Goal: Task Accomplishment & Management: Use online tool/utility

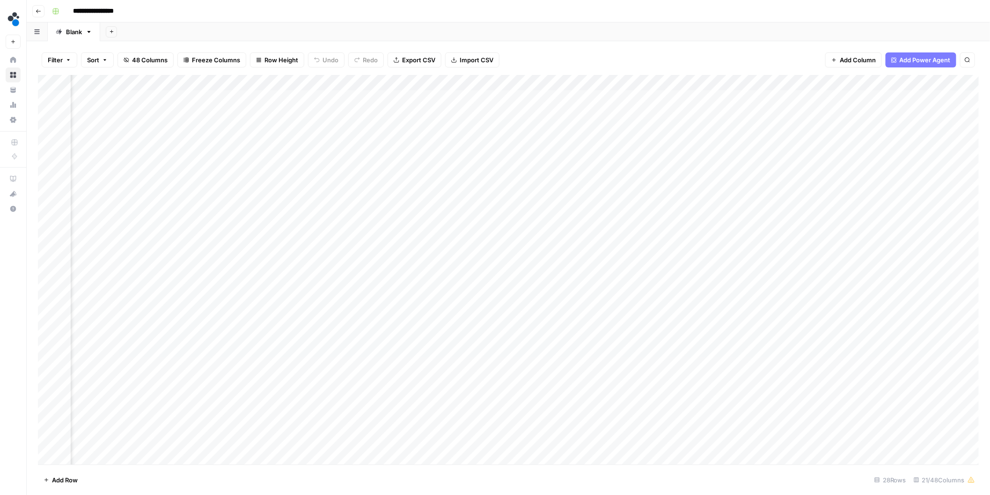
scroll to position [0, 988]
click at [627, 60] on div "Filter Sort 48 Columns Freeze Columns Row Height Undo Redo Export CSV Import CS…" at bounding box center [508, 60] width 941 height 30
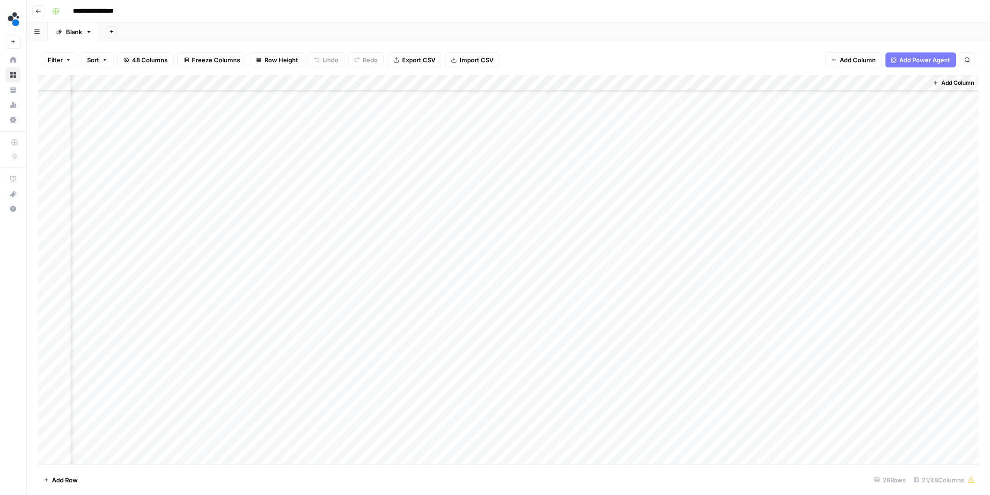
click at [570, 66] on div "Filter Sort 48 Columns Freeze Columns Row Height Undo Redo Export CSV Import CS…" at bounding box center [508, 60] width 941 height 30
click at [956, 84] on span "Add Column" at bounding box center [957, 83] width 33 height 8
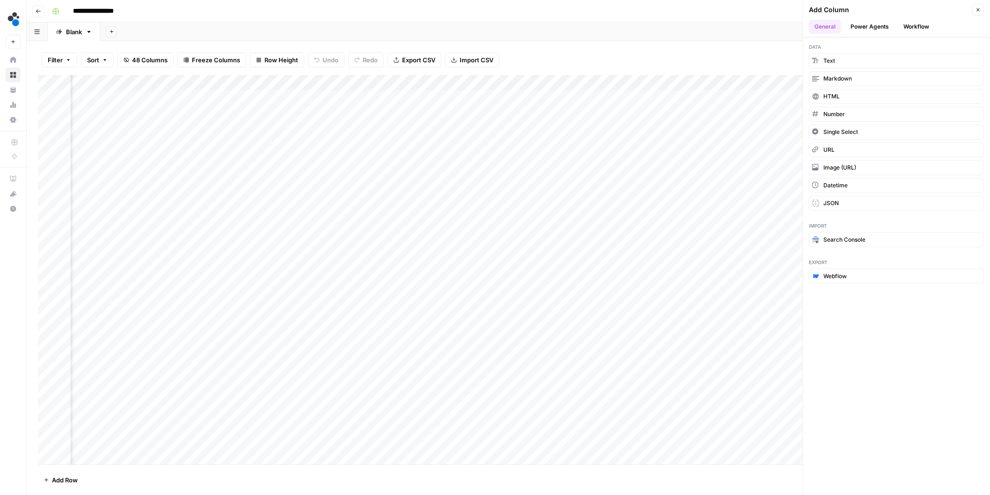
click at [912, 27] on button "Workflow" at bounding box center [916, 27] width 37 height 14
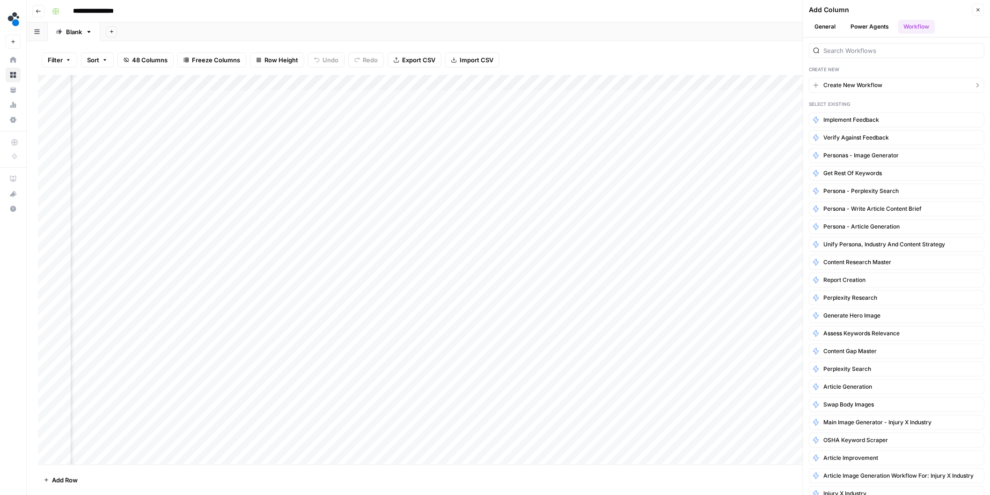
click at [876, 87] on span "Create New Workflow" at bounding box center [852, 85] width 59 height 8
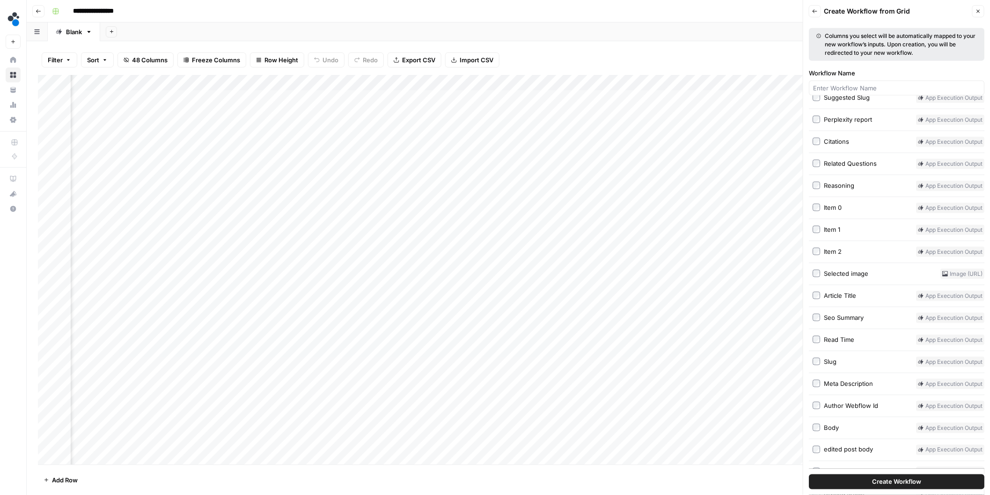
scroll to position [464, 0]
click at [818, 312] on div "Select Input Columns All Columns Type Industry Text Persona Text Persona report…" at bounding box center [896, 91] width 175 height 904
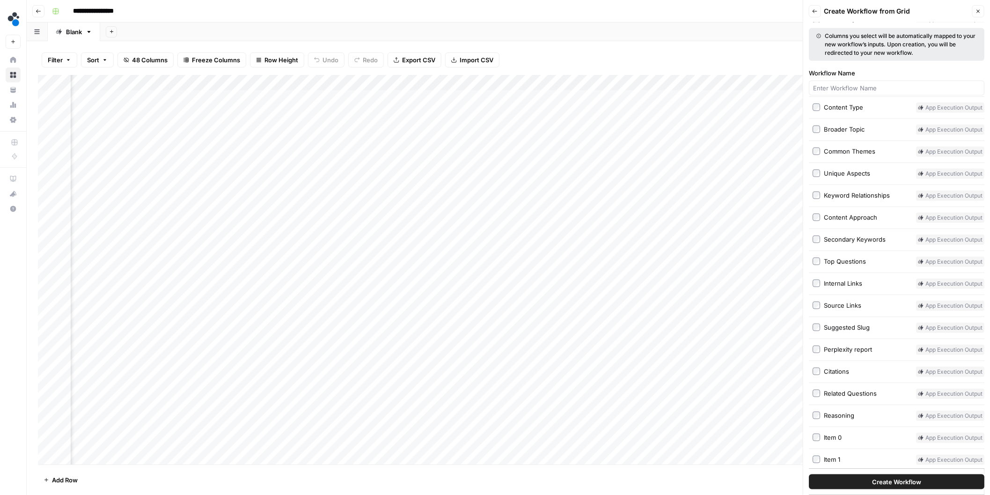
scroll to position [548, 0]
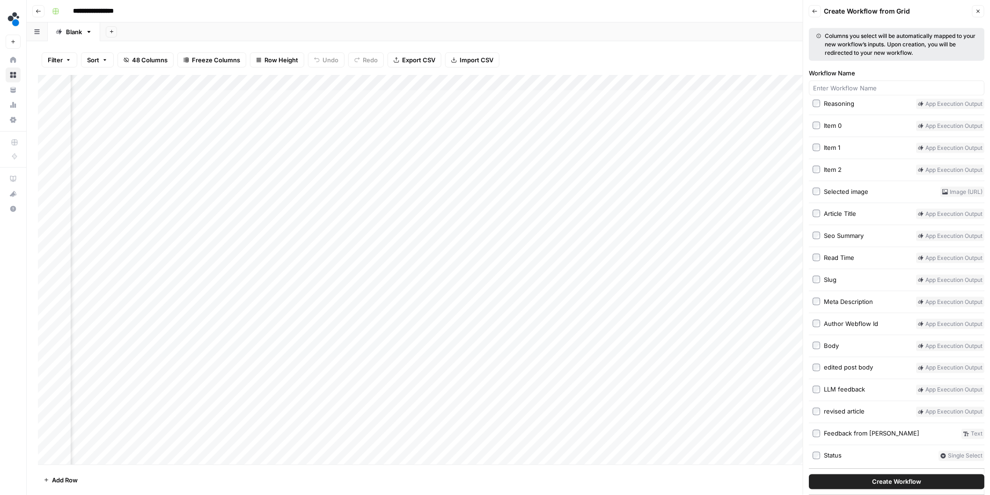
click at [819, 331] on div "Select Input Columns All Columns Type Industry Text Persona Text Persona report…" at bounding box center [896, 9] width 175 height 904
click at [900, 483] on span "Create Workflow" at bounding box center [896, 481] width 49 height 9
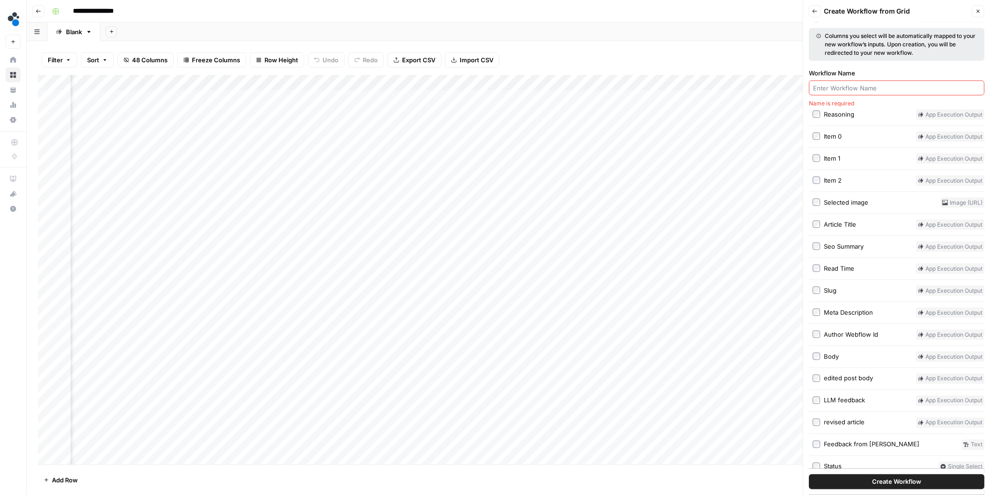
scroll to position [560, 0]
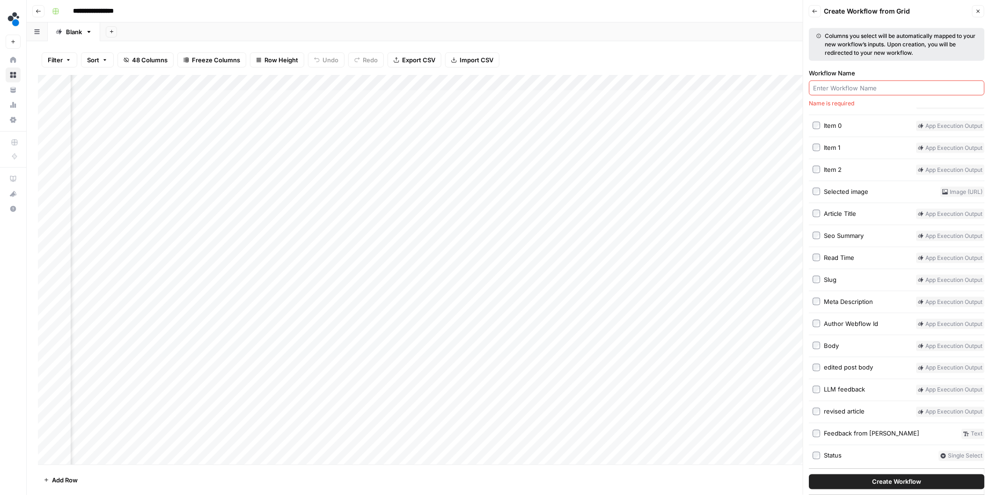
click at [873, 85] on input "Workflow Name" at bounding box center [896, 87] width 167 height 9
type input "schema builder"
click at [809, 474] on button "Create Workflow" at bounding box center [896, 481] width 175 height 15
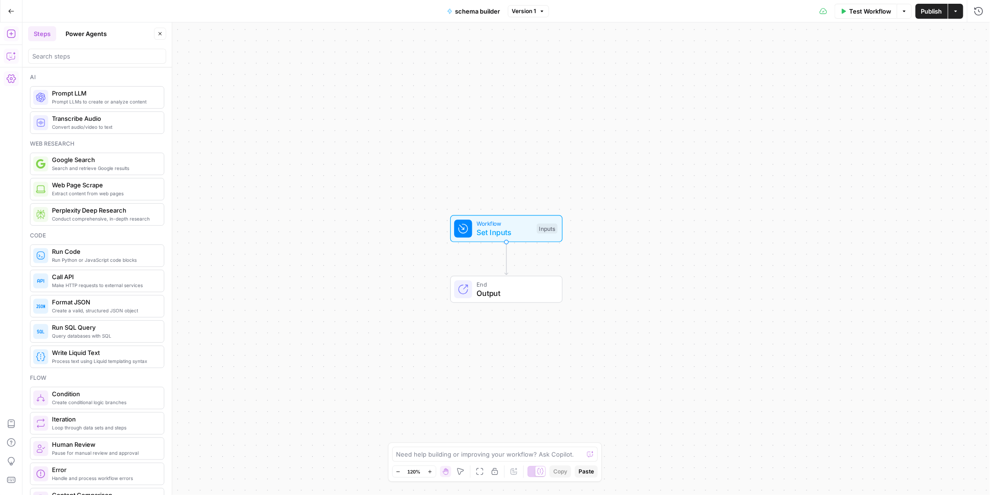
click at [13, 53] on icon "button" at bounding box center [11, 55] width 9 height 9
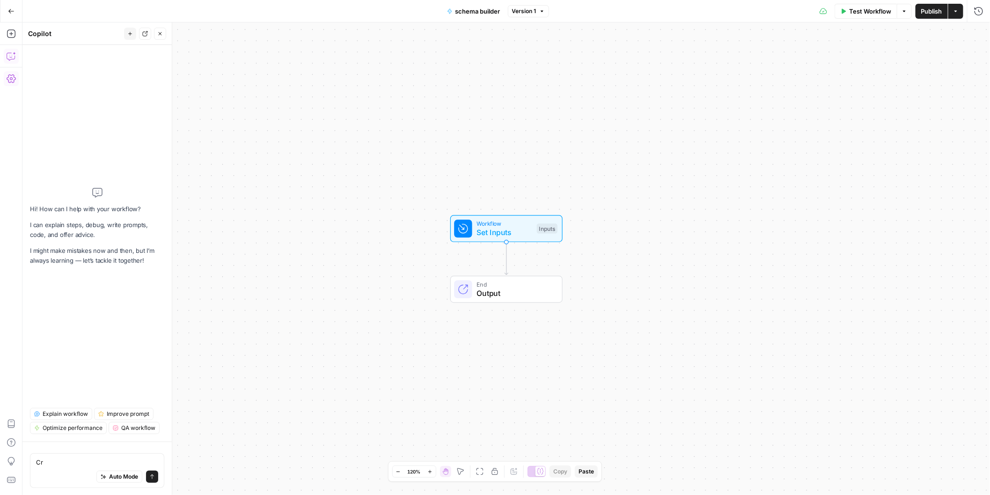
type textarea "C"
click at [871, 13] on span "Test Workflow" at bounding box center [870, 11] width 42 height 9
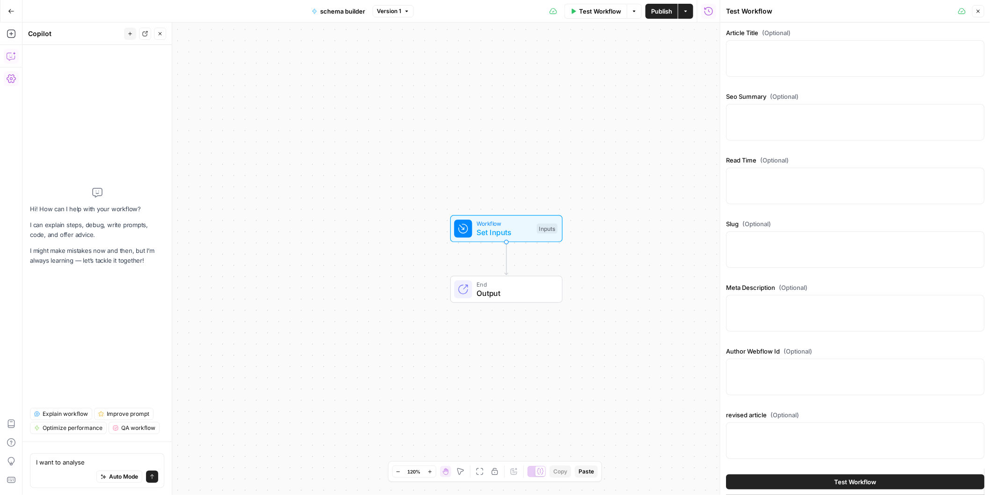
scroll to position [44, 0]
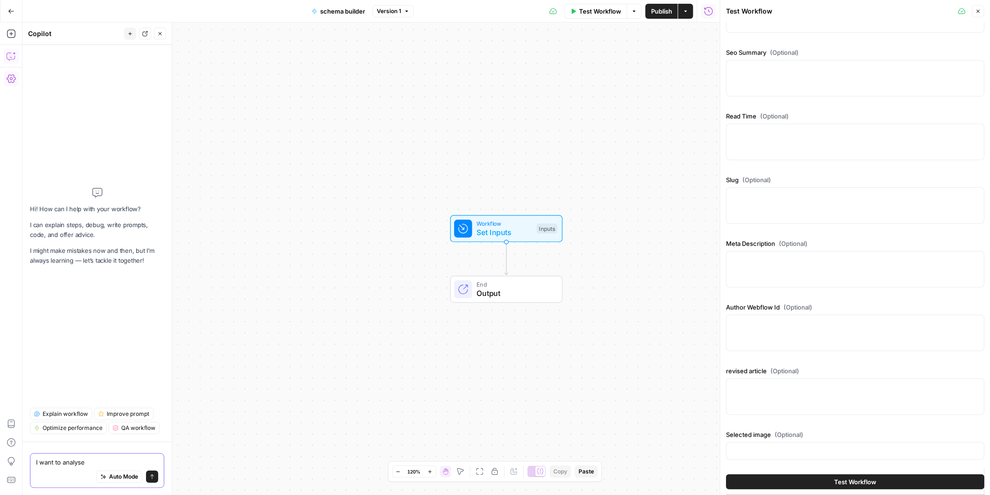
click at [124, 460] on textarea "I want to analyse" at bounding box center [97, 461] width 122 height 9
type textarea "I want to analyse revised article and add FAQ rich schema json-ld"
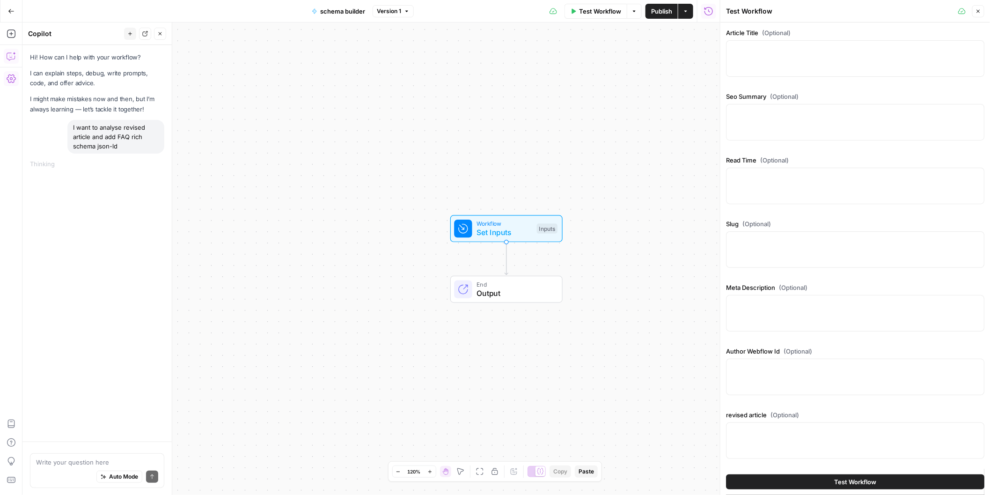
click at [518, 145] on div "Workflow Set Inputs Inputs End Output" at bounding box center [370, 258] width 697 height 472
click at [91, 465] on textarea at bounding box center [97, 461] width 122 height 9
drag, startPoint x: 124, startPoint y: 146, endPoint x: 70, endPoint y: 126, distance: 57.9
click at [70, 126] on div "I want to analyse revised article and add FAQ rich schema json-ld" at bounding box center [115, 137] width 97 height 34
copy div "I want to analyse revised article and add FAQ rich schema json-ld"
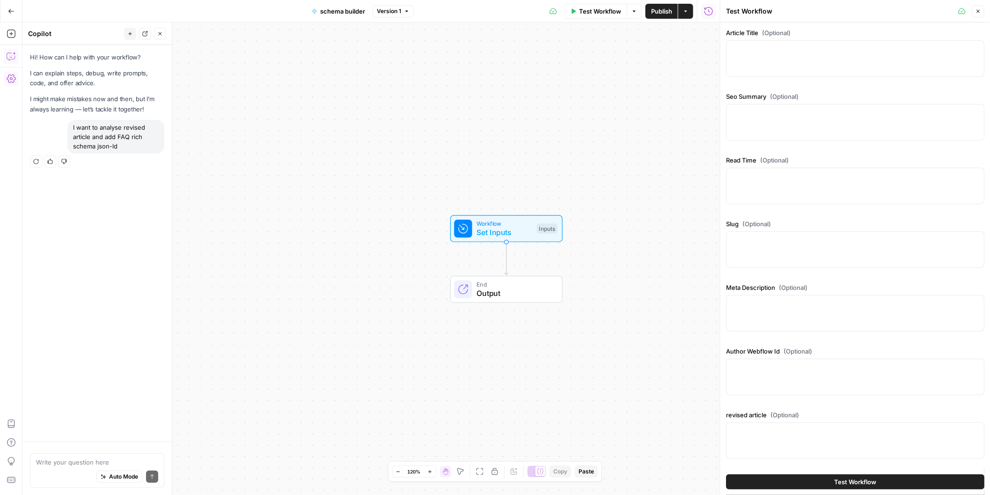
click at [64, 453] on div "Write your question here Auto Mode Send" at bounding box center [97, 470] width 134 height 35
paste textarea "I want to analyse revised article and add FAQ rich schema json-ld"
type textarea "I want to analyse revised article and add FAQ rich schema json-ld"
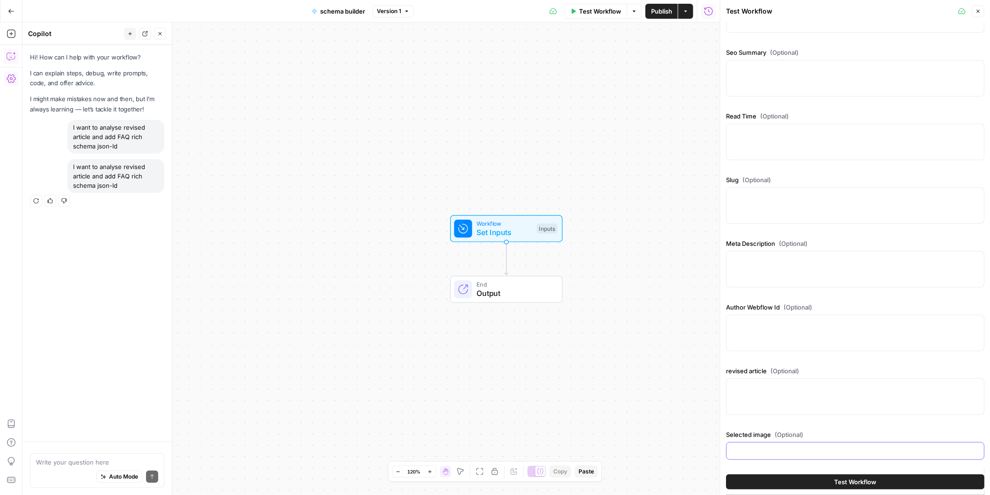
click at [808, 449] on input "Selected image (Optional)" at bounding box center [855, 450] width 246 height 9
paste input "[URL][DOMAIN_NAME]"
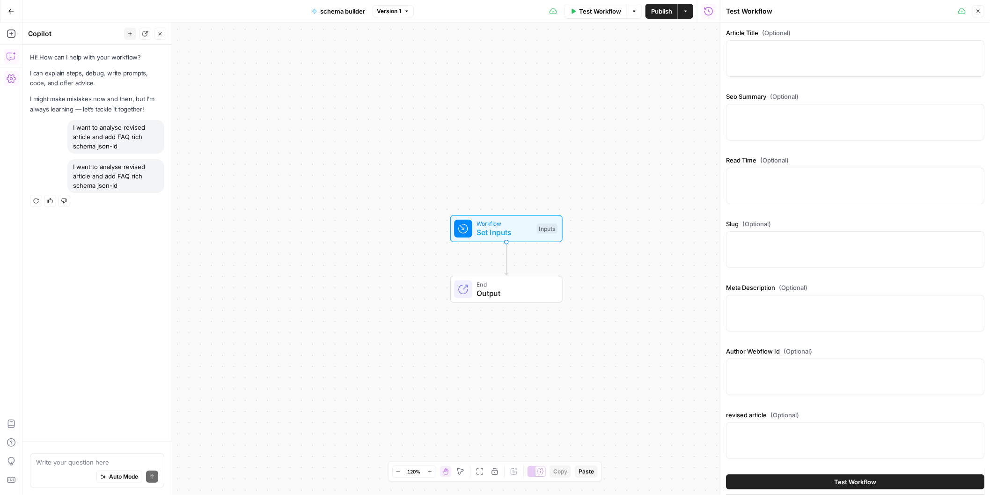
type input "[URL][DOMAIN_NAME]"
click at [811, 60] on div at bounding box center [855, 58] width 258 height 37
paste textarea "Standardizing Best Practices: Use Video AI to Capture Tribal Knowledge"
type textarea "Standardizing Best Practices: Use Video AI to Capture Tribal Knowledge"
click at [806, 118] on div at bounding box center [855, 122] width 258 height 37
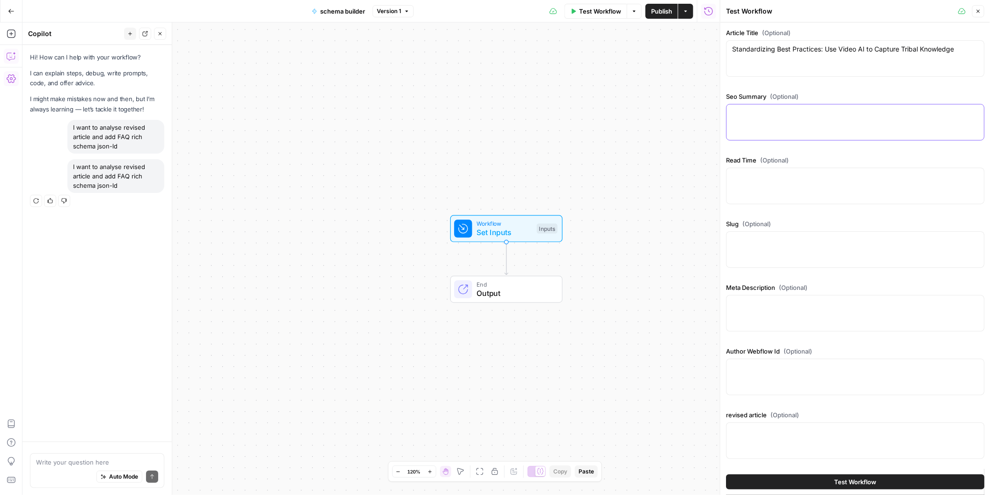
paste textarea "This comprehensive guide explores how video AI technology revolutionizes SMED (…"
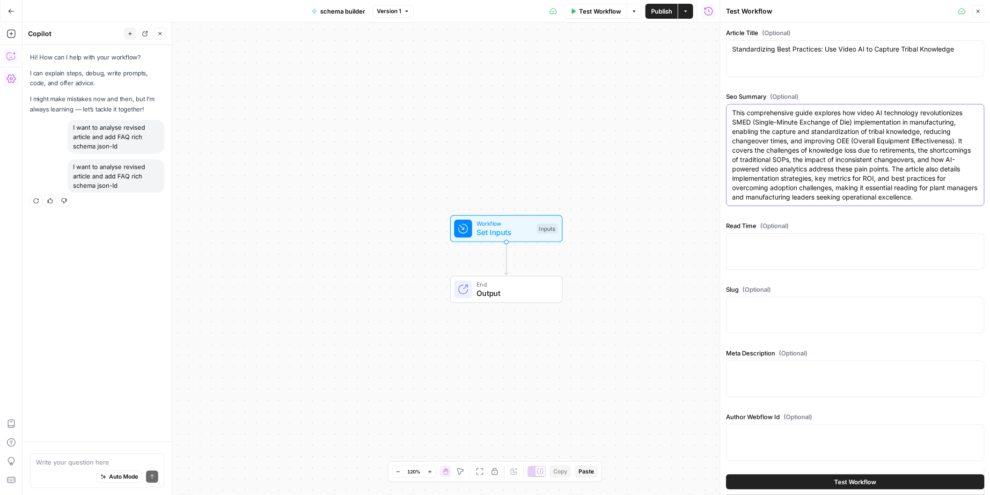
type textarea "This comprehensive guide explores how video AI technology revolutionizes SMED (…"
click at [771, 241] on textarea "Read Time (Optional)" at bounding box center [855, 241] width 246 height 9
paste textarea "14 minutes"
type textarea "14 minutes"
click at [794, 294] on div "Slug (Optional)" at bounding box center [855, 311] width 258 height 52
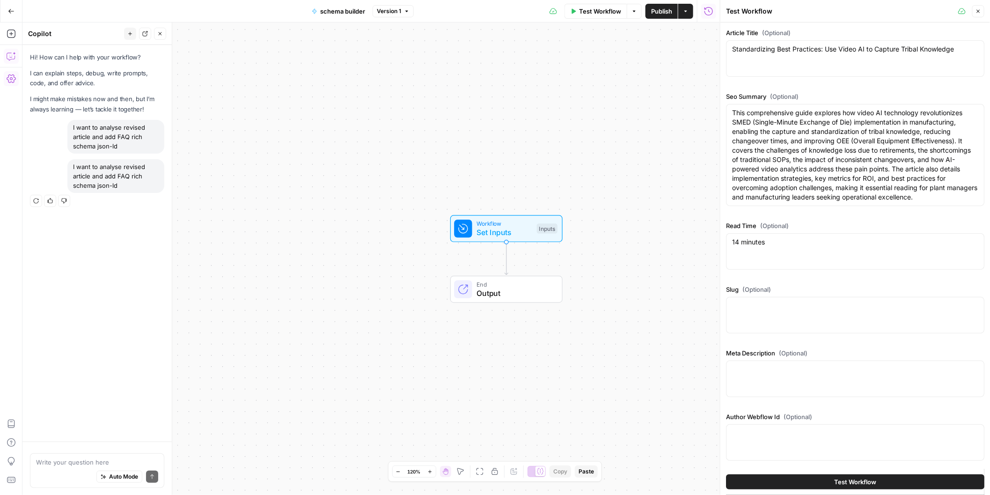
click at [782, 315] on div at bounding box center [855, 315] width 258 height 37
paste textarea "video-ai-smed-tribal-knowledge-manufacturing"
type textarea "video-ai-smed-tribal-knowledge-manufacturing"
click at [777, 372] on textarea "Meta Description (Optional)" at bounding box center [855, 369] width 246 height 9
paste textarea "Discover how video AI technology revolutionizes SMED and tribal knowledge captu…"
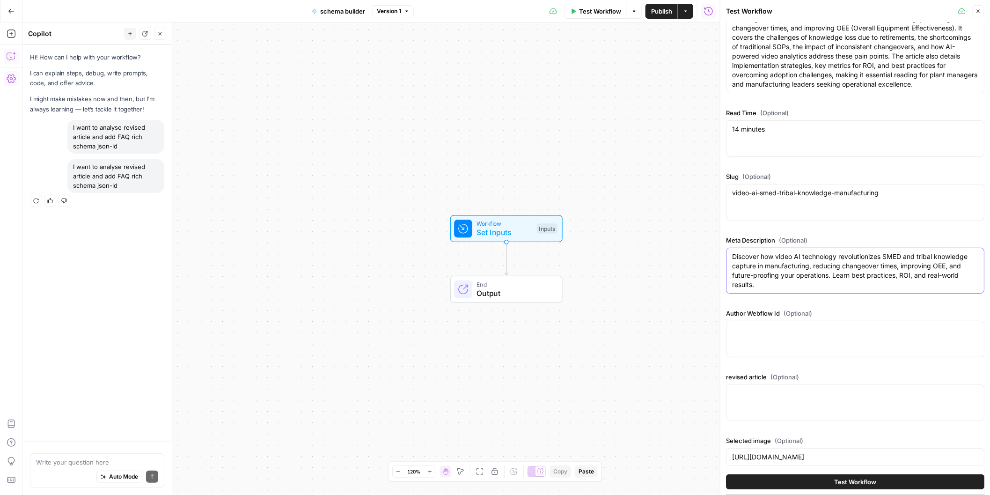
scroll to position [119, 0]
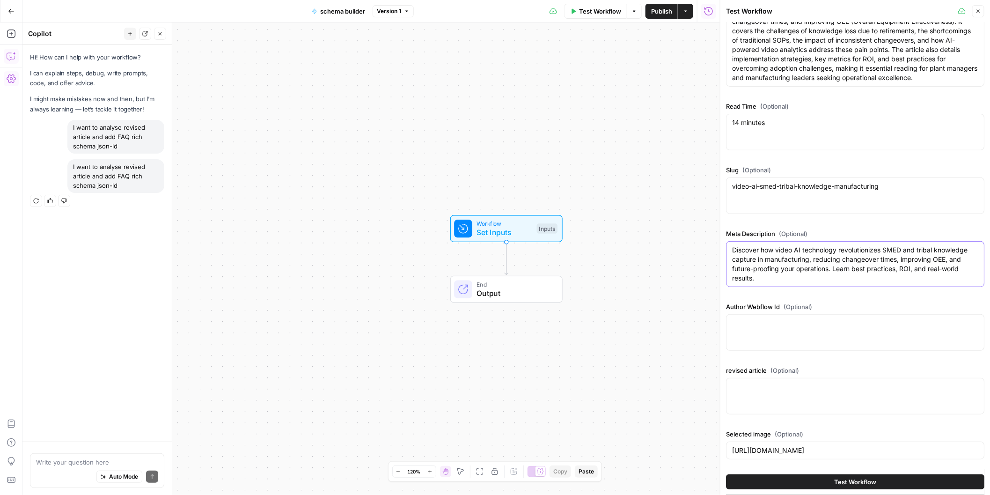
type textarea "Discover how video AI technology revolutionizes SMED and tribal knowledge captu…"
click at [779, 325] on textarea "Author Webflow Id (Optional)" at bounding box center [855, 322] width 246 height 9
paste textarea "683e09be18727191b147f032"
type textarea "683e09be18727191b147f032"
paste textarea "<p>Manufacturing excellence hinges on consistency across shifts. Yet every plan…"
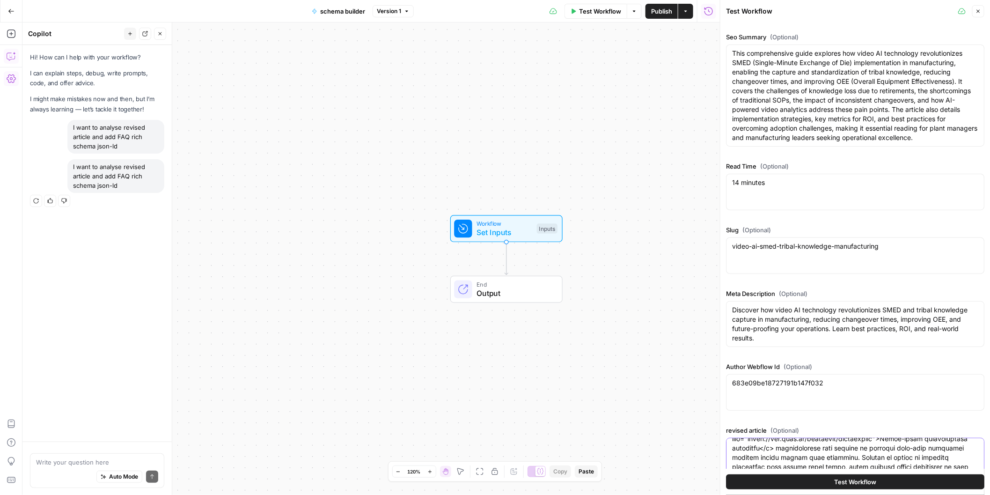
scroll to position [0, 0]
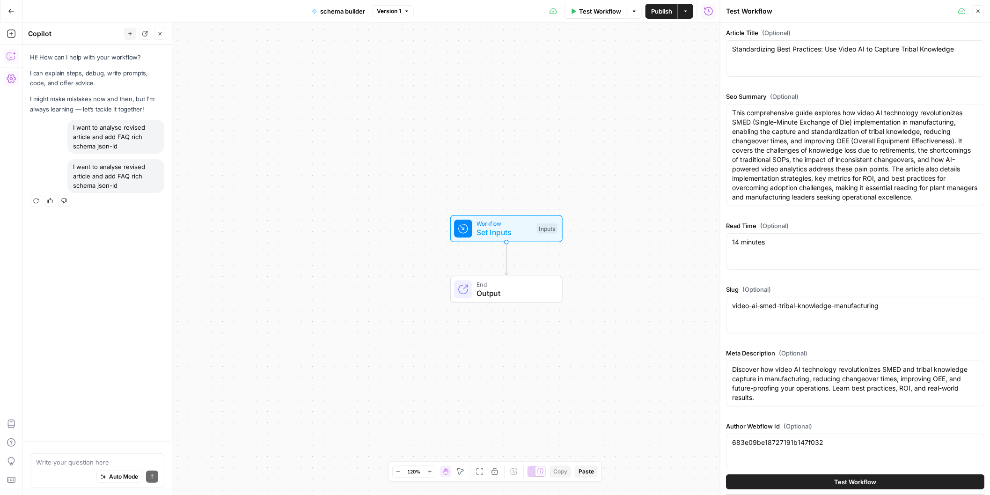
type textarea "<p>Manufacturing excellence hinges on consistency across shifts. Yet every plan…"
click at [636, 9] on icon "button" at bounding box center [634, 11] width 6 height 6
click at [774, 96] on span "(Optional)" at bounding box center [784, 96] width 29 height 9
click at [774, 108] on textarea "This comprehensive guide explores how video AI technology revolutionizes SMED (…" at bounding box center [855, 155] width 246 height 94
click at [984, 13] on header "Test Workflow Close" at bounding box center [855, 11] width 270 height 22
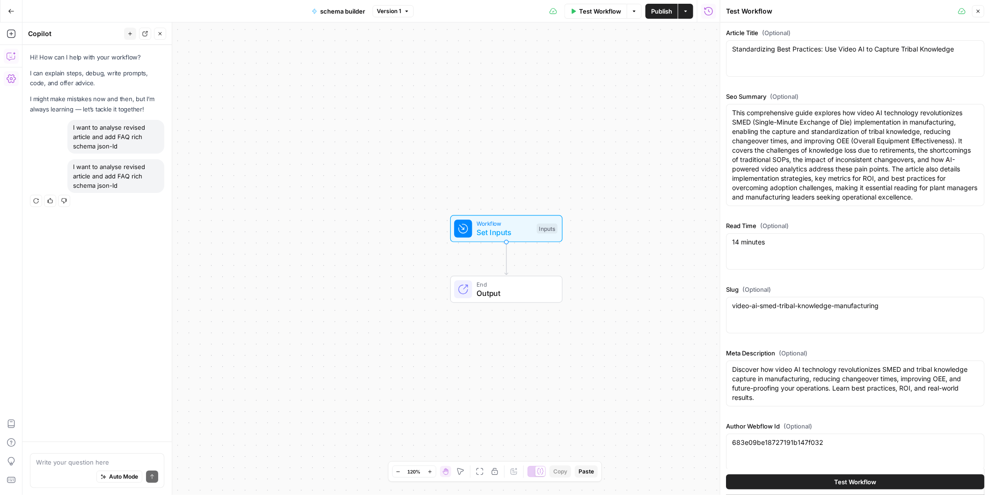
click at [979, 13] on icon "button" at bounding box center [978, 11] width 6 height 6
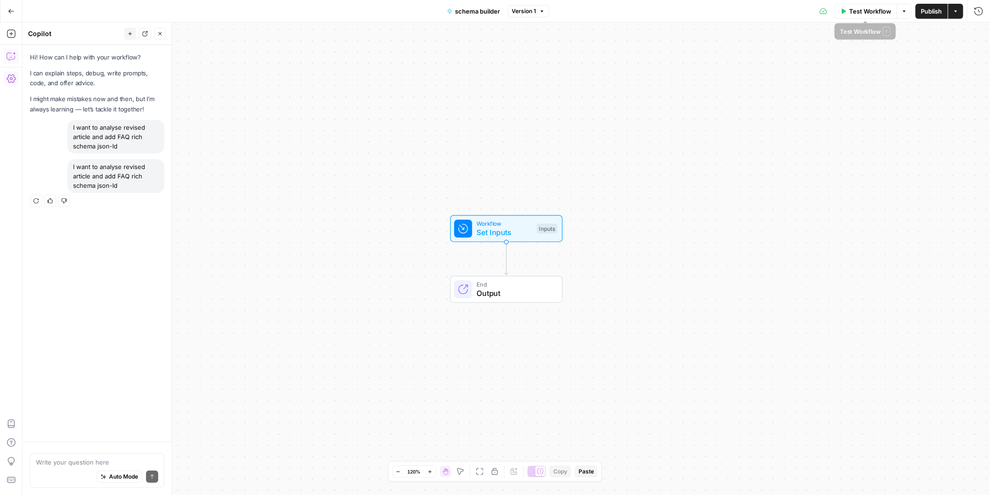
click at [878, 11] on span "Test Workflow" at bounding box center [870, 11] width 42 height 9
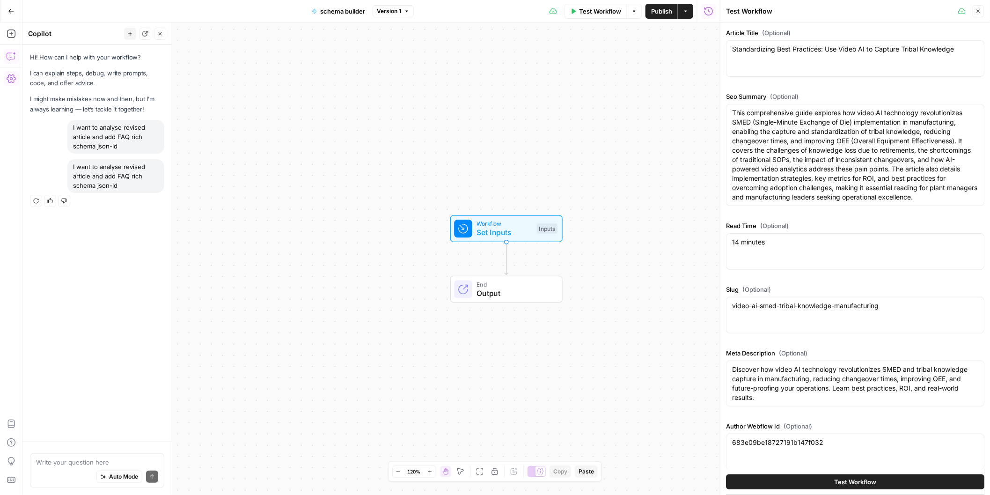
click at [114, 346] on div "Hi! How can I help with your workflow? I can explain steps, debug, write prompt…" at bounding box center [96, 243] width 149 height 396
click at [81, 459] on textarea at bounding box center [97, 461] width 122 height 9
click at [95, 164] on div "I want to analyse revised article and add FAQ rich schema json-ld" at bounding box center [115, 176] width 97 height 34
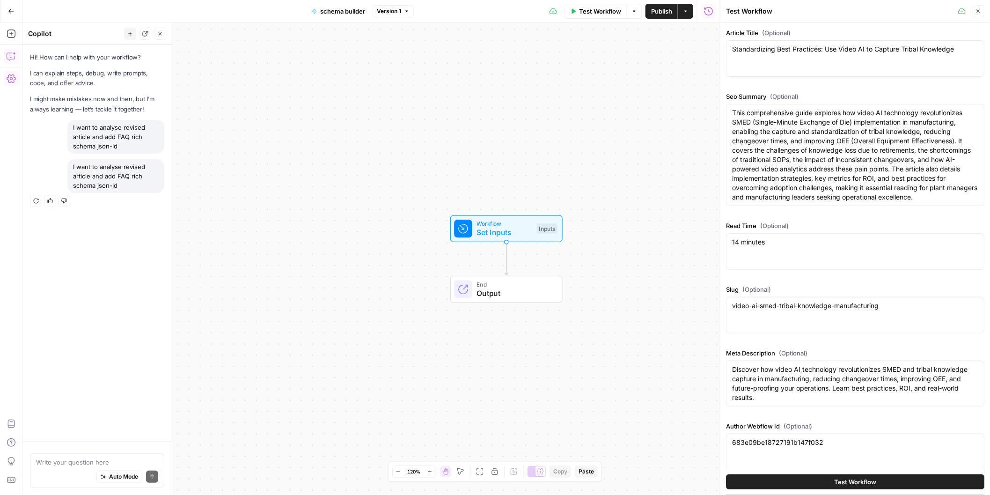
click at [95, 164] on div "I want to analyse revised article and add FAQ rich schema json-ld" at bounding box center [115, 176] width 97 height 34
click at [80, 463] on textarea at bounding box center [97, 461] width 122 height 9
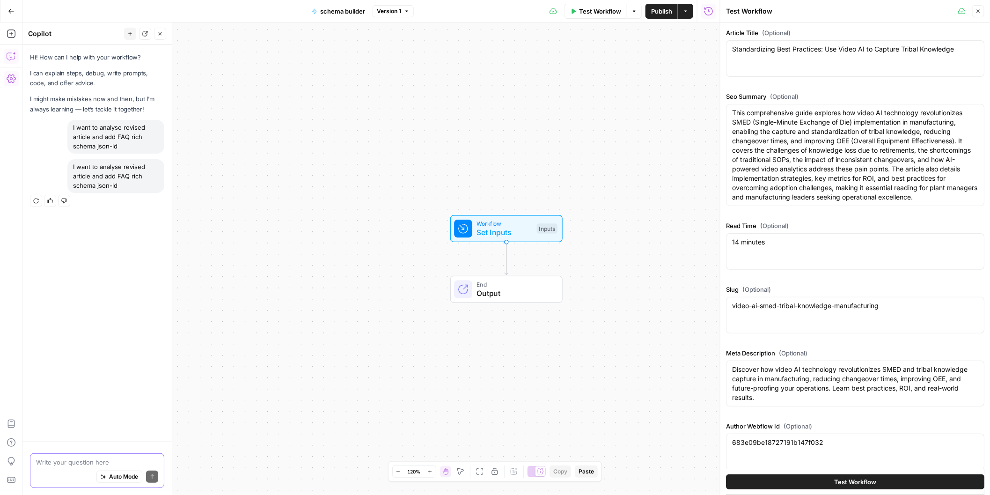
paste textarea "I want to analyse revised article and add FAQ rich schema json-ld"
type textarea "I want to analyse revised article and add FAQ rich schema json-ld"
click at [979, 13] on icon "button" at bounding box center [978, 11] width 6 height 6
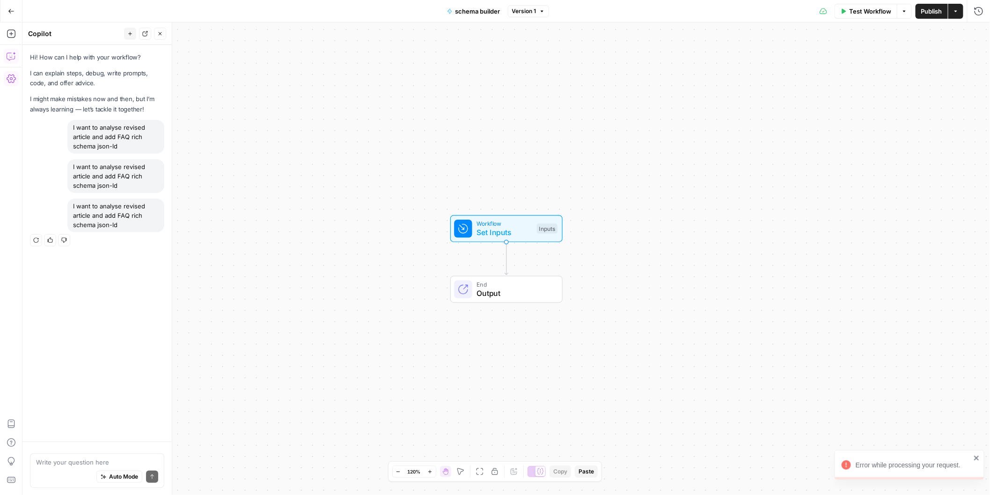
click at [77, 468] on div "Auto Mode Send" at bounding box center [97, 477] width 122 height 21
click at [13, 56] on icon "button" at bounding box center [11, 55] width 9 height 9
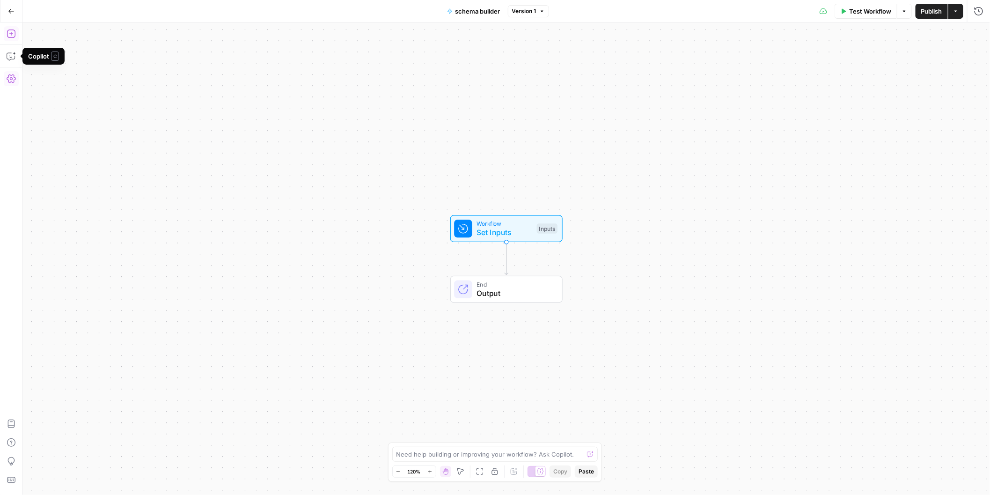
click at [9, 34] on icon "button" at bounding box center [11, 33] width 9 height 9
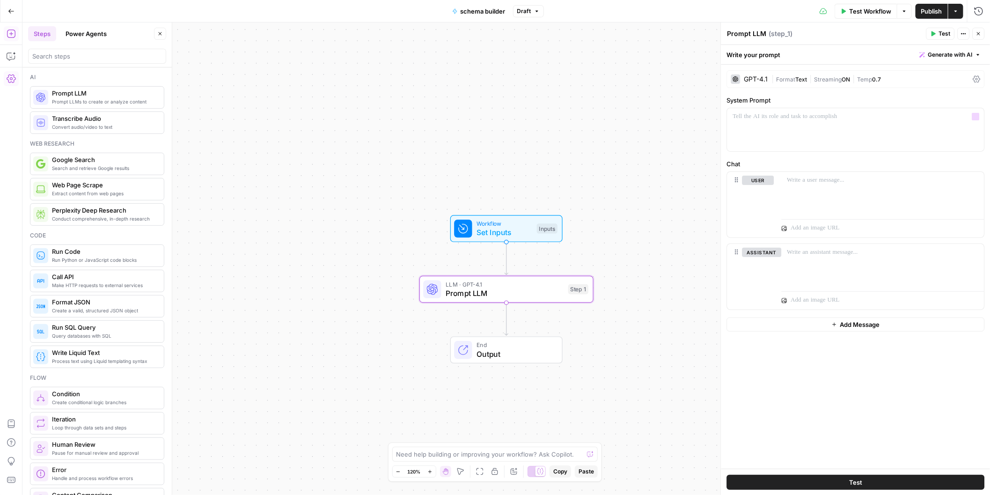
click at [796, 105] on div "System Prompt “/” to reference Variables Menu" at bounding box center [856, 123] width 258 height 56
click at [796, 123] on div at bounding box center [855, 129] width 257 height 43
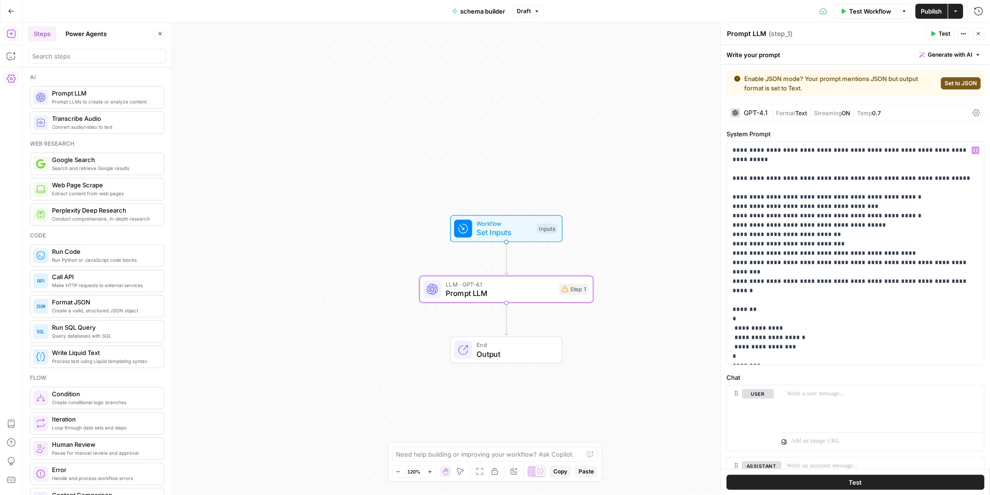
click at [692, 297] on div "Workflow Set Inputs Inputs LLM · GPT-4.1 Prompt LLM Step 1 End Output" at bounding box center [505, 258] width 967 height 472
click at [576, 291] on div "Step 1" at bounding box center [573, 289] width 29 height 11
drag, startPoint x: 804, startPoint y: 349, endPoint x: 727, endPoint y: 345, distance: 76.4
click at [727, 344] on div "**********" at bounding box center [855, 253] width 257 height 223
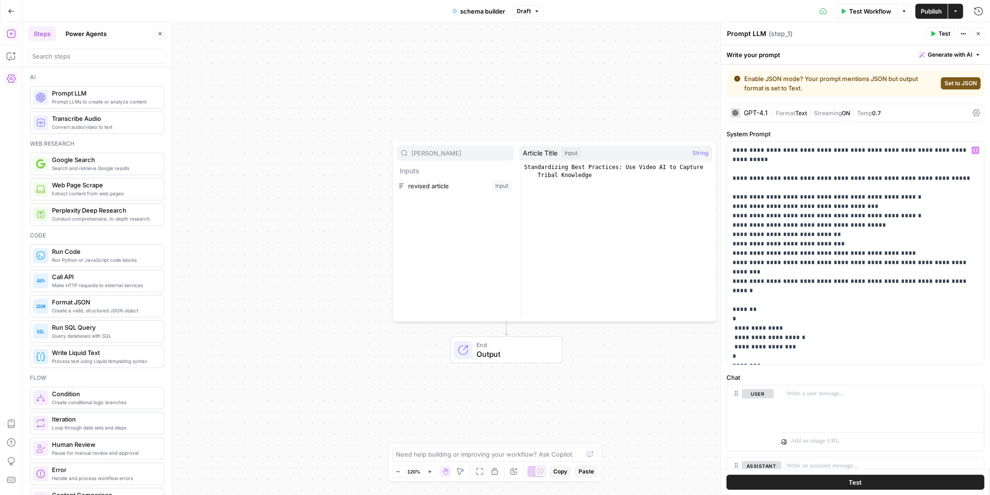
type input "revis"
type textarea "**********"
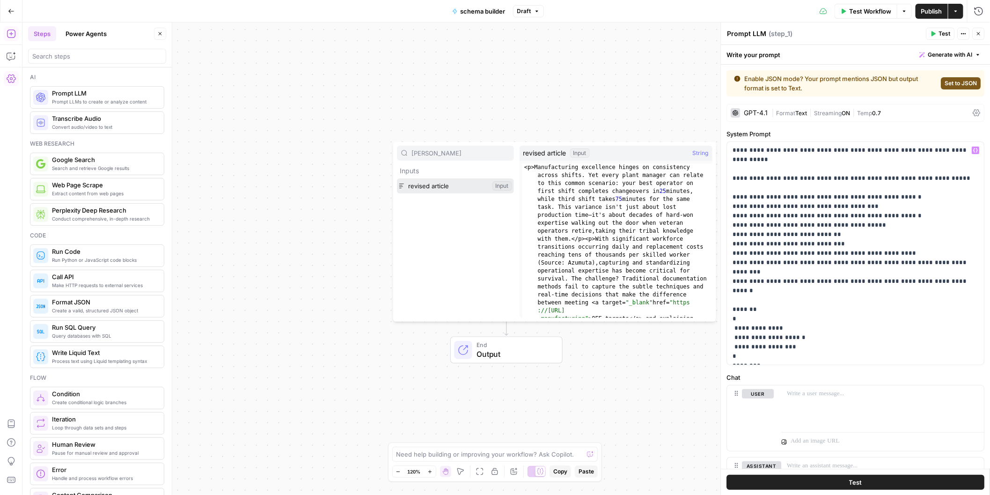
click at [438, 182] on button "Select variable revised article" at bounding box center [455, 185] width 117 height 15
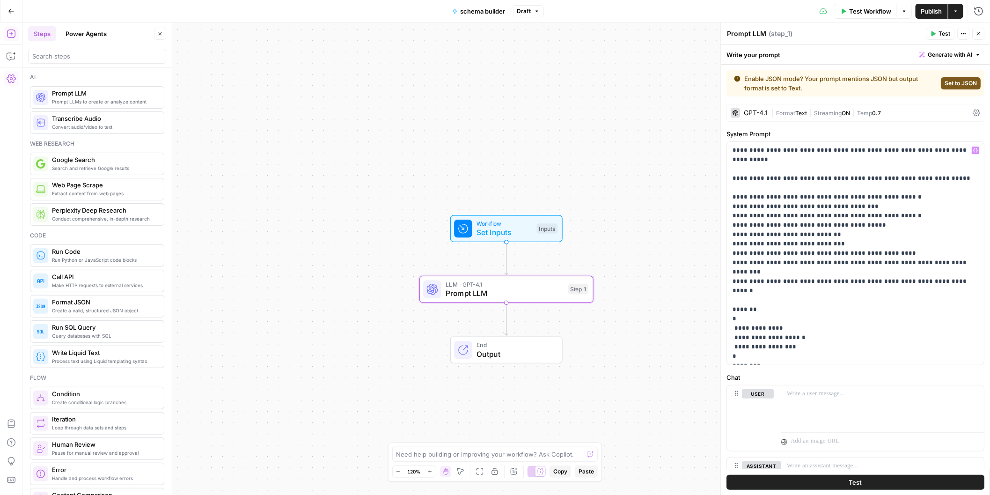
click at [613, 308] on div "Workflow Set Inputs Inputs LLM · GPT-4.1 Prompt LLM Step 1 End Output" at bounding box center [505, 258] width 967 height 472
click at [565, 270] on icon "button" at bounding box center [561, 268] width 9 height 9
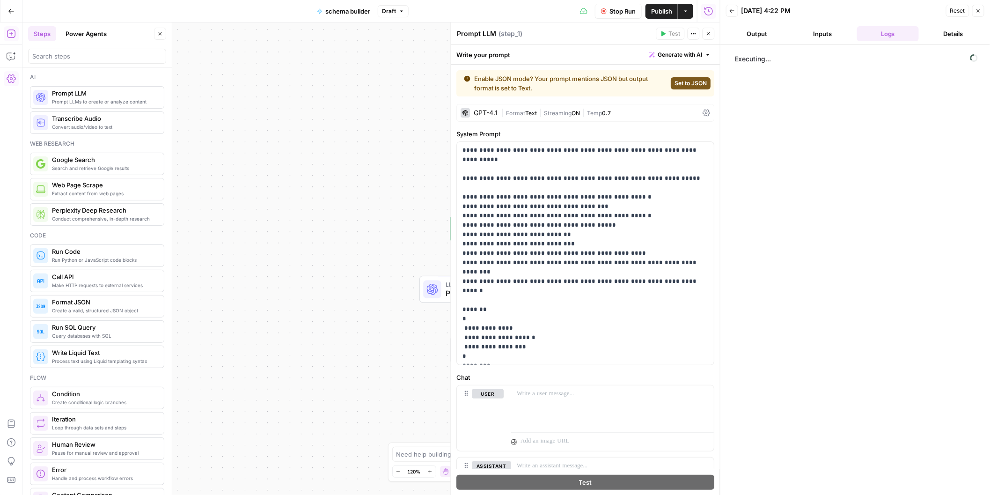
click at [482, 115] on div "GPT-4.1" at bounding box center [486, 113] width 24 height 7
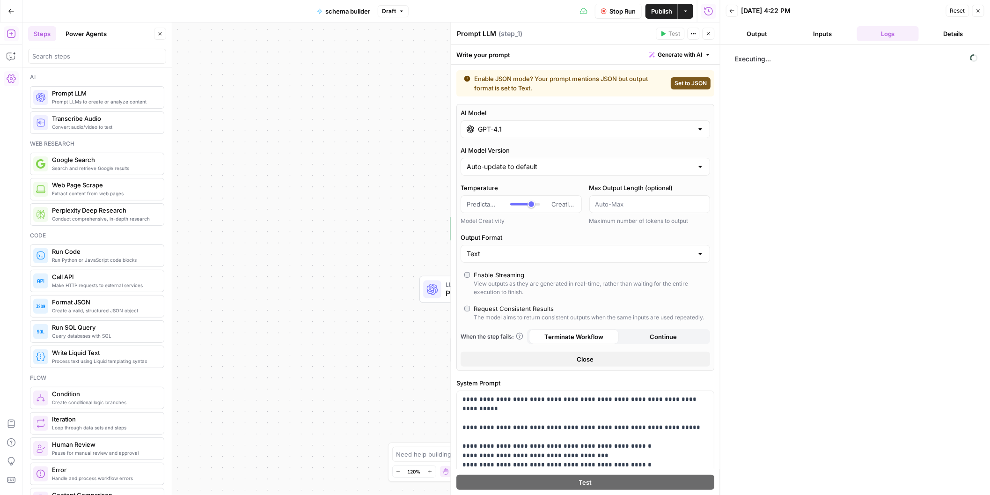
click at [494, 129] on input "GPT-4.1" at bounding box center [585, 128] width 215 height 9
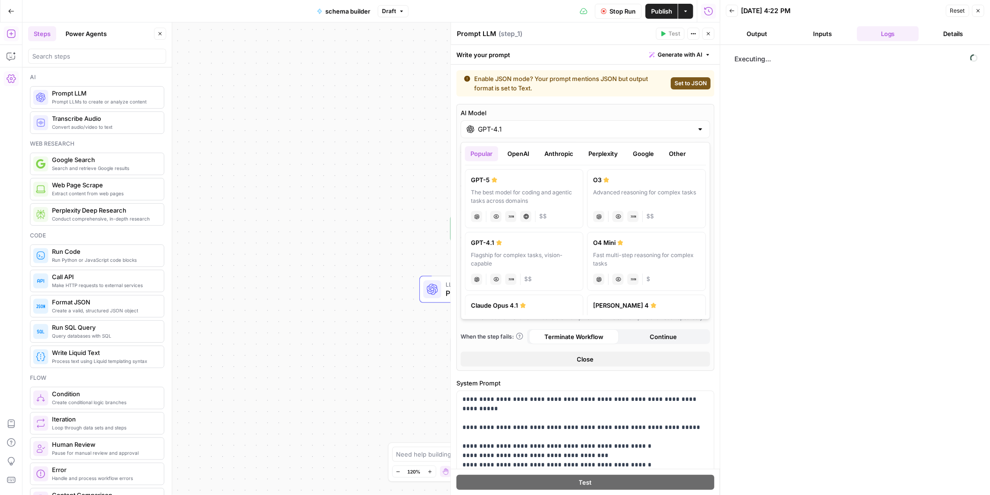
click at [629, 244] on div "O4 Mini" at bounding box center [646, 242] width 106 height 9
type input "O4 Mini"
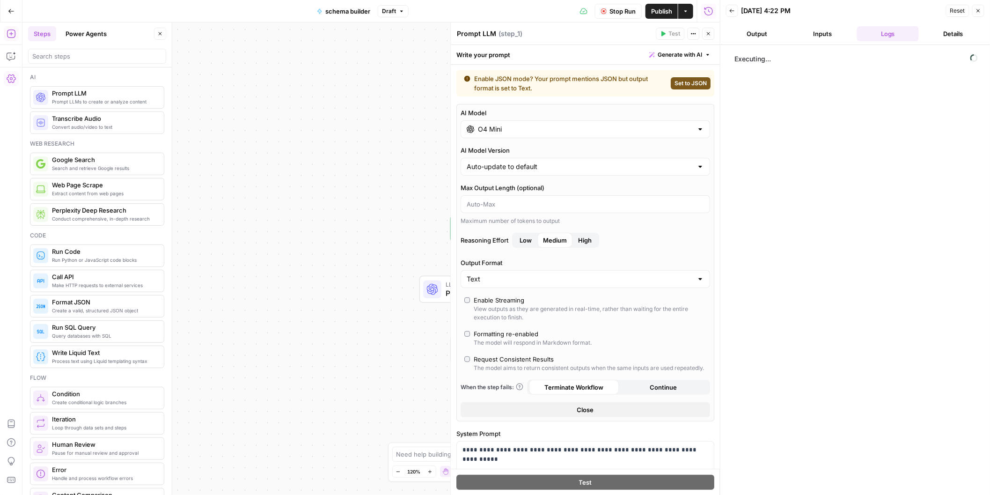
click at [380, 213] on div "Workflow Set Inputs Inputs LLM · O4 Mini Prompt LLM Step 1 End Output" at bounding box center [370, 258] width 697 height 472
click at [357, 233] on div "Workflow Set Inputs Inputs LLM · O4 Mini Prompt LLM Step 1 End Output" at bounding box center [370, 258] width 697 height 472
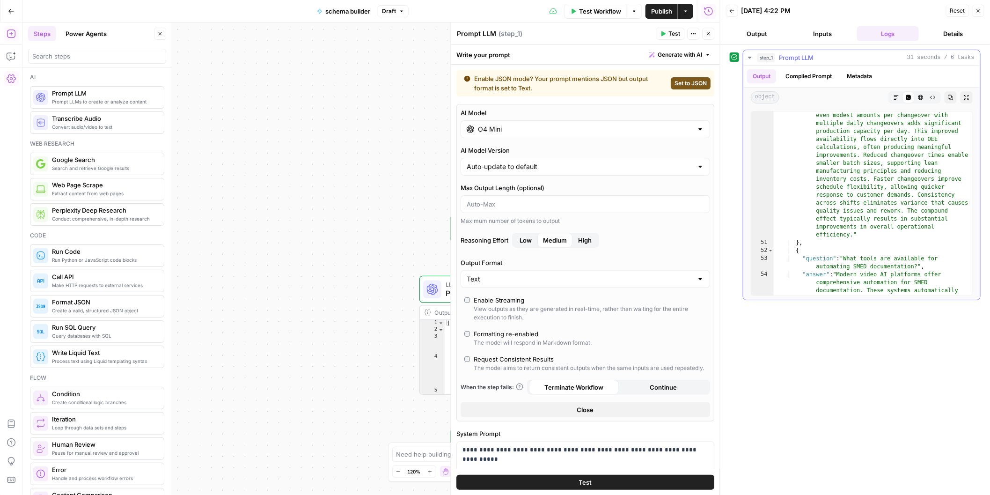
scroll to position [1152, 0]
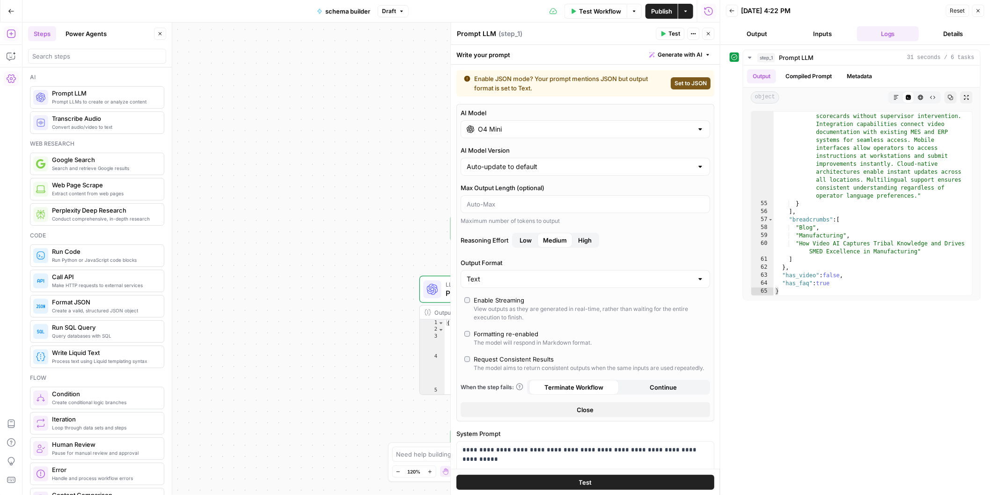
click at [334, 187] on div "Workflow Set Inputs Inputs LLM · O4 Mini Prompt LLM Step 1 Output Expand Output…" at bounding box center [370, 258] width 697 height 472
click at [980, 7] on button "Close" at bounding box center [978, 11] width 12 height 12
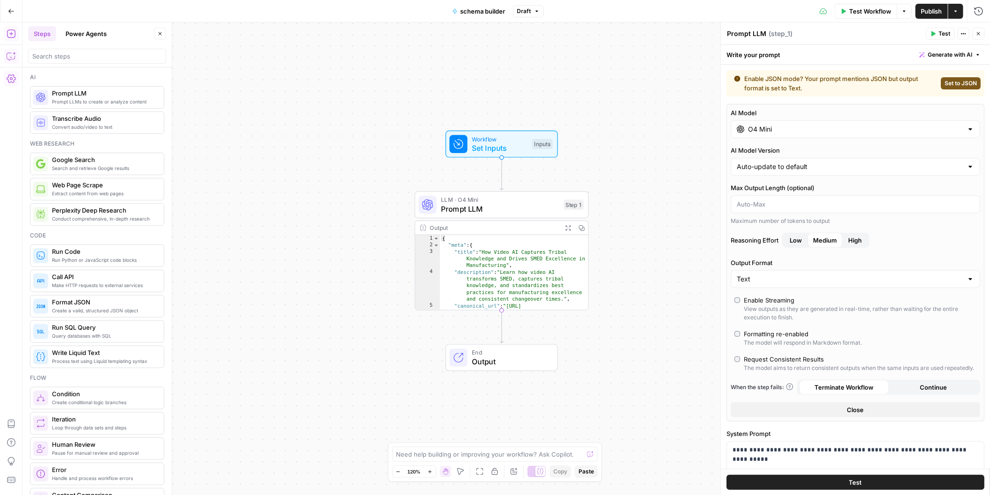
click at [15, 58] on icon "button" at bounding box center [11, 55] width 9 height 9
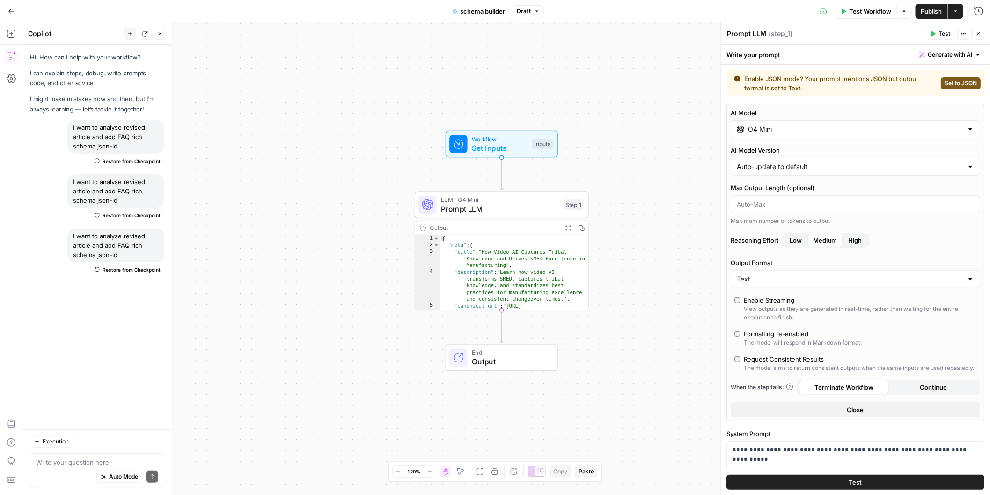
click at [97, 462] on textarea at bounding box center [97, 461] width 122 height 9
type textarea "c"
type textarea "how can i improve step 1 to make it bulletproof and no halucinations?"
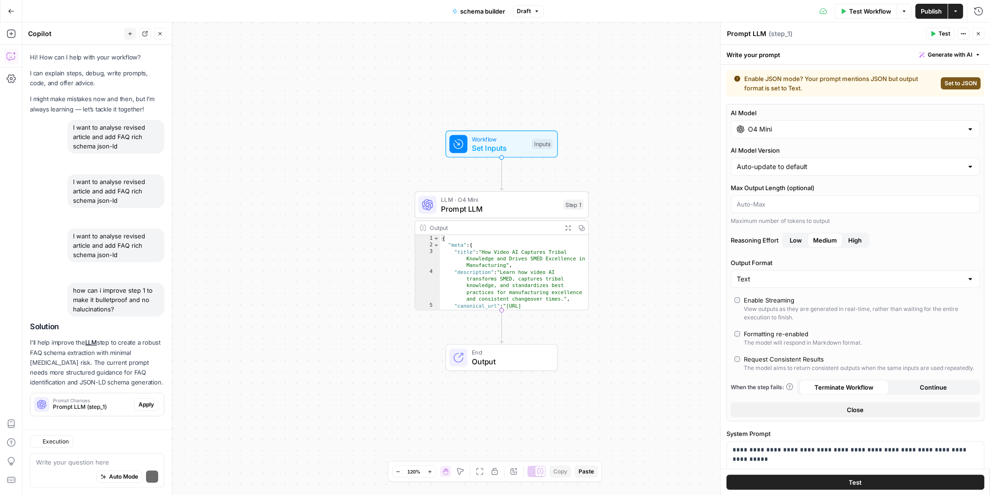
scroll to position [9, 0]
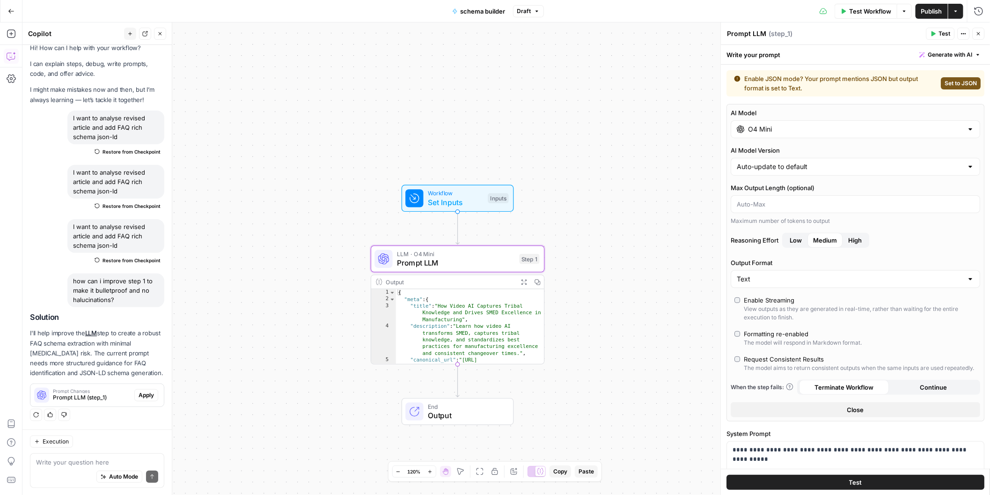
click at [149, 397] on span "Apply" at bounding box center [146, 395] width 15 height 8
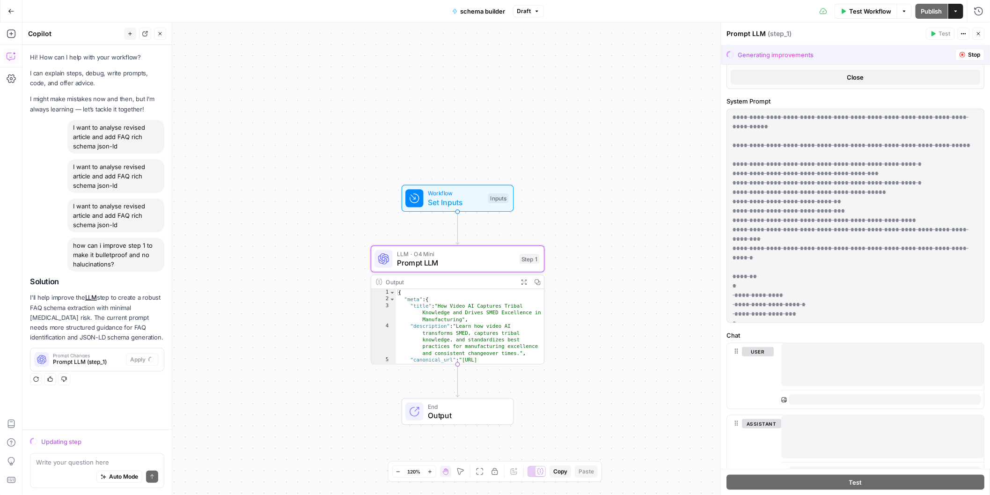
scroll to position [338, 0]
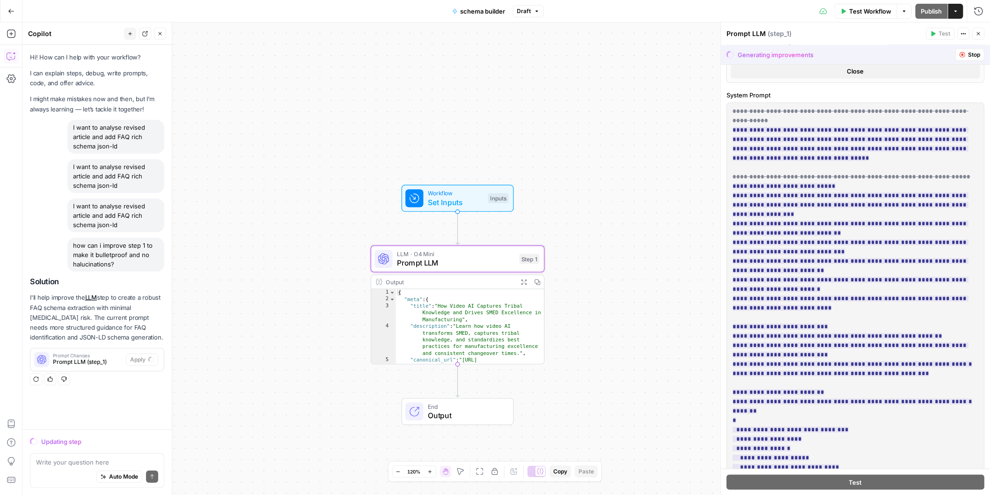
click at [14, 34] on icon "button" at bounding box center [11, 33] width 9 height 9
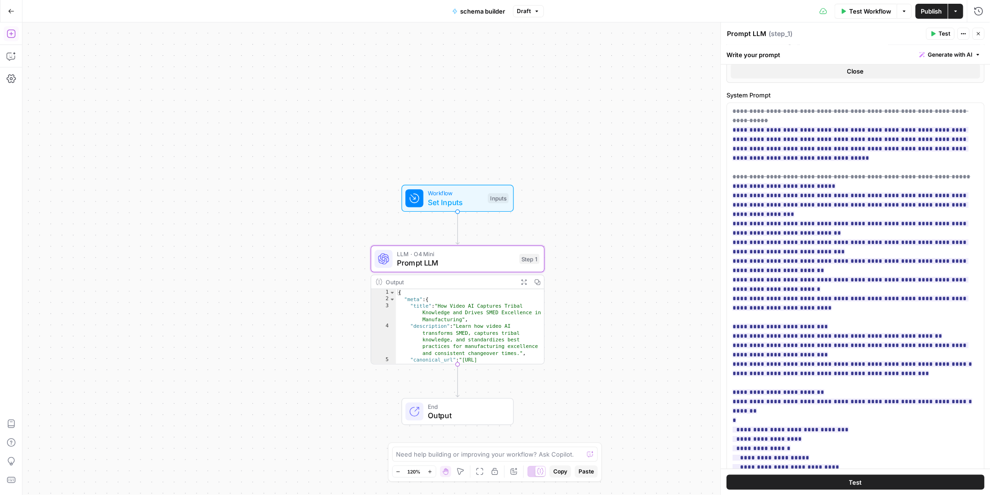
click at [15, 39] on button "Add Steps" at bounding box center [11, 33] width 15 height 15
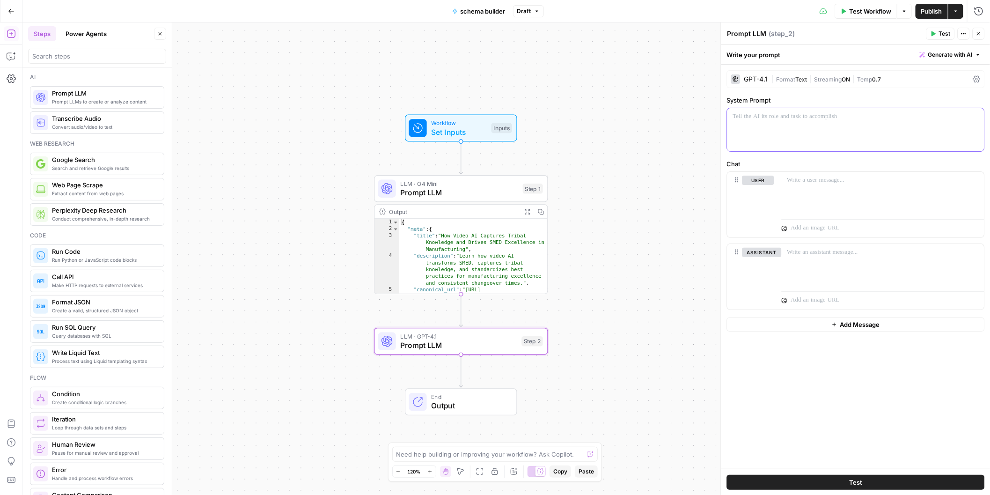
click at [801, 116] on p at bounding box center [856, 116] width 246 height 9
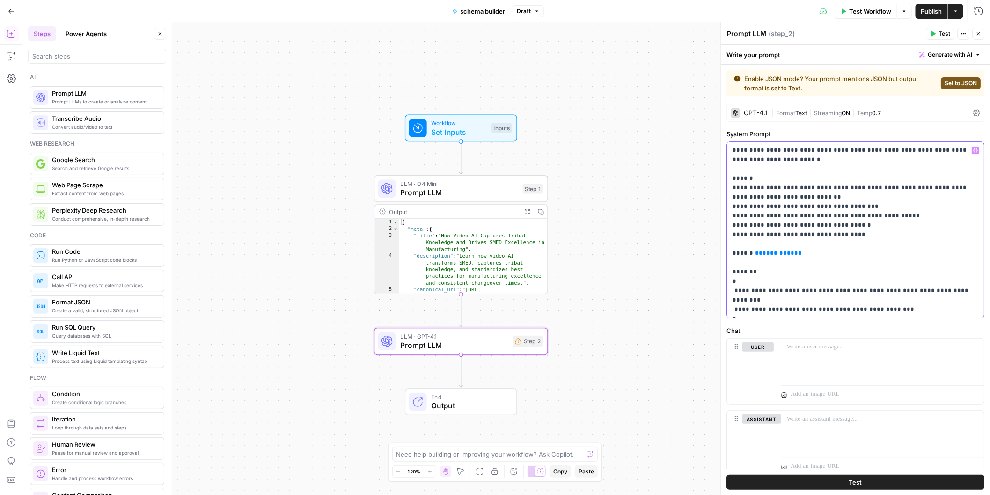
drag, startPoint x: 805, startPoint y: 254, endPoint x: 755, endPoint y: 254, distance: 50.5
click at [755, 254] on p "**********" at bounding box center [856, 230] width 246 height 168
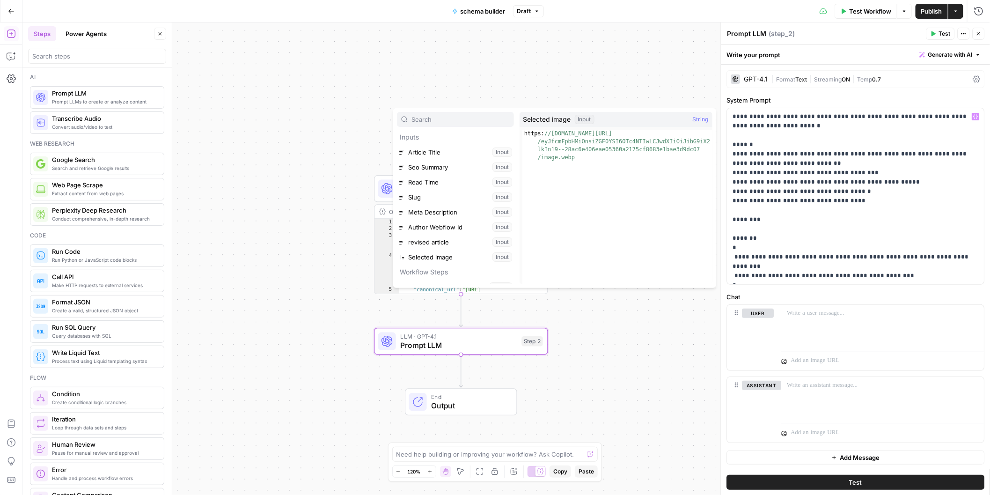
scroll to position [40, 0]
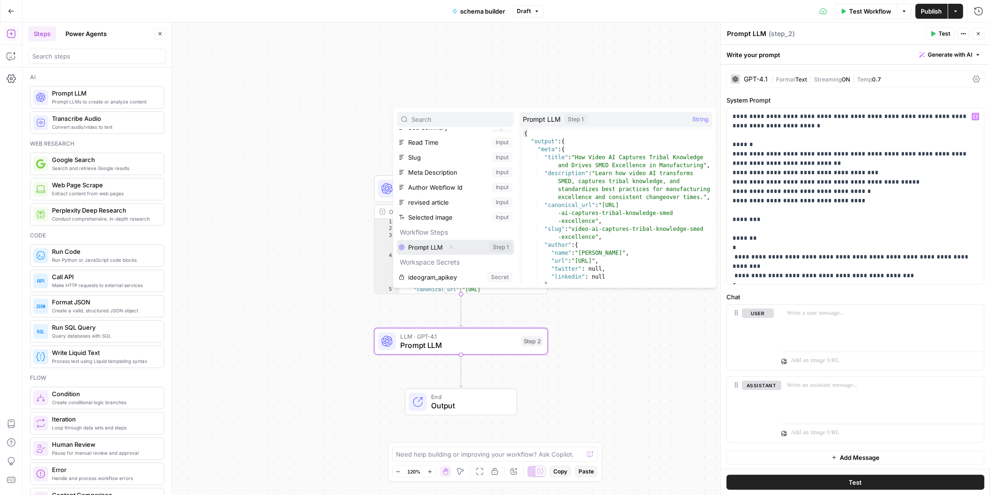
click at [451, 246] on icon "button" at bounding box center [451, 247] width 6 height 6
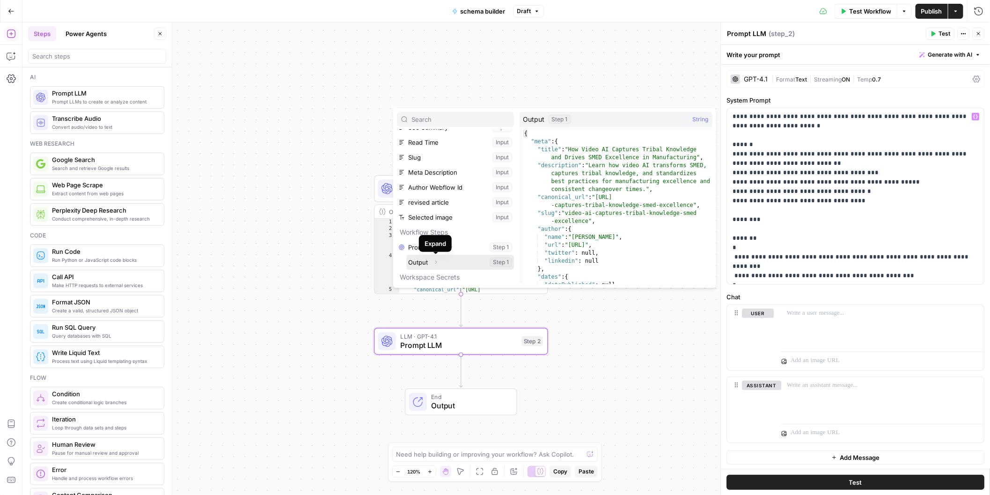
click at [436, 261] on icon "button" at bounding box center [436, 262] width 6 height 6
click at [424, 263] on button "Select variable Output" at bounding box center [460, 262] width 108 height 15
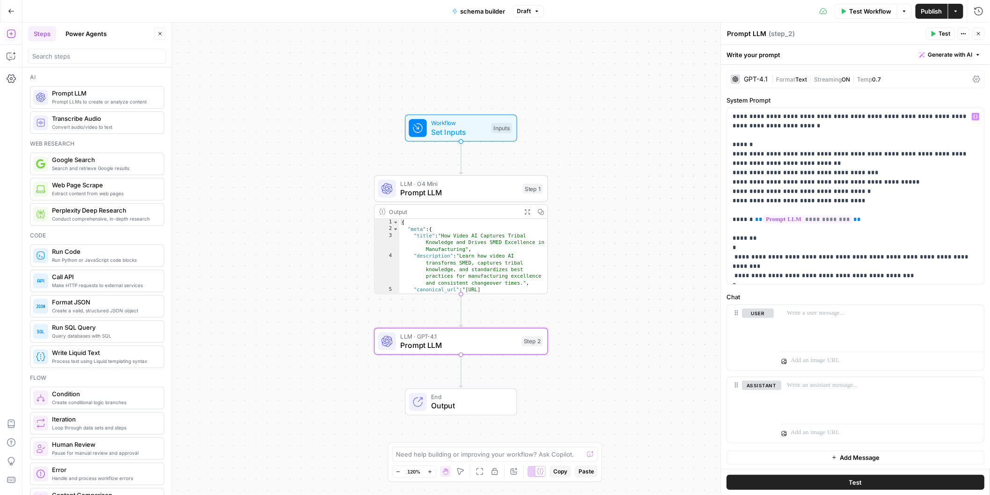
click at [319, 292] on div "Workflow Set Inputs Inputs LLM · O4 Mini Prompt LLM Step 1 Output Expand Output…" at bounding box center [505, 258] width 967 height 472
click at [535, 4] on div "schema builder Draft" at bounding box center [494, 11] width 97 height 15
click at [535, 17] on div "schema builder Draft" at bounding box center [494, 11] width 97 height 15
click at [537, 12] on icon "button" at bounding box center [537, 11] width 6 height 6
click at [938, 14] on span "Publish" at bounding box center [931, 11] width 21 height 9
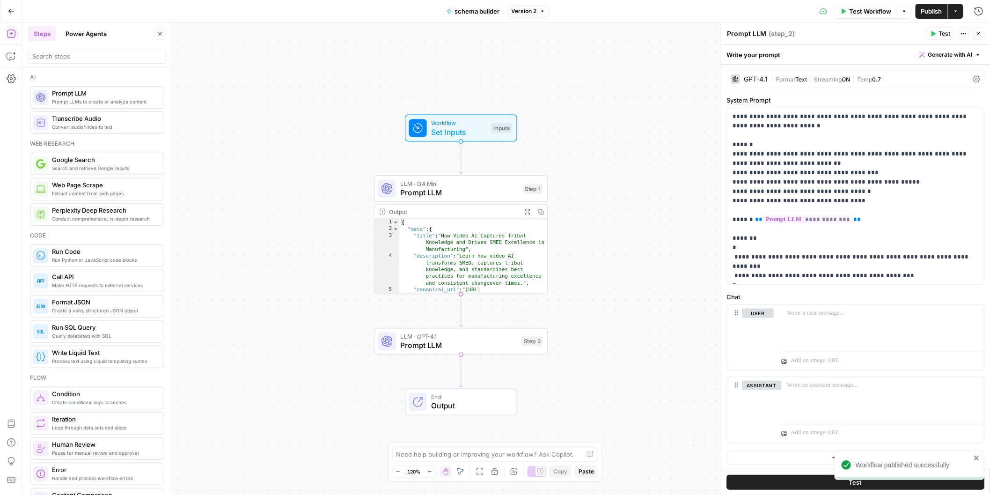
click at [645, 138] on div "Workflow Set Inputs Inputs LLM · O4 Mini Prompt LLM Step 1 Output Expand Output…" at bounding box center [505, 258] width 967 height 472
click at [421, 345] on span "Prompt LLM" at bounding box center [459, 344] width 117 height 11
click at [474, 184] on span "LLM · O4 Mini" at bounding box center [460, 183] width 118 height 9
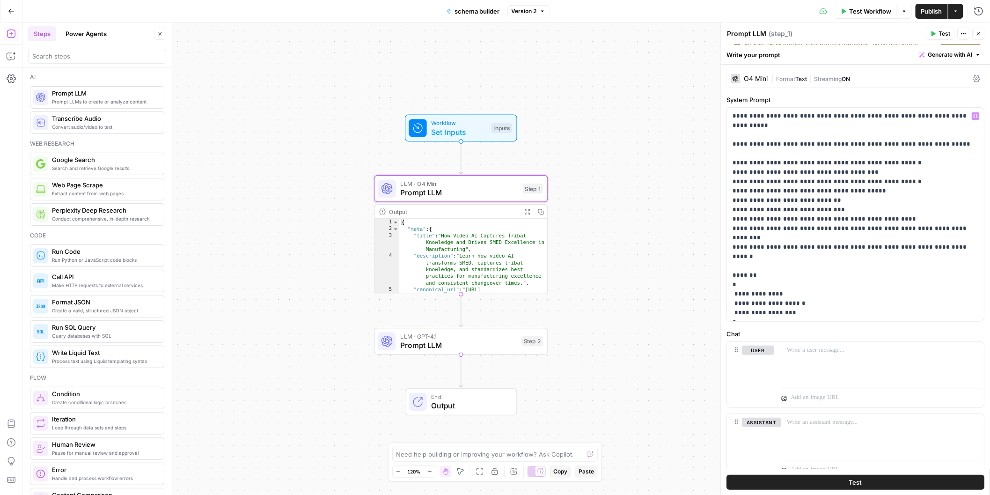
scroll to position [38, 0]
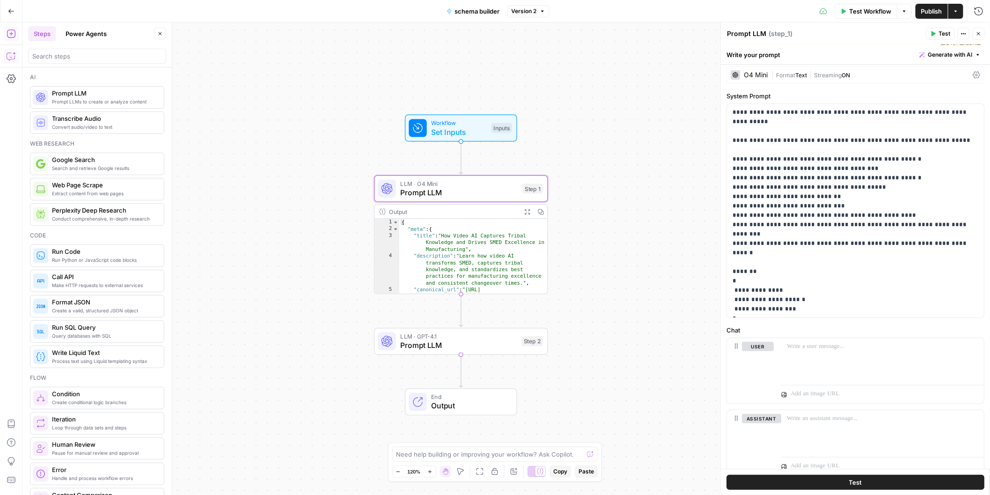
click at [8, 55] on icon "button" at bounding box center [11, 55] width 9 height 9
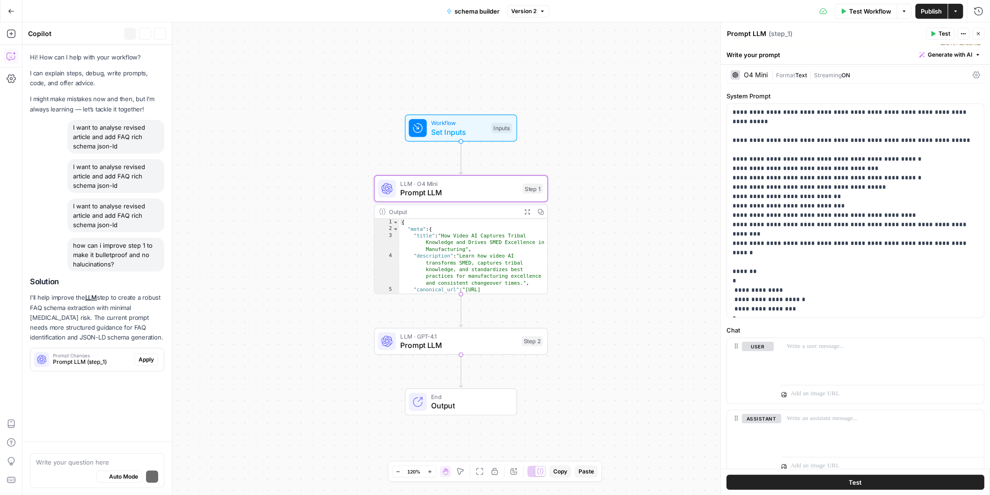
scroll to position [24, 0]
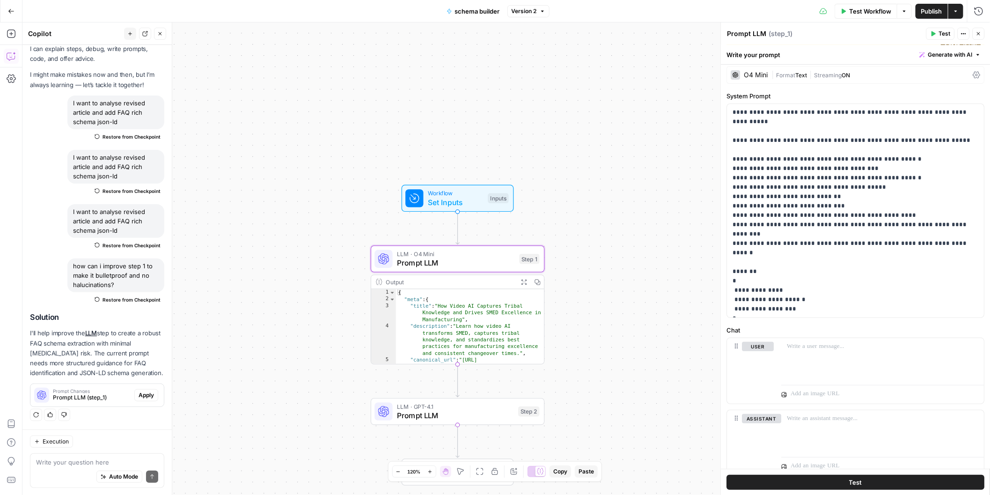
click at [153, 394] on span "Apply" at bounding box center [146, 395] width 15 height 8
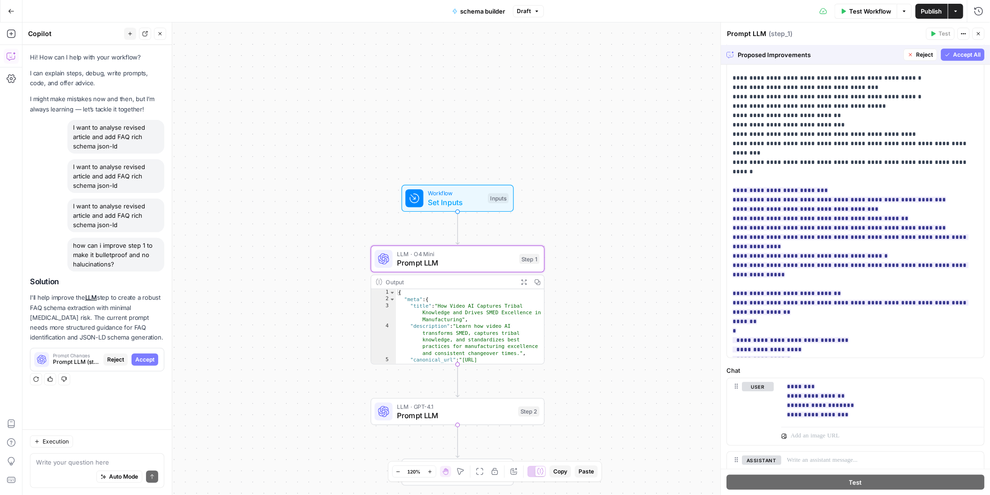
scroll to position [433, 0]
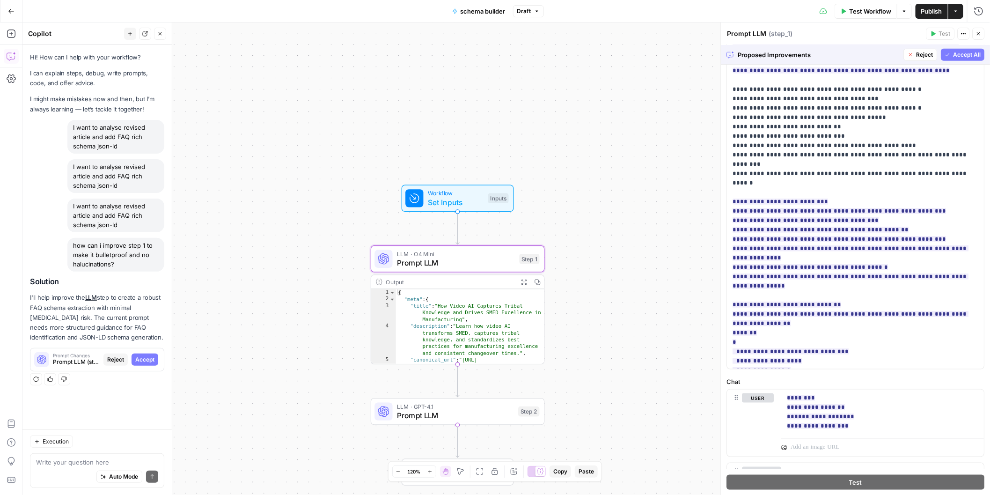
drag, startPoint x: 964, startPoint y: 54, endPoint x: 917, endPoint y: 123, distance: 83.2
click at [917, 123] on div "**********" at bounding box center [855, 270] width 269 height 450
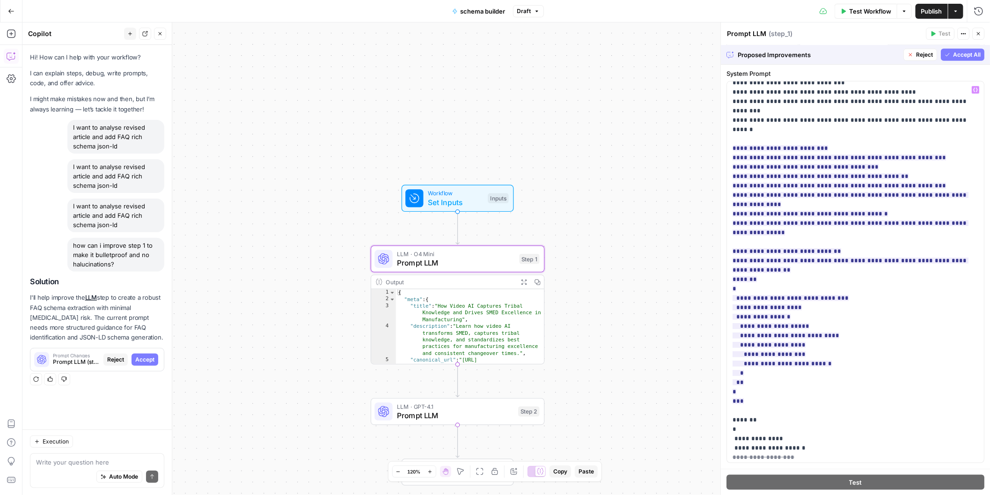
scroll to position [150, 0]
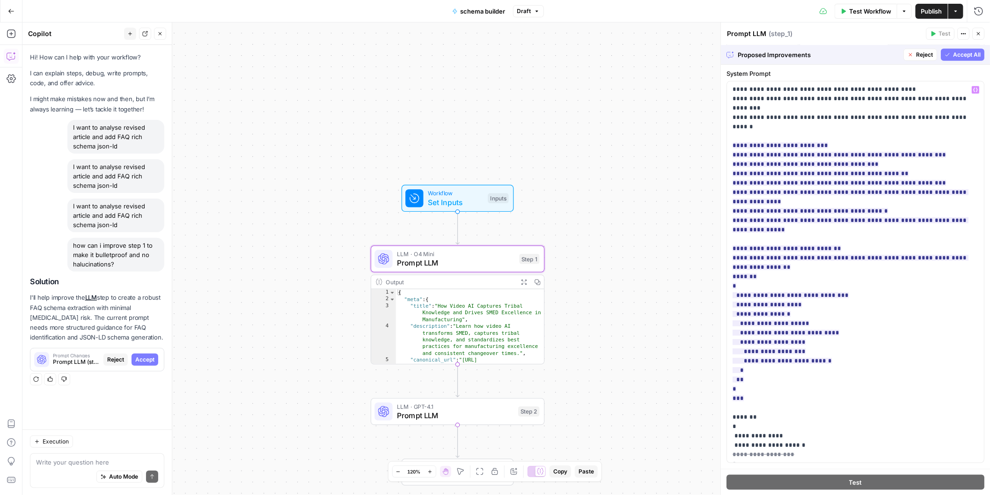
drag, startPoint x: 964, startPoint y: 54, endPoint x: 925, endPoint y: 125, distance: 81.5
click at [925, 125] on div "**********" at bounding box center [855, 270] width 269 height 450
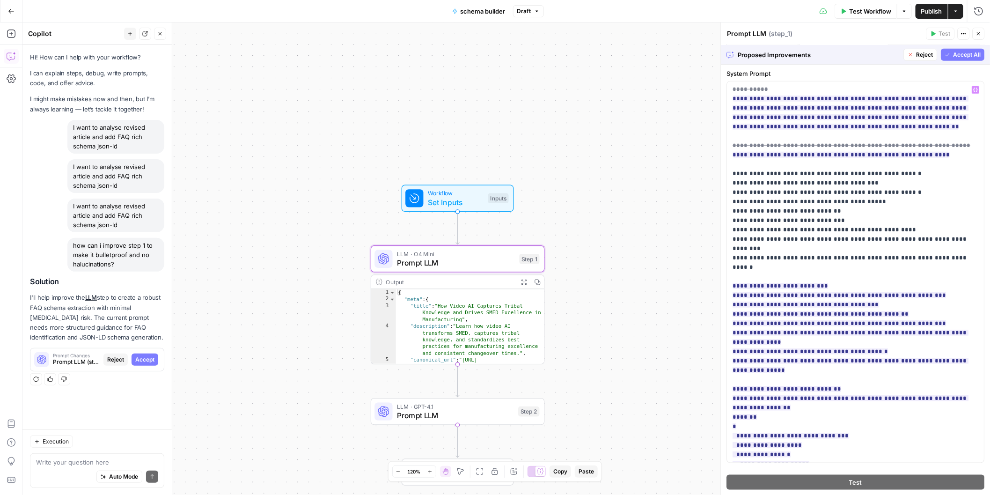
scroll to position [0, 0]
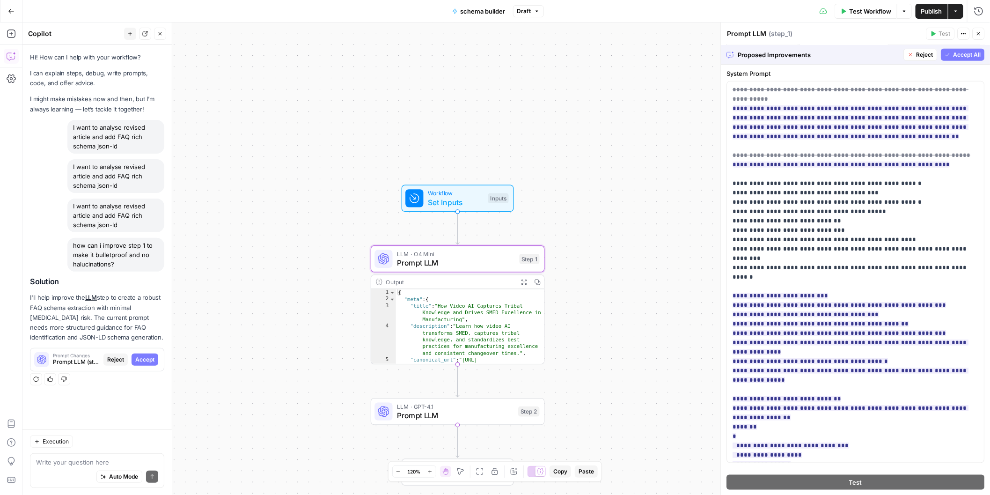
click at [961, 55] on span "Accept All" at bounding box center [967, 55] width 28 height 8
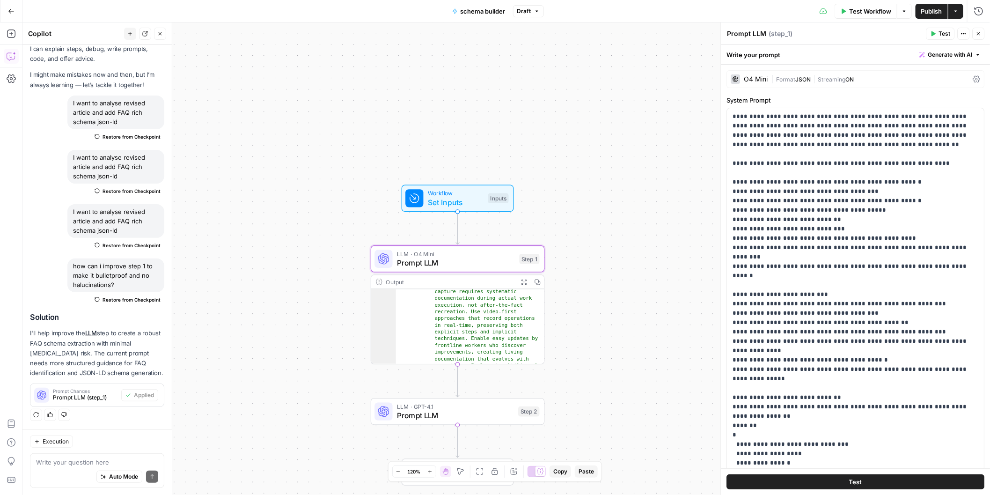
scroll to position [750, 0]
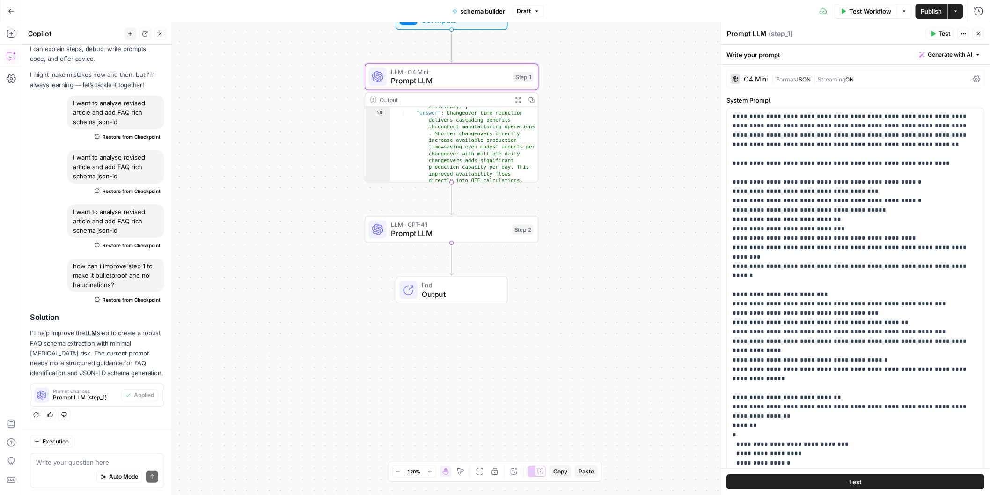
click at [469, 225] on span "LLM · GPT-4.1" at bounding box center [449, 224] width 117 height 9
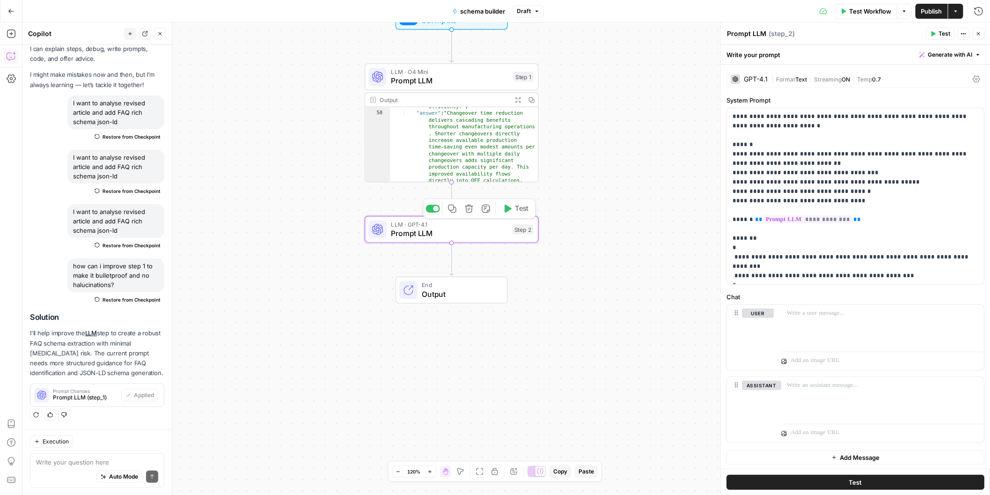
click at [512, 205] on button "Test" at bounding box center [515, 208] width 35 height 15
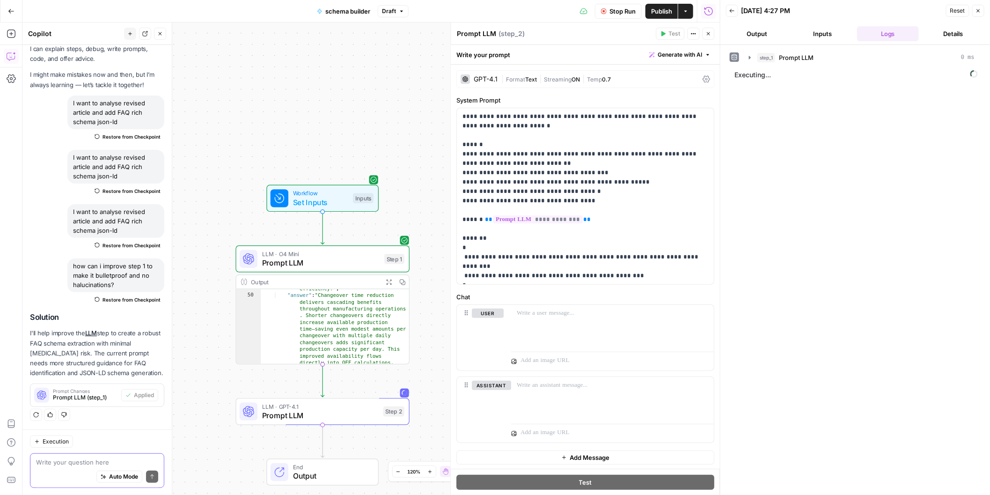
click at [71, 463] on textarea at bounding box center [97, 461] width 122 height 9
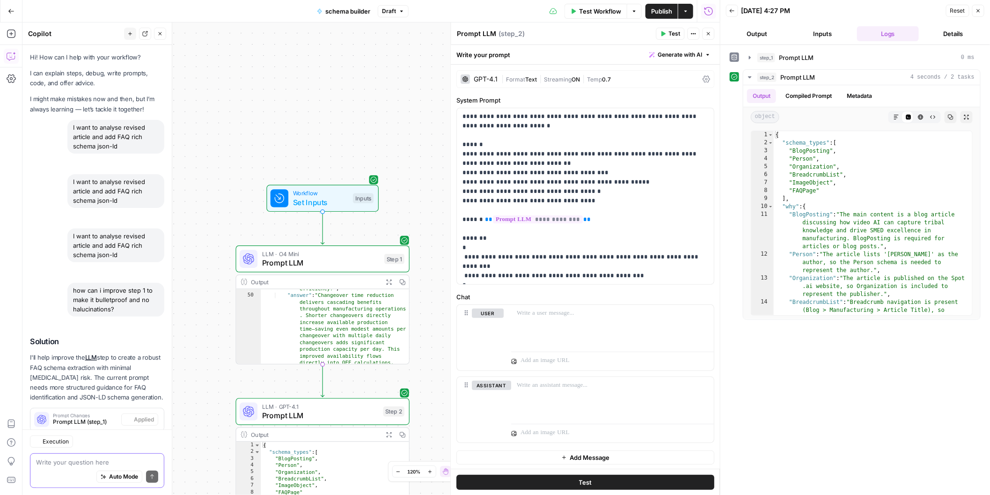
scroll to position [24, 0]
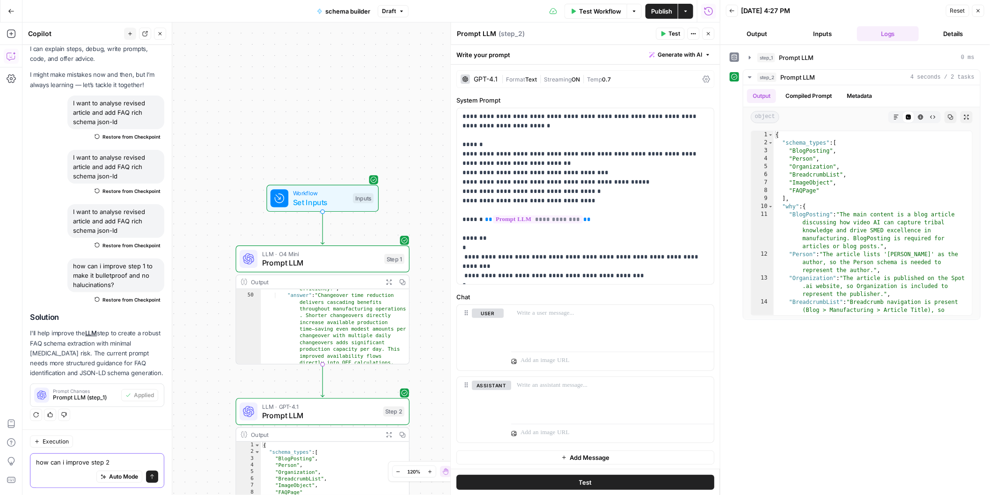
type textarea "how can i improve step 2?"
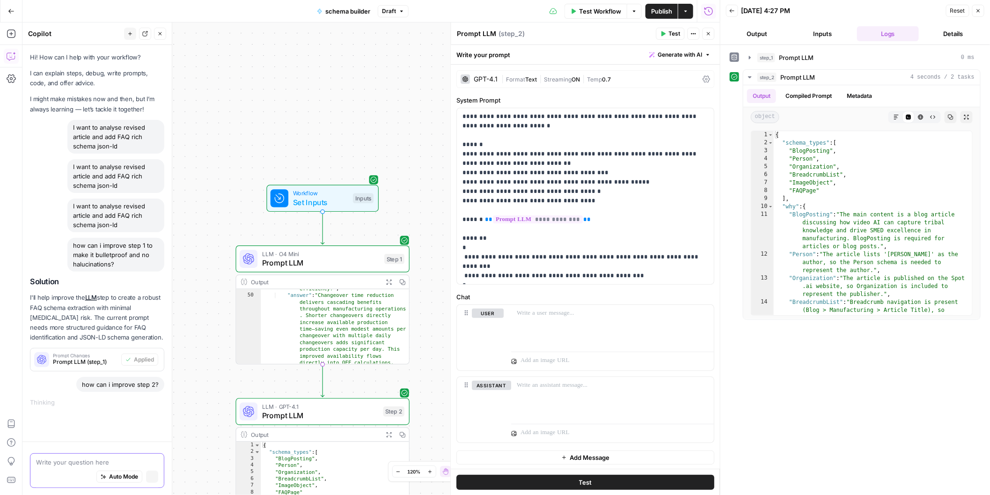
scroll to position [0, 0]
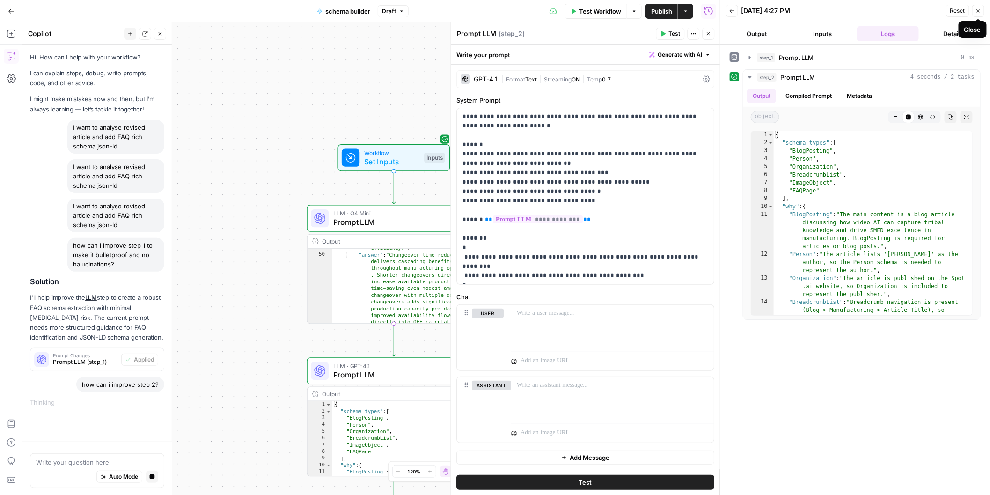
click at [979, 10] on icon "button" at bounding box center [978, 11] width 6 height 6
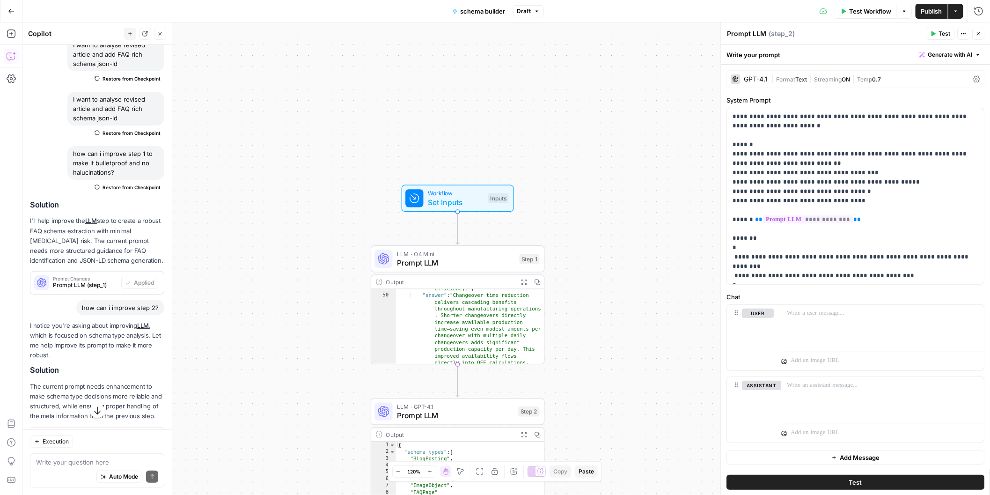
scroll to position [180, 0]
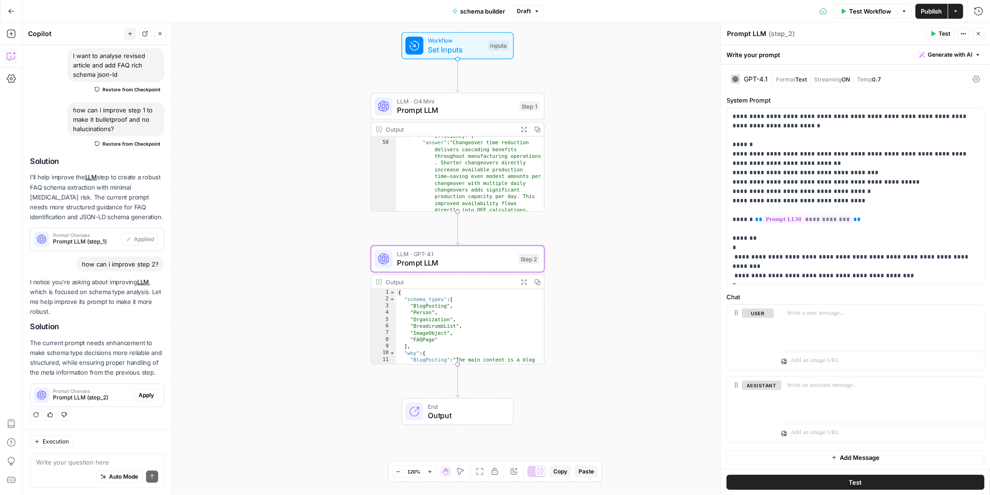
click at [149, 394] on span "Apply" at bounding box center [146, 395] width 15 height 8
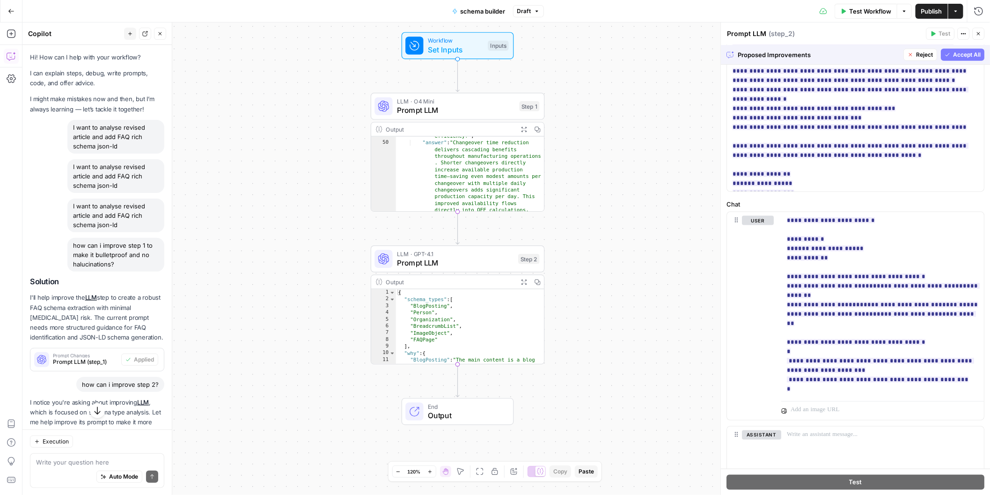
scroll to position [559, 0]
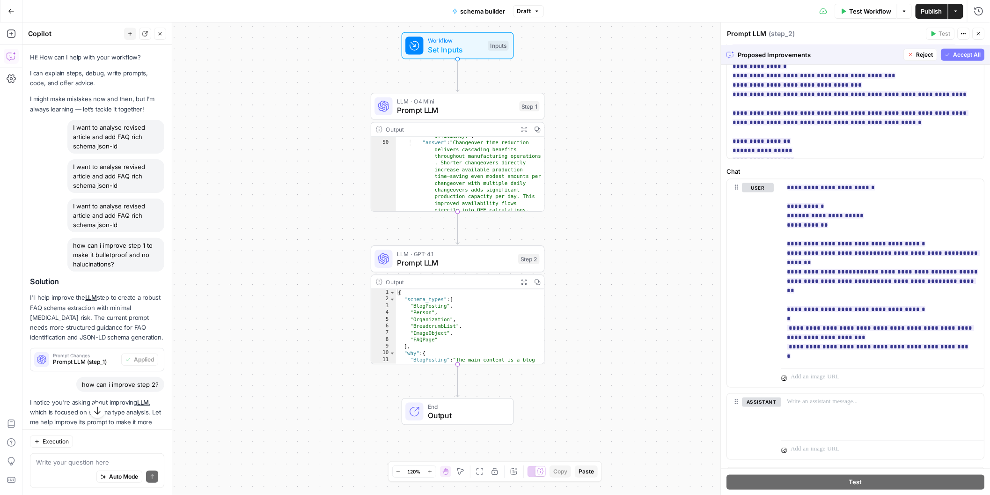
click at [967, 56] on span "Accept All" at bounding box center [967, 55] width 28 height 8
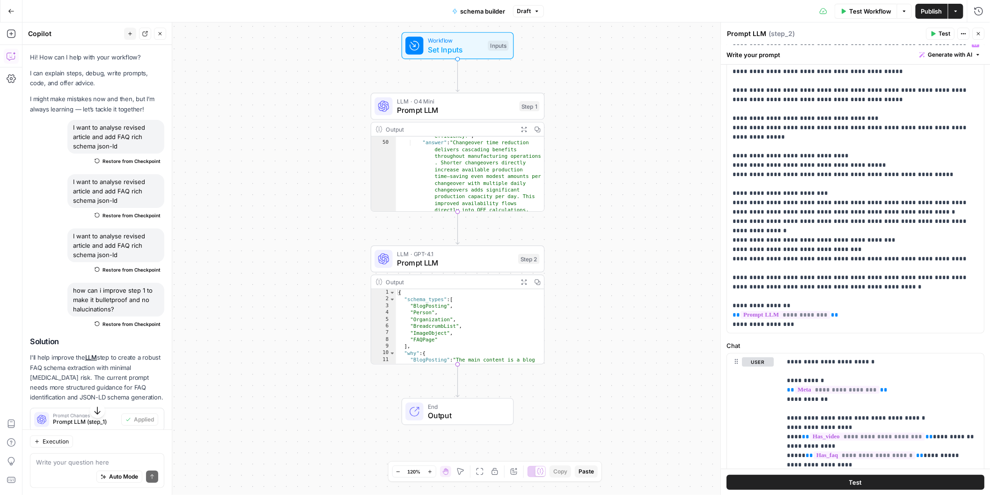
scroll to position [227, 0]
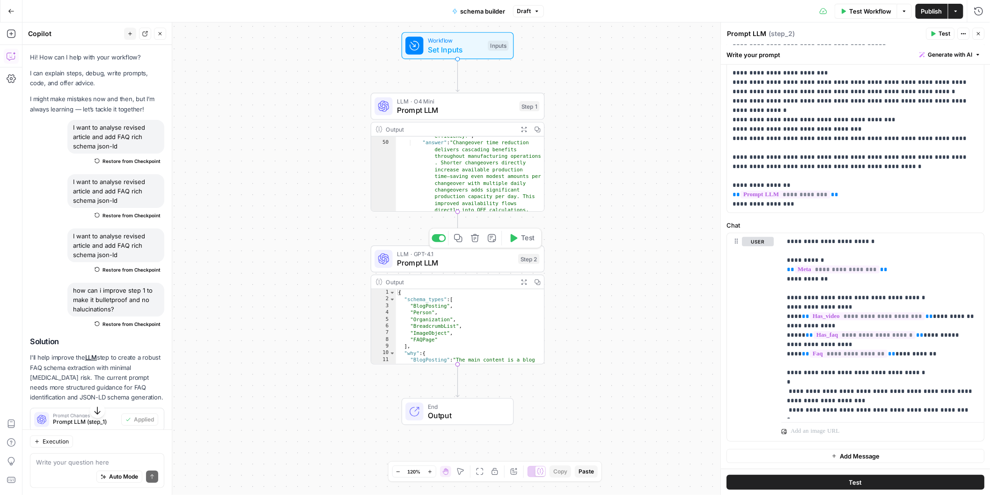
click at [515, 239] on icon "button" at bounding box center [514, 238] width 7 height 8
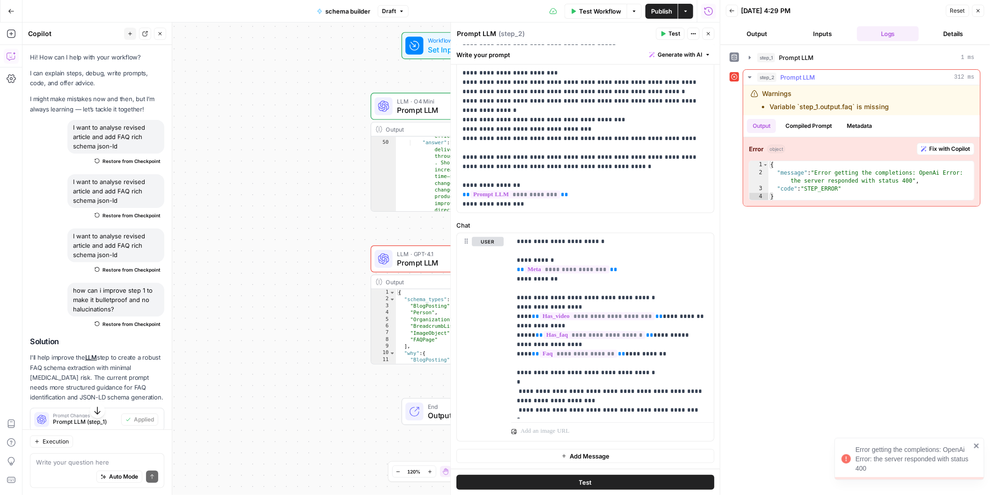
click at [934, 150] on span "Fix with Copilot" at bounding box center [949, 149] width 41 height 8
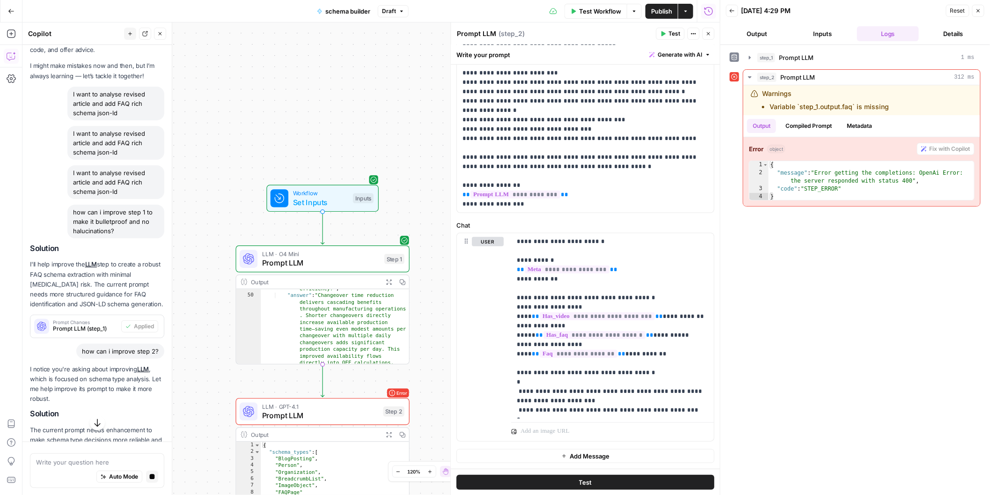
scroll to position [129, 0]
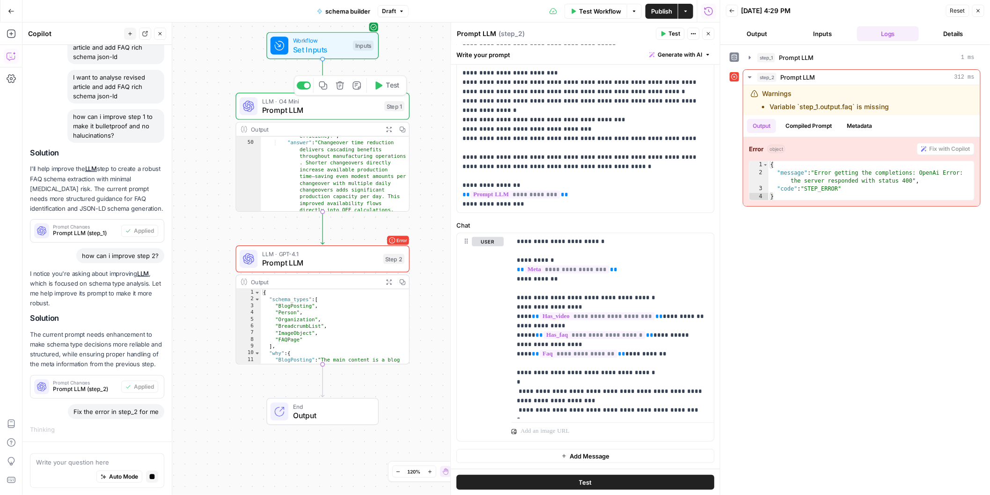
click at [320, 110] on span "Prompt LLM" at bounding box center [321, 109] width 118 height 11
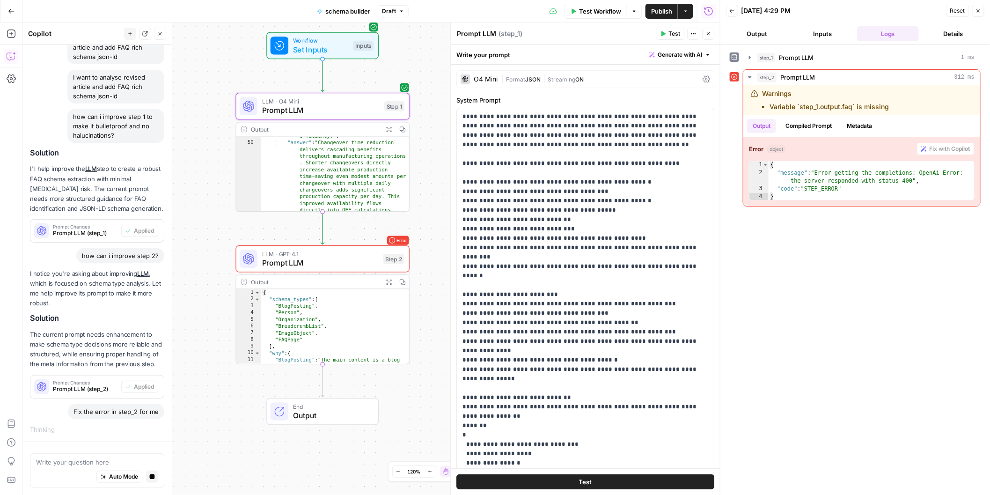
type textarea "**********"
click at [345, 183] on div ""question" : "How does reducing changeover time impact overall efficiency?" , "…" at bounding box center [335, 250] width 148 height 263
click at [259, 129] on div "Output" at bounding box center [315, 128] width 128 height 9
click at [337, 269] on div "Error LLM · GPT-4.1 Prompt LLM Step 2 Copy step Delete step Add Note Test" at bounding box center [323, 258] width 174 height 27
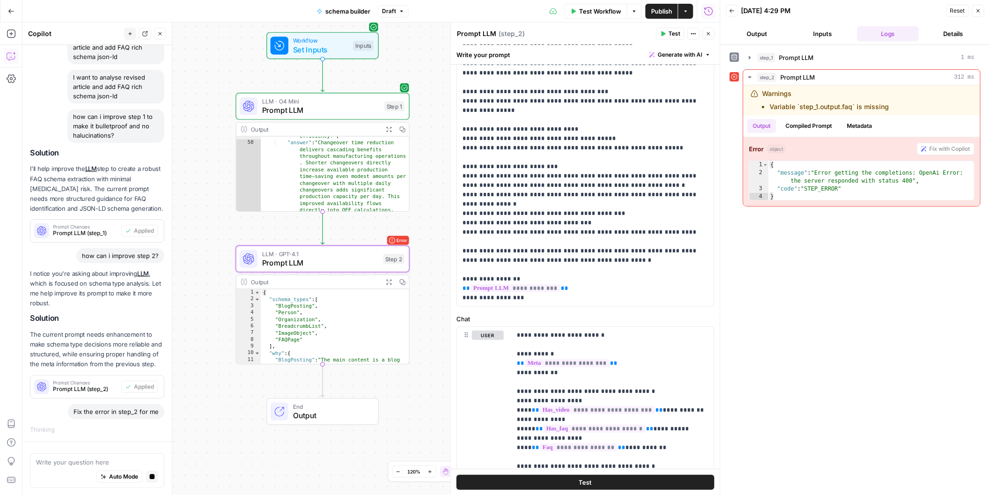
scroll to position [227, 0]
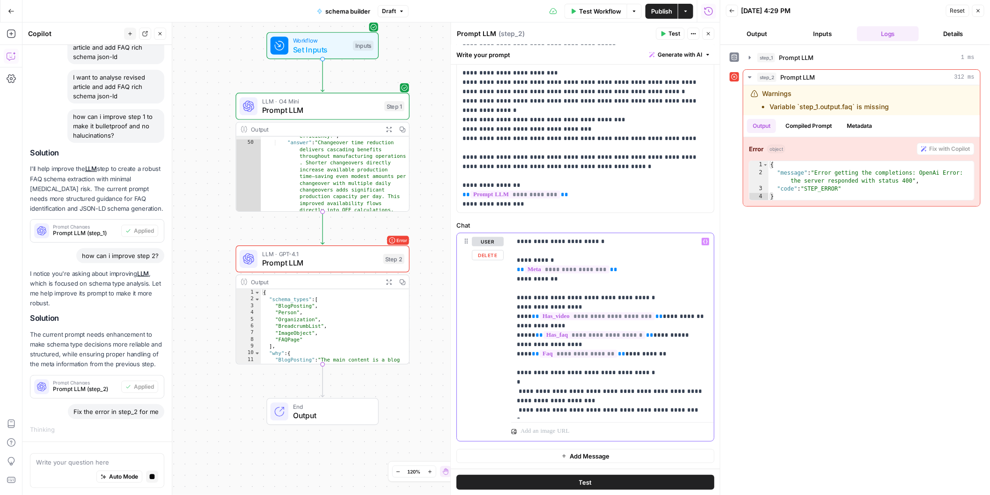
click at [613, 289] on p "**********" at bounding box center [612, 326] width 191 height 178
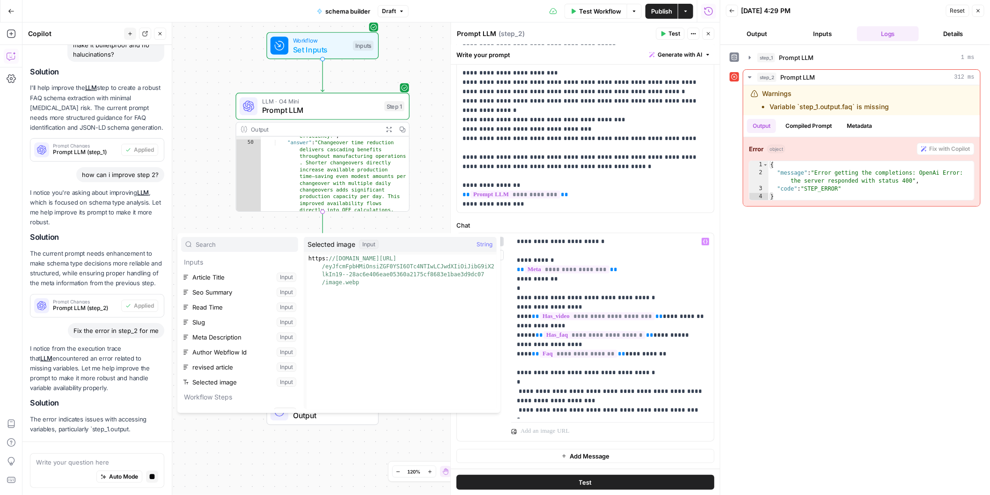
scroll to position [40, 0]
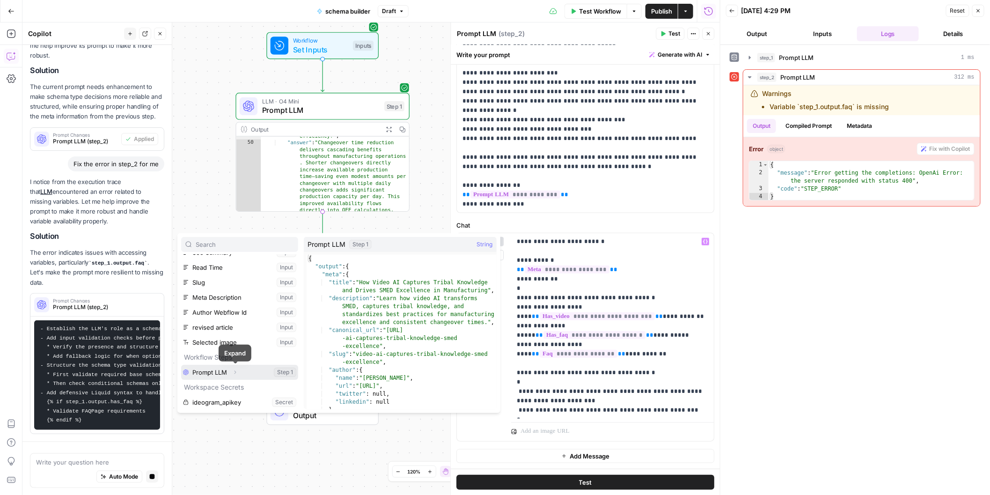
click at [233, 371] on icon "button" at bounding box center [235, 372] width 6 height 6
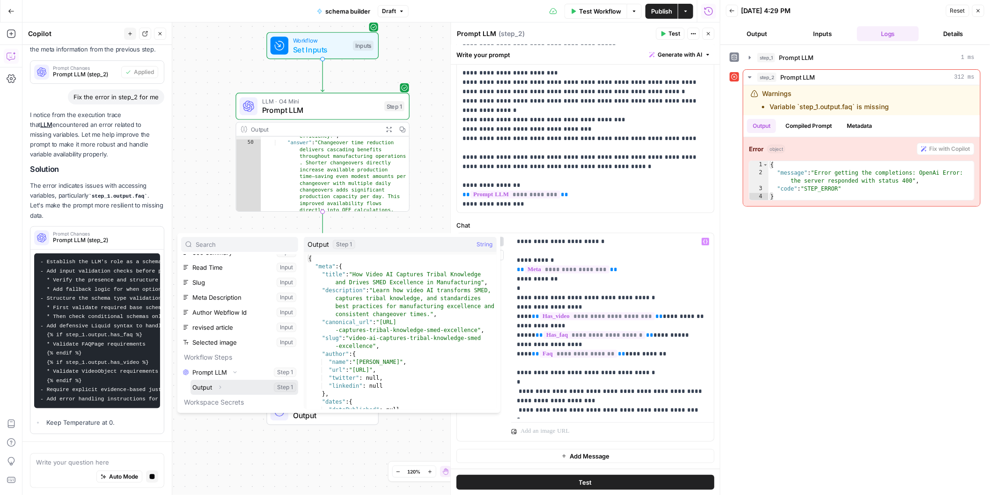
click at [221, 387] on icon "button" at bounding box center [220, 387] width 6 height 6
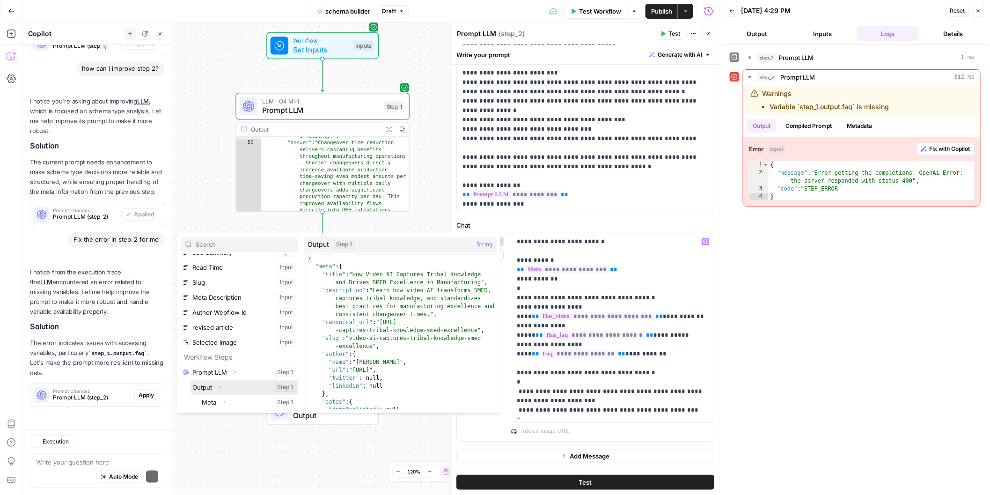
scroll to position [100, 0]
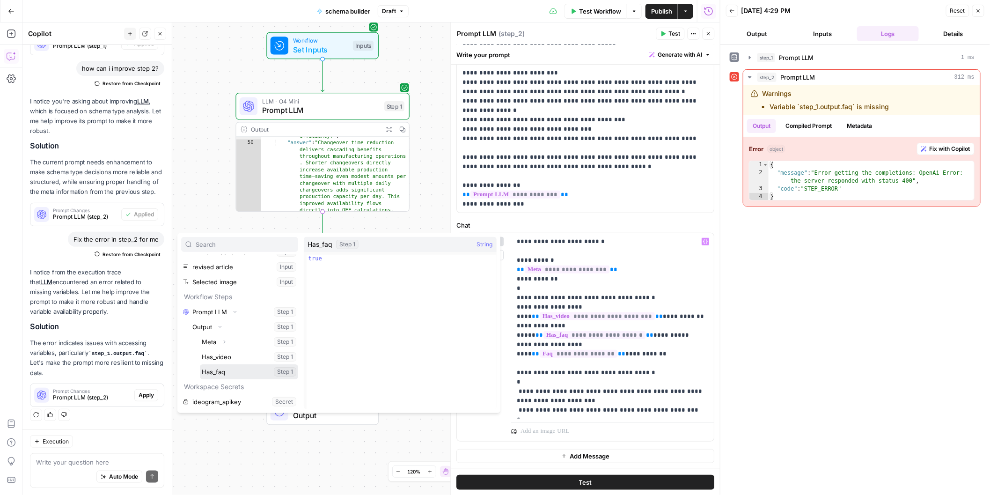
click at [229, 370] on button "Select variable Has_faq" at bounding box center [249, 371] width 98 height 15
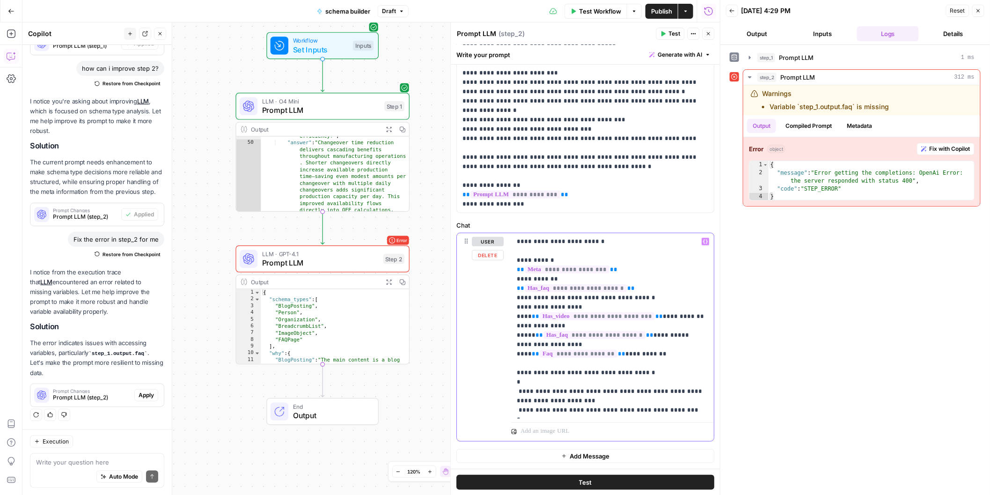
click at [513, 290] on div "**********" at bounding box center [612, 325] width 203 height 185
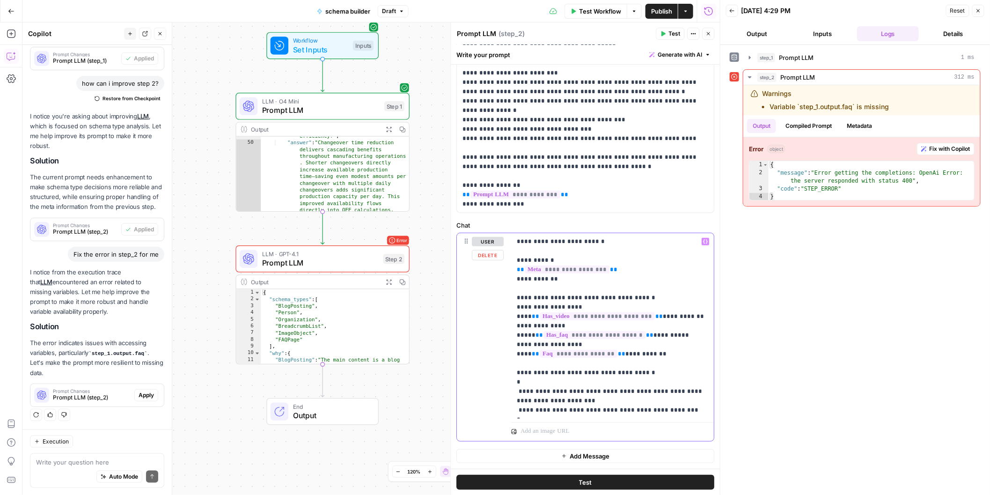
scroll to position [361, 0]
click at [109, 397] on span "Prompt LLM (step_2)" at bounding box center [92, 397] width 78 height 8
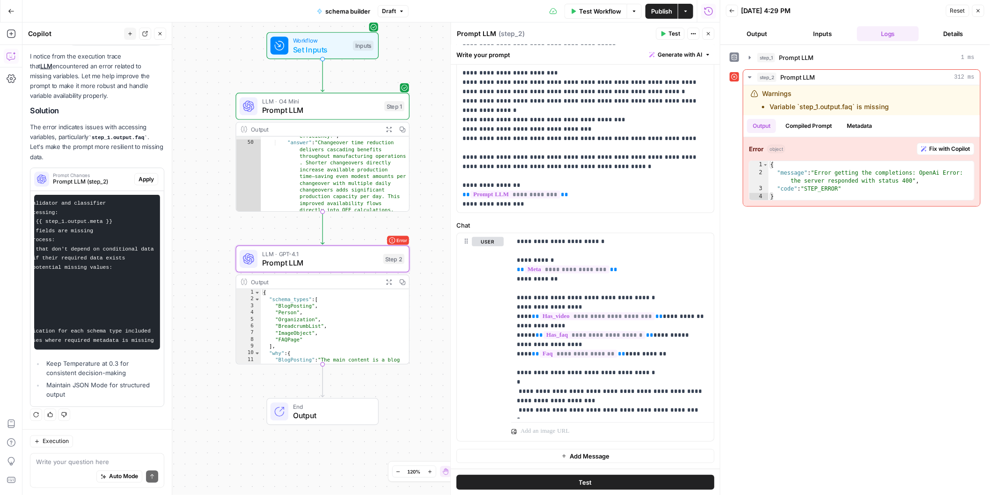
scroll to position [0, 0]
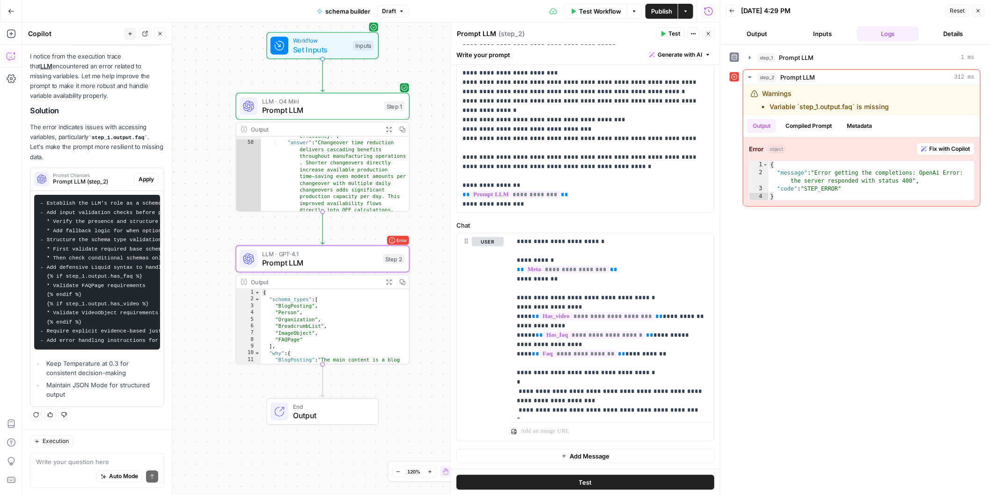
click at [140, 178] on span "Apply" at bounding box center [146, 179] width 15 height 8
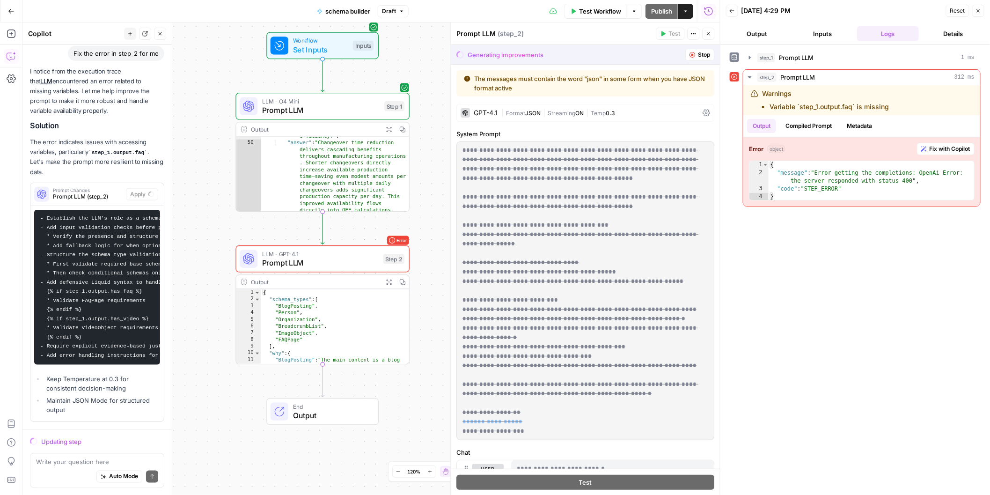
scroll to position [502, 0]
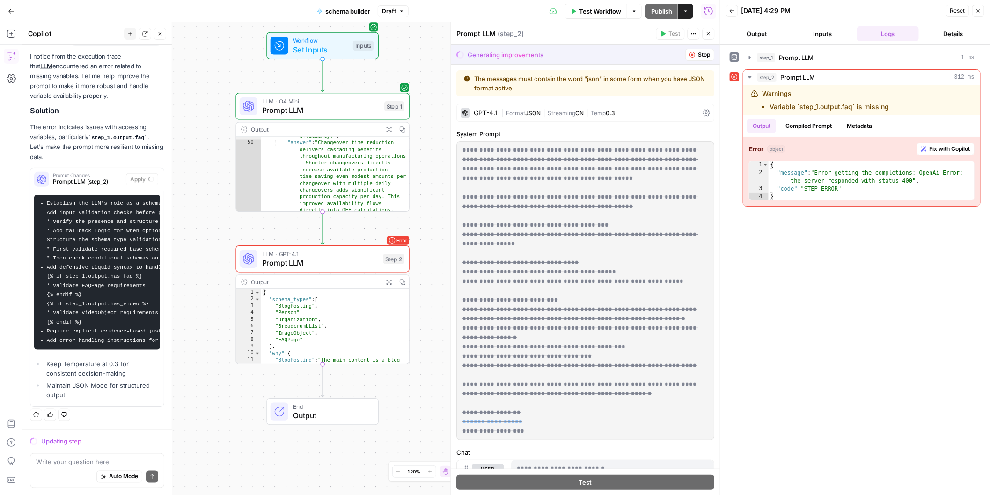
click at [350, 259] on span "Prompt LLM" at bounding box center [320, 262] width 117 height 11
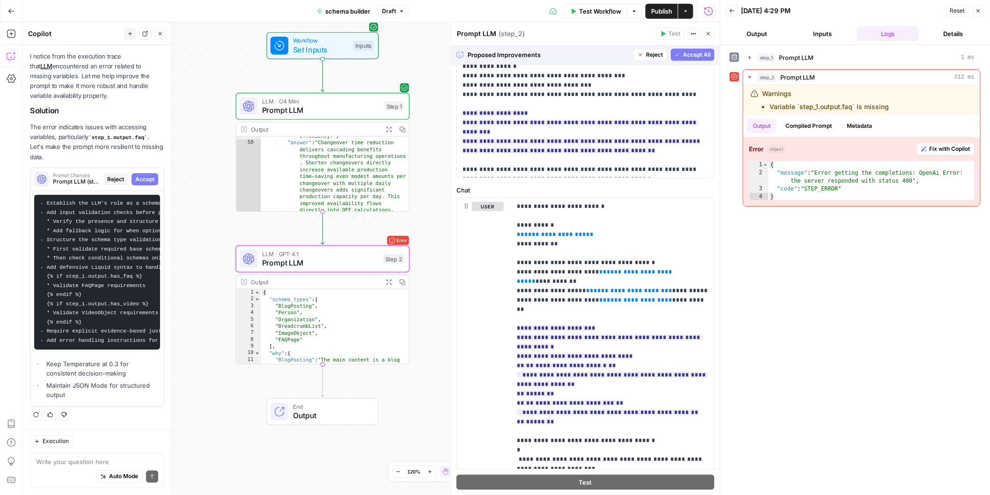
scroll to position [413, 0]
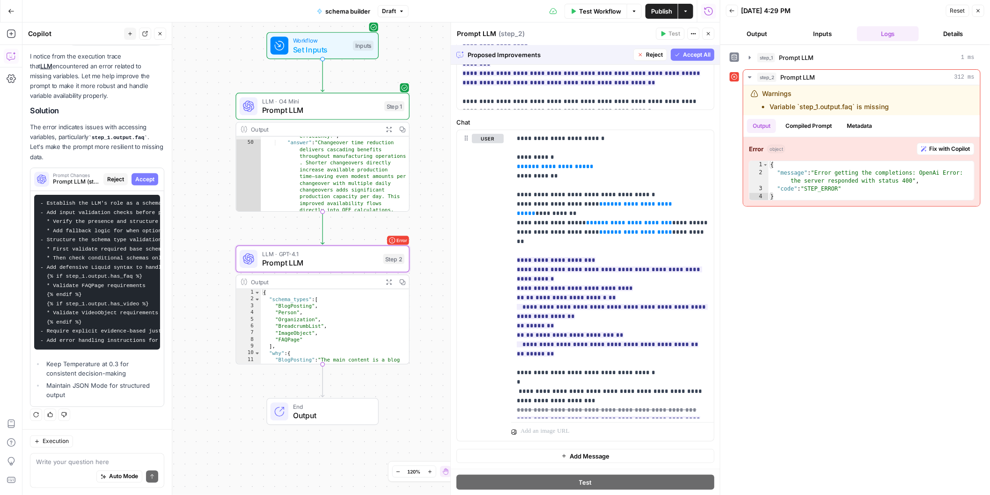
click at [688, 56] on span "Accept All" at bounding box center [697, 55] width 28 height 8
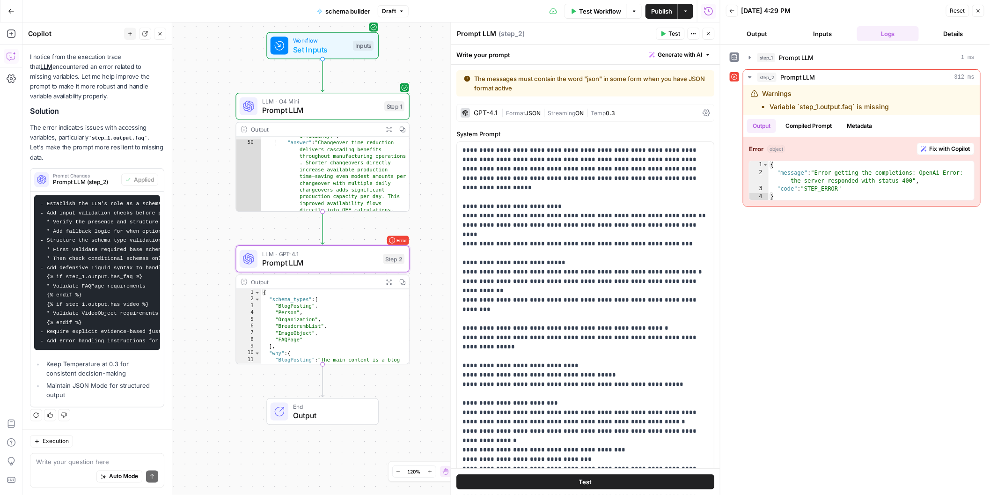
click at [535, 482] on button "Test" at bounding box center [586, 482] width 258 height 15
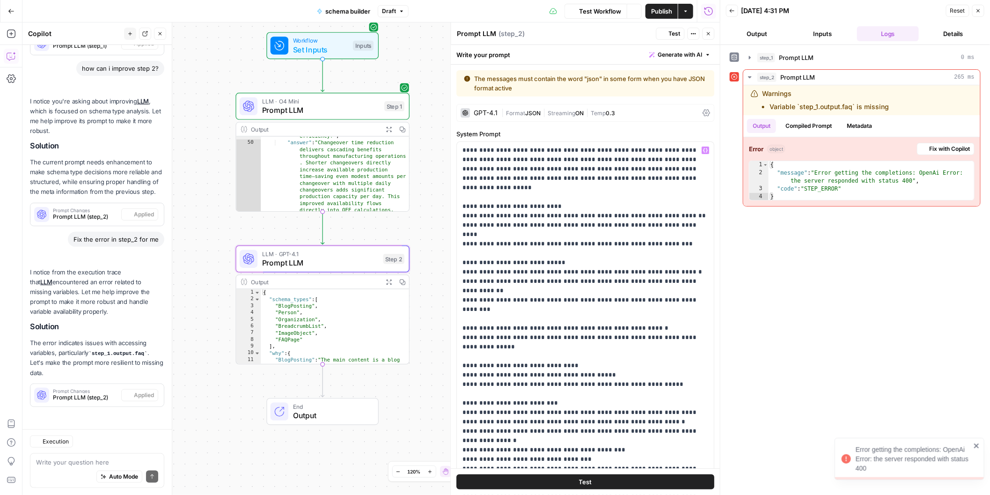
scroll to position [376, 0]
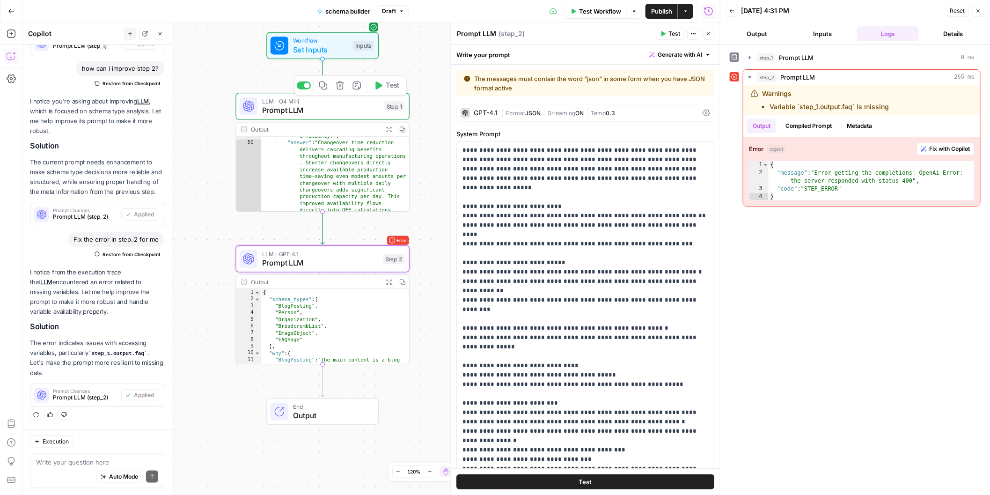
click at [343, 105] on span "Prompt LLM" at bounding box center [321, 109] width 118 height 11
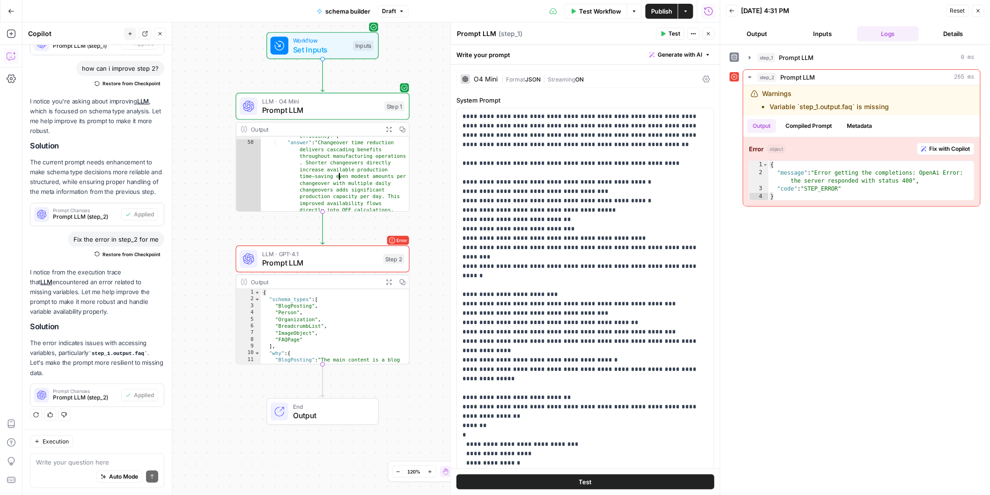
click at [326, 168] on div ""question" : "How does reducing changeover time impact overall efficiency?" , "…" at bounding box center [335, 250] width 148 height 263
click at [372, 163] on div ""question" : "How does reducing changeover time impact overall efficiency?" , "…" at bounding box center [335, 250] width 148 height 263
click at [391, 129] on icon "button" at bounding box center [389, 129] width 6 height 6
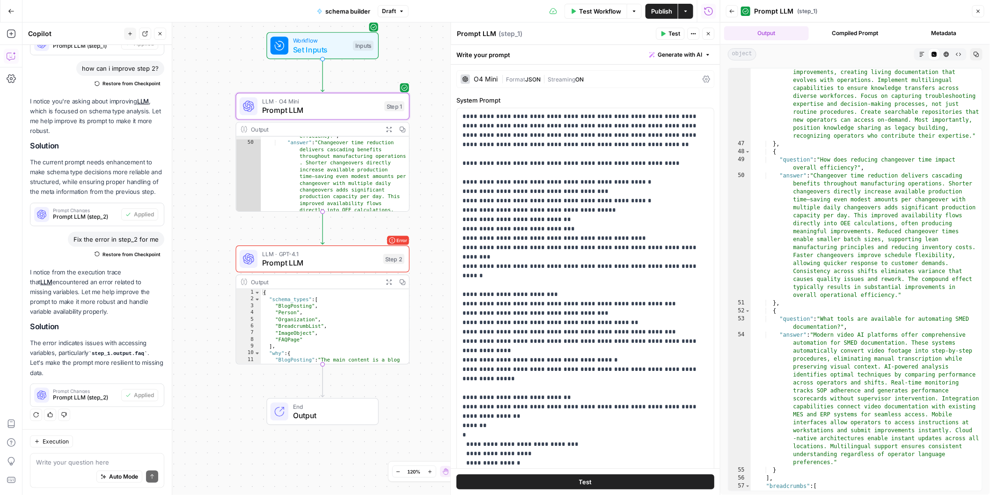
scroll to position [731, 0]
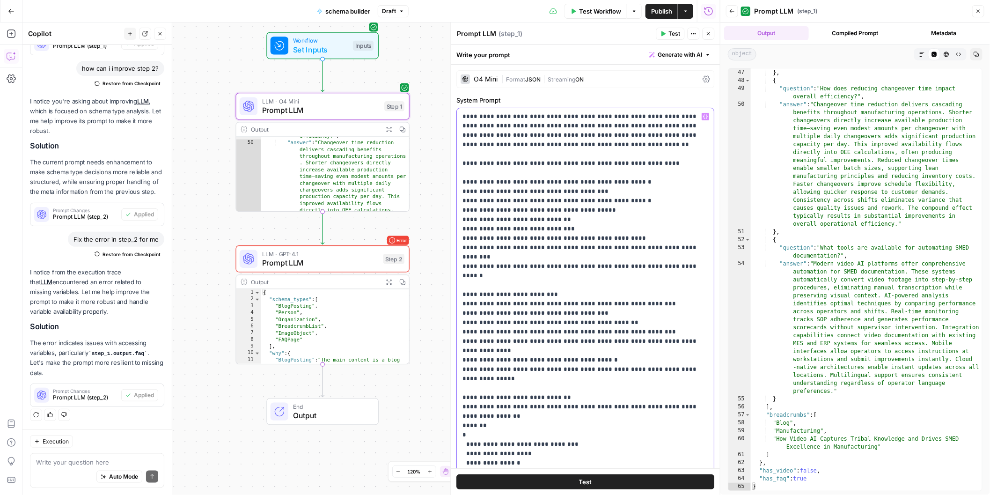
click at [604, 279] on p "**********" at bounding box center [586, 350] width 246 height 477
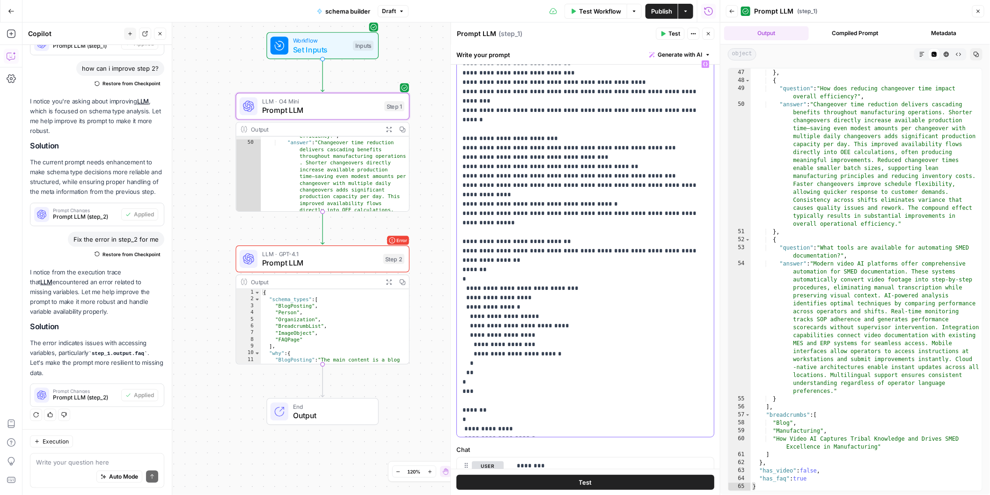
scroll to position [137, 0]
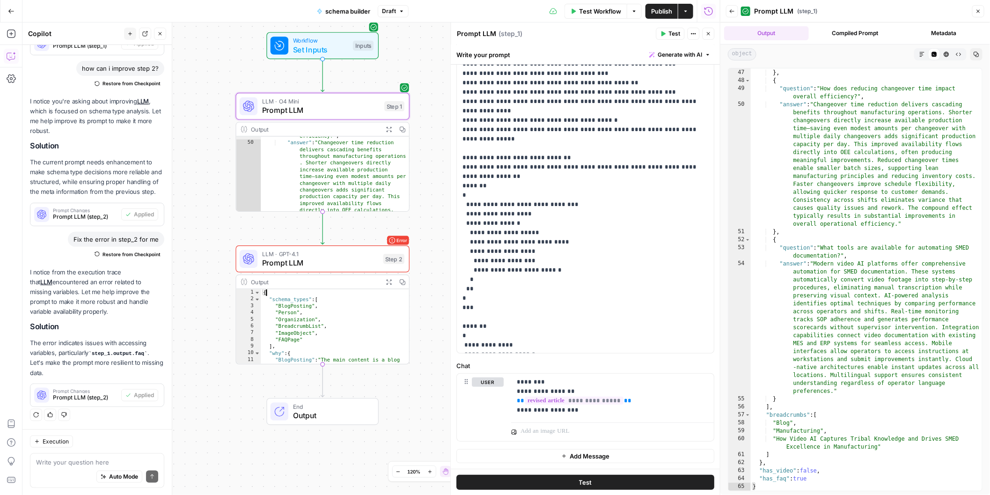
click at [349, 295] on div "{ "schema_types" : [ "BlogPosting" , "Person" , "Organization" , "BreadcrumbLis…" at bounding box center [335, 350] width 148 height 122
click at [337, 321] on div "{ "schema_types" : [ "BlogPosting" , "Person" , "Organization" , "BreadcrumbLis…" at bounding box center [335, 350] width 148 height 122
type textarea "**********"
click at [338, 256] on span "LLM · GPT-4.1" at bounding box center [320, 253] width 117 height 9
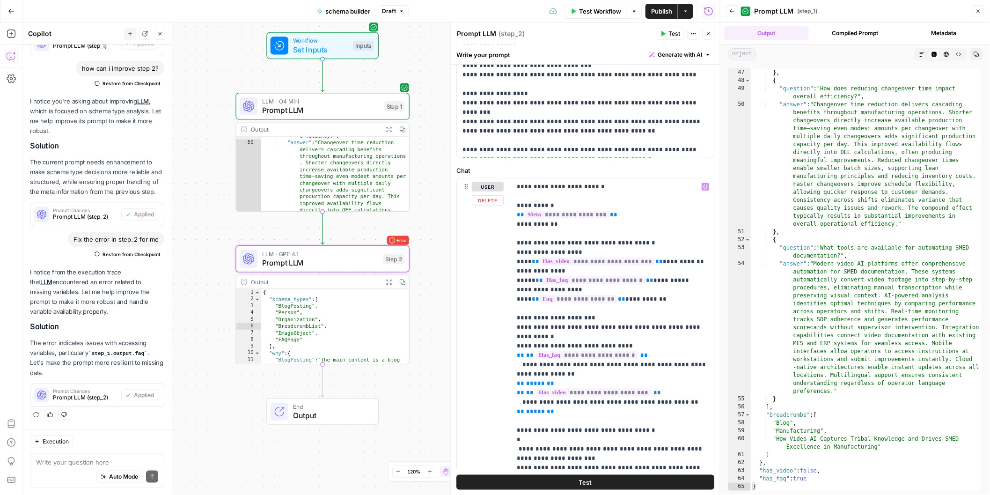
scroll to position [361, 0]
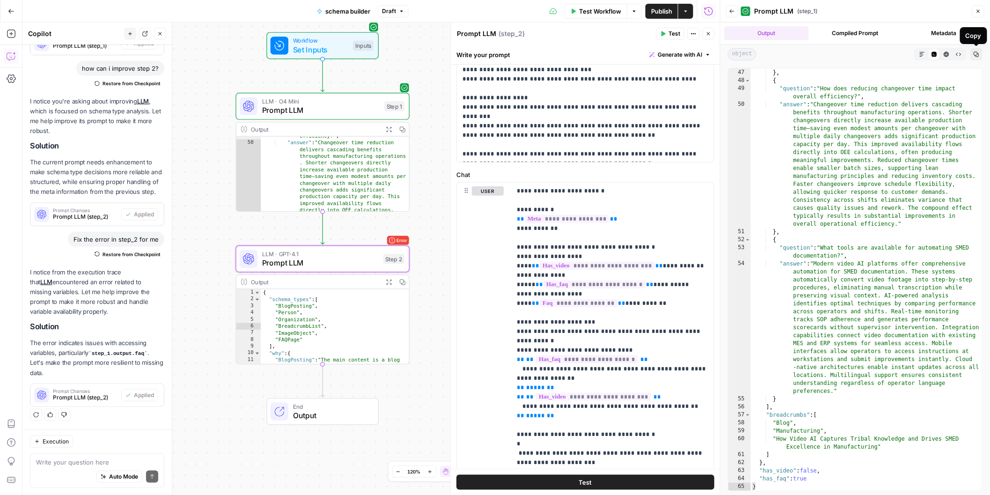
click at [979, 11] on icon "button" at bounding box center [978, 11] width 6 height 6
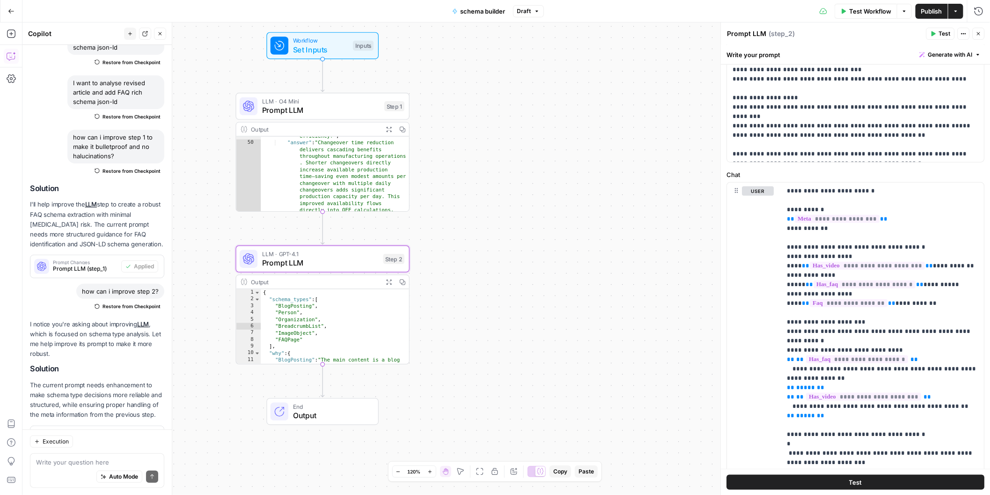
scroll to position [0, 0]
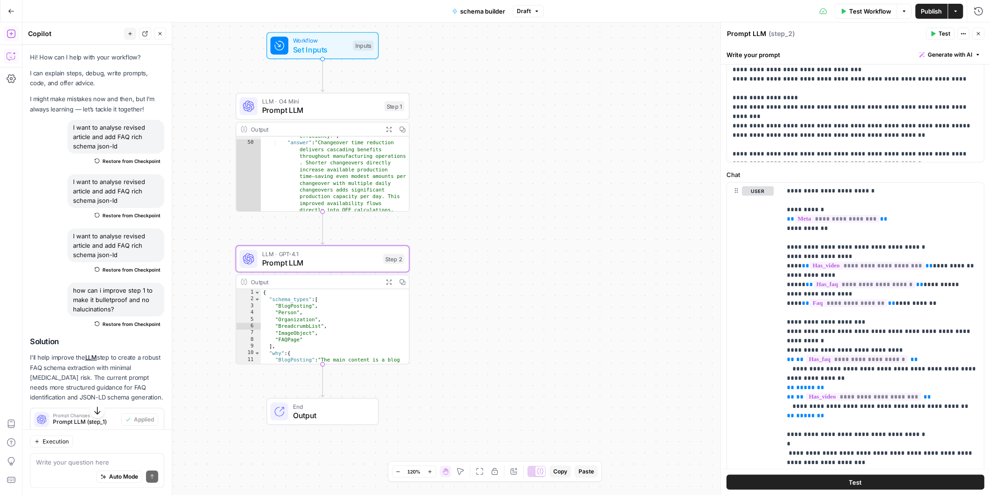
click at [10, 31] on icon "button" at bounding box center [11, 33] width 9 height 9
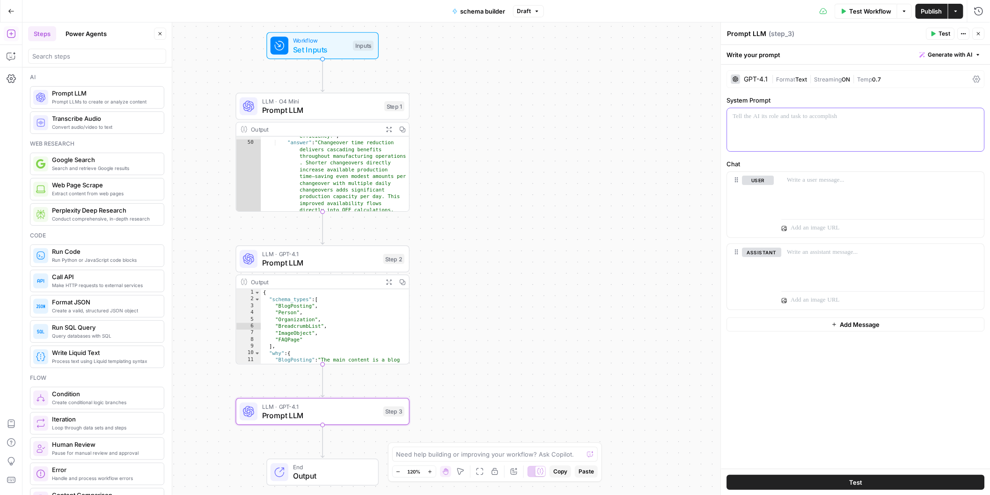
click at [846, 112] on p at bounding box center [856, 116] width 246 height 9
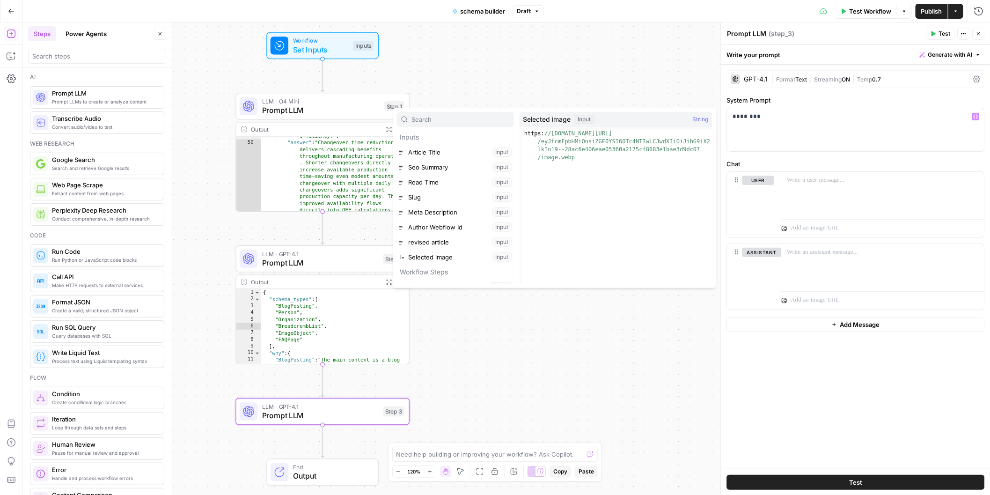
scroll to position [55, 0]
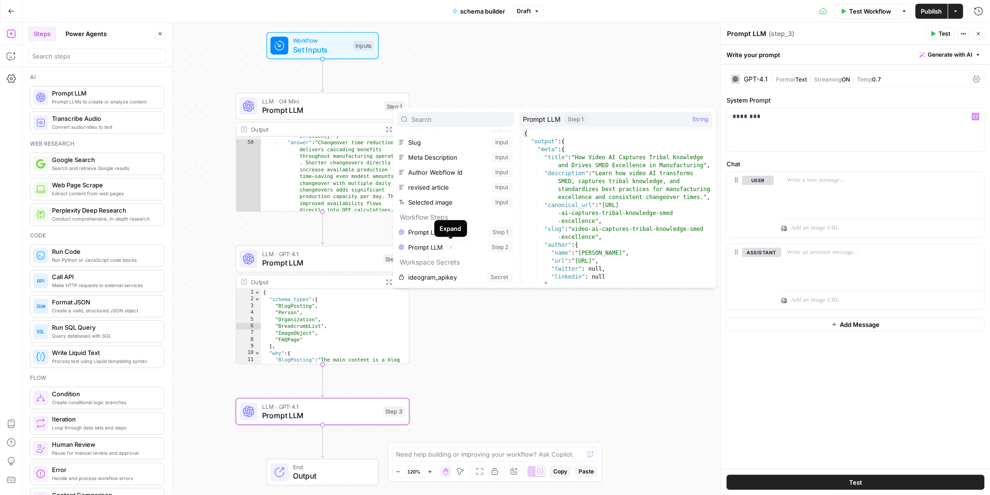
click at [450, 229] on div "Expand" at bounding box center [451, 228] width 22 height 9
click at [453, 228] on button "Expand" at bounding box center [451, 232] width 12 height 12
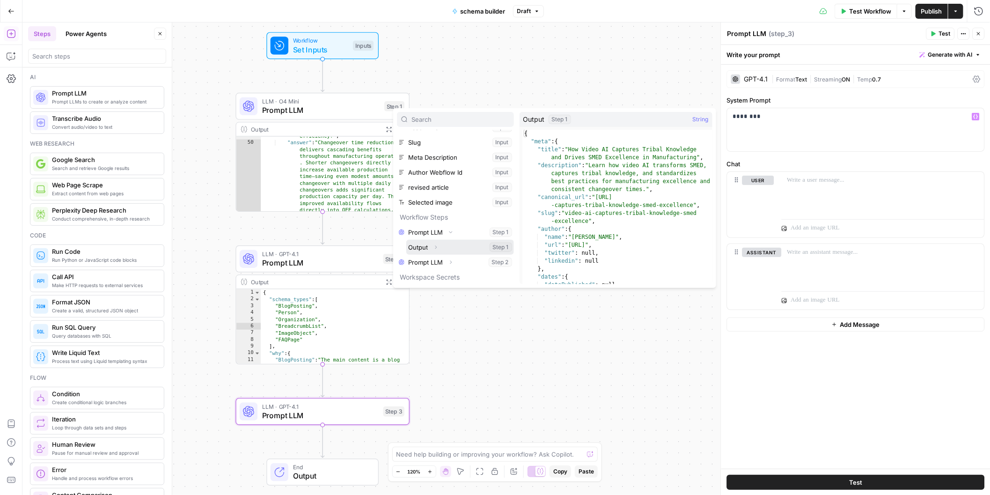
click at [438, 247] on icon "button" at bounding box center [436, 247] width 6 height 6
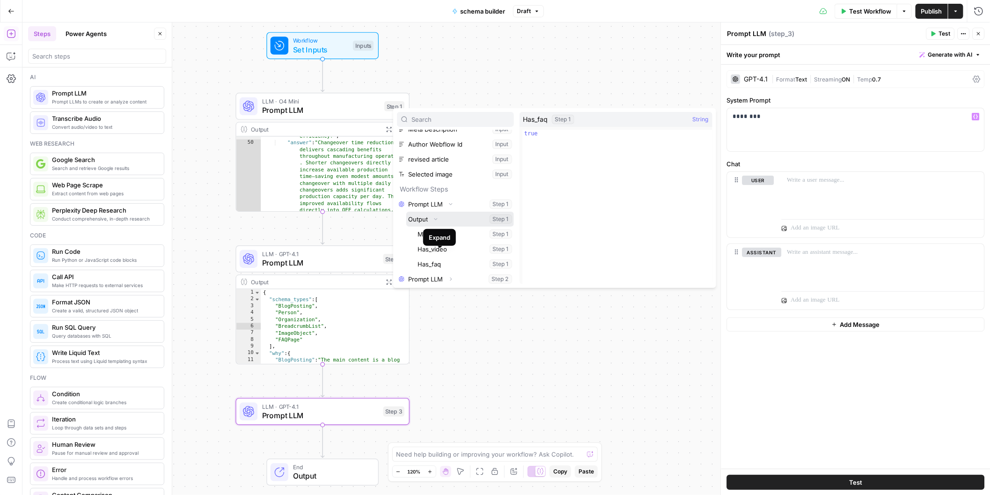
scroll to position [84, 0]
click at [445, 260] on button "Select variable Has_faq" at bounding box center [465, 262] width 98 height 15
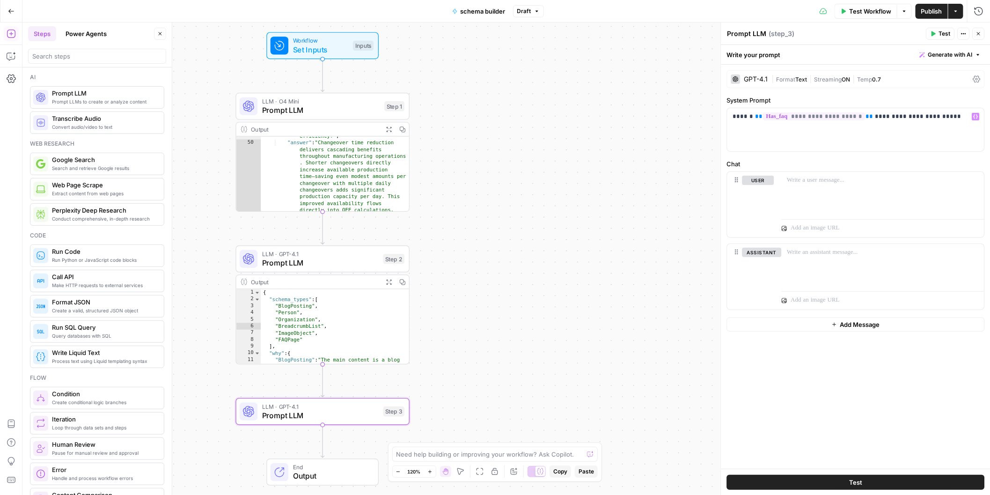
click at [943, 28] on button "Test" at bounding box center [940, 34] width 29 height 12
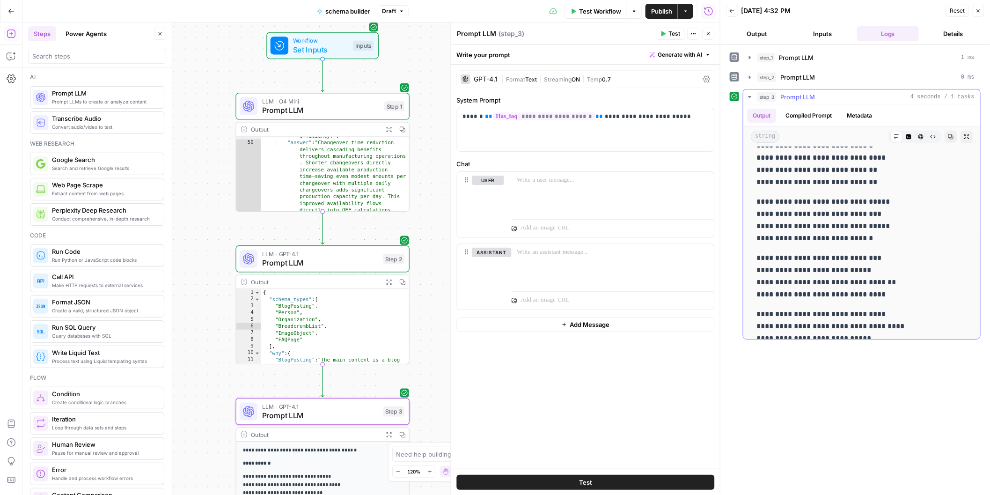
scroll to position [135, 0]
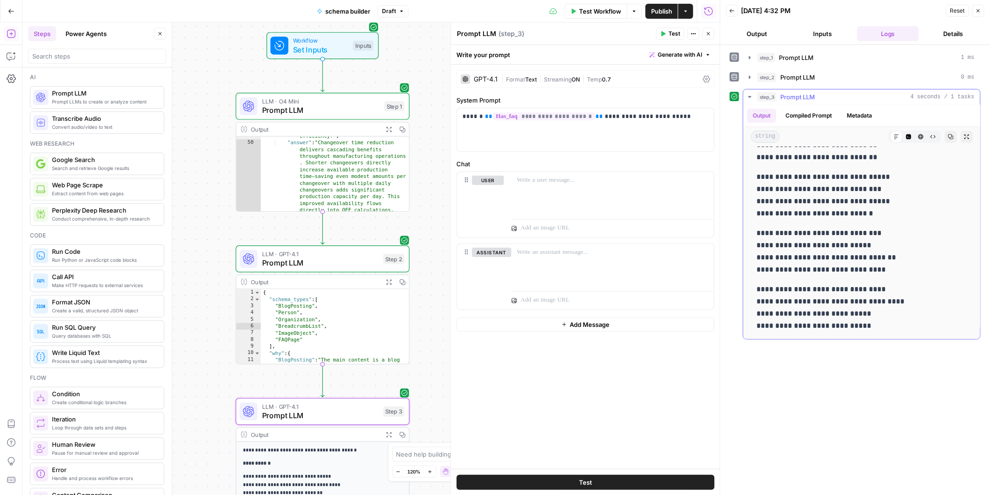
click at [746, 97] on icon "button" at bounding box center [749, 96] width 7 height 7
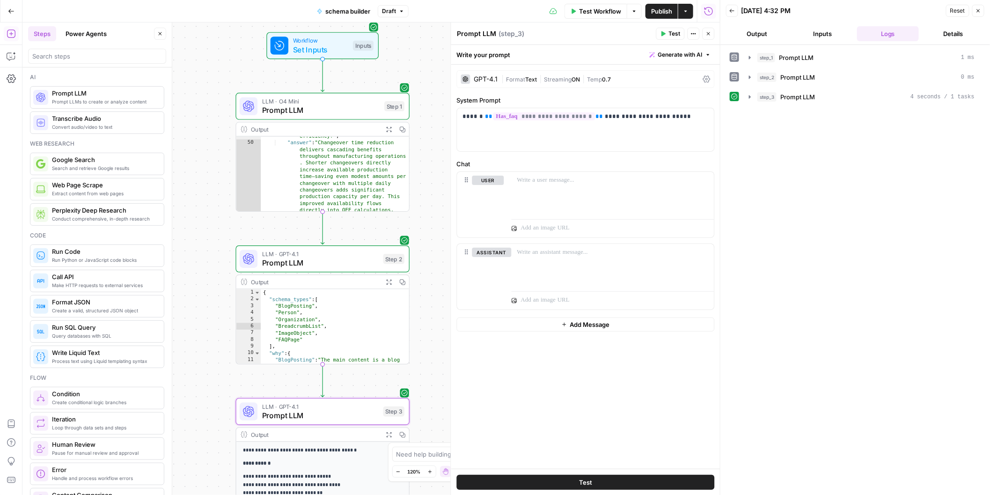
click at [333, 241] on button "Delete step" at bounding box center [340, 238] width 15 height 15
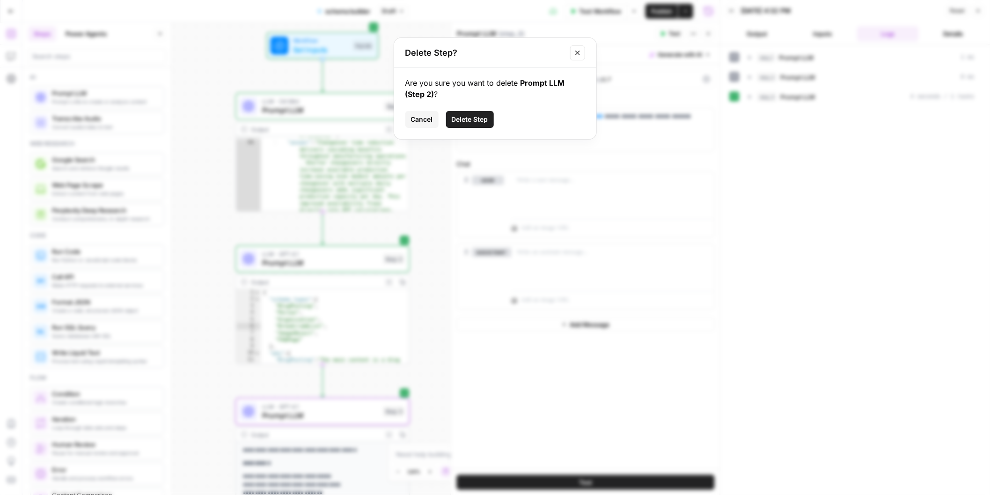
click at [332, 256] on div "Delete Step? Are you sure you want to delete Prompt LLM (Step 2) ? Cancel Delet…" at bounding box center [495, 247] width 990 height 495
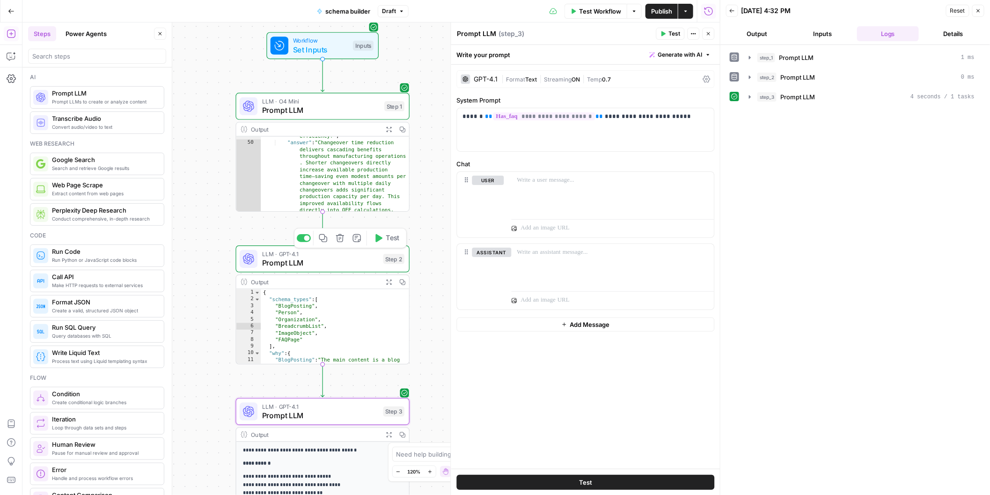
click at [343, 260] on span "Prompt LLM" at bounding box center [320, 262] width 117 height 11
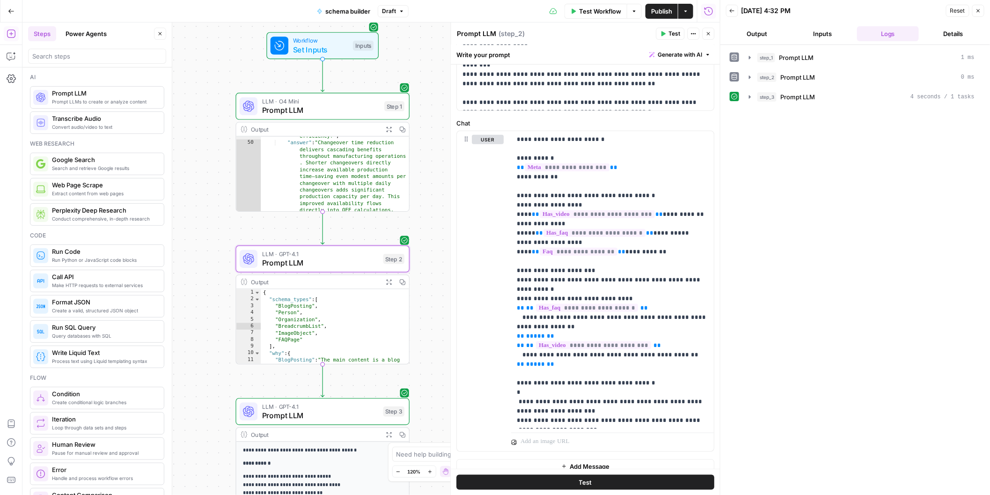
scroll to position [423, 0]
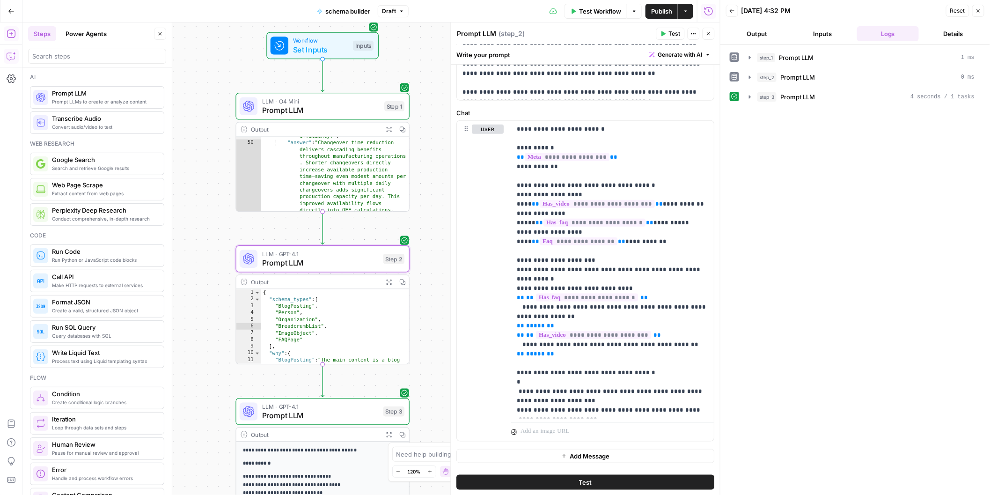
click at [8, 55] on icon "button" at bounding box center [11, 55] width 9 height 9
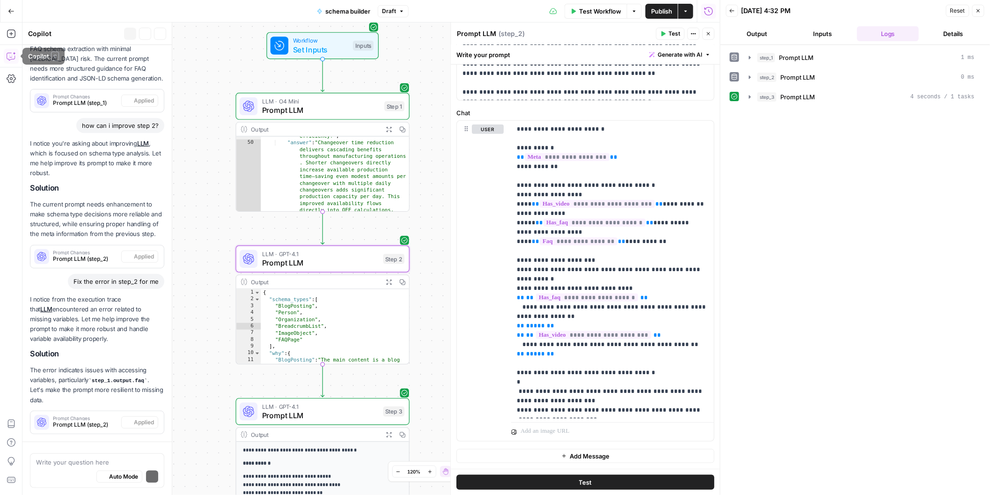
scroll to position [376, 0]
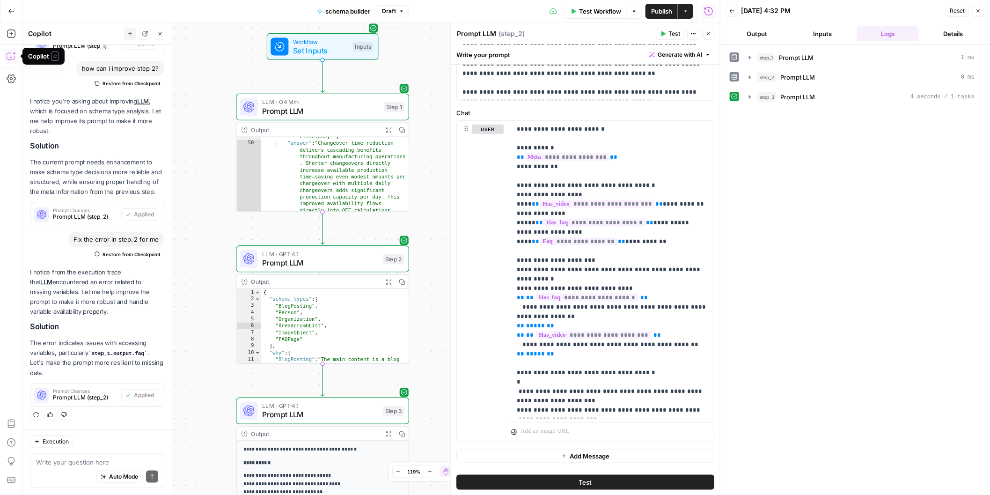
click at [97, 460] on div "Auto Mode will automatically modify and execute the workflow" at bounding box center [119, 452] width 125 height 17
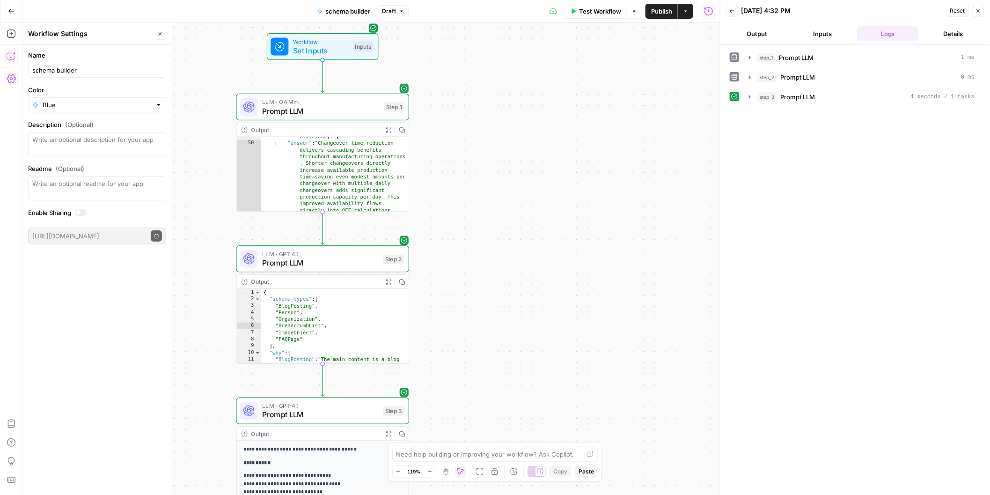
click at [8, 60] on icon "button" at bounding box center [11, 56] width 8 height 7
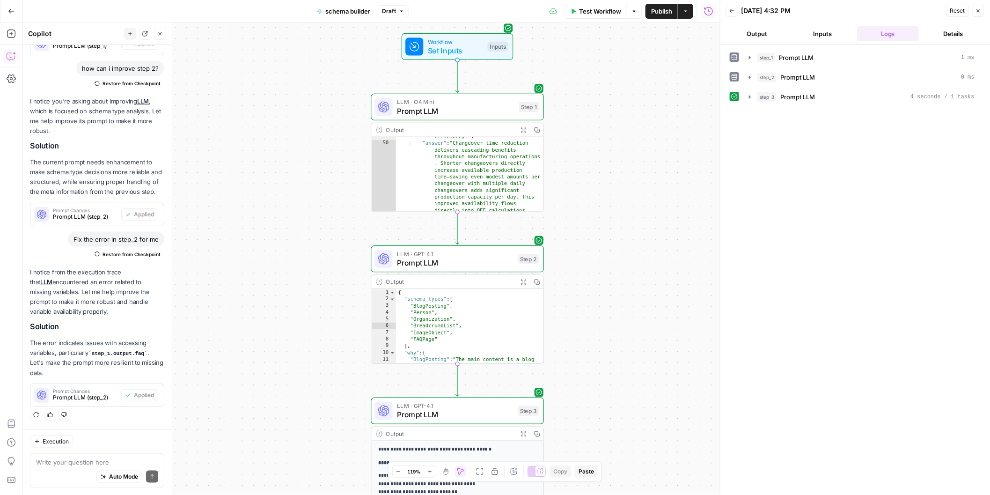
click at [82, 464] on textarea at bounding box center [97, 461] width 122 height 9
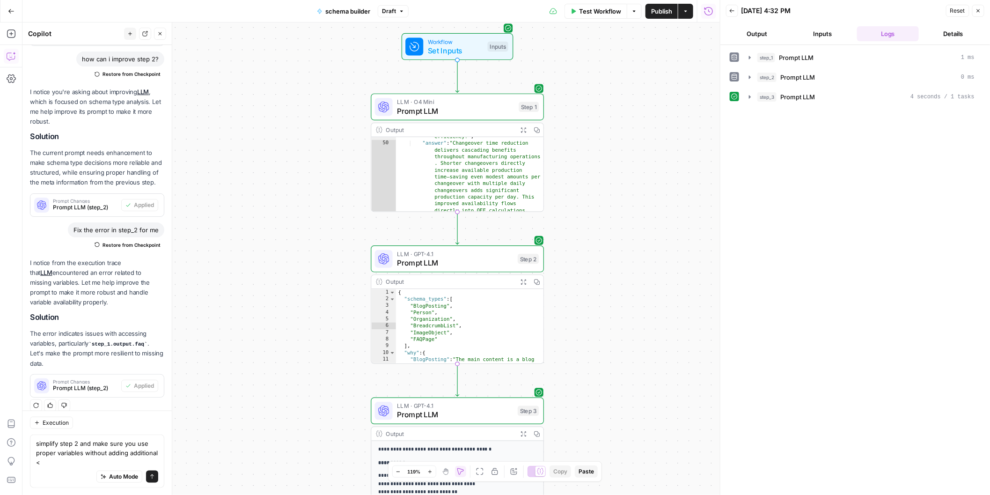
scroll to position [395, 0]
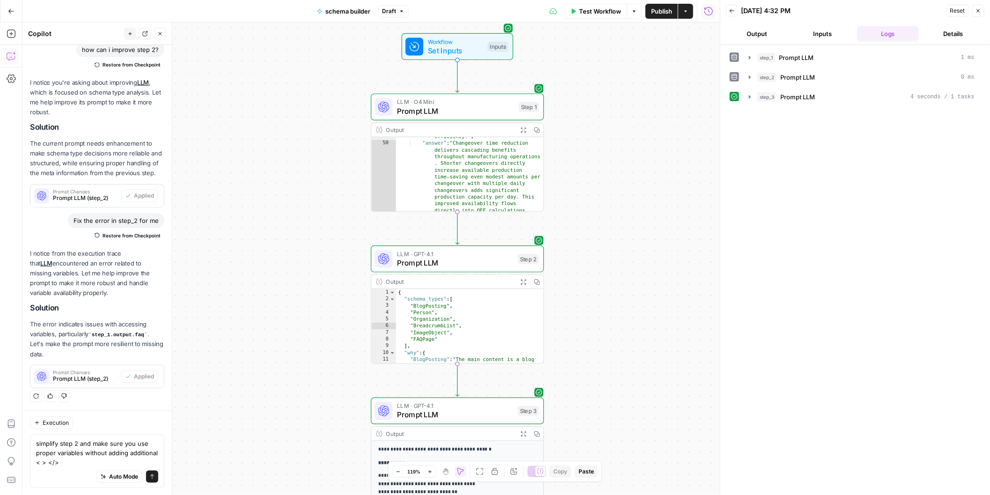
type textarea "simplify step 2 and make sure you use proper variables without adding additiona…"
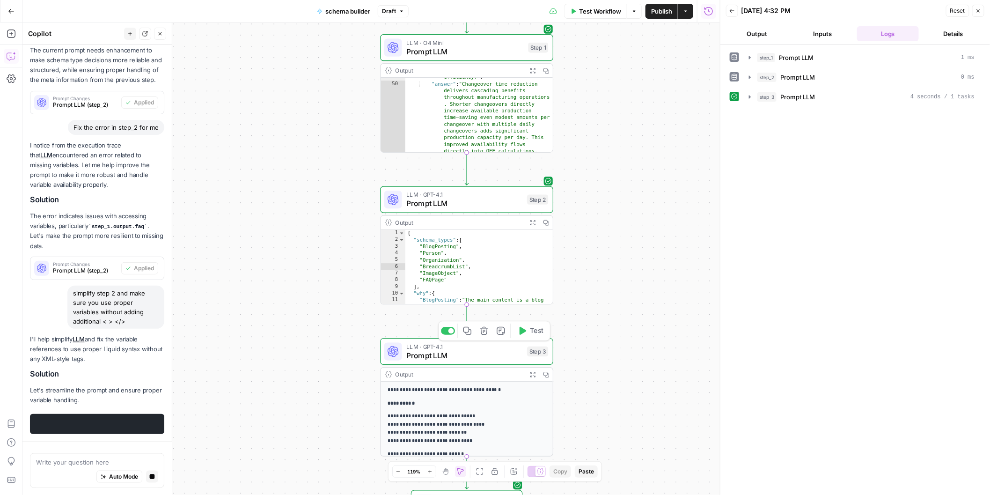
scroll to position [439, 0]
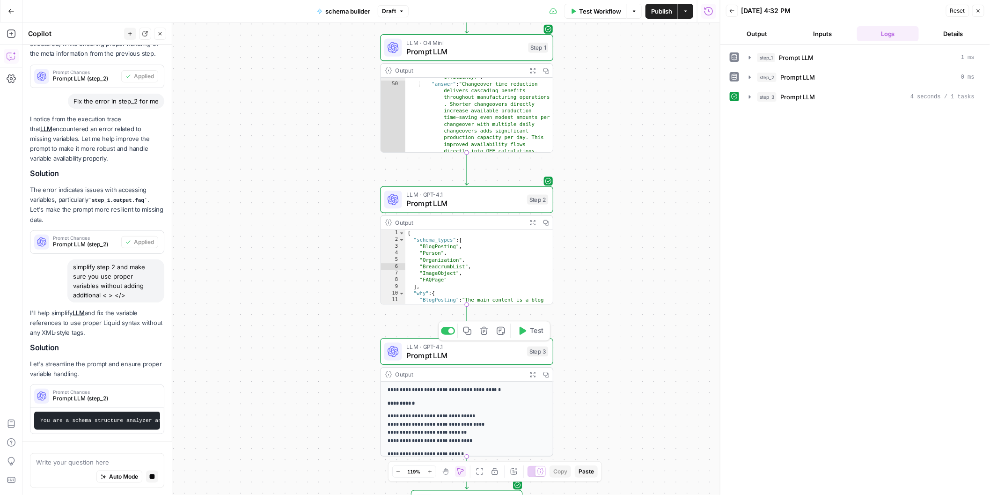
click at [482, 329] on icon "button" at bounding box center [484, 331] width 8 height 8
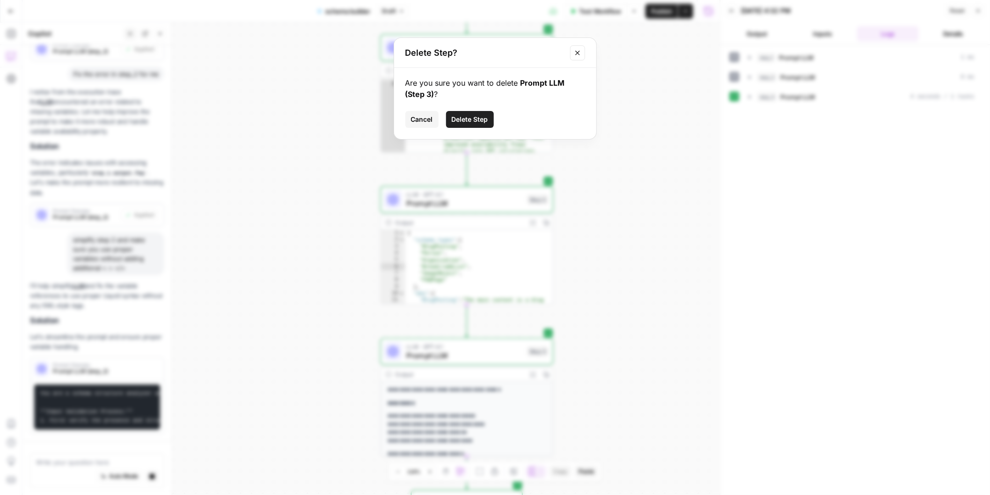
click at [467, 119] on span "Delete Step" at bounding box center [470, 119] width 37 height 9
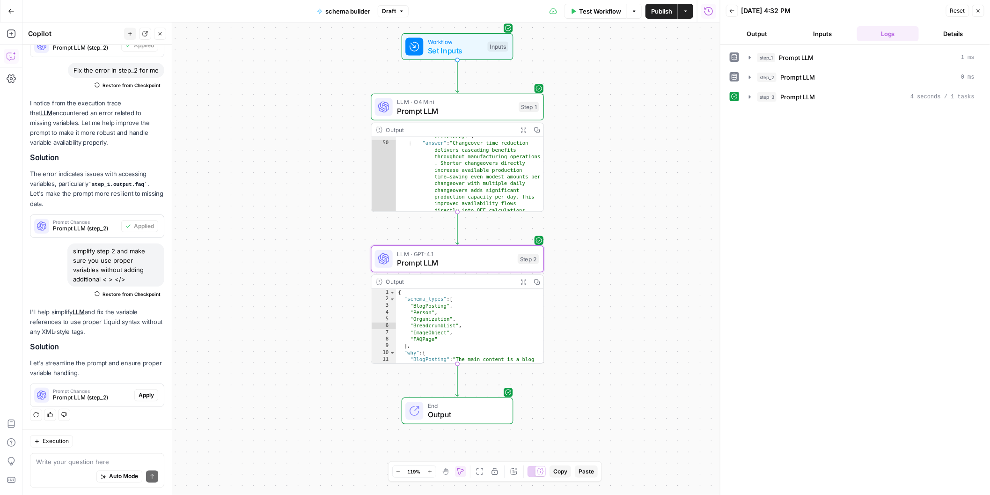
click at [146, 397] on span "Apply" at bounding box center [146, 395] width 15 height 8
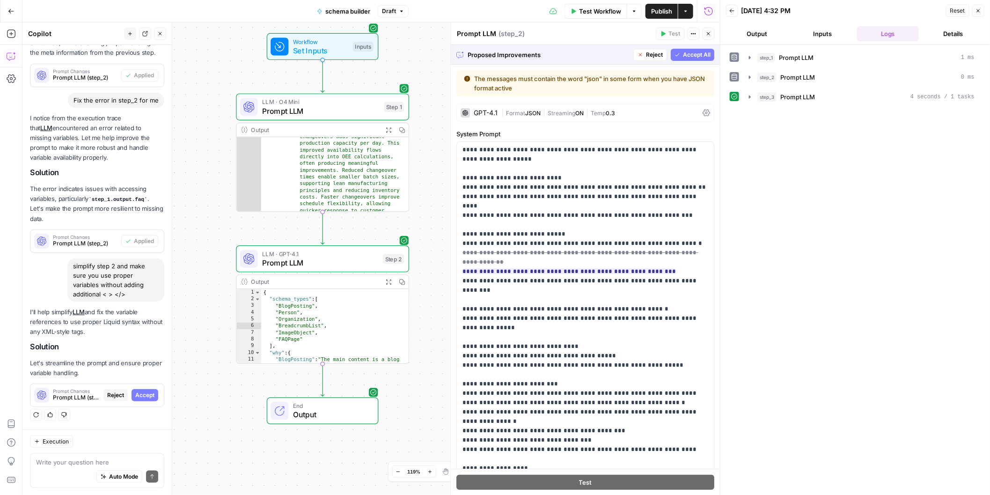
scroll to position [864, 0]
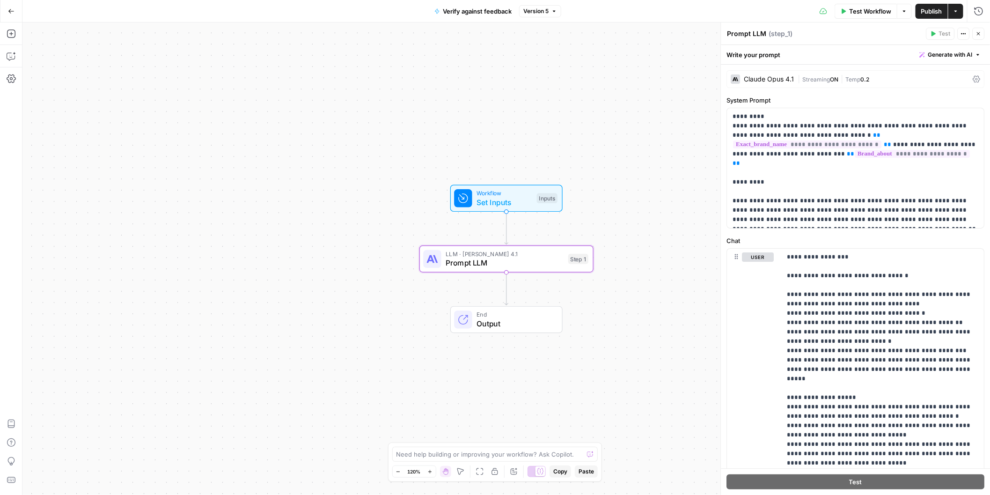
scroll to position [145, 0]
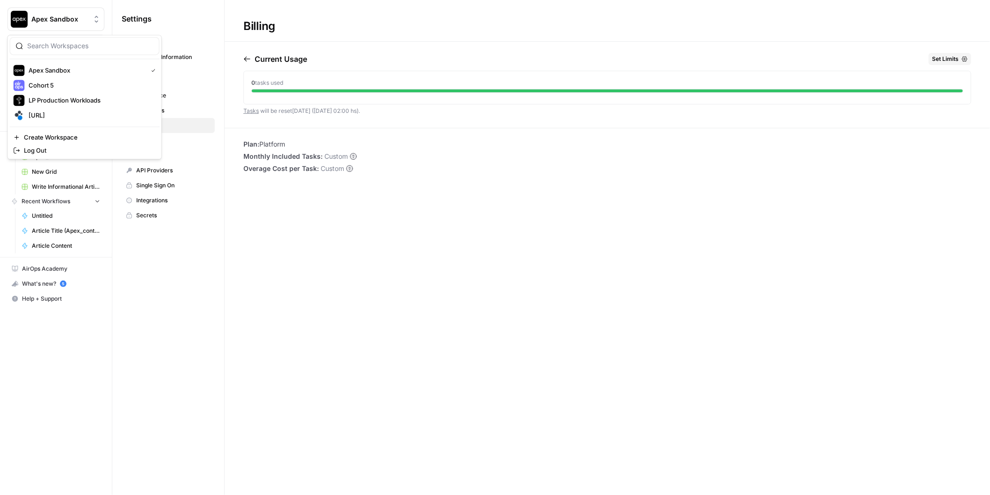
click at [61, 13] on button "Apex Sandbox" at bounding box center [55, 18] width 97 height 23
click at [68, 110] on span "[URL]" at bounding box center [91, 114] width 124 height 9
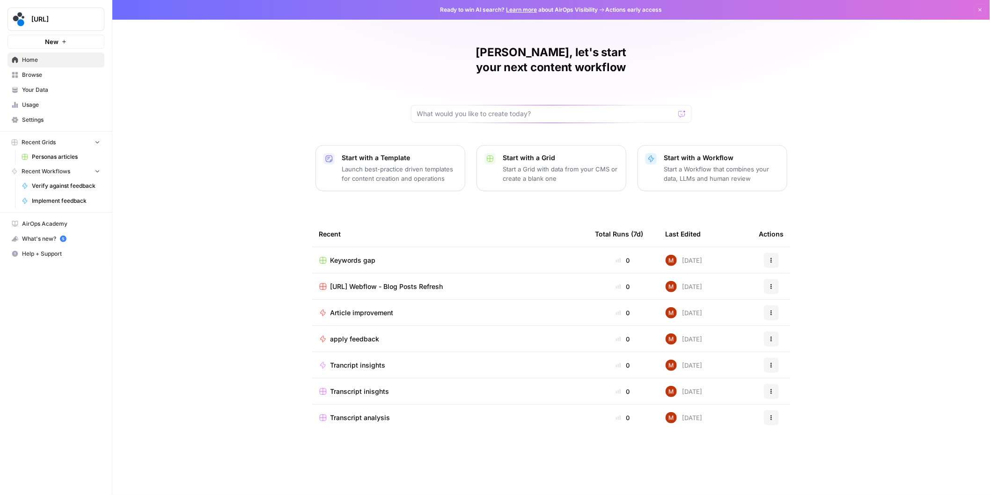
click at [46, 102] on span "Usage" at bounding box center [61, 105] width 78 height 8
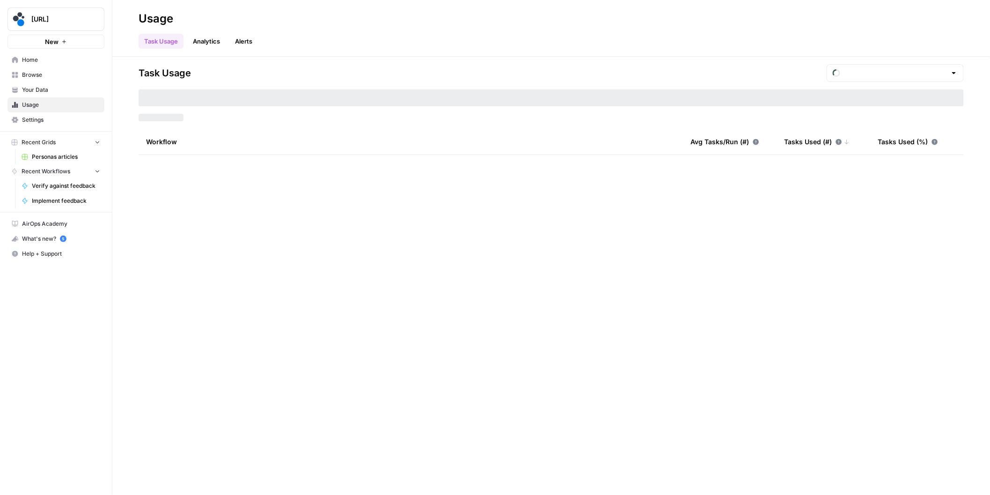
type input "August Tasks"
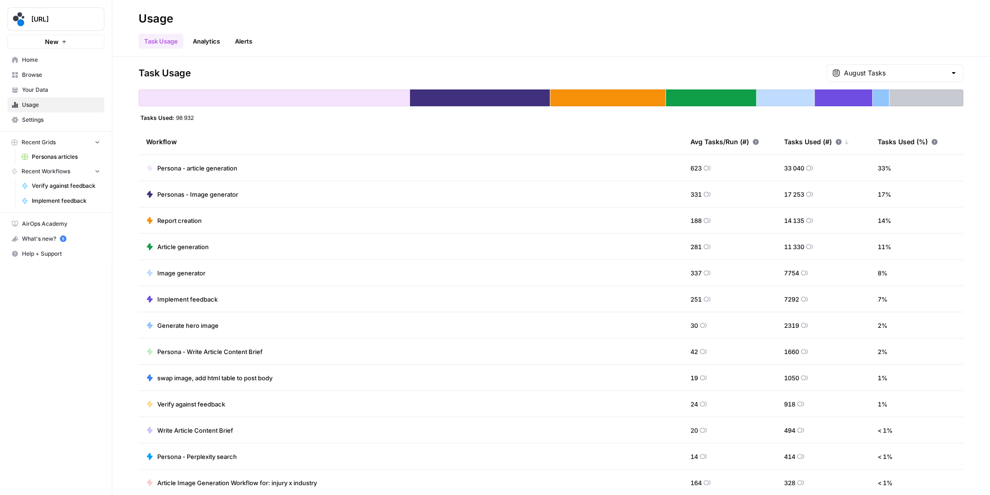
click at [39, 117] on span "Settings" at bounding box center [61, 120] width 78 height 8
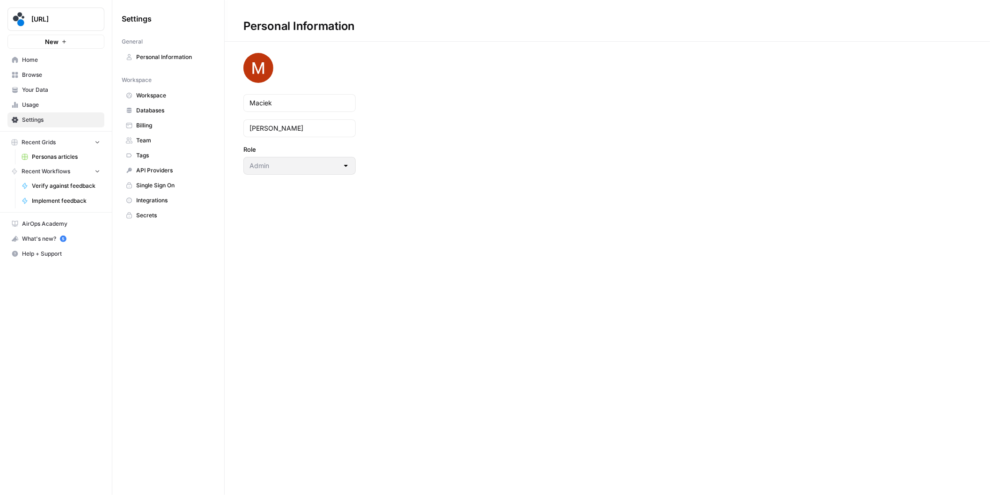
click at [161, 124] on span "Billing" at bounding box center [173, 125] width 74 height 8
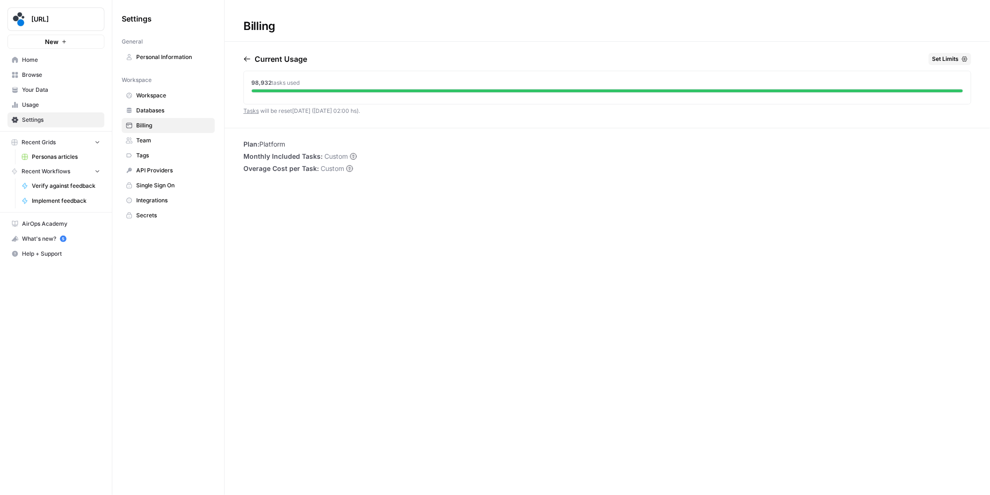
click at [957, 58] on span "Set Limits" at bounding box center [945, 59] width 27 height 8
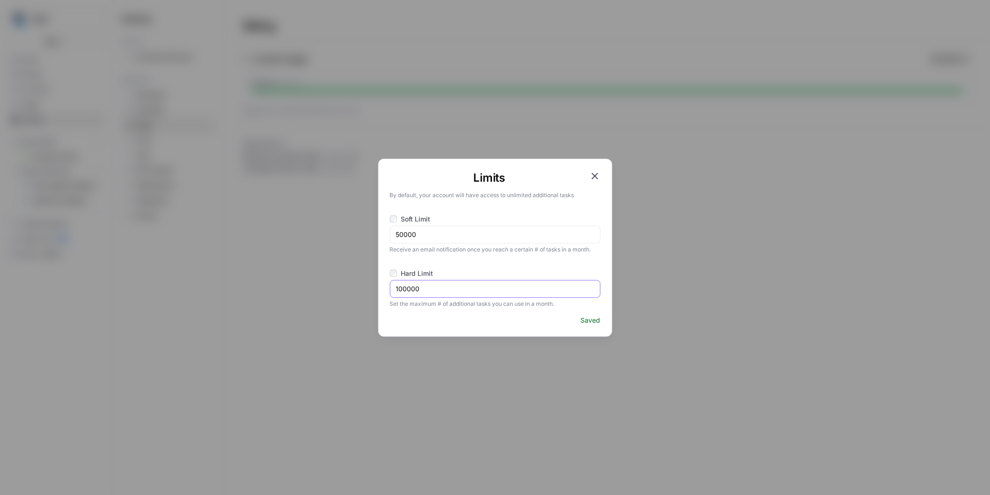
drag, startPoint x: 399, startPoint y: 288, endPoint x: 405, endPoint y: 288, distance: 6.6
click at [405, 288] on input "100000" at bounding box center [495, 288] width 198 height 9
type input "120000"
click at [597, 173] on icon "button" at bounding box center [595, 176] width 7 height 7
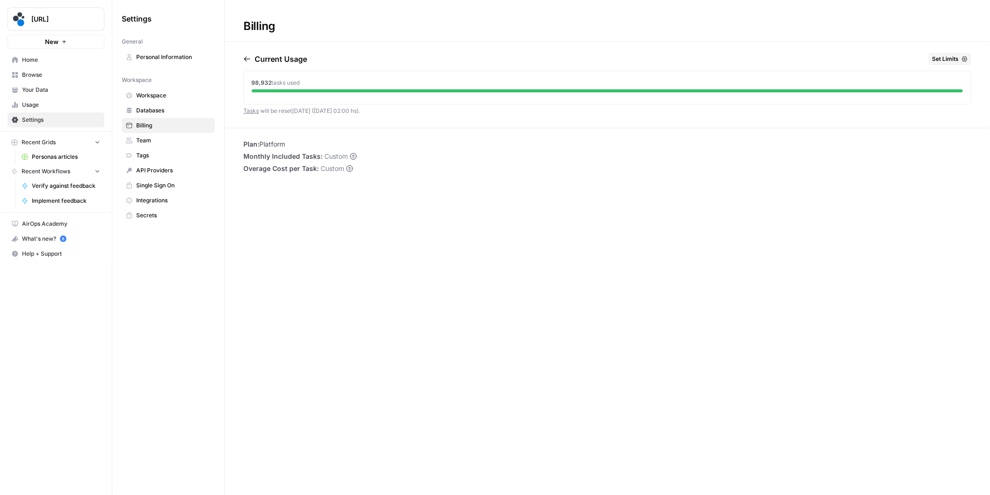
click at [561, 179] on div "Billing Current Usage Set Limits 98,932 tasks used Tasks will be reset in 11 da…" at bounding box center [607, 247] width 765 height 495
click at [52, 58] on span "Home" at bounding box center [61, 60] width 78 height 8
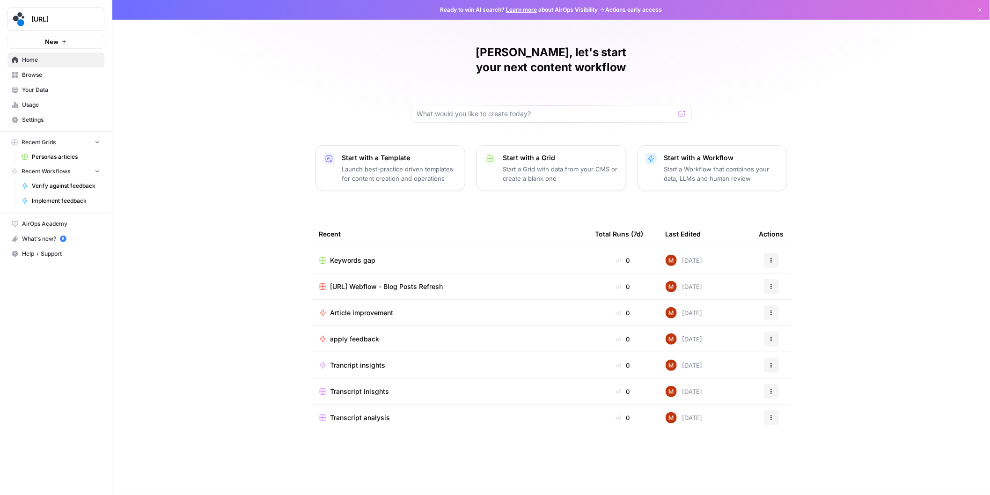
click at [372, 282] on span "Spot.ai Webflow - Blog Posts Refresh" at bounding box center [386, 286] width 113 height 9
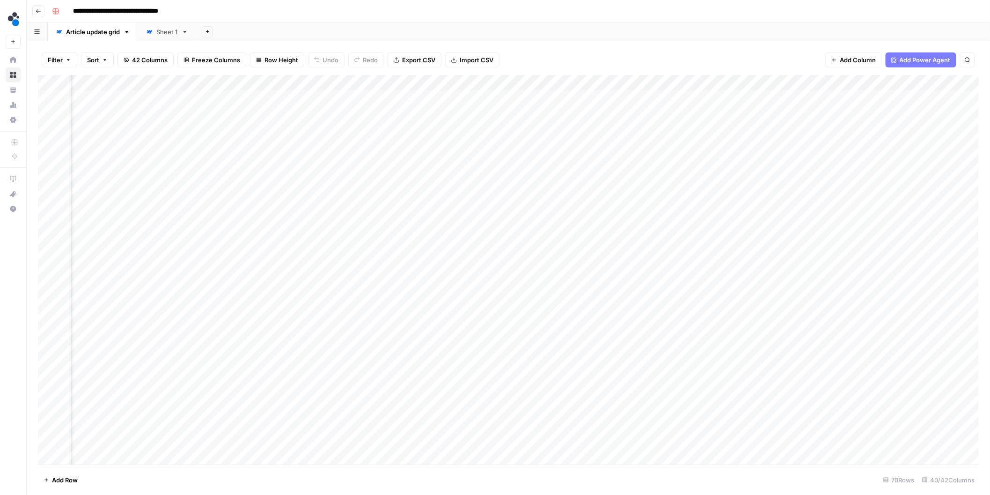
scroll to position [0, 2463]
click at [10, 23] on img "Workspace: spot.ai" at bounding box center [14, 19] width 17 height 17
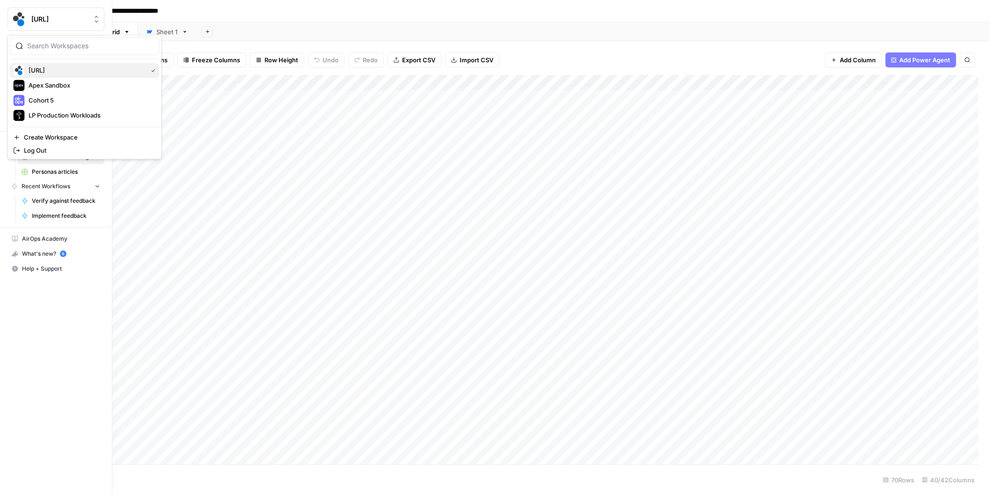
click at [53, 77] on button "[URL]" at bounding box center [85, 70] width 150 height 15
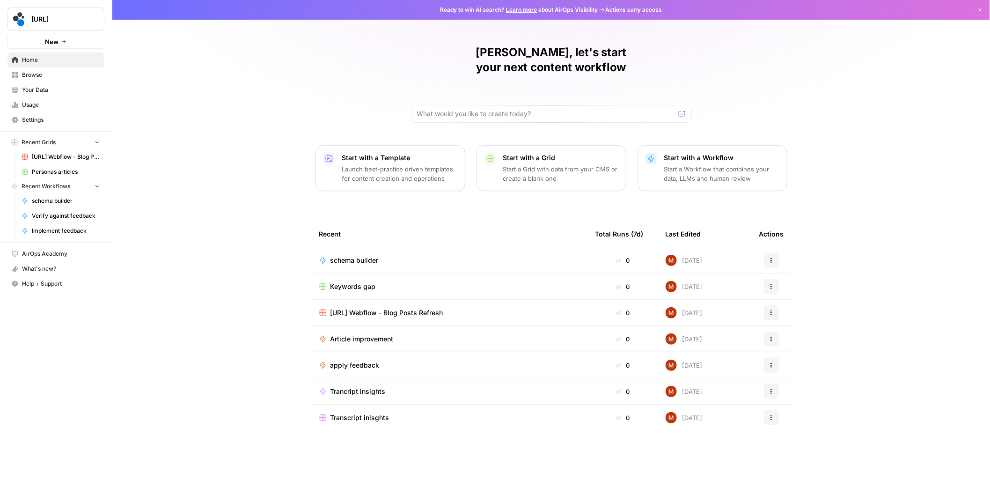
click at [56, 173] on span "Personas articles" at bounding box center [66, 172] width 68 height 8
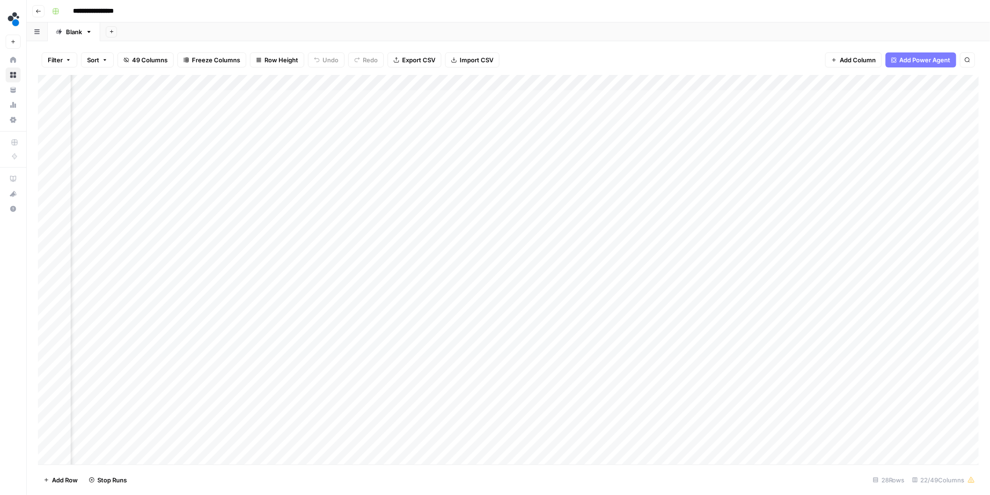
scroll to position [0, 407]
click at [428, 100] on div "Add Column" at bounding box center [508, 270] width 941 height 390
click at [502, 107] on div "Add Column" at bounding box center [508, 270] width 941 height 390
click at [505, 104] on div "Add Column" at bounding box center [508, 270] width 941 height 390
click at [612, 97] on div "Add Column" at bounding box center [508, 270] width 941 height 390
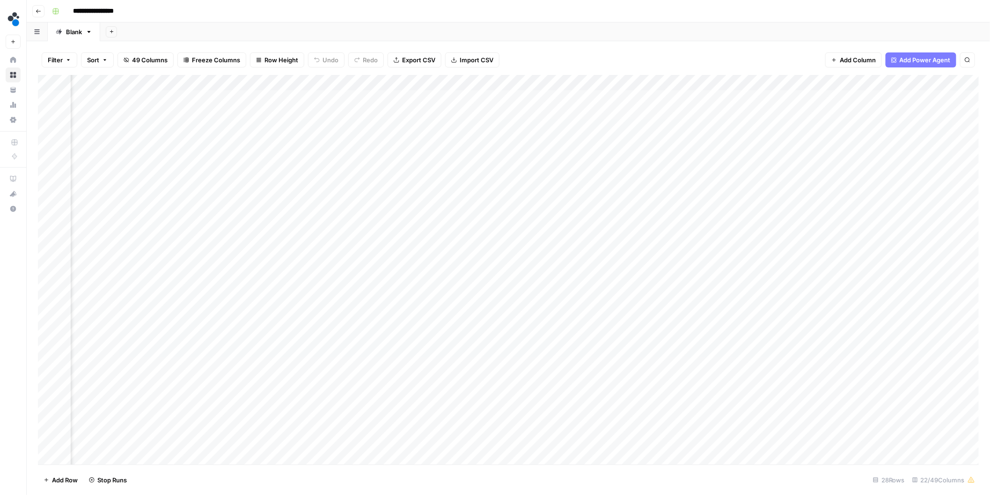
click at [668, 93] on div "Add Column" at bounding box center [508, 270] width 941 height 390
click at [741, 98] on div "Add Column" at bounding box center [508, 270] width 941 height 390
click at [835, 102] on div "Add Column" at bounding box center [508, 270] width 941 height 390
click at [900, 100] on div "Add Column" at bounding box center [508, 270] width 941 height 390
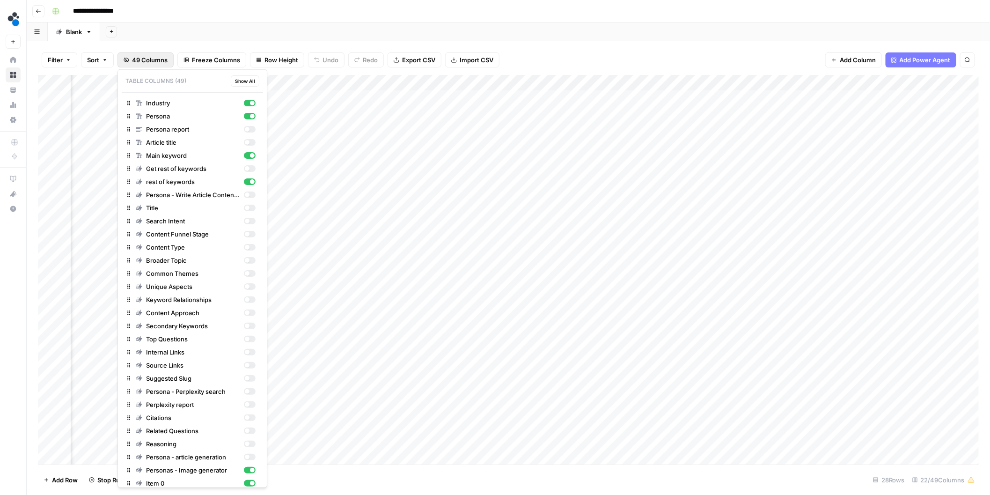
click at [156, 64] on span "49 Columns" at bounding box center [150, 59] width 36 height 9
click at [153, 84] on p "Table Columns (49) Show All" at bounding box center [192, 80] width 141 height 15
click at [159, 83] on p "Table Columns (49) Show All" at bounding box center [192, 80] width 141 height 15
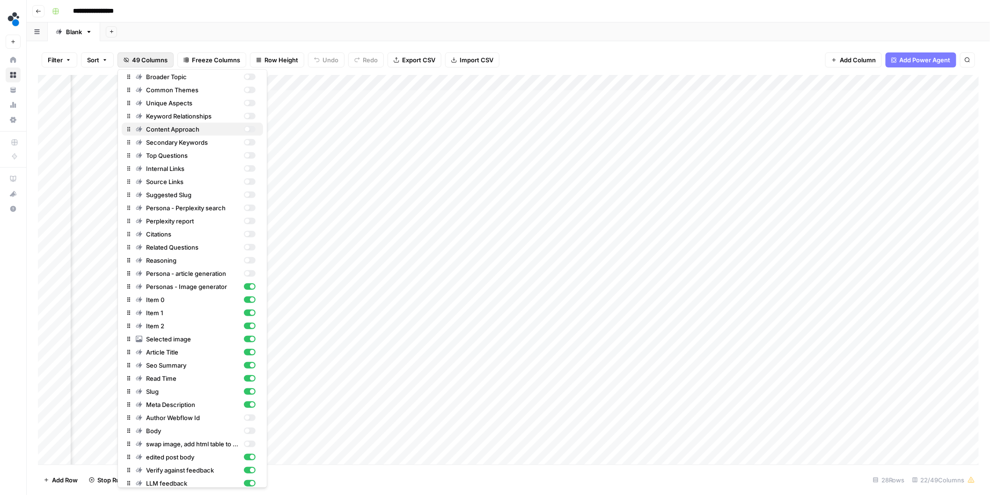
scroll to position [256, 0]
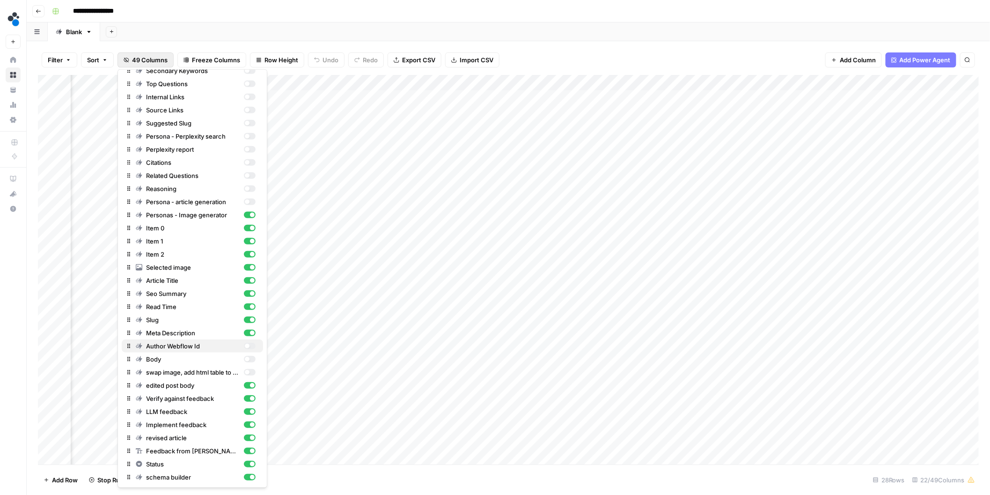
click at [248, 343] on div "button" at bounding box center [247, 345] width 5 height 5
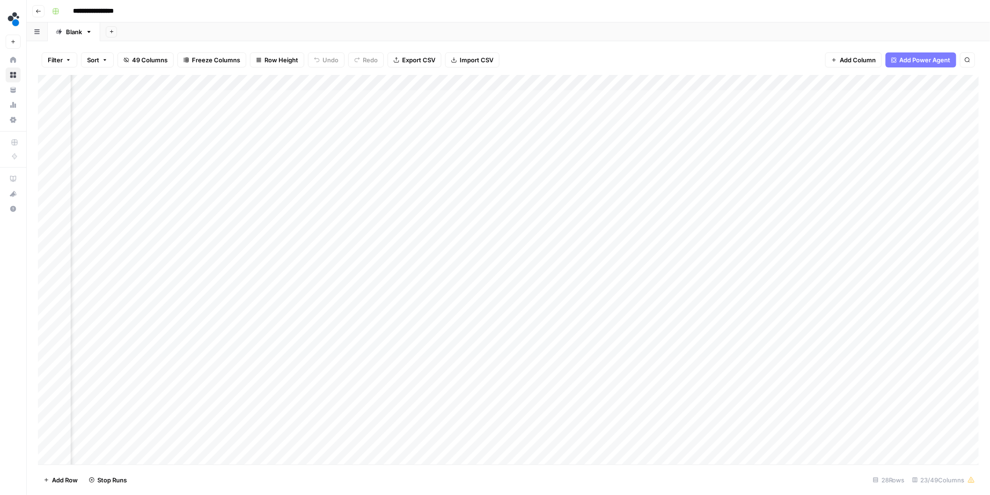
click at [489, 97] on div "Add Column" at bounding box center [508, 270] width 941 height 390
click at [946, 101] on div "Add Column" at bounding box center [508, 270] width 941 height 390
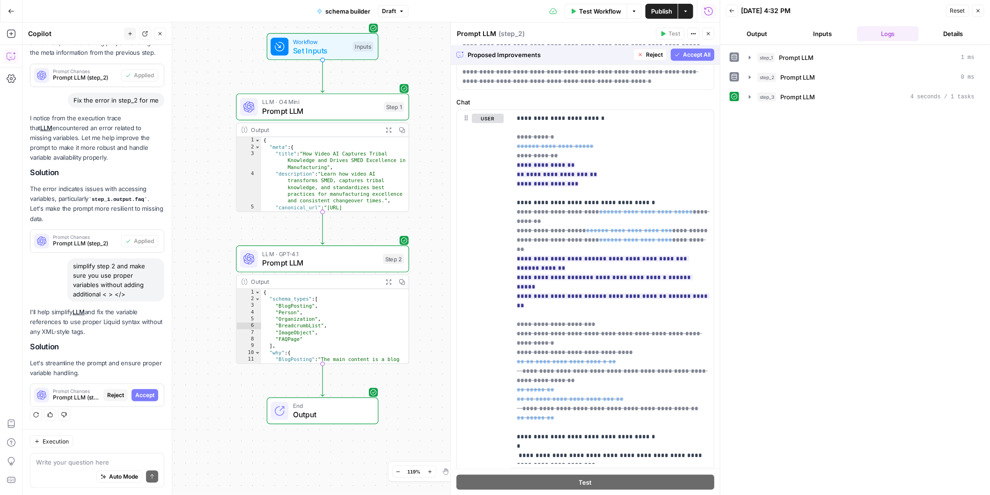
scroll to position [479, 0]
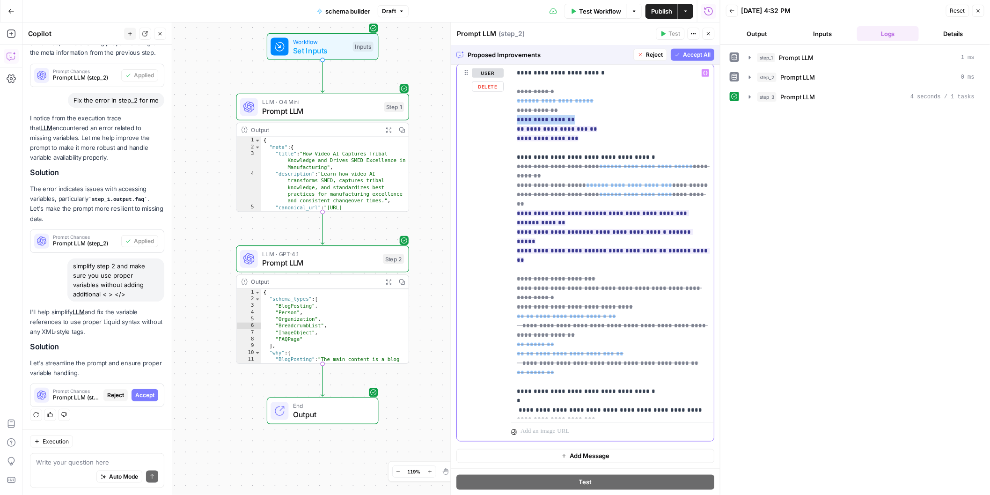
drag, startPoint x: 584, startPoint y: 120, endPoint x: 509, endPoint y: 119, distance: 74.9
click at [509, 119] on div "**********" at bounding box center [585, 253] width 257 height 376
drag, startPoint x: 586, startPoint y: 141, endPoint x: 507, endPoint y: 140, distance: 79.1
click at [507, 140] on div "**********" at bounding box center [585, 253] width 257 height 376
click at [694, 224] on p "**********" at bounding box center [612, 241] width 191 height 346
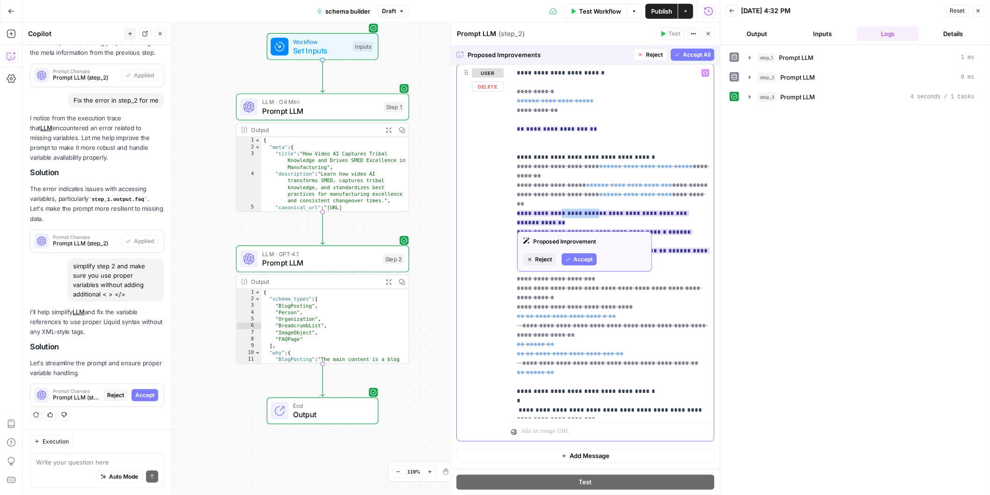
drag, startPoint x: 591, startPoint y: 194, endPoint x: 555, endPoint y: 197, distance: 36.6
click at [555, 210] on ins "**********" at bounding box center [613, 236] width 193 height 53
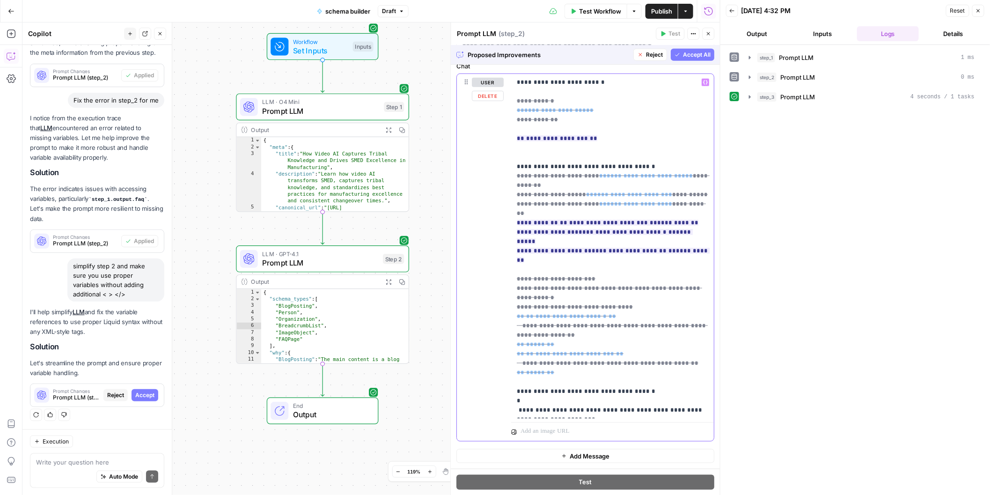
click at [682, 209] on span "**********" at bounding box center [613, 218] width 193 height 90
drag, startPoint x: 683, startPoint y: 205, endPoint x: 635, endPoint y: 206, distance: 47.8
click at [635, 206] on p "**********" at bounding box center [612, 246] width 191 height 337
drag, startPoint x: 577, startPoint y: 215, endPoint x: 546, endPoint y: 216, distance: 31.4
click at [546, 216] on span "**********" at bounding box center [613, 218] width 193 height 96
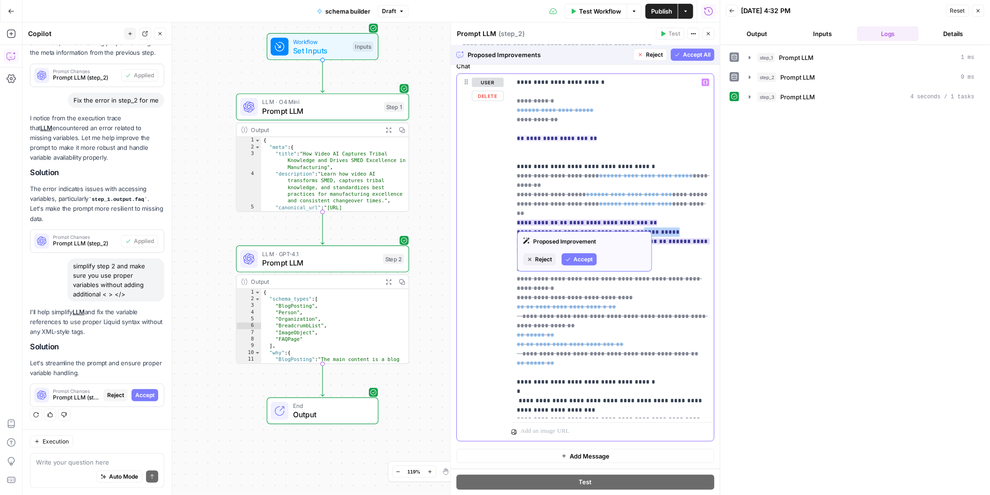
drag, startPoint x: 658, startPoint y: 214, endPoint x: 623, endPoint y: 216, distance: 34.7
click at [623, 216] on p "**********" at bounding box center [612, 246] width 191 height 337
drag, startPoint x: 551, startPoint y: 222, endPoint x: 584, endPoint y: 223, distance: 33.7
click at [584, 223] on ins "**********" at bounding box center [613, 236] width 193 height 34
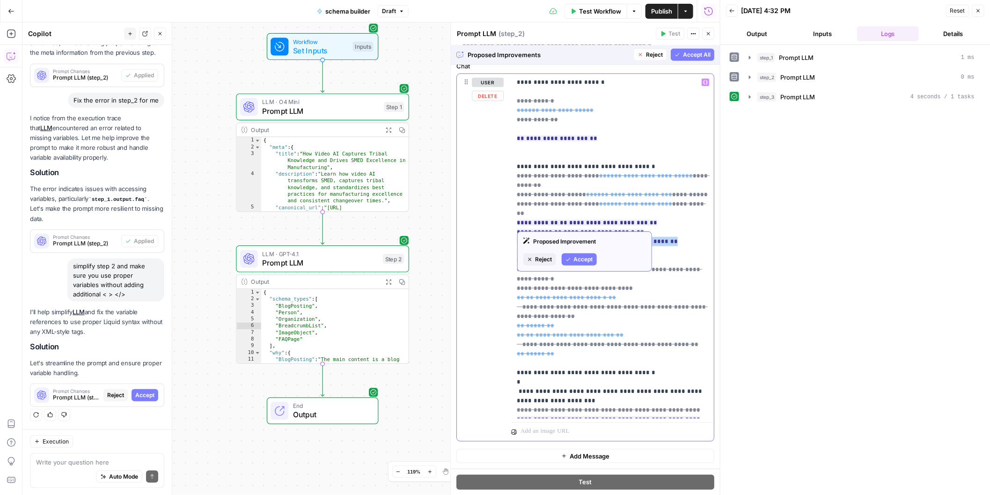
drag, startPoint x: 614, startPoint y: 225, endPoint x: 661, endPoint y: 225, distance: 47.7
click at [661, 225] on p "**********" at bounding box center [612, 246] width 191 height 337
click at [686, 56] on span "Accept All" at bounding box center [697, 55] width 28 height 8
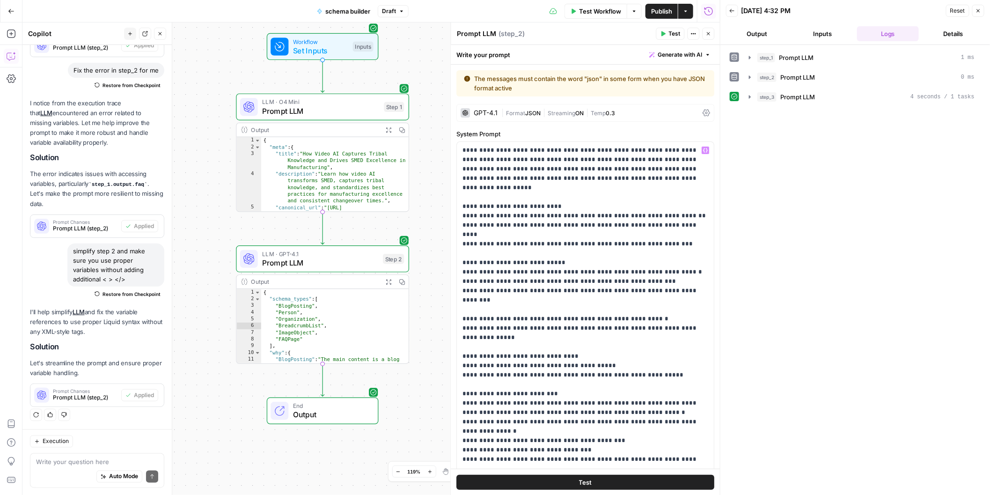
click at [551, 481] on button "Test" at bounding box center [586, 482] width 258 height 15
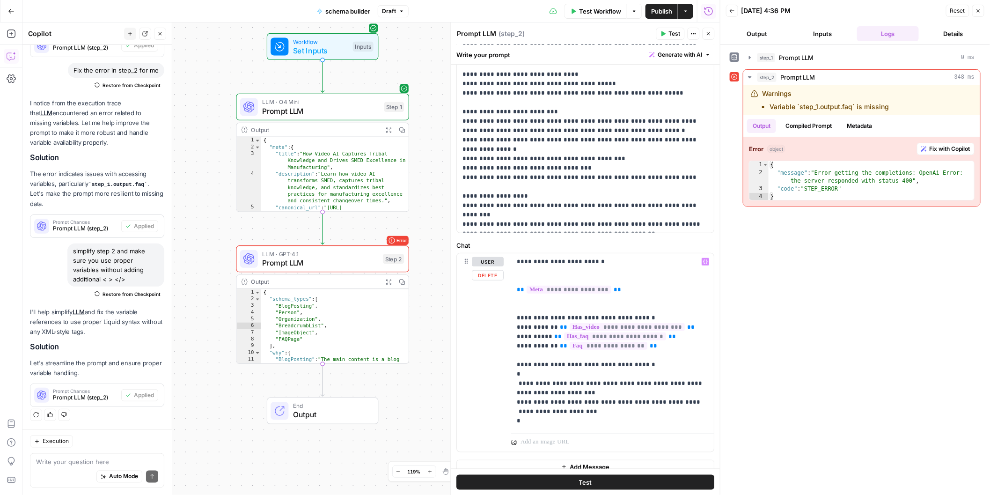
scroll to position [292, 0]
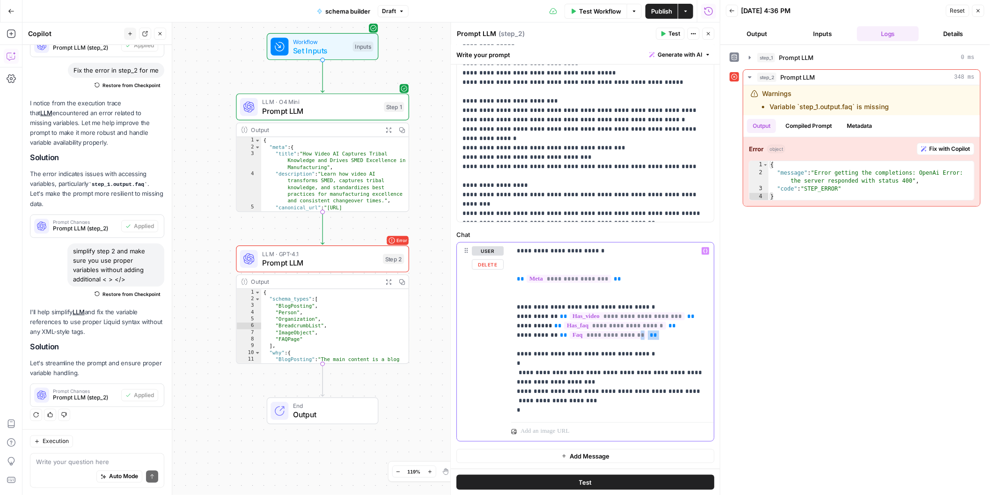
drag, startPoint x: 619, startPoint y: 337, endPoint x: 643, endPoint y: 340, distance: 24.6
click at [643, 340] on p "**********" at bounding box center [612, 330] width 191 height 168
click at [930, 146] on span "Fix with Copilot" at bounding box center [949, 149] width 41 height 8
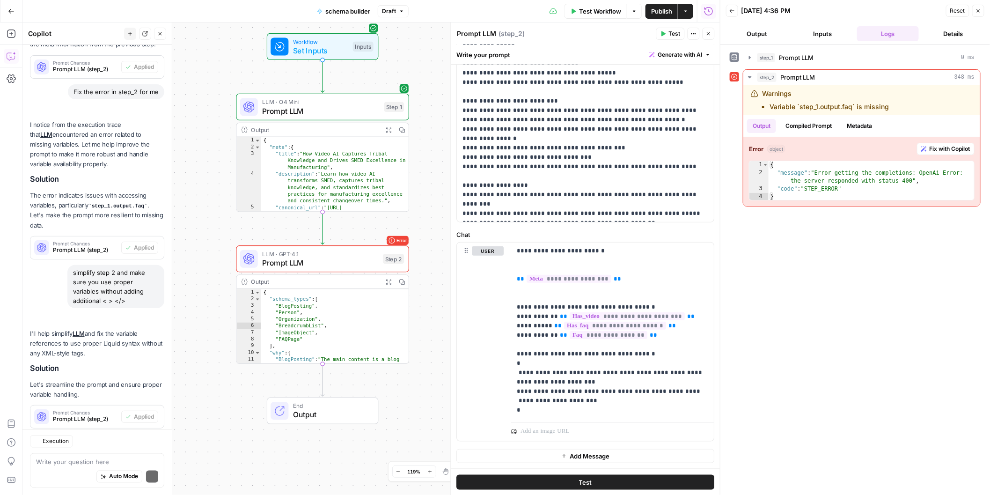
scroll to position [656, 0]
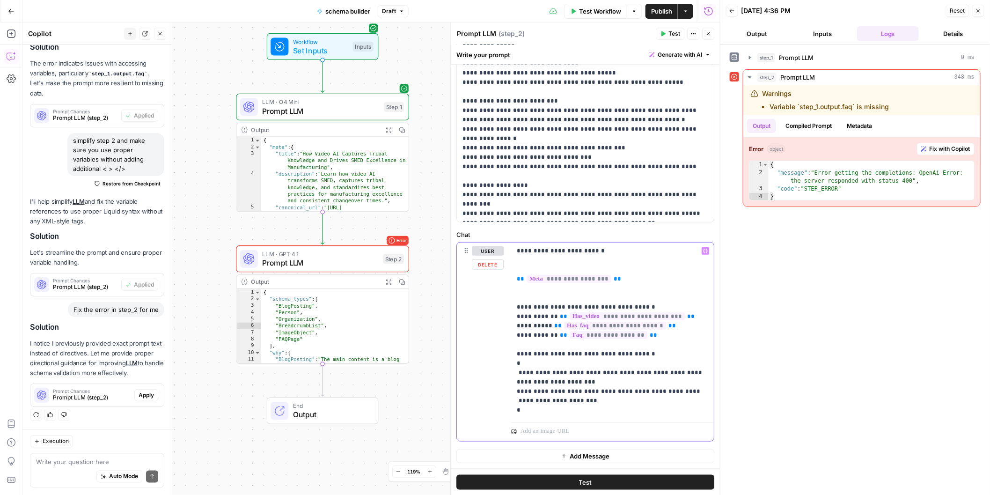
click at [642, 334] on p "**********" at bounding box center [612, 330] width 191 height 168
click at [654, 336] on p "**********" at bounding box center [612, 330] width 191 height 168
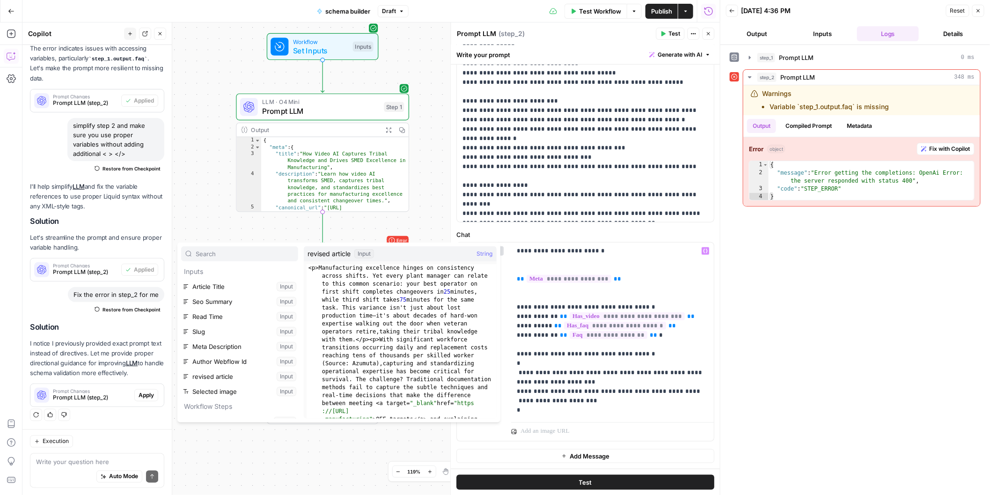
scroll to position [40, 0]
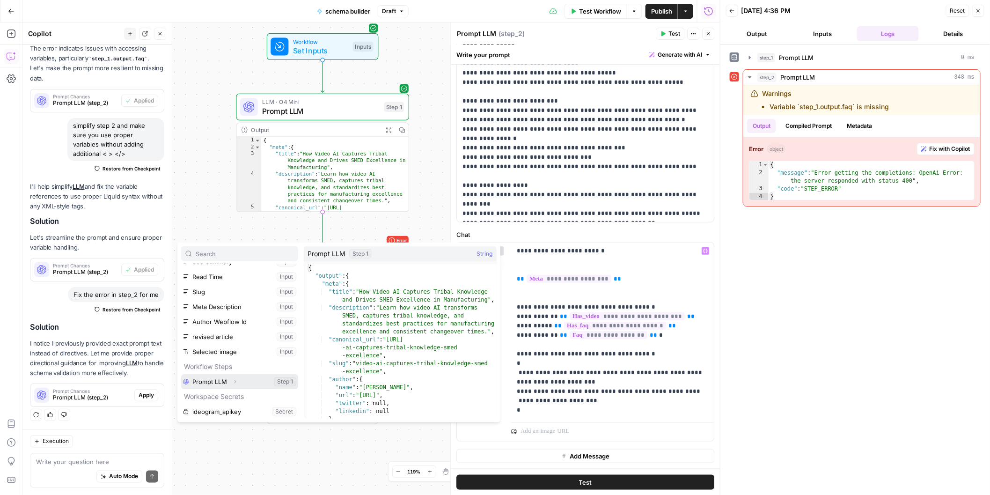
click at [234, 382] on icon "button" at bounding box center [235, 381] width 2 height 3
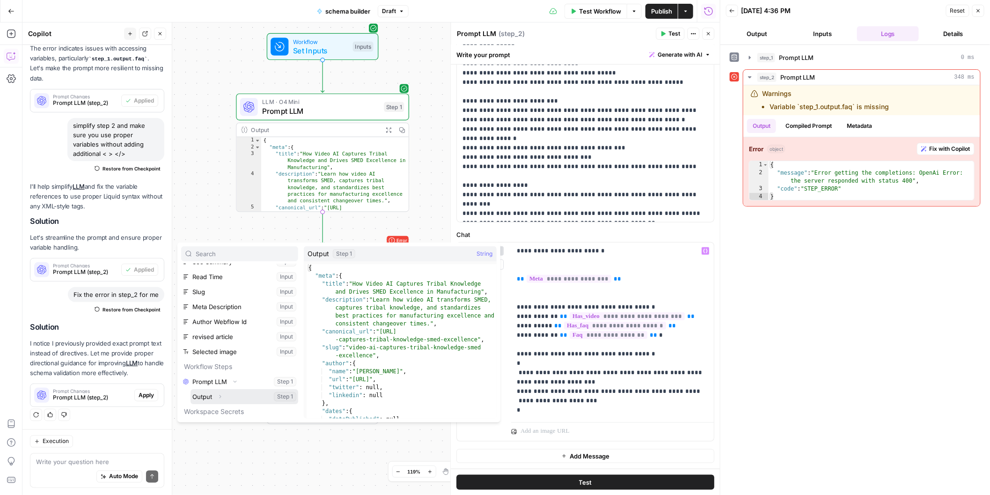
click at [220, 396] on icon "button" at bounding box center [220, 397] width 6 height 6
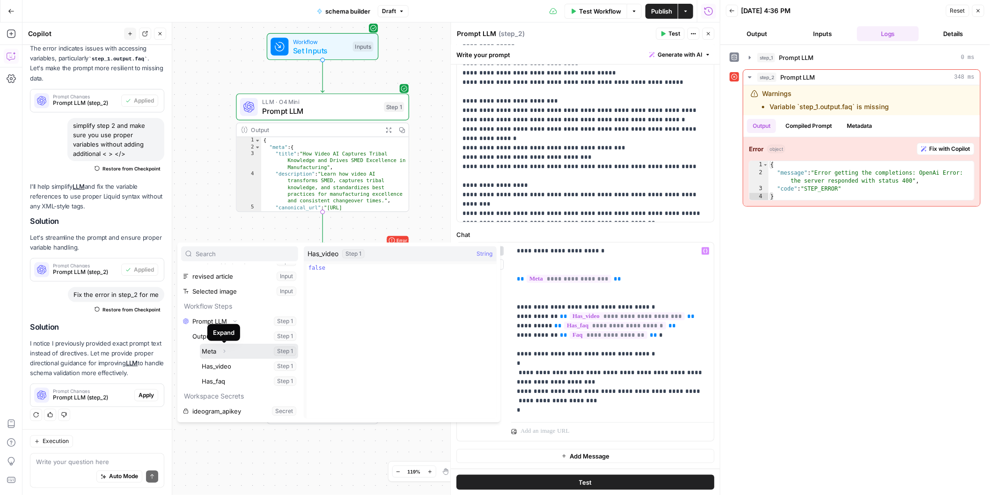
click at [226, 350] on button "Expand" at bounding box center [224, 351] width 12 height 12
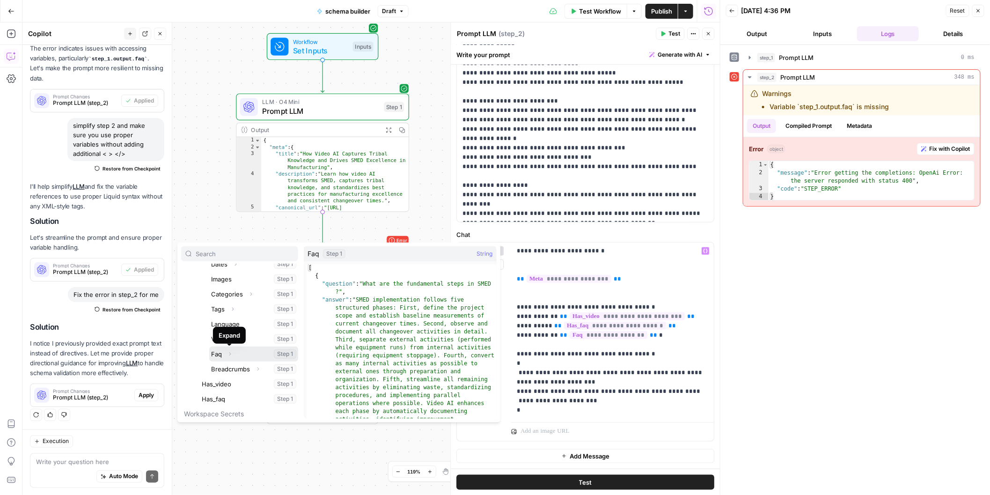
click at [216, 355] on button "Select variable Faq" at bounding box center [253, 353] width 89 height 15
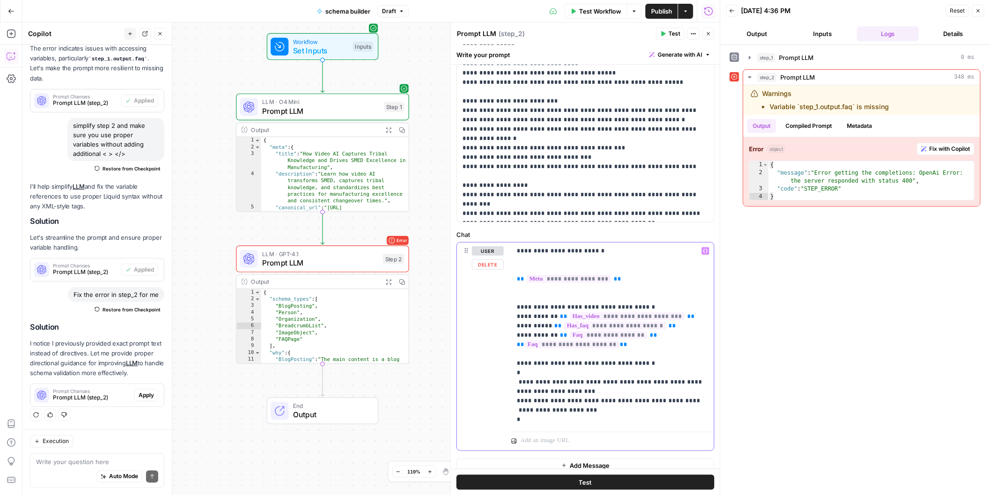
drag, startPoint x: 655, startPoint y: 332, endPoint x: 552, endPoint y: 333, distance: 103.0
click at [552, 333] on p "**********" at bounding box center [612, 335] width 191 height 178
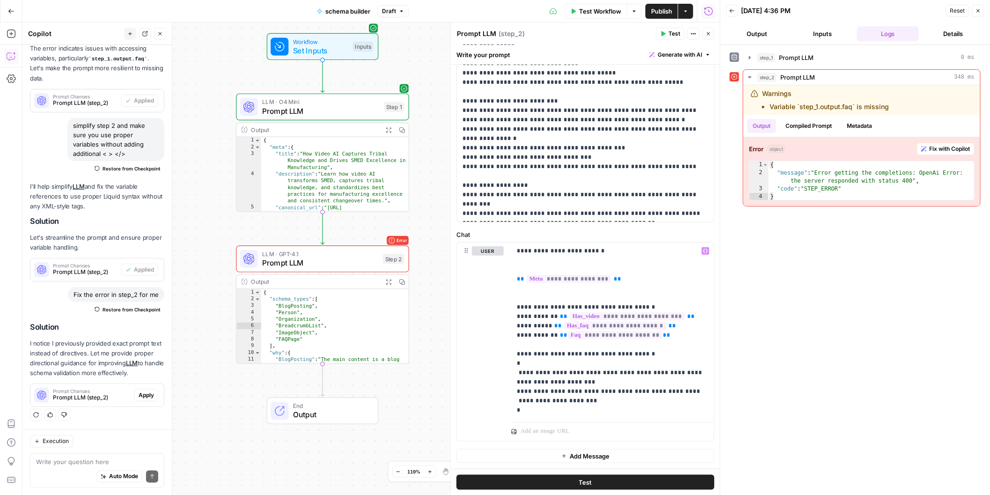
click at [621, 238] on label "Chat" at bounding box center [586, 234] width 258 height 9
click at [585, 484] on span "Test" at bounding box center [585, 481] width 13 height 9
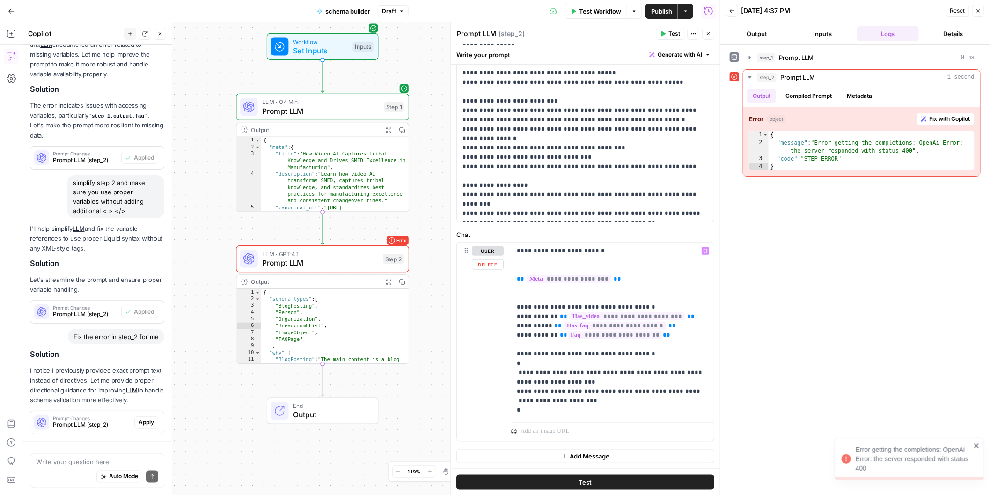
scroll to position [671, 0]
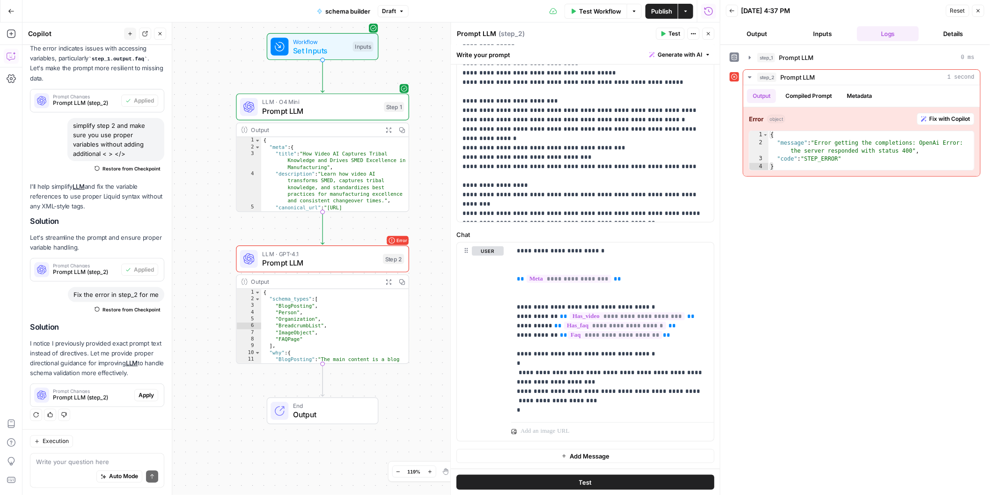
click at [568, 483] on button "Test" at bounding box center [586, 482] width 258 height 15
click at [802, 77] on span "Prompt LLM" at bounding box center [797, 77] width 35 height 9
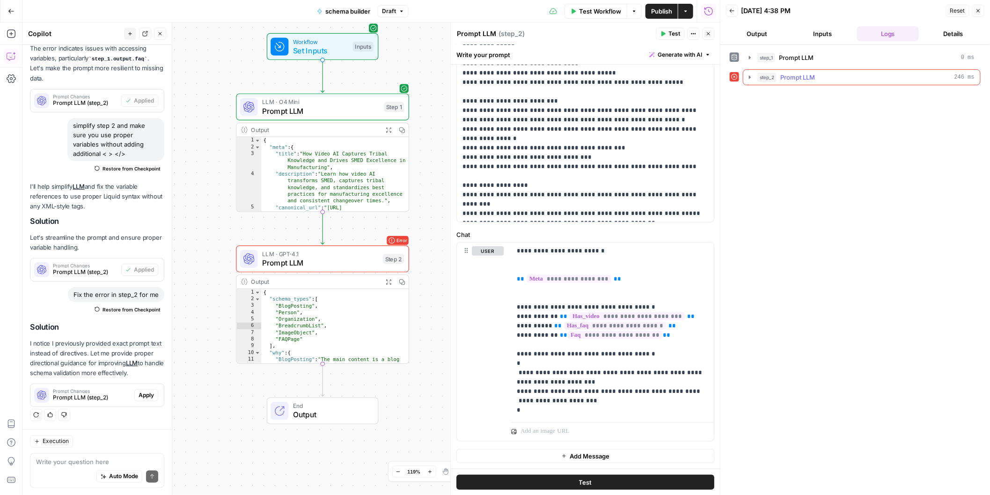
click at [802, 77] on span "Prompt LLM" at bounding box center [797, 77] width 35 height 9
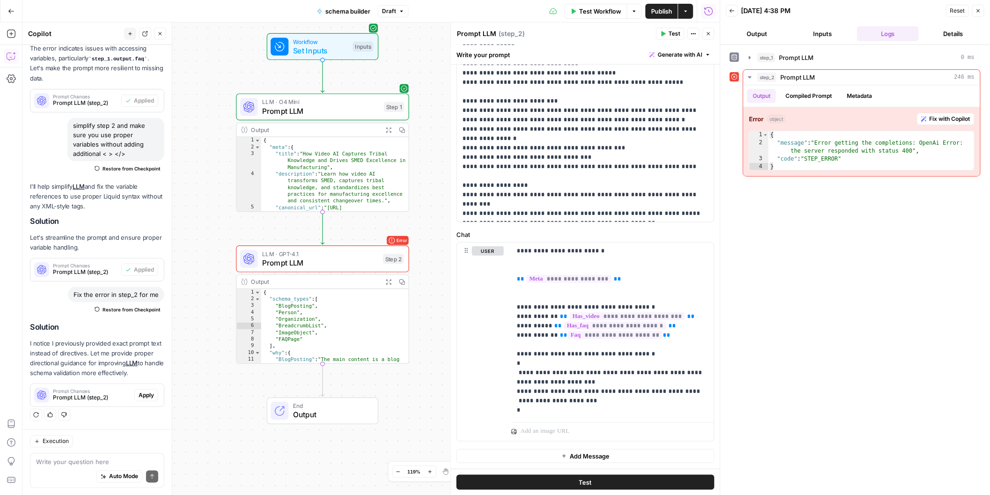
click at [327, 259] on span "Prompt LLM" at bounding box center [320, 262] width 116 height 11
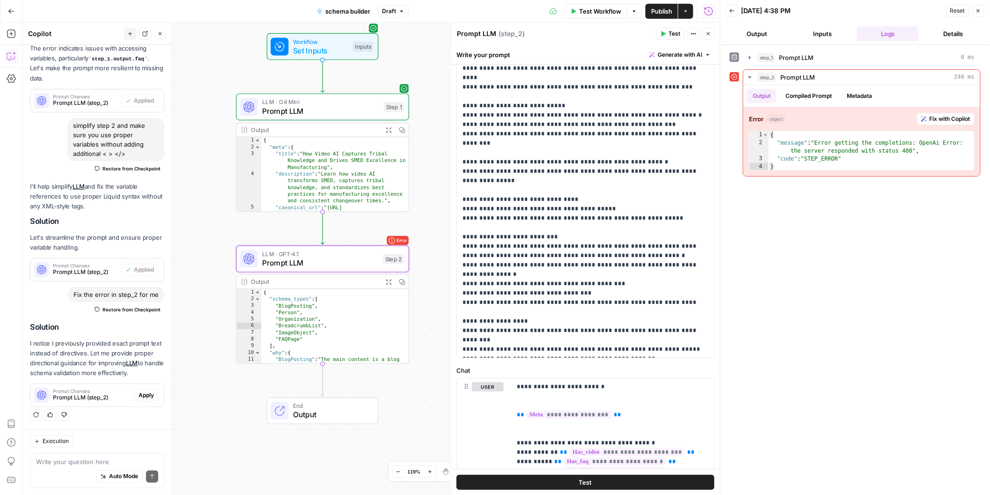
scroll to position [0, 0]
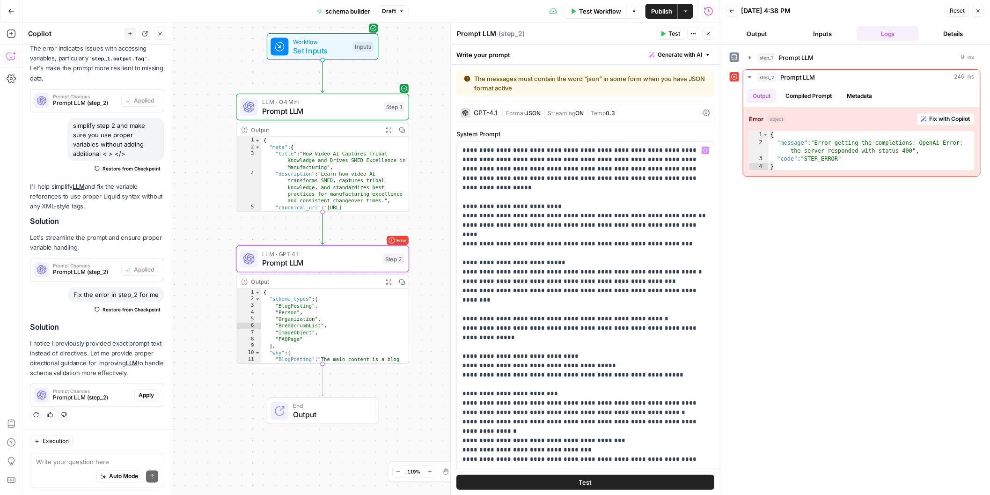
click at [519, 109] on div "| Format JSON | Streaming ON | Temp 0.3" at bounding box center [600, 113] width 197 height 9
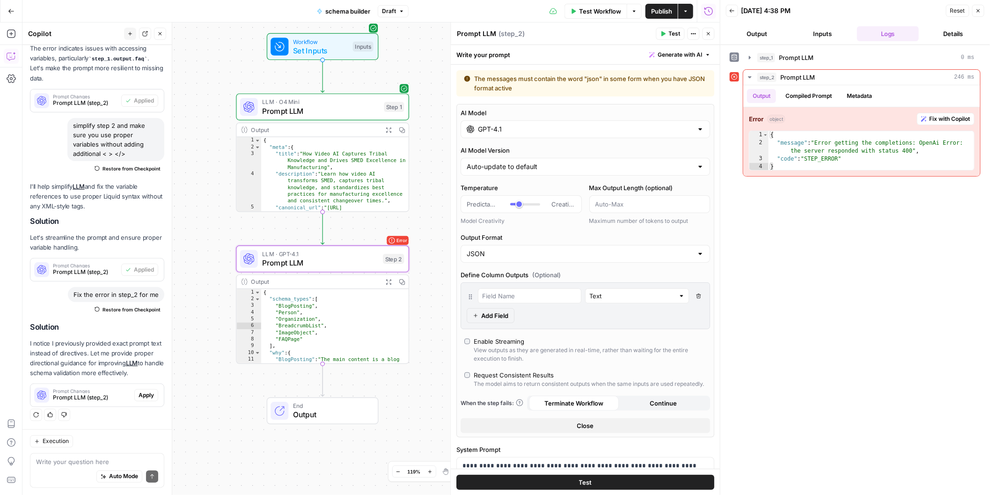
click at [529, 126] on input "GPT-4.1" at bounding box center [585, 128] width 215 height 9
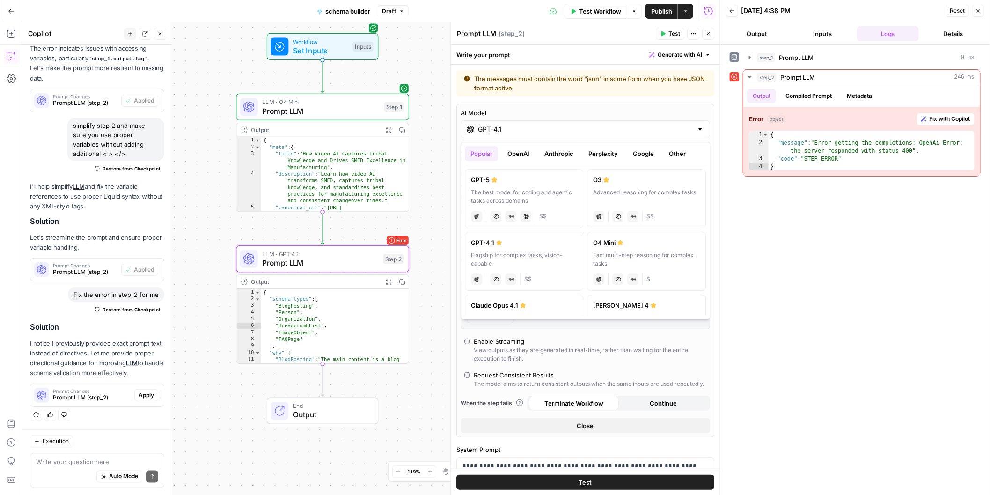
click at [642, 153] on button "Google" at bounding box center [643, 153] width 32 height 15
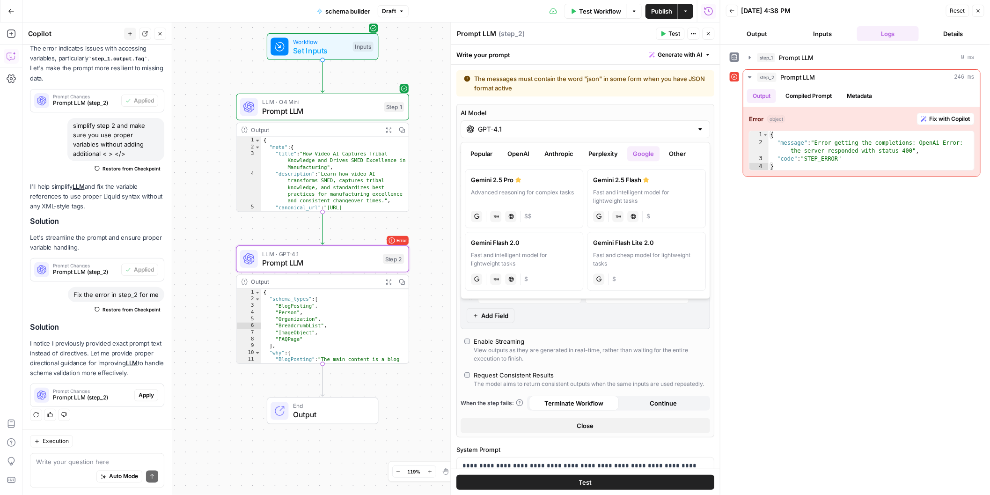
click at [626, 180] on div "Gemini 2.5 Flash" at bounding box center [646, 179] width 106 height 9
type input "Gemini 2.5 Flash"
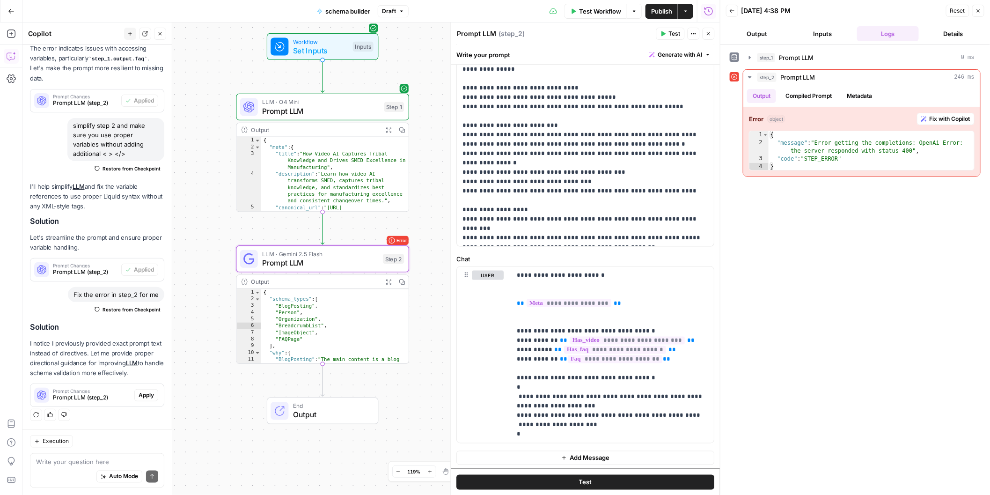
scroll to position [607, 0]
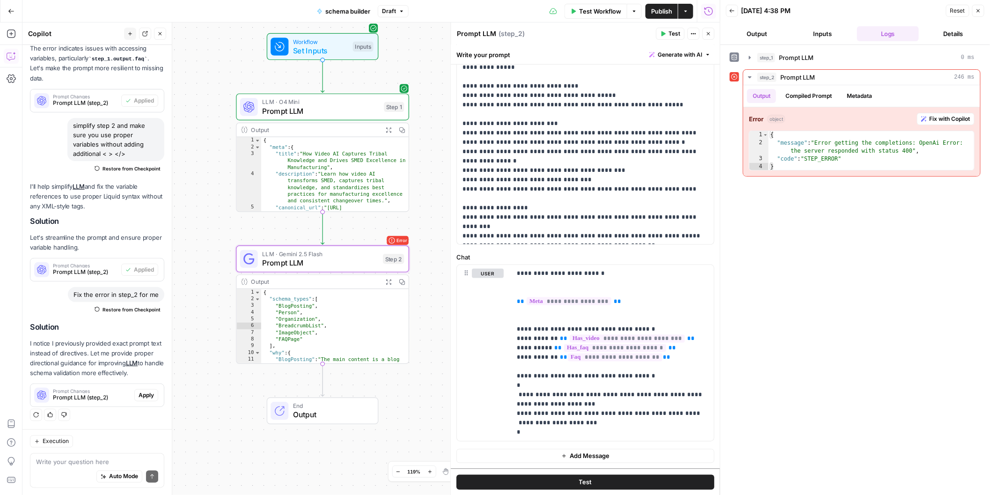
click at [573, 478] on button "Test" at bounding box center [586, 482] width 258 height 15
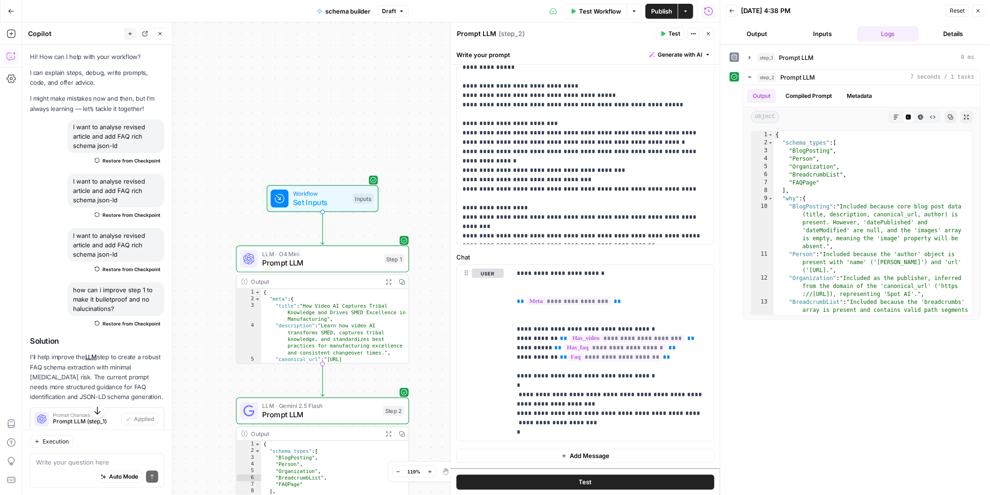
scroll to position [0, 0]
click at [14, 37] on icon "button" at bounding box center [11, 33] width 8 height 8
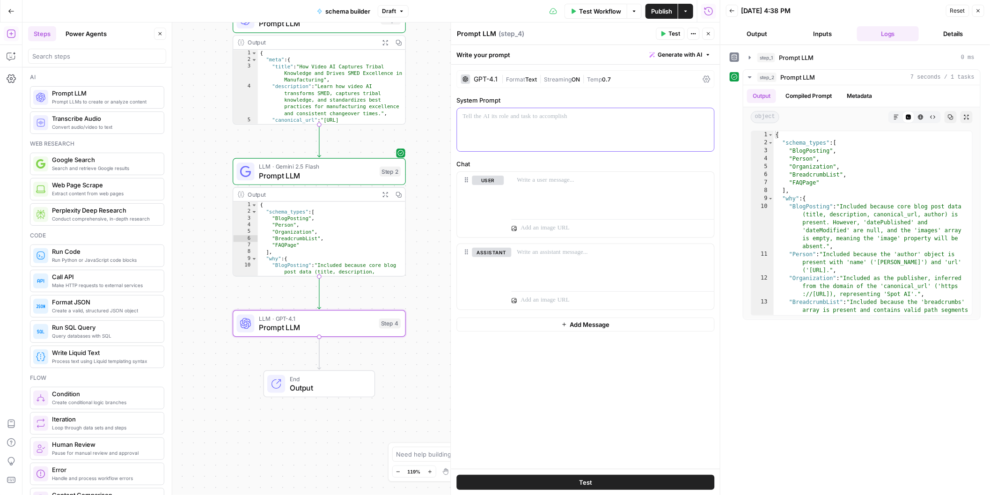
click at [604, 124] on div at bounding box center [585, 129] width 257 height 43
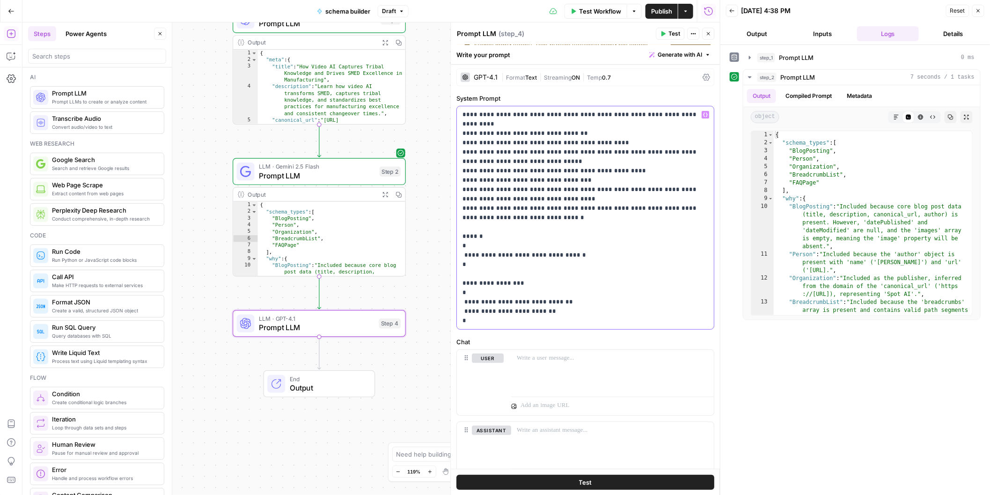
scroll to position [82, 0]
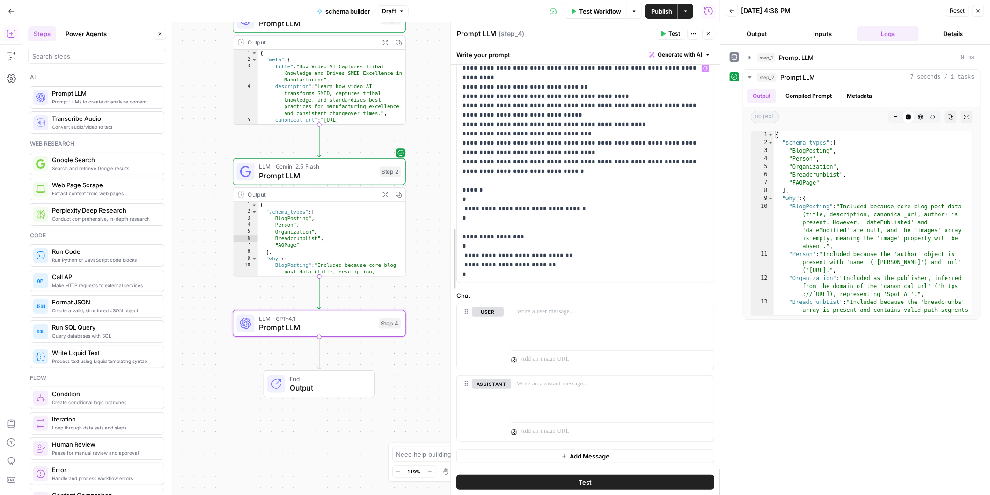
click at [447, 209] on div at bounding box center [450, 258] width 9 height 473
click at [421, 261] on div "**********" at bounding box center [370, 258] width 697 height 472
click at [336, 321] on span "Prompt LLM" at bounding box center [317, 326] width 116 height 11
click at [6, 56] on button "Copilot" at bounding box center [11, 56] width 15 height 15
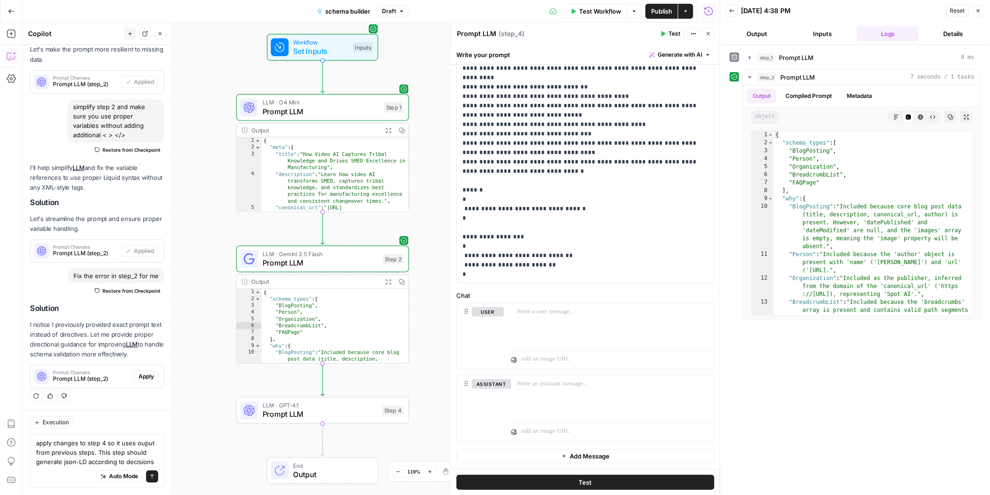
scroll to position [699, 0]
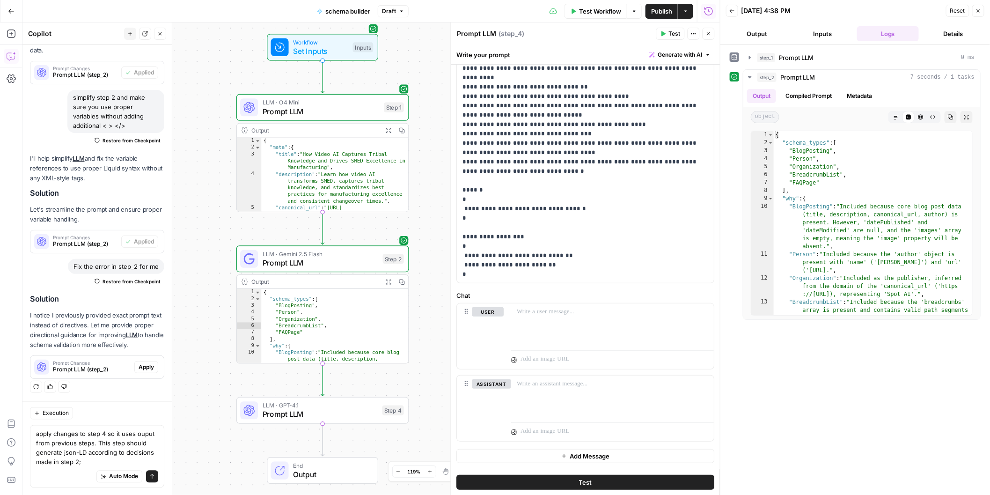
type textarea "apply changes to step 4 so it uses ouput from previous steps. This step should …"
click at [157, 476] on button "Send" at bounding box center [152, 476] width 12 height 12
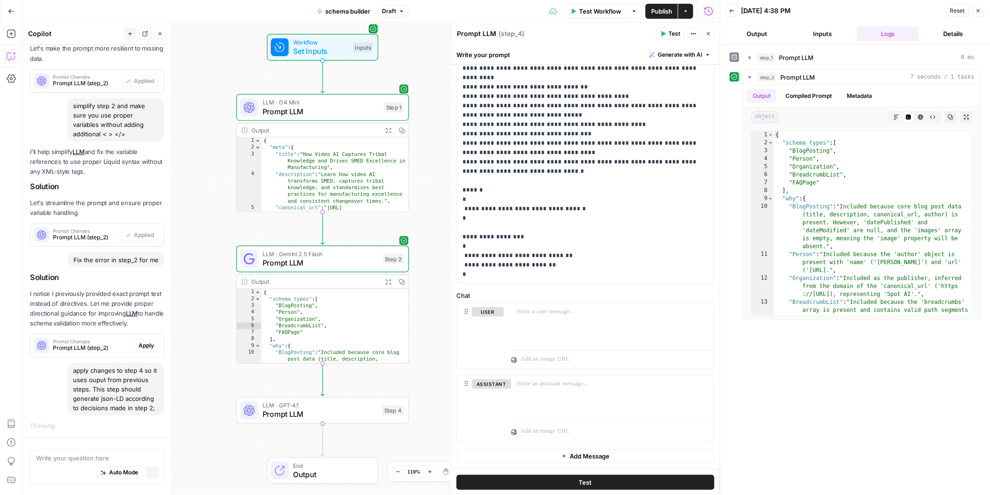
scroll to position [596, 0]
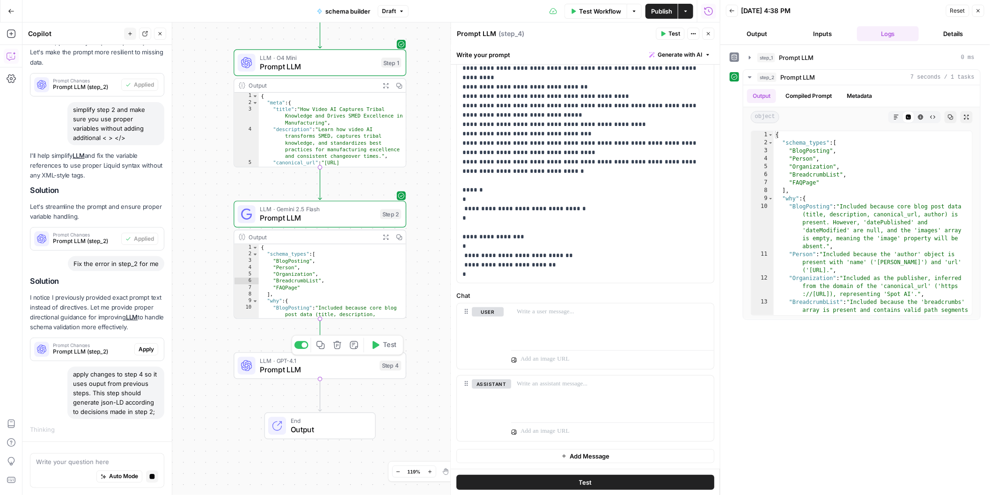
click at [279, 367] on span "Prompt LLM" at bounding box center [317, 369] width 115 height 11
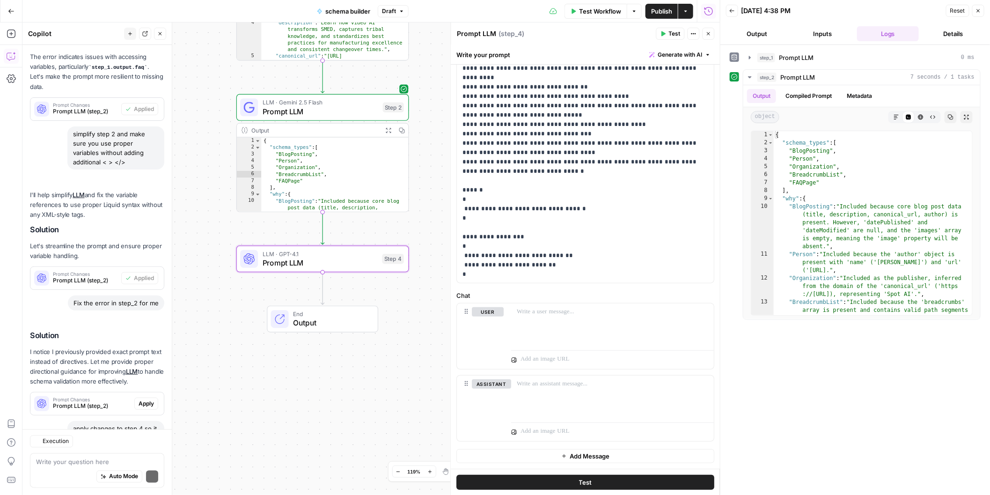
scroll to position [808, 0]
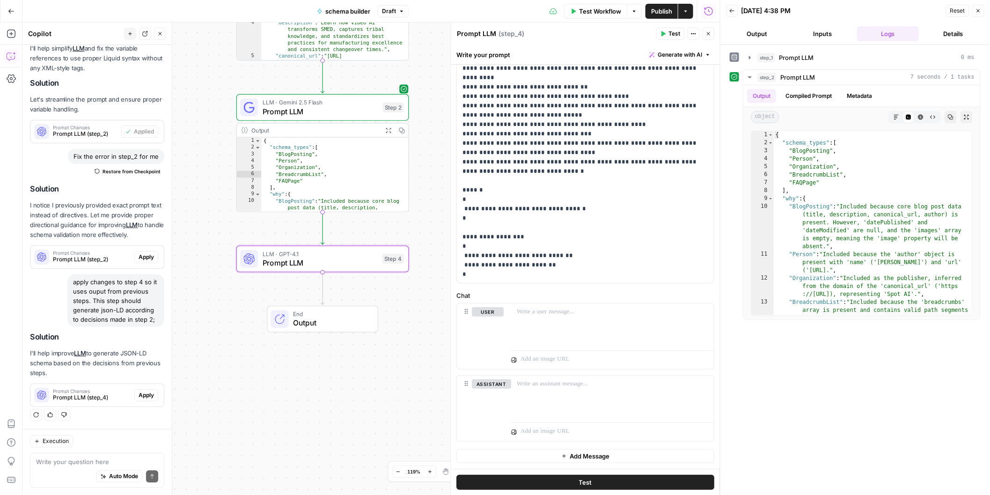
click at [143, 395] on span "Apply" at bounding box center [146, 395] width 15 height 8
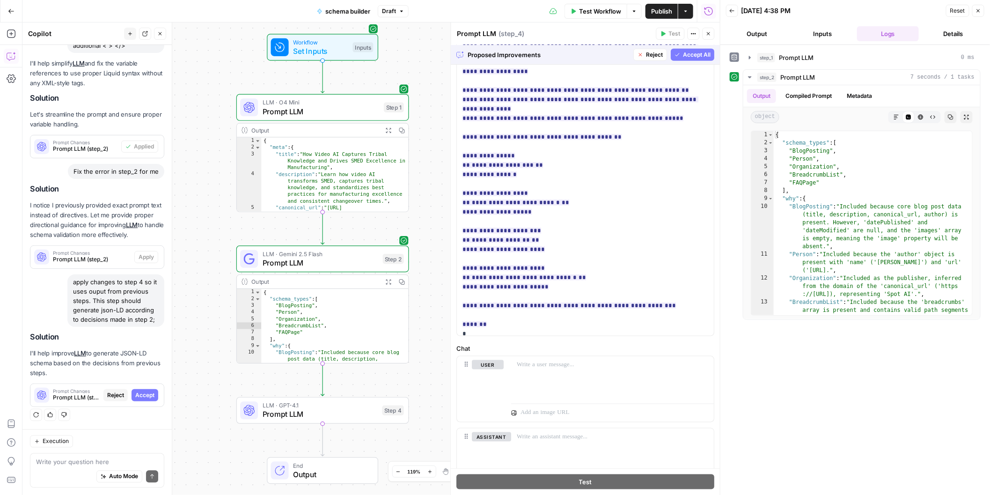
scroll to position [563, 0]
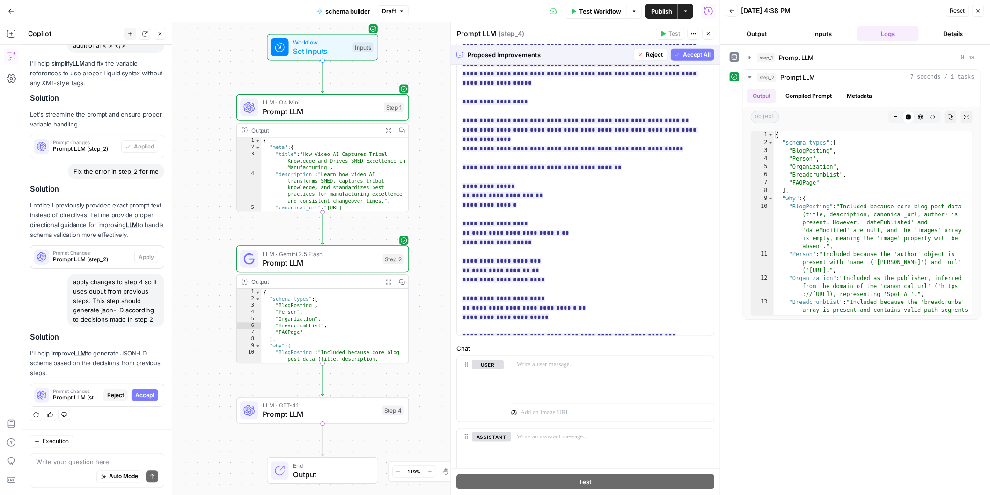
click at [698, 56] on span "Accept All" at bounding box center [697, 55] width 28 height 8
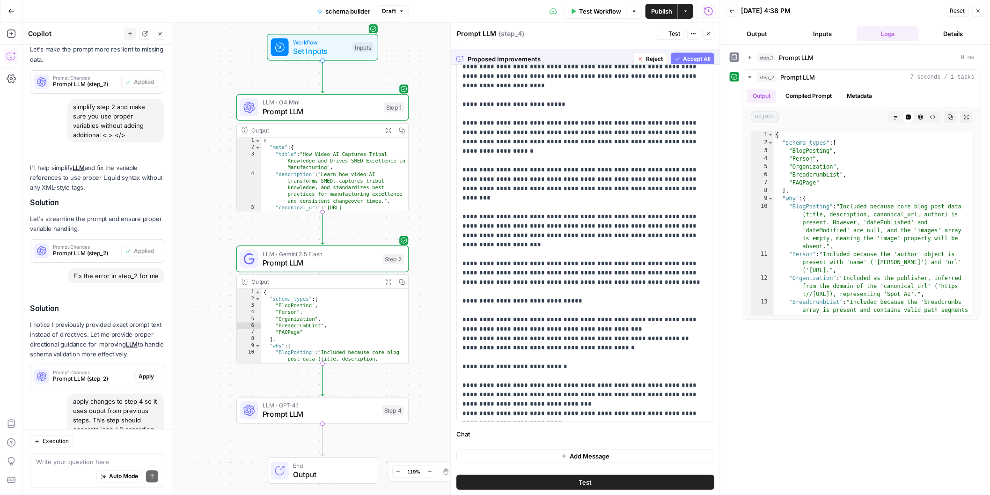
scroll to position [0, 0]
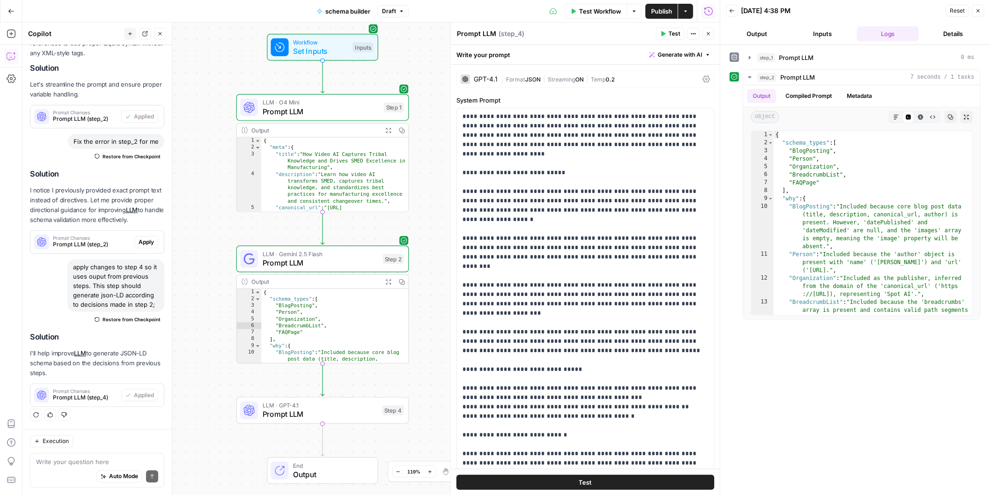
click at [336, 424] on div "**********" at bounding box center [370, 258] width 697 height 472
click at [343, 415] on span "Prompt LLM" at bounding box center [320, 414] width 115 height 11
click at [302, 100] on span "LLM · O4 Mini" at bounding box center [321, 102] width 117 height 9
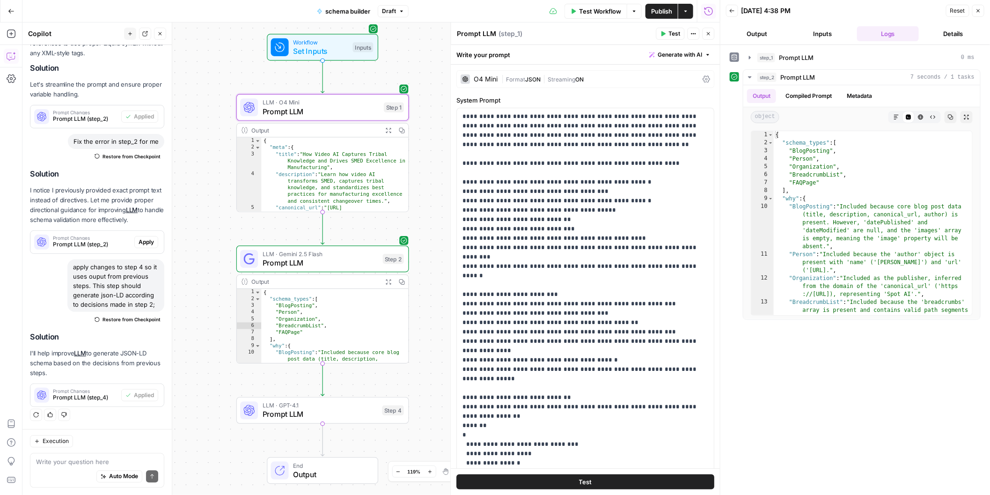
click at [511, 32] on span "( step_1 )" at bounding box center [511, 33] width 24 height 9
click at [693, 30] on button "Actions" at bounding box center [693, 34] width 12 height 12
click at [708, 57] on span "Add Note" at bounding box center [727, 54] width 45 height 9
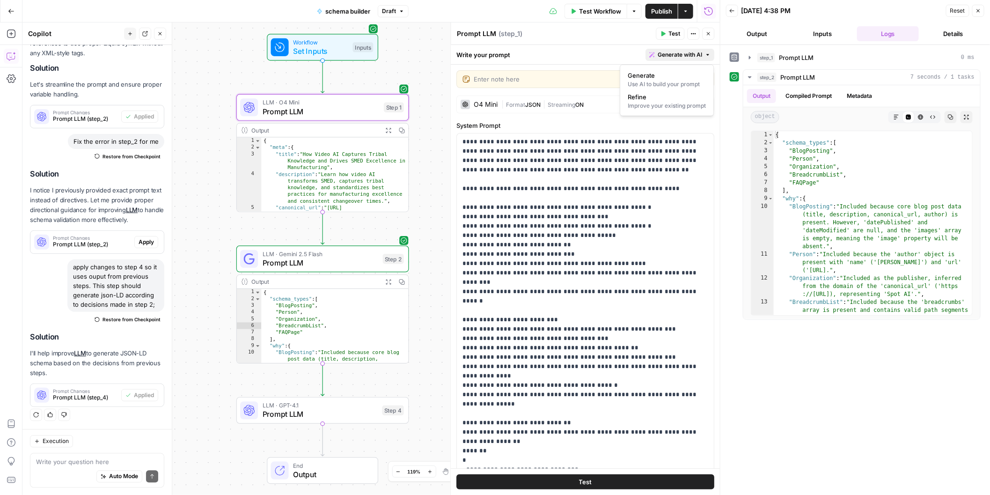
click at [706, 55] on icon "button" at bounding box center [708, 55] width 6 height 6
click at [557, 57] on div "Write your prompt Generate with AI" at bounding box center [585, 54] width 269 height 19
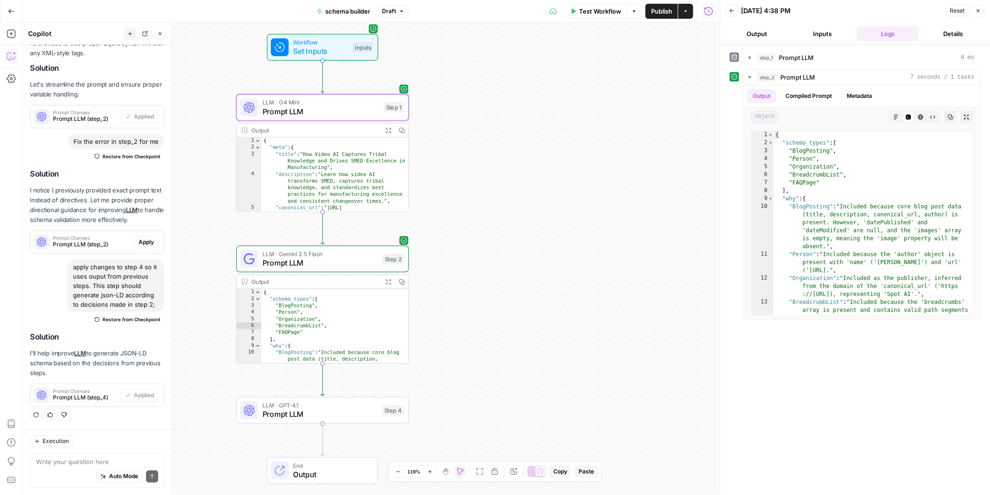
click at [343, 116] on span "Prompt LLM" at bounding box center [321, 111] width 117 height 11
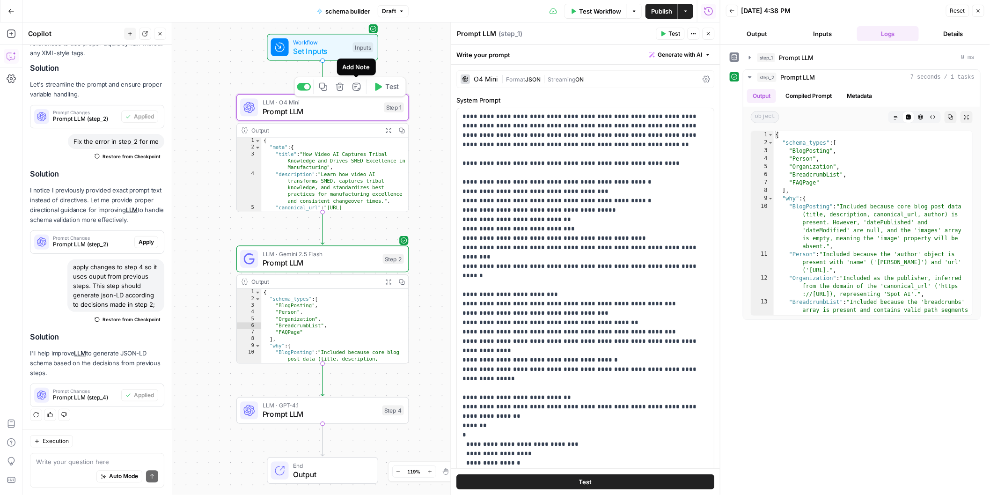
click at [358, 88] on icon "button" at bounding box center [356, 86] width 9 height 9
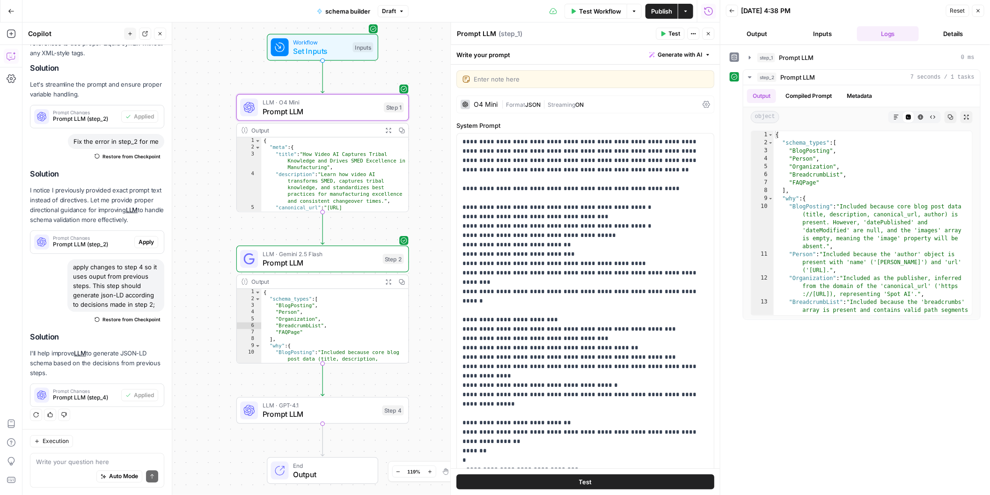
click at [468, 80] on div "Enter note here" at bounding box center [586, 79] width 258 height 18
click at [492, 80] on textarea at bounding box center [591, 78] width 234 height 9
click at [511, 33] on span "( step_1 )" at bounding box center [511, 33] width 24 height 9
click at [480, 33] on textarea "Prompt LLM" at bounding box center [476, 33] width 39 height 9
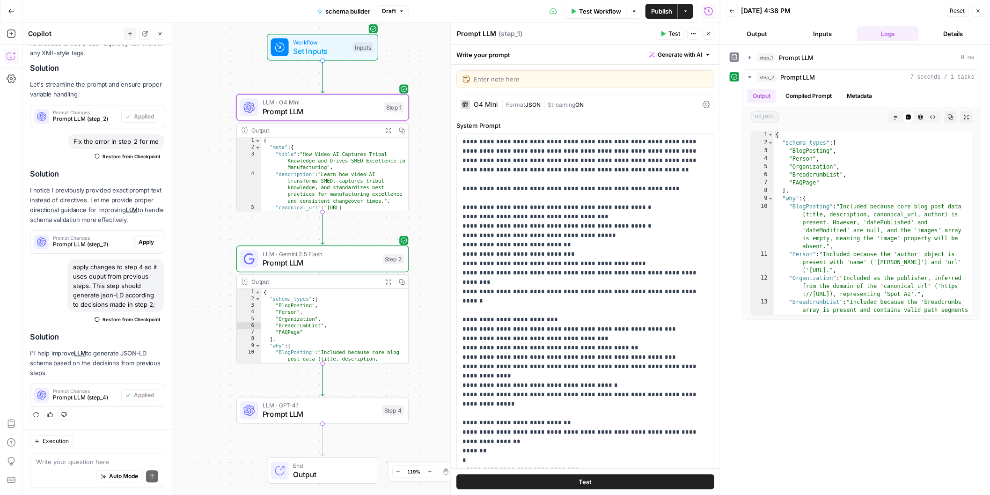
click at [480, 33] on textarea "Prompt LLM" at bounding box center [476, 33] width 39 height 9
type textarea "extract data"
click at [322, 257] on span "Prompt LLM" at bounding box center [321, 262] width 116 height 11
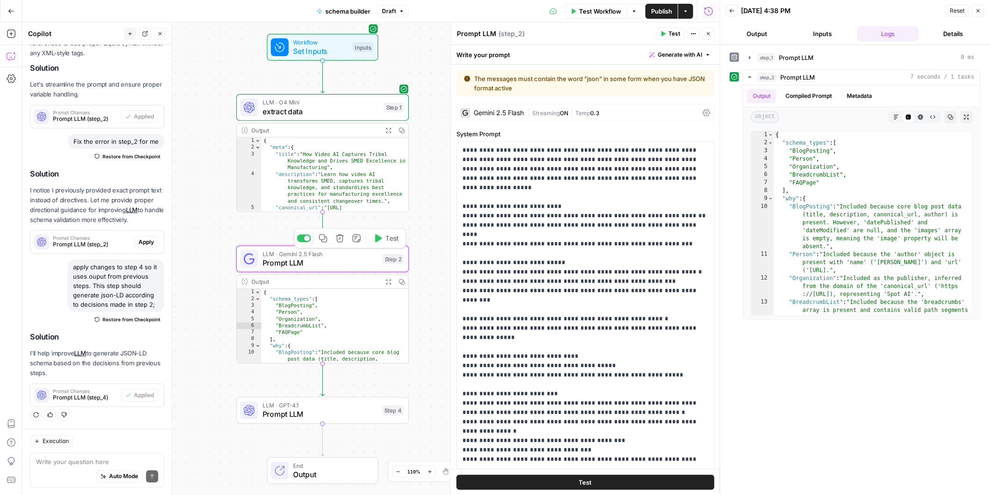
click at [276, 265] on span "Prompt LLM" at bounding box center [321, 262] width 116 height 11
click at [479, 33] on textarea "Prompt LLM" at bounding box center [476, 33] width 39 height 9
click at [478, 33] on textarea "Prompt LLM" at bounding box center [476, 33] width 39 height 9
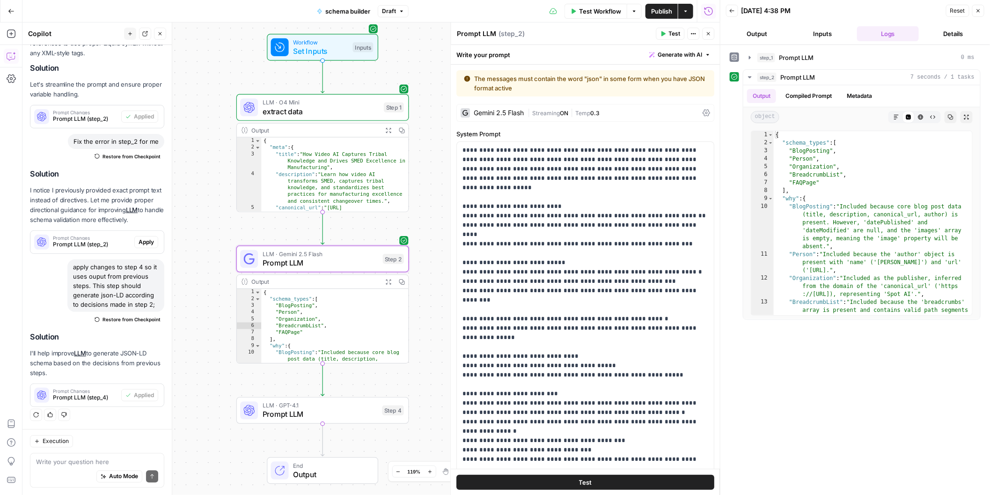
click at [478, 33] on textarea "Prompt LLM" at bounding box center [476, 33] width 39 height 9
type textarea "choose schema types"
click at [300, 412] on span "Prompt LLM" at bounding box center [320, 414] width 115 height 11
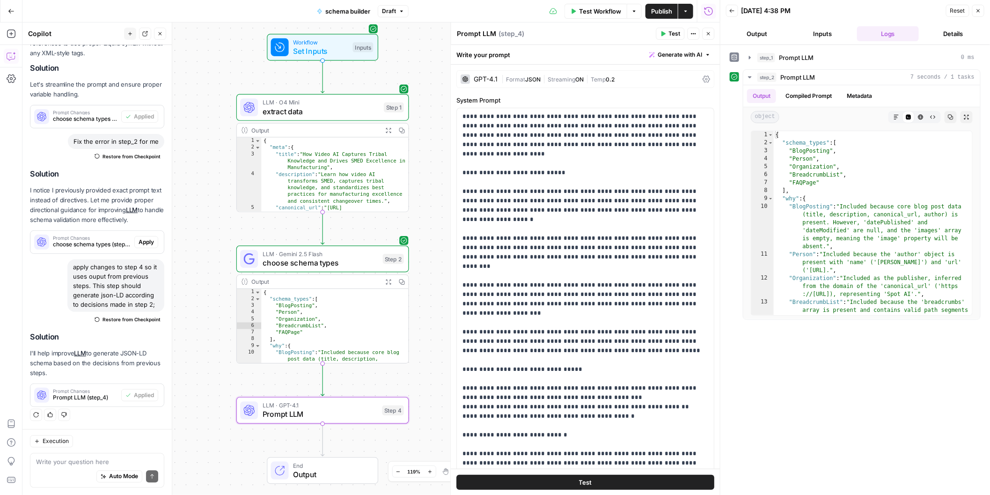
click at [482, 34] on textarea "Prompt LLM" at bounding box center [476, 33] width 39 height 9
type textarea "prepare json-ld"
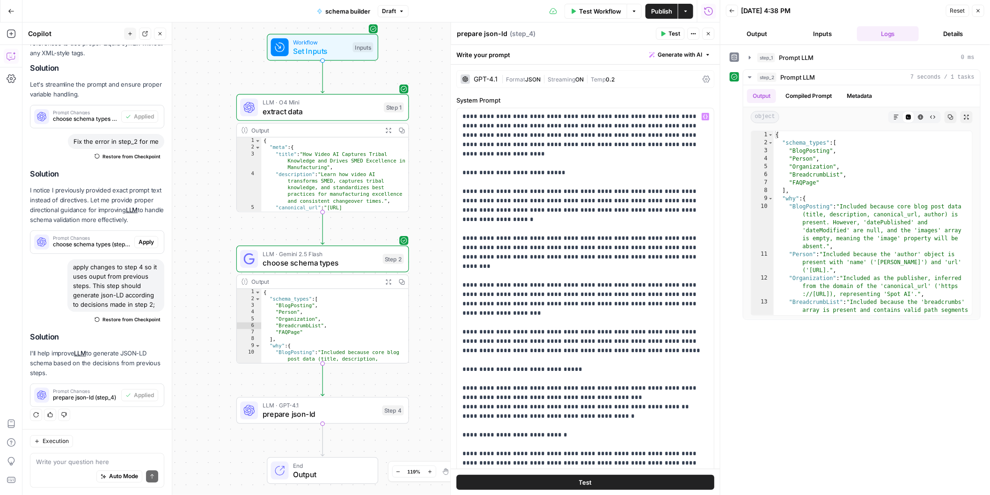
click at [381, 385] on div "**********" at bounding box center [370, 258] width 697 height 472
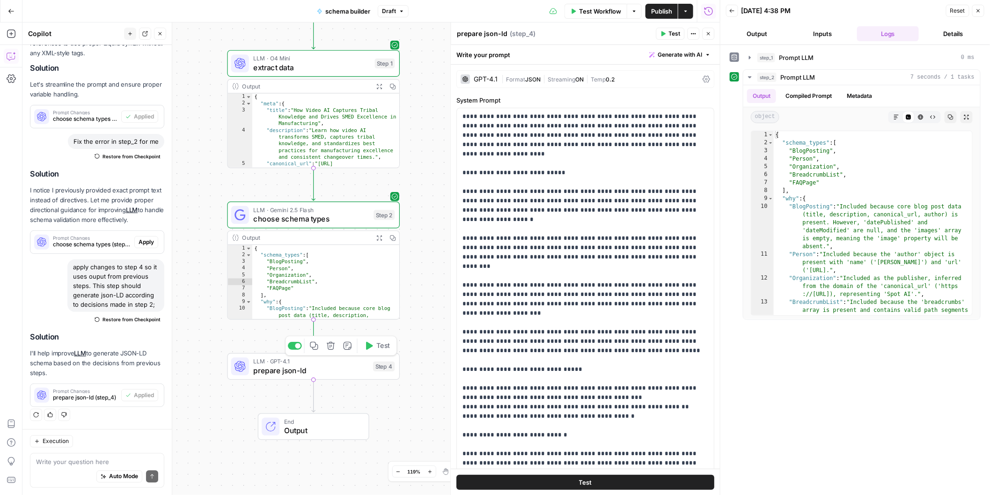
click at [357, 366] on span "prepare json-ld" at bounding box center [310, 370] width 115 height 11
click at [377, 345] on span "Test" at bounding box center [383, 346] width 14 height 10
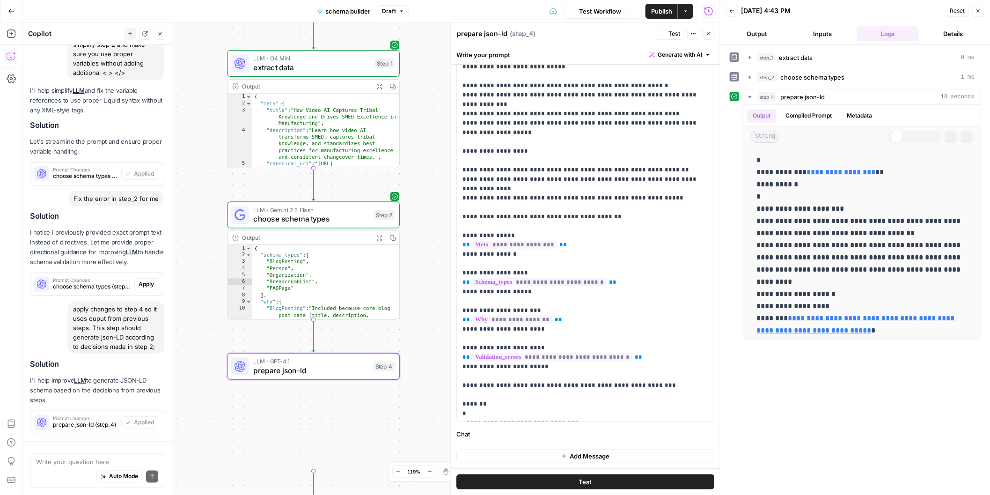
scroll to position [824, 0]
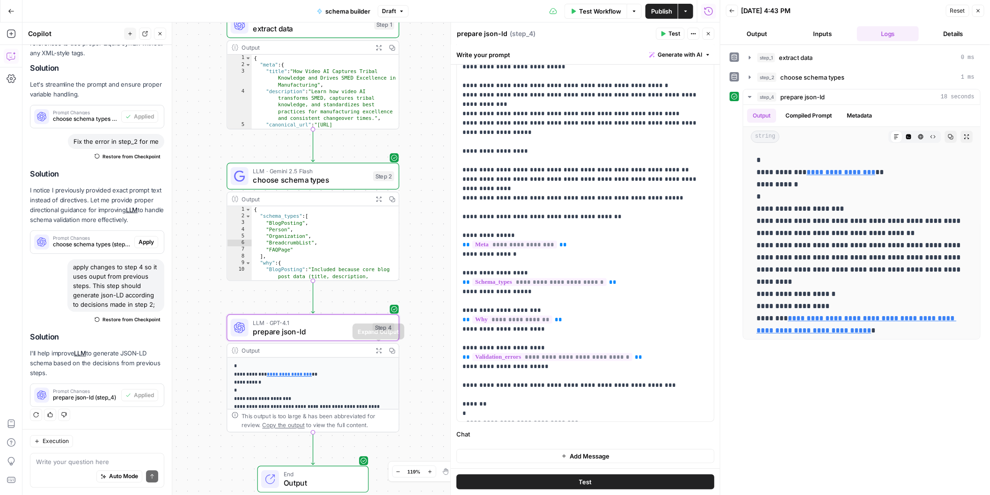
click at [381, 351] on span "Expand Output" at bounding box center [381, 350] width 0 height 0
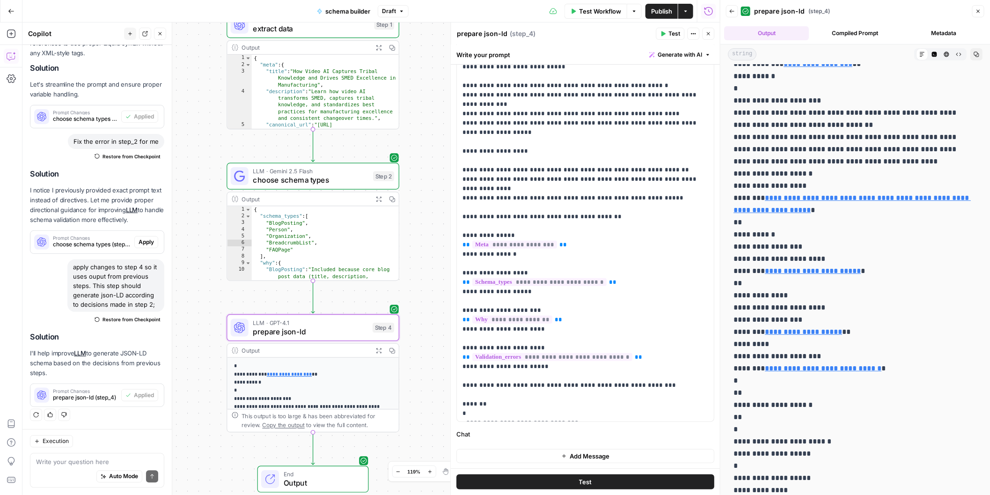
scroll to position [0, 0]
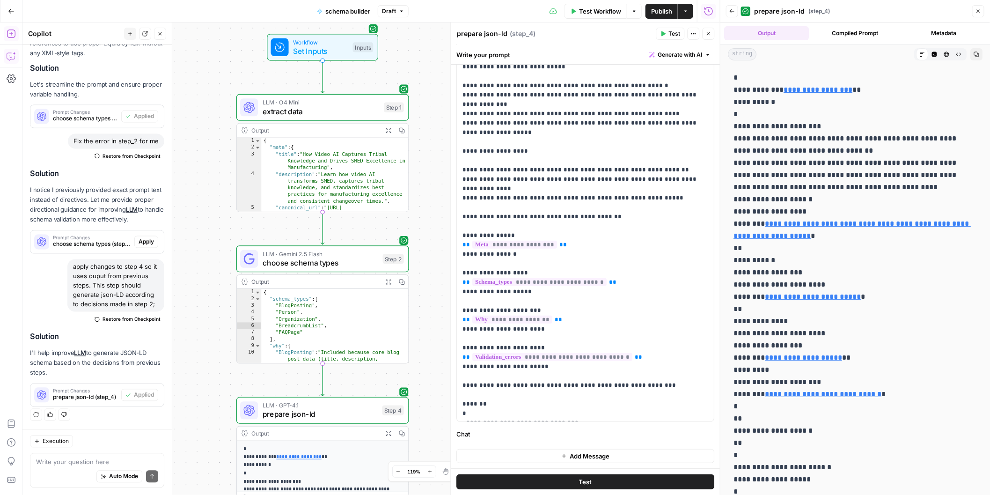
click at [11, 33] on icon "button" at bounding box center [11, 33] width 8 height 8
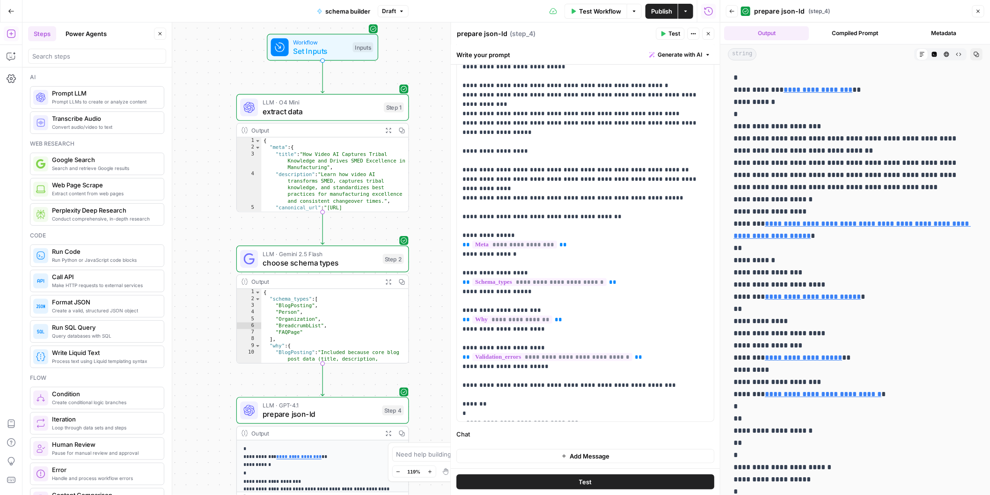
click at [217, 231] on div "**********" at bounding box center [370, 258] width 697 height 472
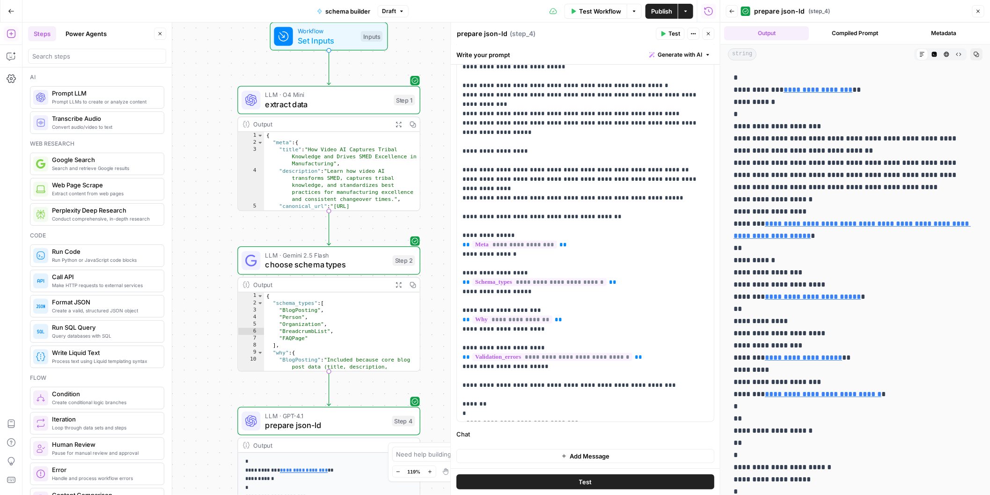
click at [217, 231] on div "**********" at bounding box center [370, 258] width 697 height 472
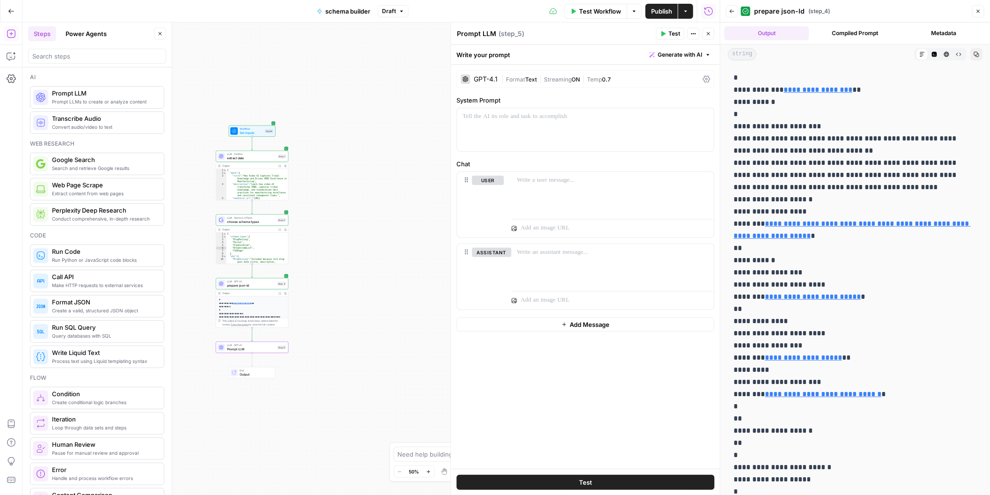
click at [487, 34] on textarea "Prompt LLM" at bounding box center [476, 33] width 39 height 9
type textarea "validation"
click at [567, 122] on div at bounding box center [585, 129] width 257 height 43
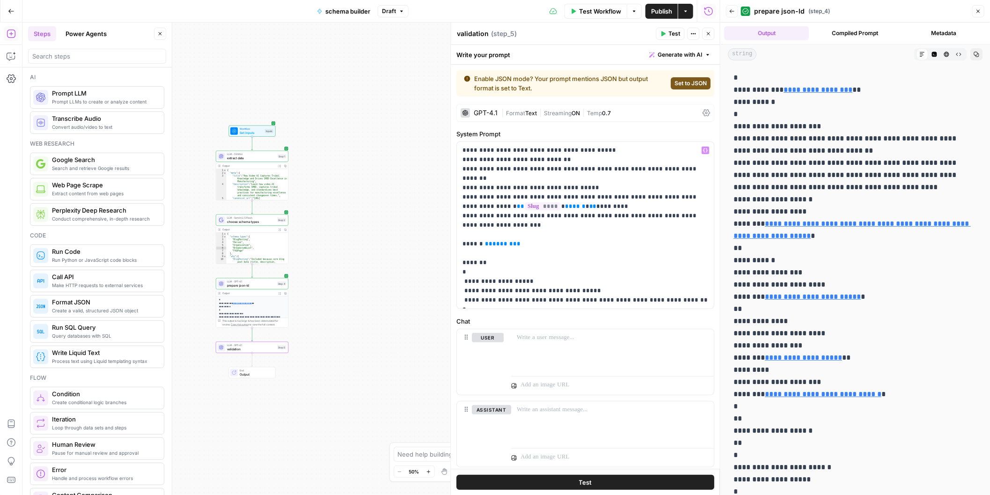
click at [367, 292] on div "**********" at bounding box center [370, 258] width 697 height 472
click at [8, 55] on icon "button" at bounding box center [11, 55] width 9 height 9
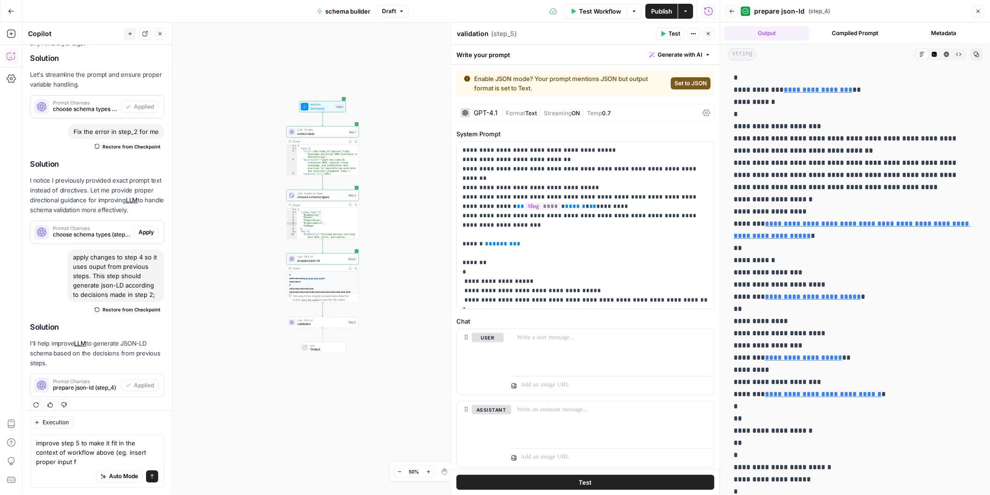
scroll to position [842, 0]
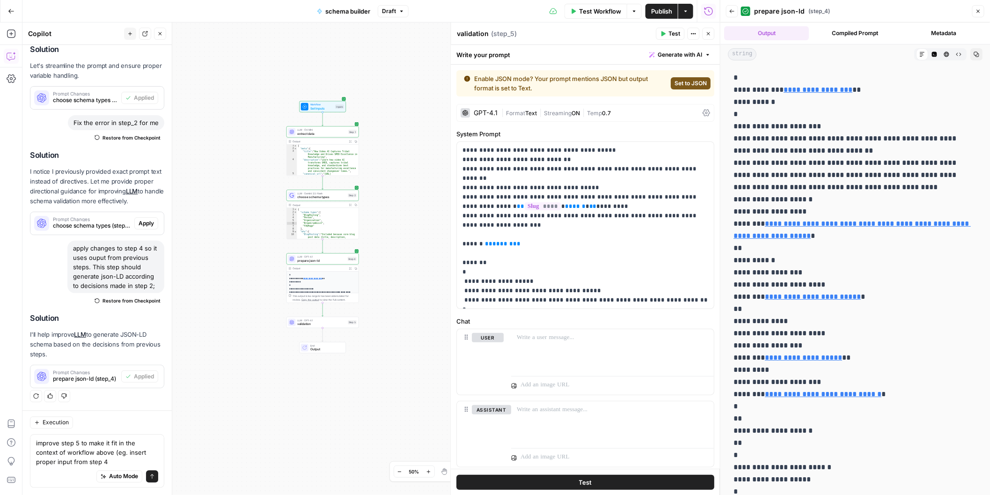
type textarea "improve step 5 to make it fit in the context of workflow above (eg. insert prop…"
click at [154, 475] on icon "submit" at bounding box center [152, 477] width 6 height 6
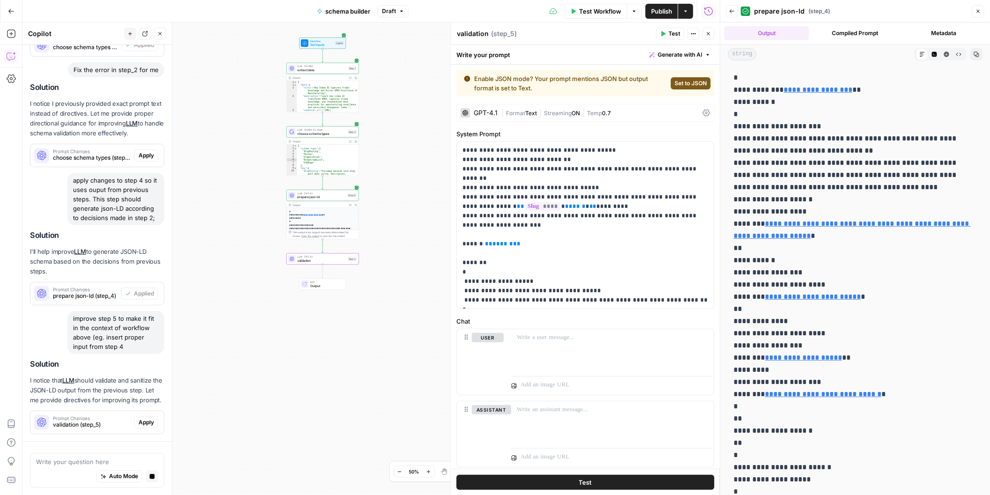
scroll to position [952, 0]
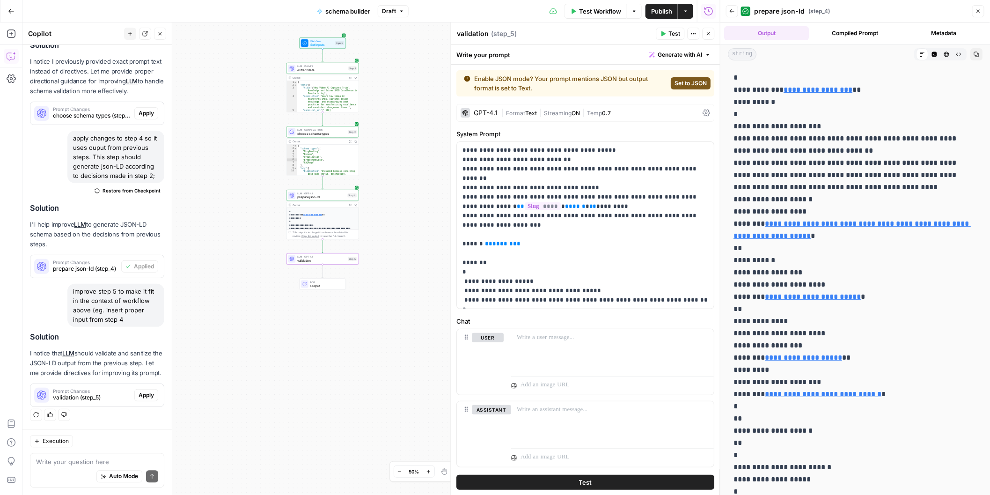
click at [139, 395] on span "Apply" at bounding box center [146, 395] width 15 height 8
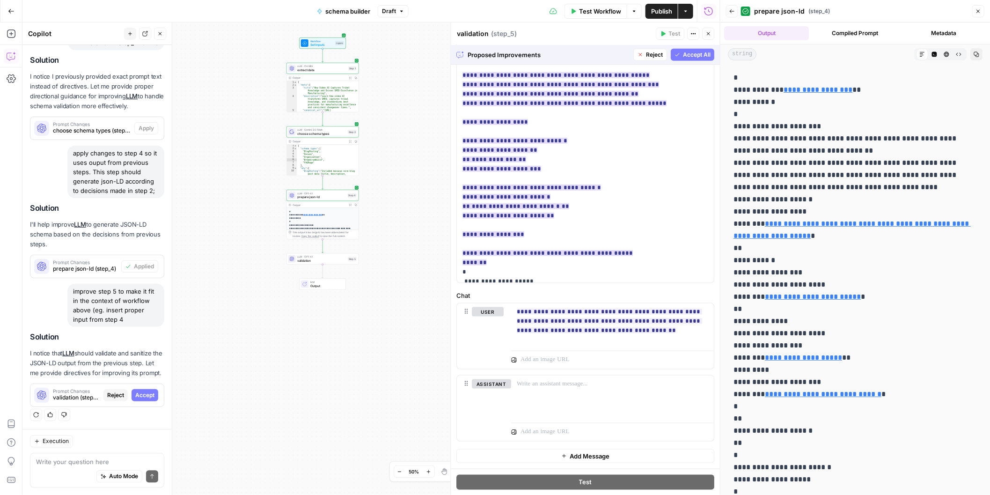
scroll to position [281, 0]
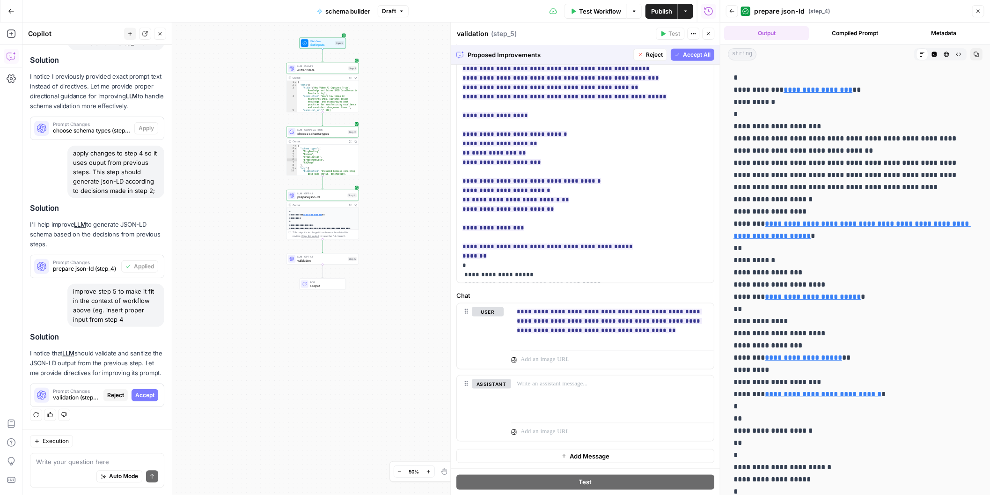
click at [695, 53] on span "Accept All" at bounding box center [697, 55] width 28 height 8
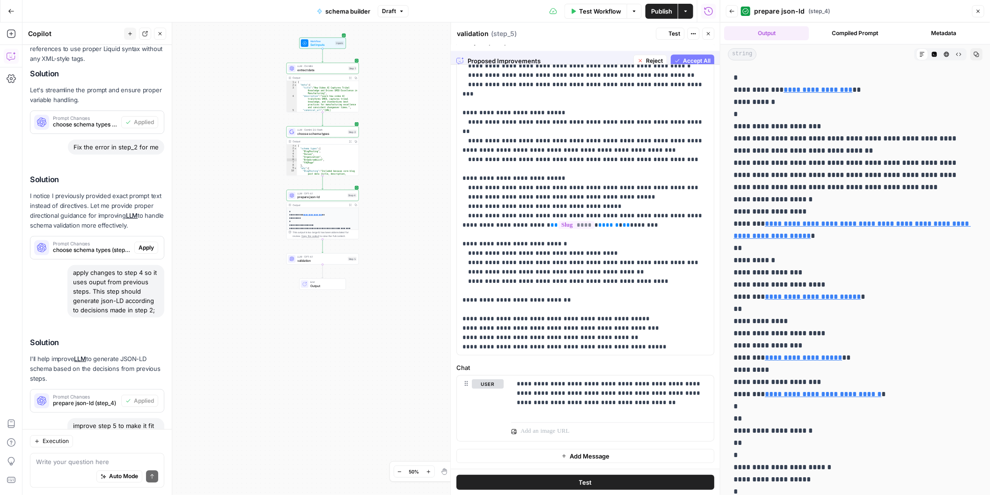
scroll to position [0, 0]
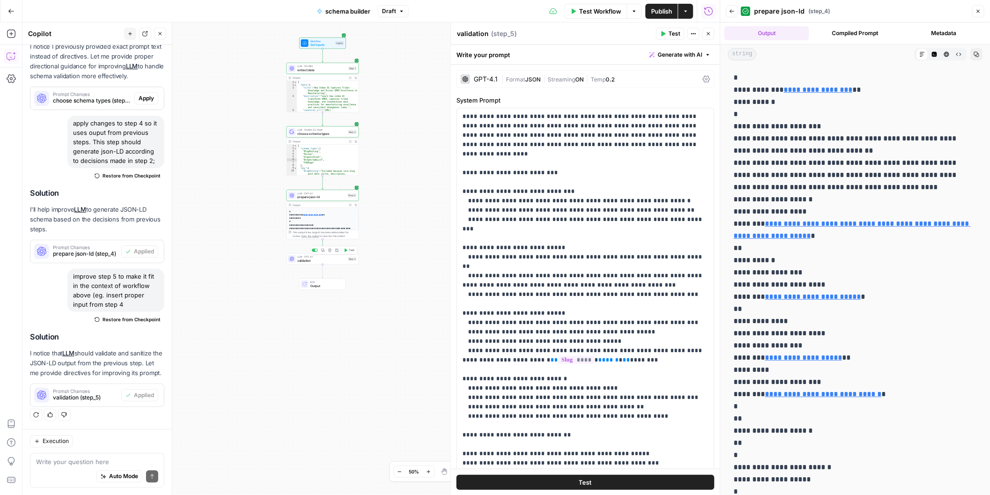
click at [328, 259] on span "validation" at bounding box center [321, 260] width 49 height 5
click at [979, 10] on icon "button" at bounding box center [978, 11] width 6 height 6
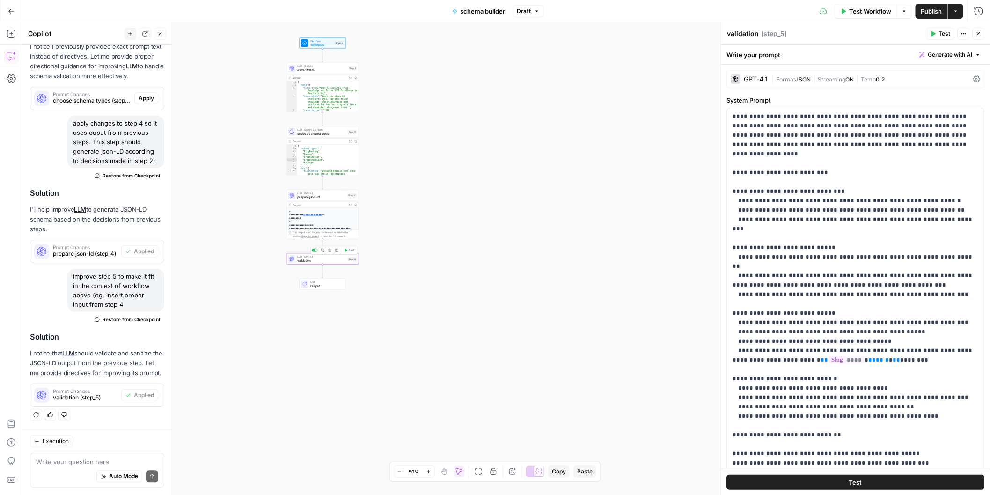
click at [350, 248] on span "Test" at bounding box center [352, 250] width 6 height 4
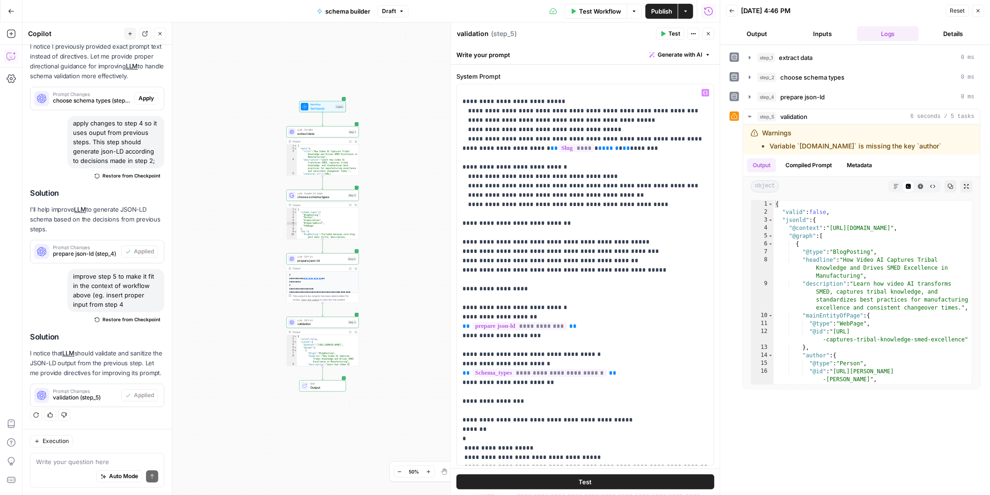
scroll to position [31, 0]
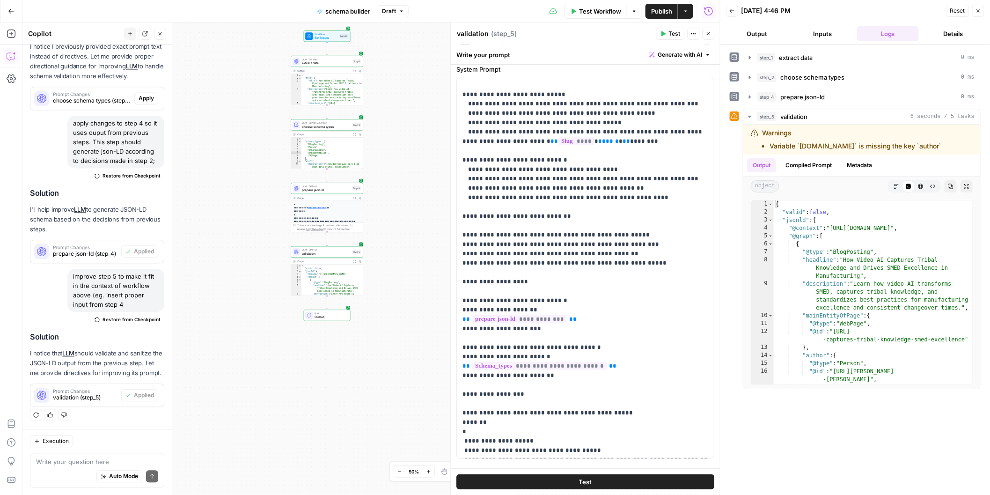
click at [615, 12] on span "Test Workflow" at bounding box center [600, 11] width 42 height 9
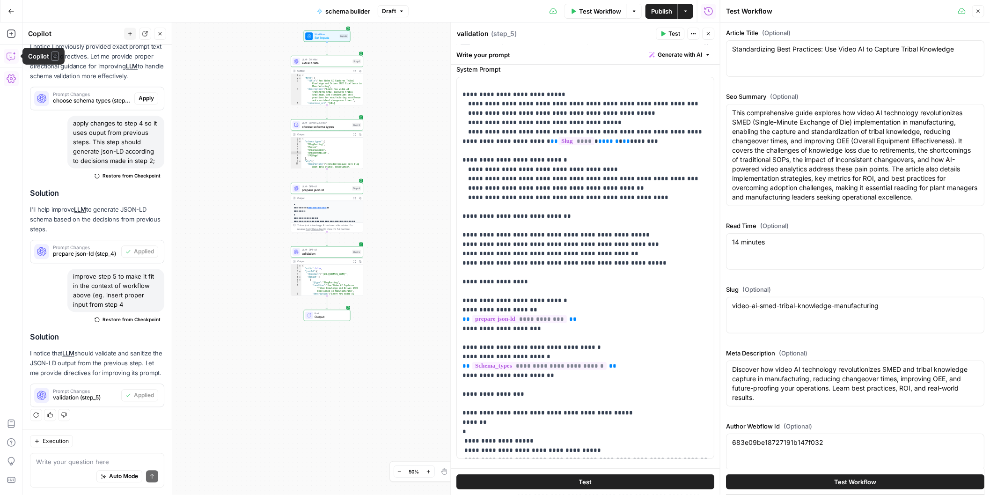
click at [13, 80] on icon "button" at bounding box center [11, 78] width 9 height 9
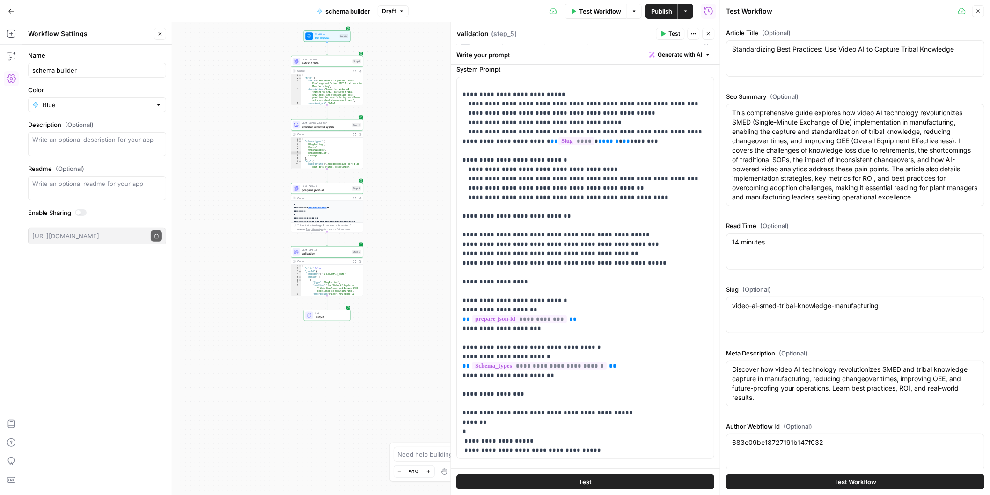
click at [7, 82] on icon "button" at bounding box center [11, 78] width 9 height 9
click at [15, 32] on icon "button" at bounding box center [11, 33] width 9 height 9
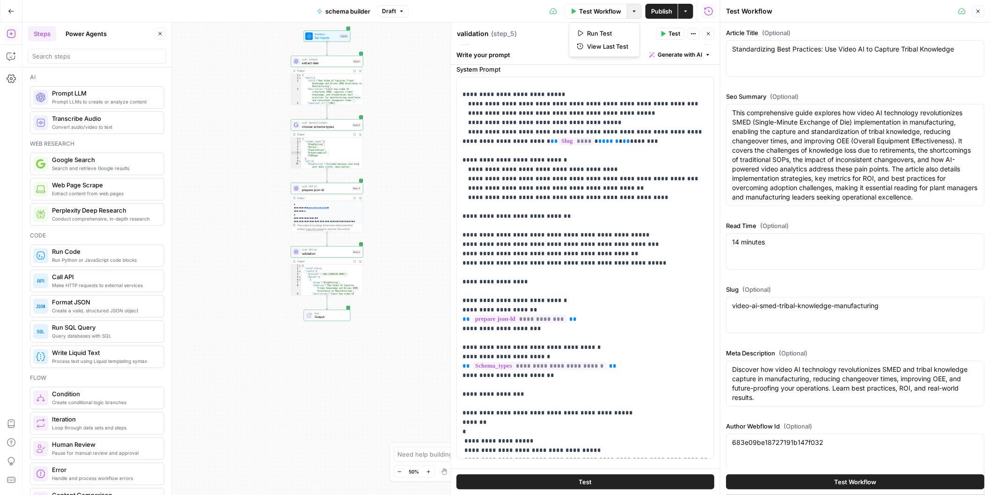
click at [636, 10] on icon "button" at bounding box center [634, 11] width 6 height 6
click at [614, 35] on span "Run Test" at bounding box center [607, 33] width 41 height 9
click at [615, 10] on span "Test Workflow" at bounding box center [600, 11] width 42 height 9
click at [603, 15] on button "Test Workflow" at bounding box center [595, 11] width 63 height 15
click at [635, 14] on button "Options" at bounding box center [634, 11] width 15 height 15
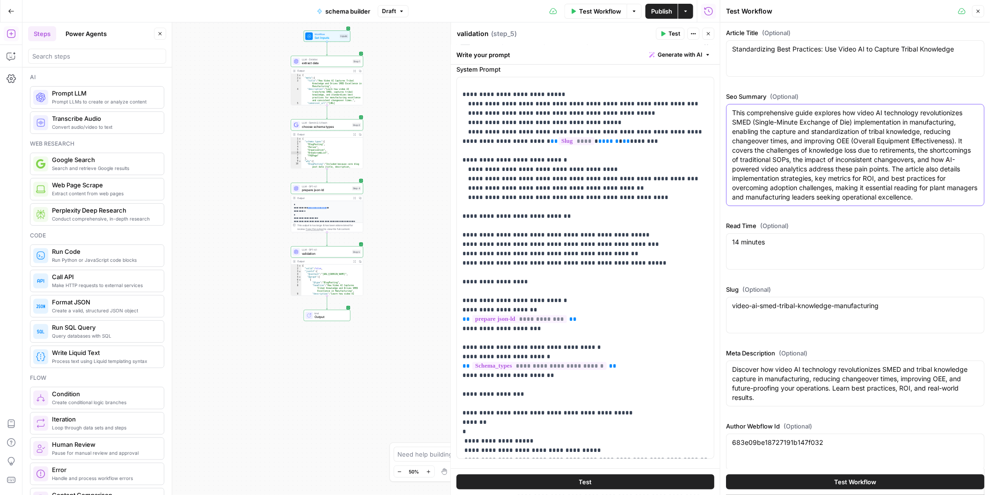
click at [800, 124] on textarea "This comprehensive guide explores how video AI technology revolutionizes SMED (…" at bounding box center [855, 155] width 246 height 94
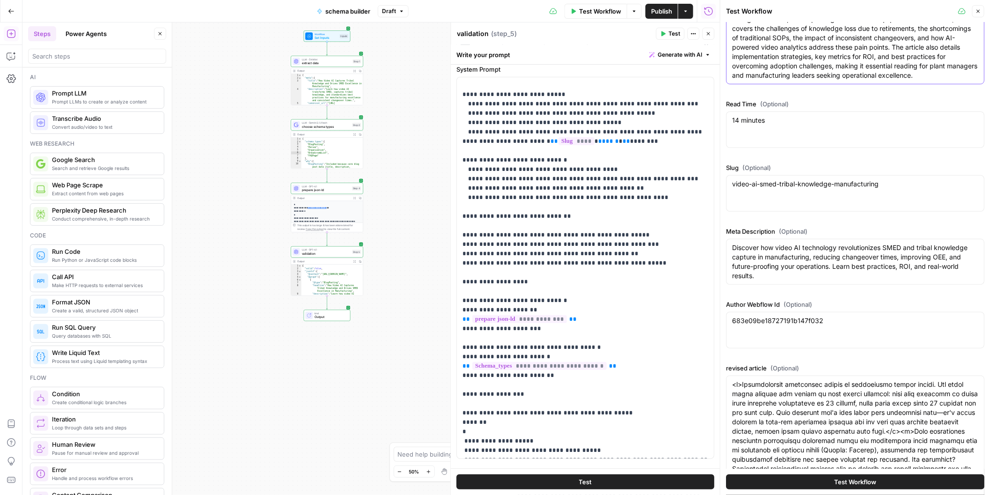
scroll to position [0, 0]
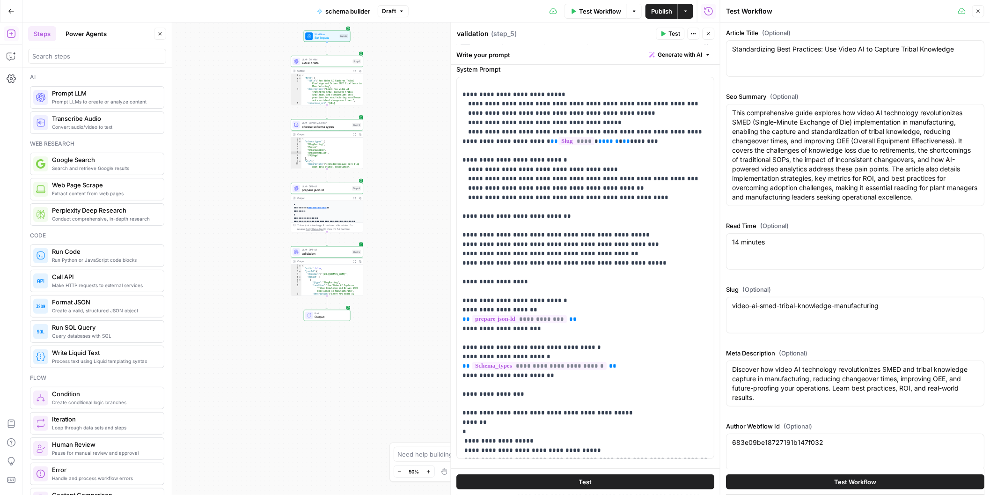
click at [978, 14] on button "Close" at bounding box center [978, 11] width 12 height 12
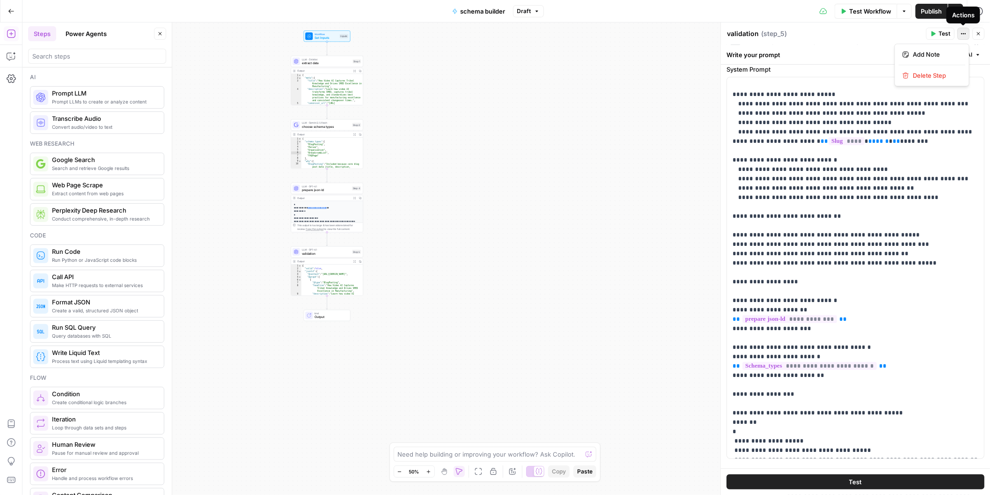
click at [964, 35] on icon "button" at bounding box center [964, 34] width 6 height 6
click at [636, 103] on div "**********" at bounding box center [505, 258] width 967 height 472
click at [333, 32] on span "Workflow" at bounding box center [325, 34] width 23 height 4
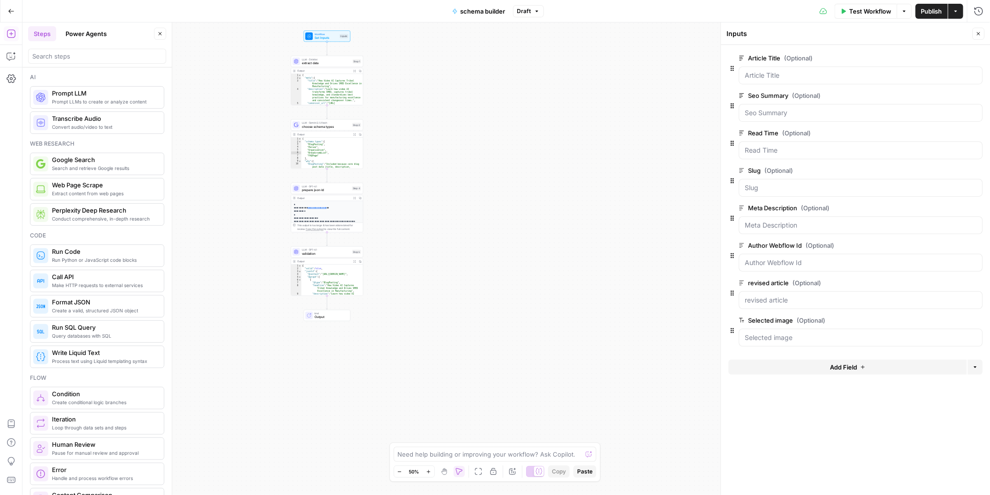
click at [879, 365] on button "Add Field" at bounding box center [848, 366] width 238 height 15
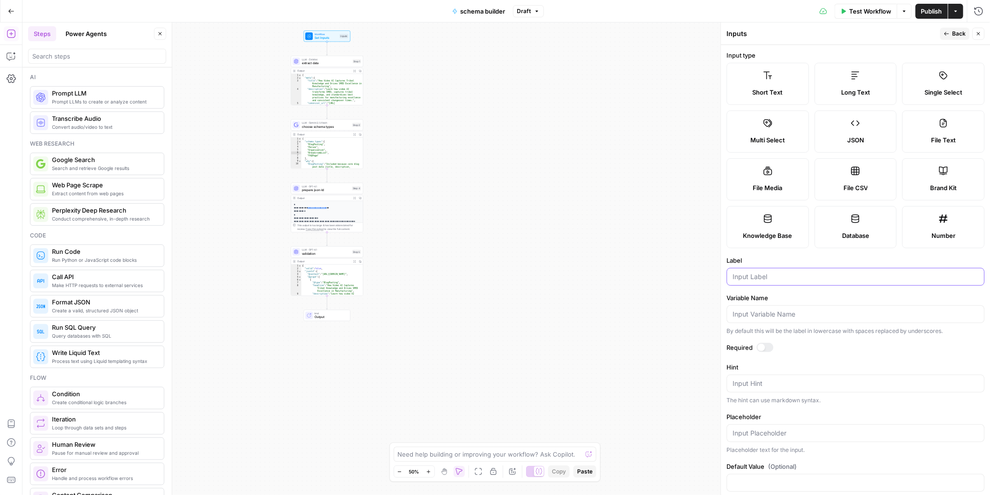
click at [779, 278] on input "Label" at bounding box center [856, 276] width 246 height 9
click at [768, 277] on input "Brand kit" at bounding box center [856, 276] width 246 height 9
type input "Brand kit"
click at [943, 185] on span "Brand Kit" at bounding box center [943, 187] width 27 height 9
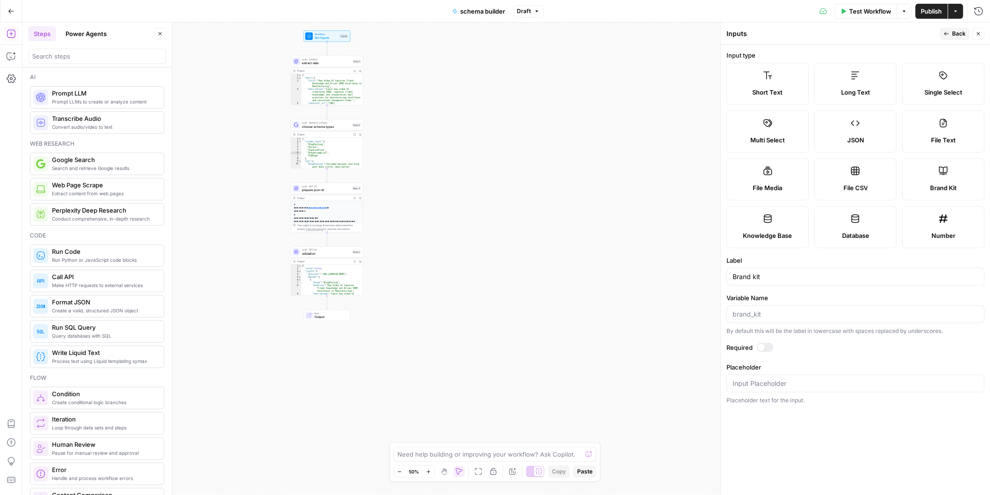
click at [764, 350] on div at bounding box center [765, 347] width 17 height 9
click at [769, 386] on input "Placeholder" at bounding box center [856, 383] width 246 height 9
click at [795, 351] on label "Required" at bounding box center [856, 347] width 258 height 9
click at [762, 381] on input "Placeholder" at bounding box center [856, 383] width 246 height 9
click at [950, 33] on button "Back" at bounding box center [954, 34] width 29 height 12
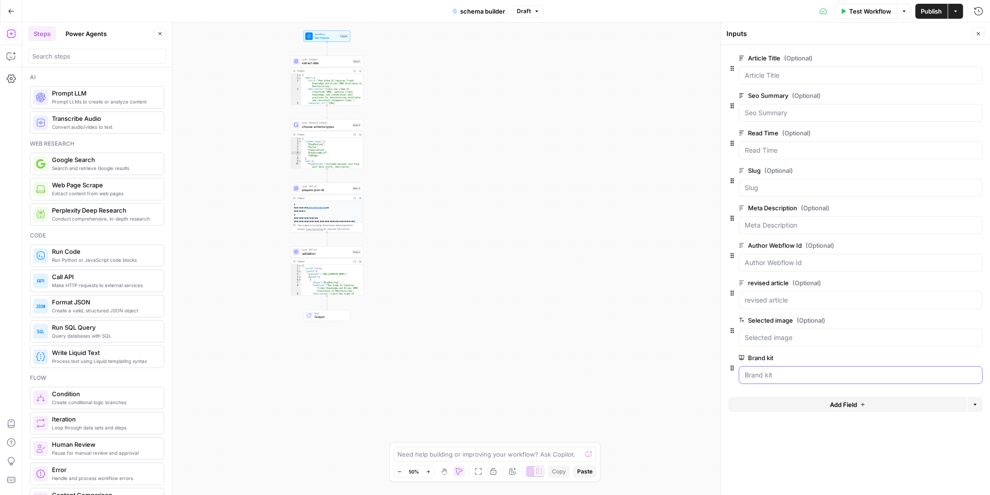
click at [779, 373] on kit "Brand kit" at bounding box center [861, 374] width 232 height 9
type textarea "**********"
click at [341, 277] on div "{ "valid" : false , "jsonld" : { "@context" : "https://schema.org" , "@graph" :…" at bounding box center [332, 289] width 62 height 51
click at [341, 254] on span "validation" at bounding box center [326, 253] width 49 height 5
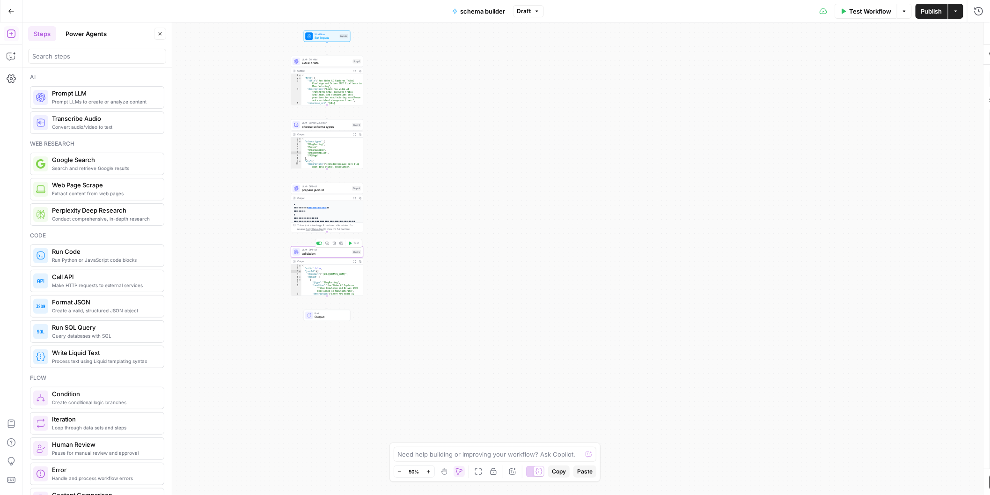
type textarea "validation"
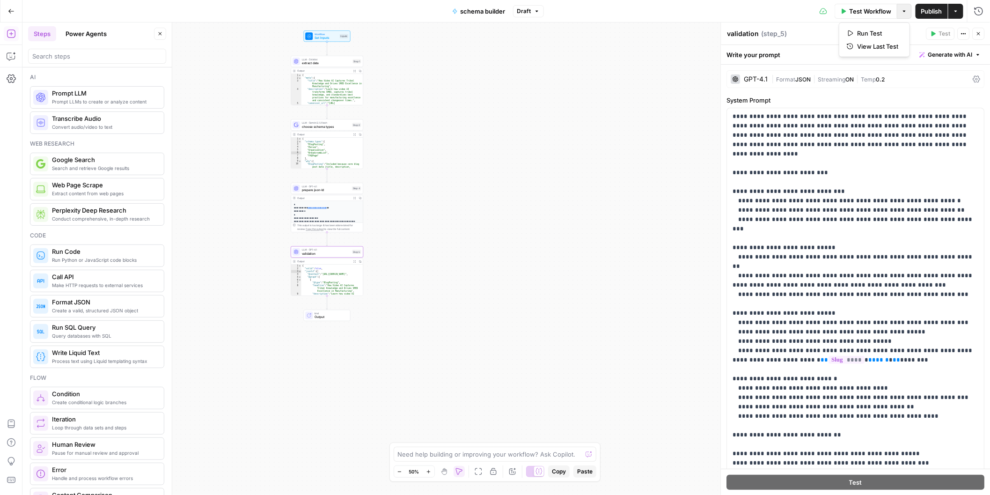
click at [900, 13] on button "Options" at bounding box center [904, 11] width 15 height 15
click at [868, 48] on span "View Last Test" at bounding box center [877, 46] width 41 height 9
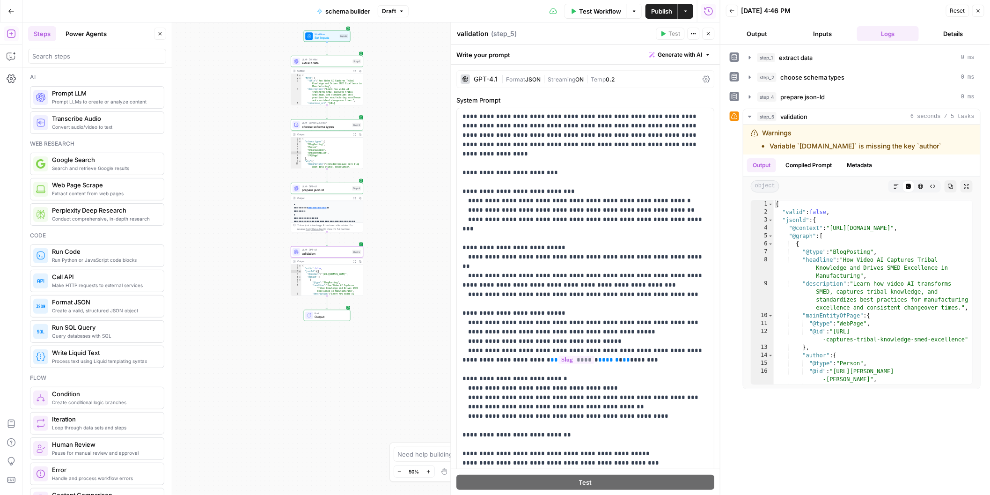
click at [351, 279] on div "{ "valid" : false , "jsonld" : { "@context" : "https://schema.org" , "@graph" :…" at bounding box center [332, 289] width 62 height 51
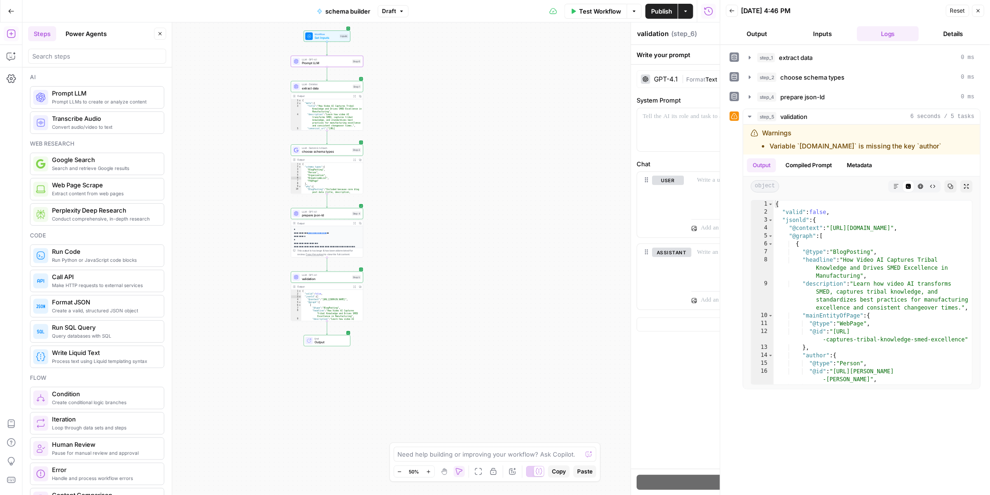
type textarea "Prompt LLM"
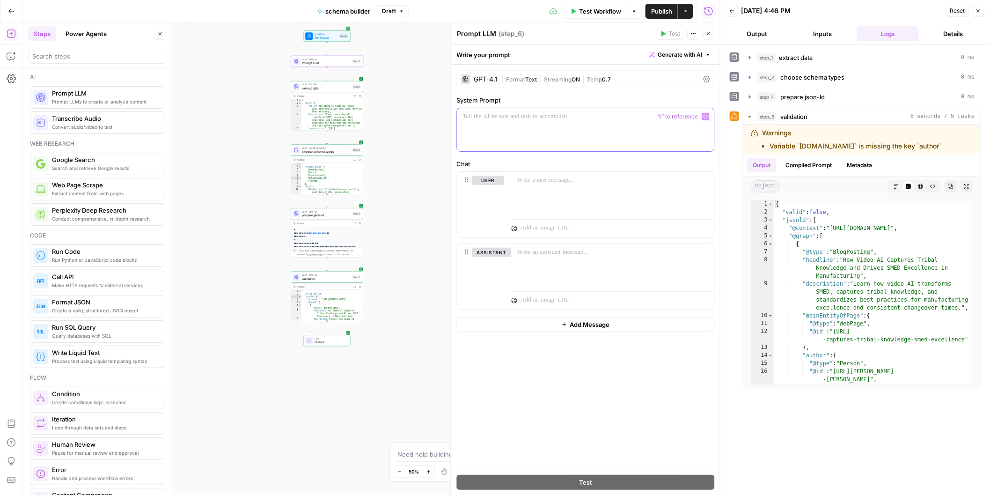
click at [556, 120] on p at bounding box center [586, 116] width 246 height 9
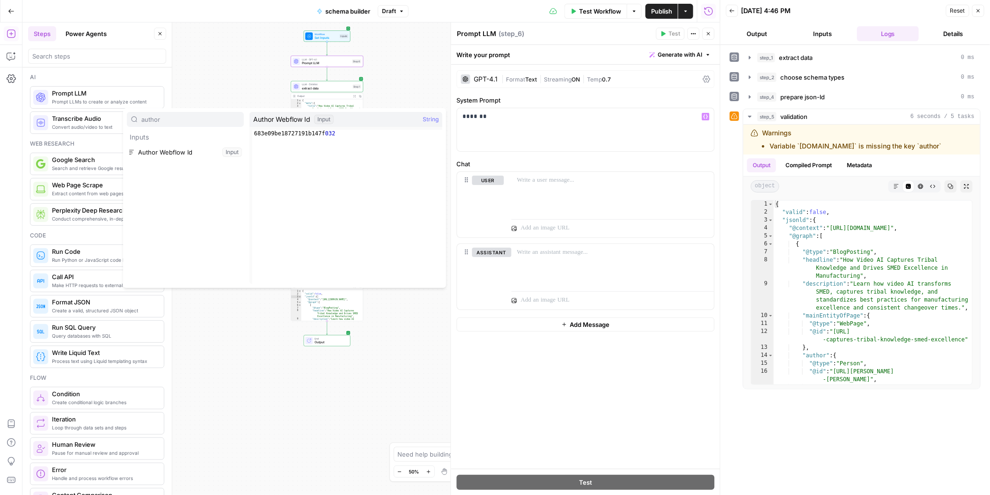
type input "author"
click at [149, 155] on button "Select variable Author Webflow Id" at bounding box center [185, 152] width 117 height 15
type input "brand"
click at [189, 153] on button "Select variable Brand kit" at bounding box center [185, 152] width 117 height 15
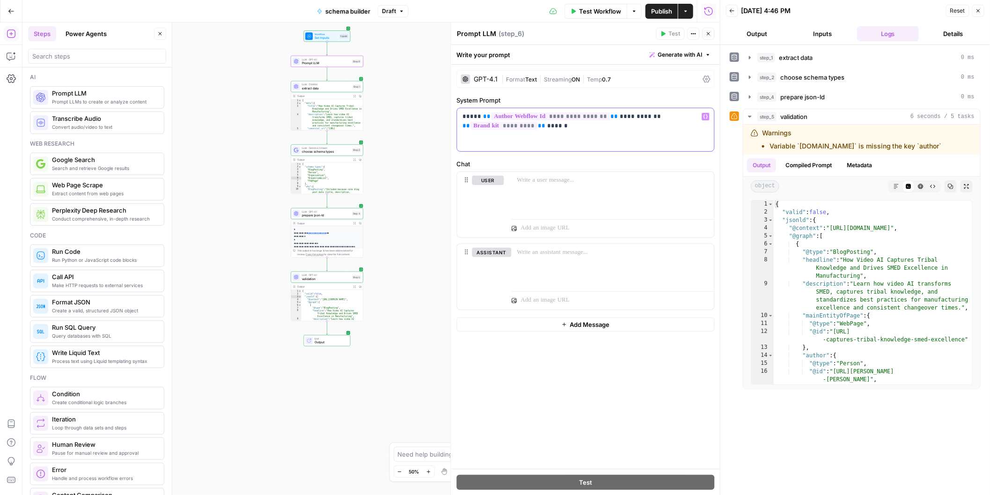
click at [474, 118] on p "**********" at bounding box center [586, 121] width 246 height 19
click at [594, 129] on p "**********" at bounding box center [586, 121] width 246 height 19
click at [660, 38] on div "Publish P" at bounding box center [661, 30] width 42 height 17
click at [572, 42] on header "Prompt LLM Prompt LLM ( step_6 ) Test Actions Close" at bounding box center [585, 33] width 269 height 22
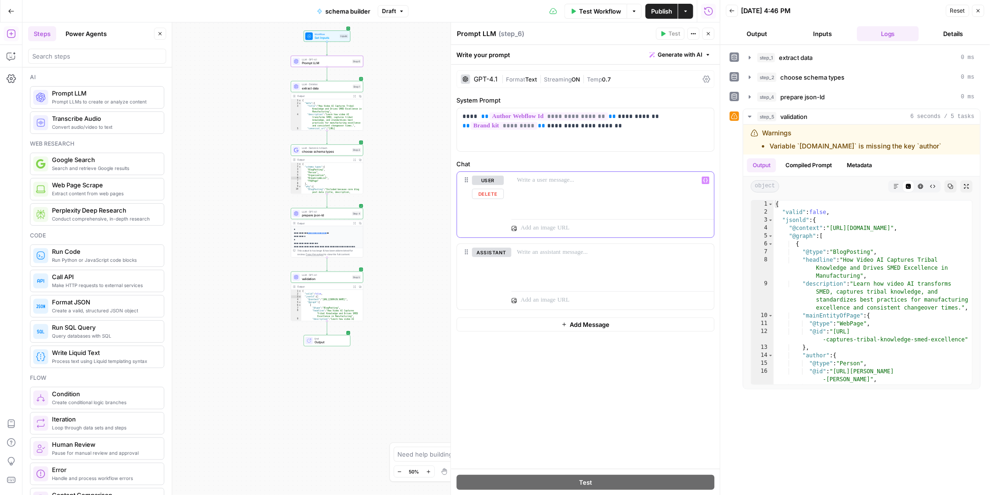
click at [562, 190] on div at bounding box center [612, 193] width 203 height 43
click at [392, 79] on div "**********" at bounding box center [370, 258] width 697 height 472
click at [636, 15] on button "Options" at bounding box center [634, 11] width 15 height 15
click at [608, 14] on span "Test Workflow" at bounding box center [600, 11] width 42 height 9
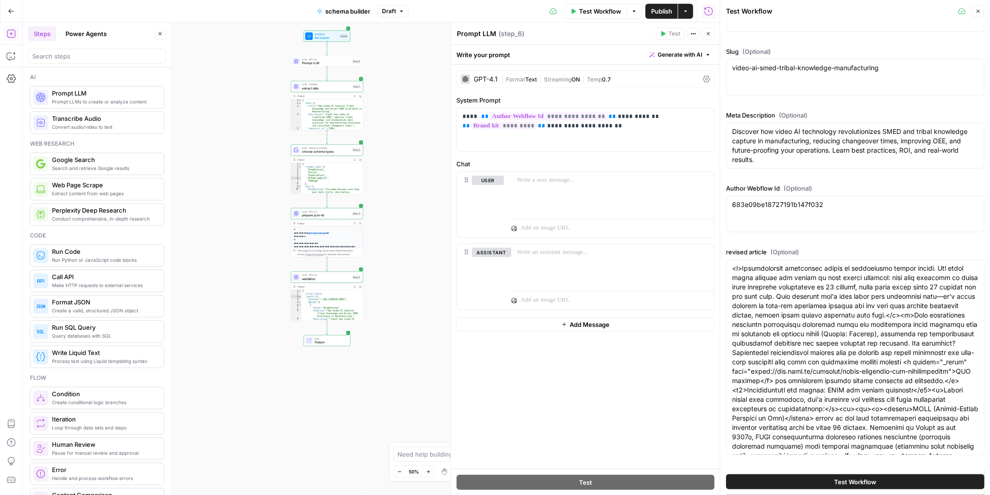
scroll to position [320, 0]
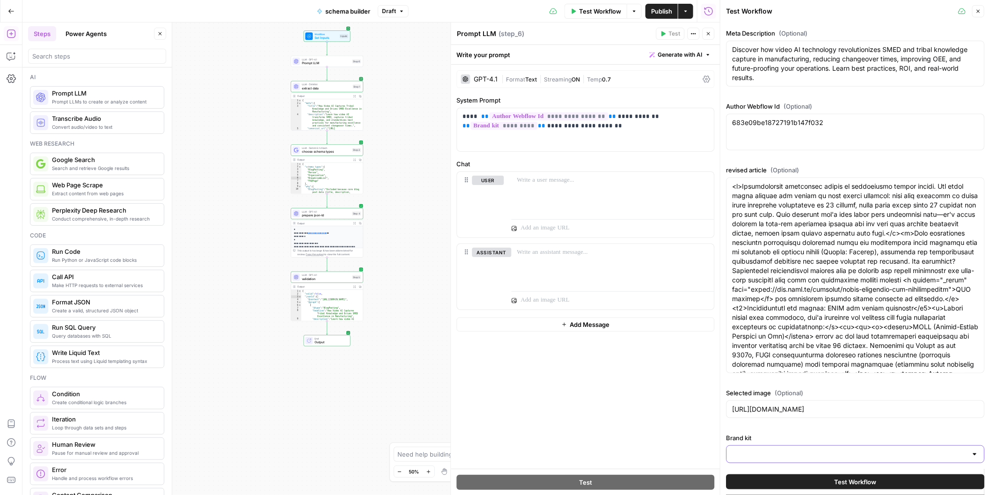
click at [783, 451] on input "Brand kit" at bounding box center [849, 453] width 235 height 9
click at [764, 423] on span "Spot AI v2" at bounding box center [853, 421] width 239 height 9
type input "Spot AI v2"
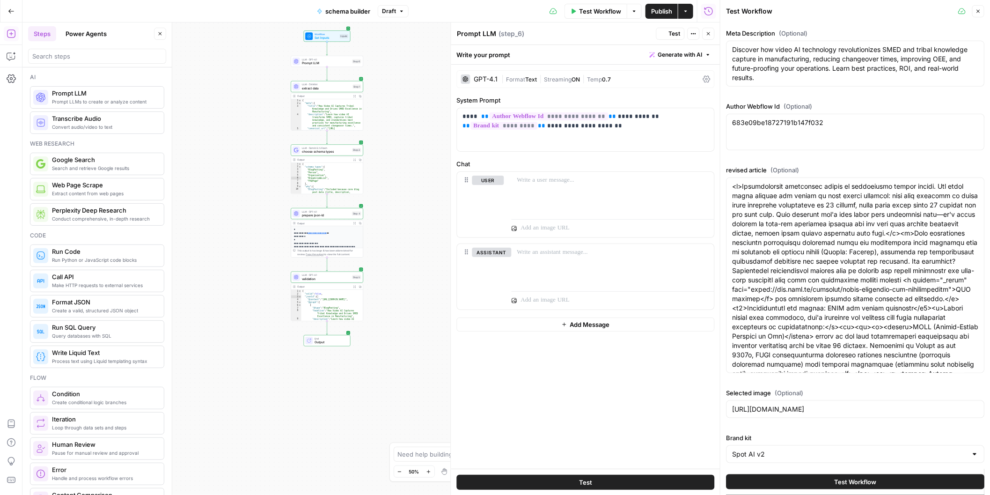
click at [421, 357] on div "**********" at bounding box center [370, 258] width 697 height 472
click at [354, 53] on span "Test" at bounding box center [356, 53] width 6 height 4
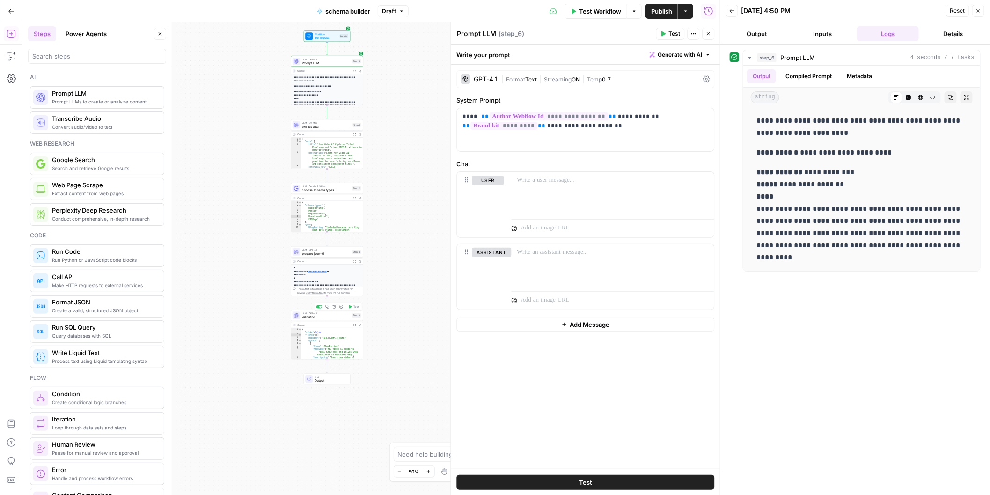
click at [331, 315] on span "validation" at bounding box center [326, 316] width 49 height 5
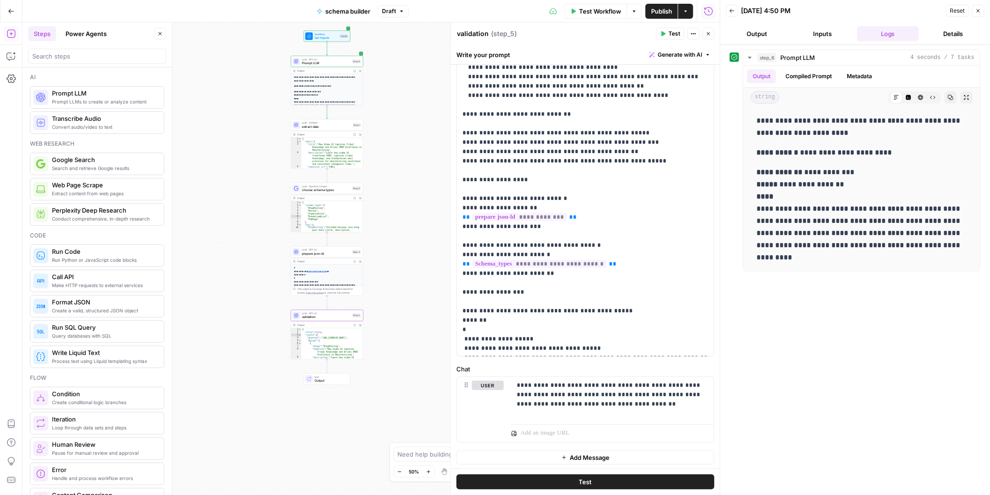
scroll to position [134, 0]
click at [15, 60] on icon "button" at bounding box center [11, 55] width 9 height 9
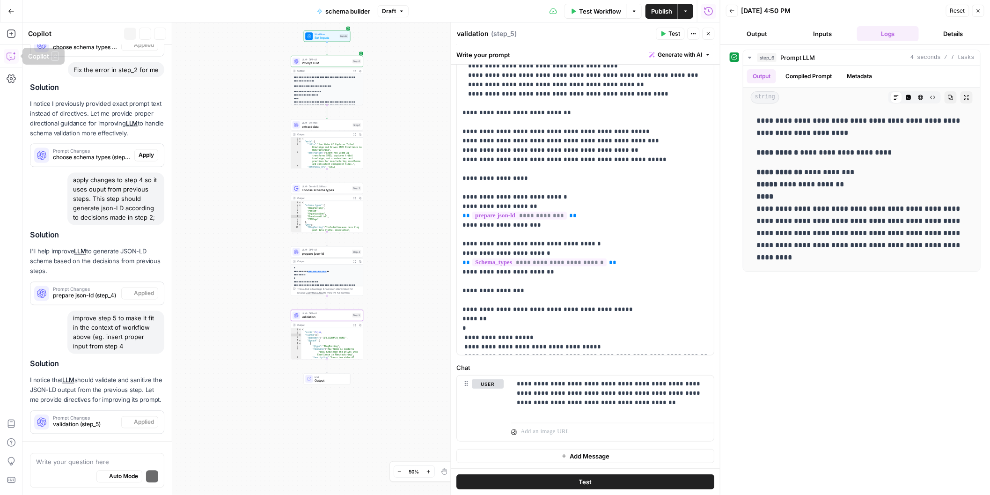
scroll to position [967, 0]
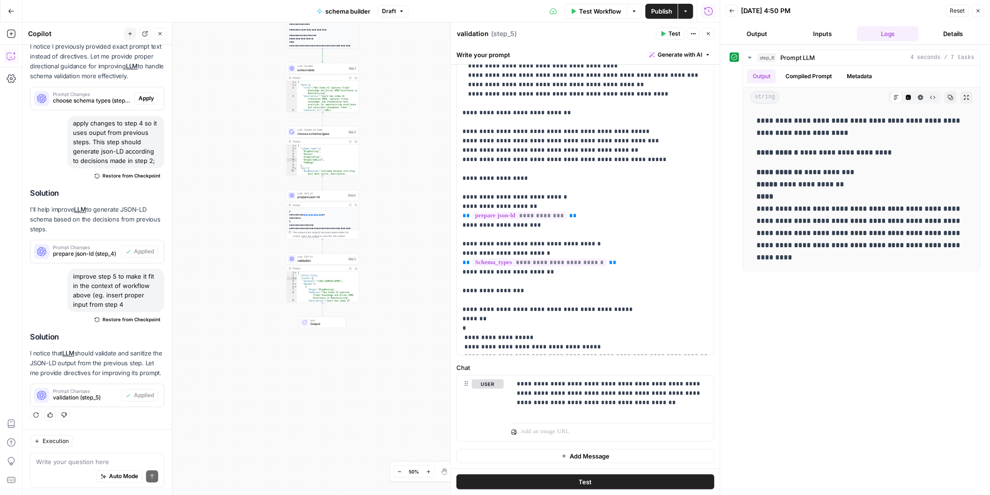
type textarea "i"
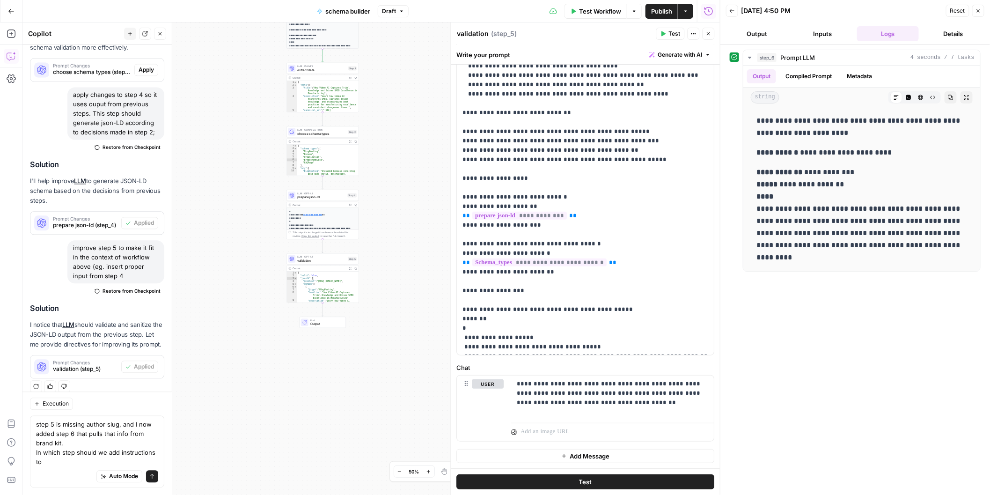
scroll to position [1005, 0]
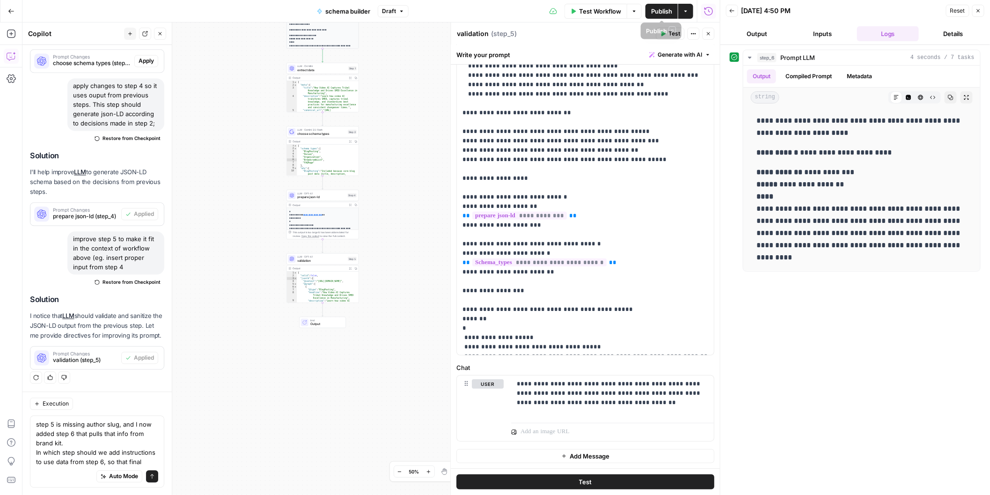
click at [633, 12] on icon "button" at bounding box center [634, 11] width 6 height 6
click at [624, 50] on span "View Last Test" at bounding box center [607, 46] width 41 height 9
click at [764, 31] on button "Output" at bounding box center [757, 33] width 62 height 15
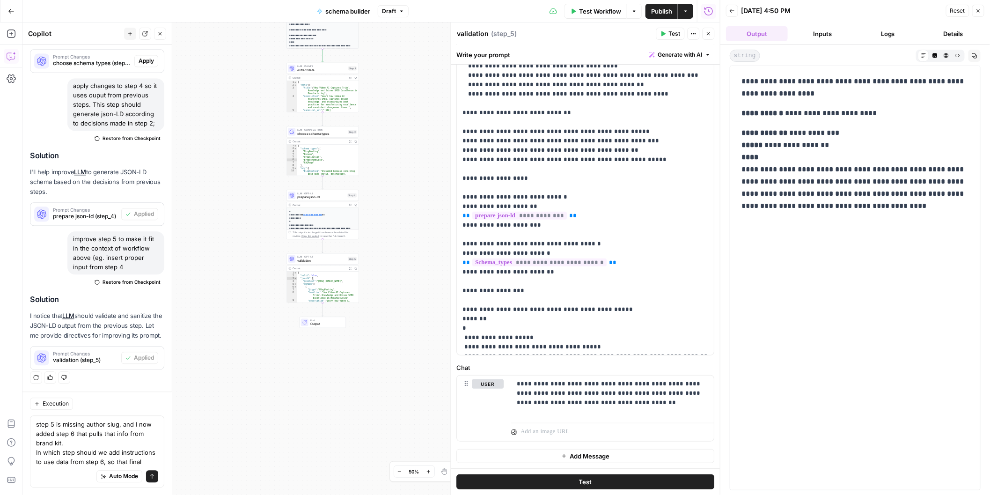
click at [954, 37] on button "Details" at bounding box center [953, 33] width 62 height 15
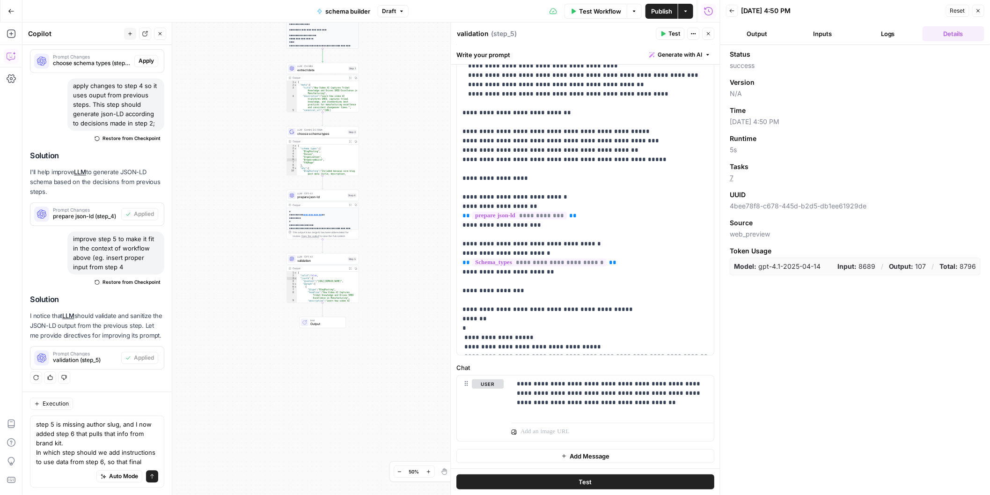
click at [784, 33] on button "Output" at bounding box center [757, 33] width 62 height 15
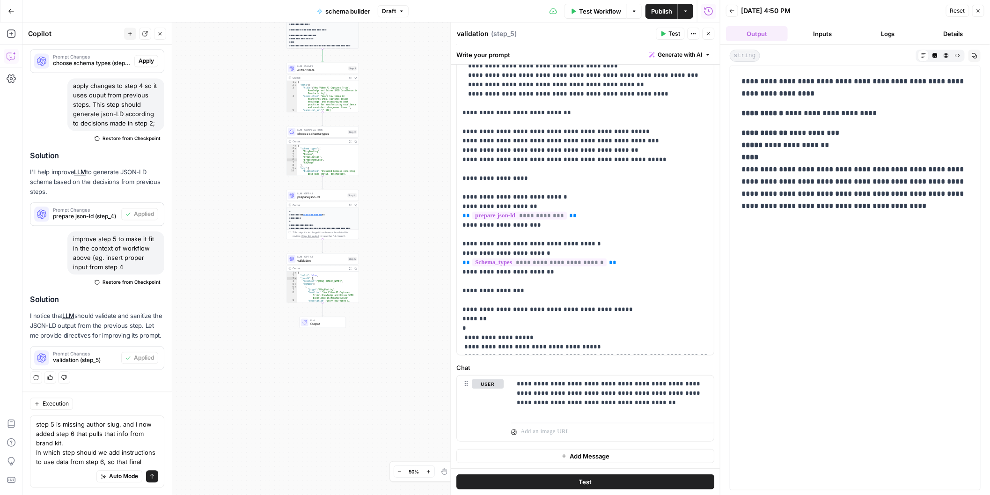
click at [829, 31] on button "Inputs" at bounding box center [822, 33] width 62 height 15
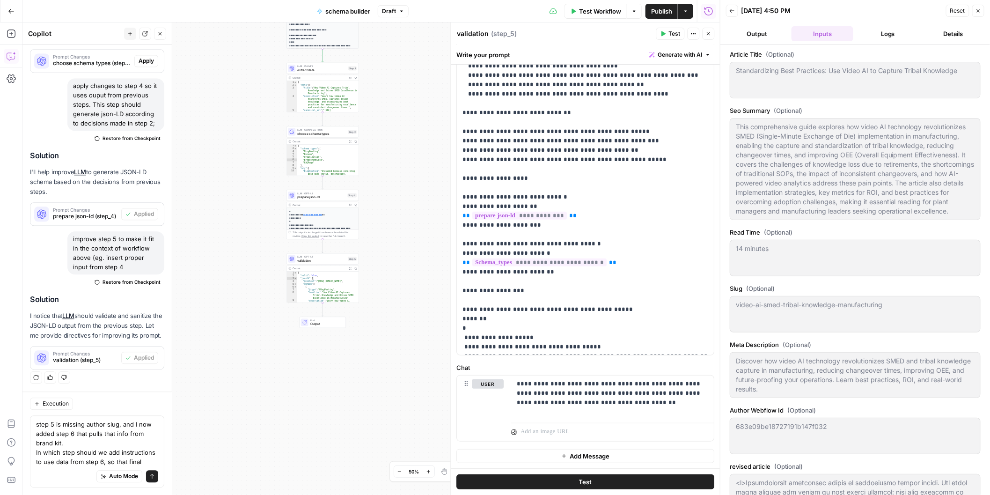
click at [325, 215] on p "**********" at bounding box center [322, 268] width 66 height 116
click at [346, 217] on p "**********" at bounding box center [322, 268] width 66 height 116
click at [349, 204] on icon "button" at bounding box center [350, 205] width 2 height 2
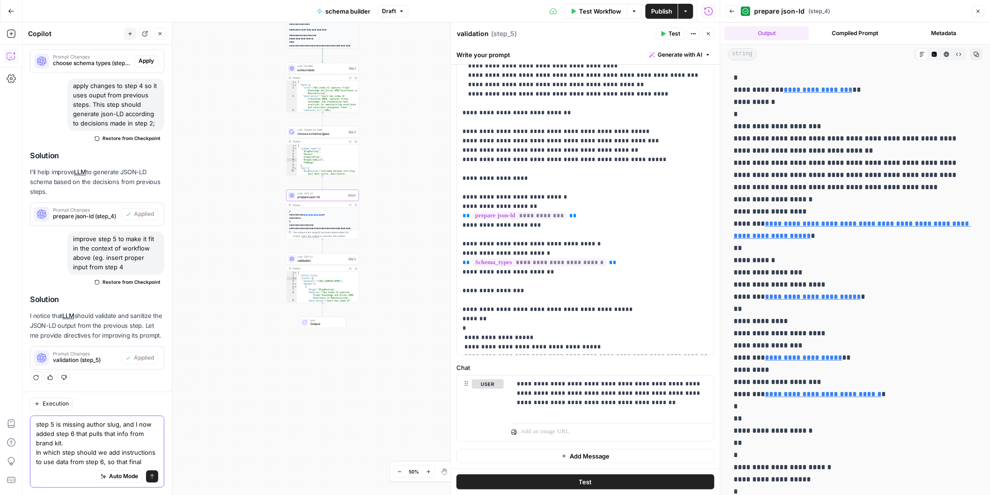
click at [146, 464] on textarea "step 5 is missing author slug, and I now added step 6 that pulls that info from…" at bounding box center [97, 443] width 122 height 47
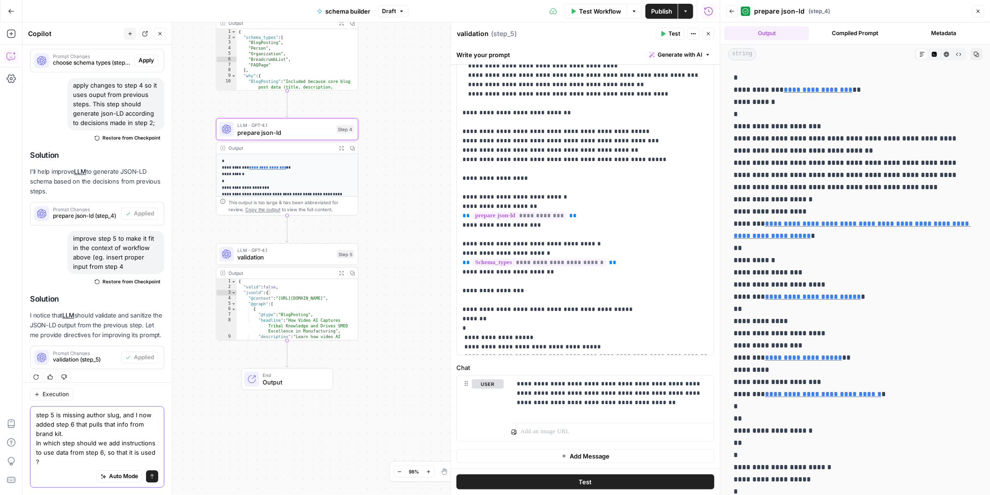
type textarea "step 5 is missing author slug, and I now added step 6 that pulls that info from…"
click at [161, 476] on div "step 5 is missing author slug, and I now added step 6 that pulls that info from…" at bounding box center [97, 446] width 134 height 81
click at [158, 476] on div "step 5 is missing author slug, and I now added step 6 that pulls that info from…" at bounding box center [97, 446] width 134 height 81
click at [153, 475] on icon "submit" at bounding box center [152, 477] width 6 height 6
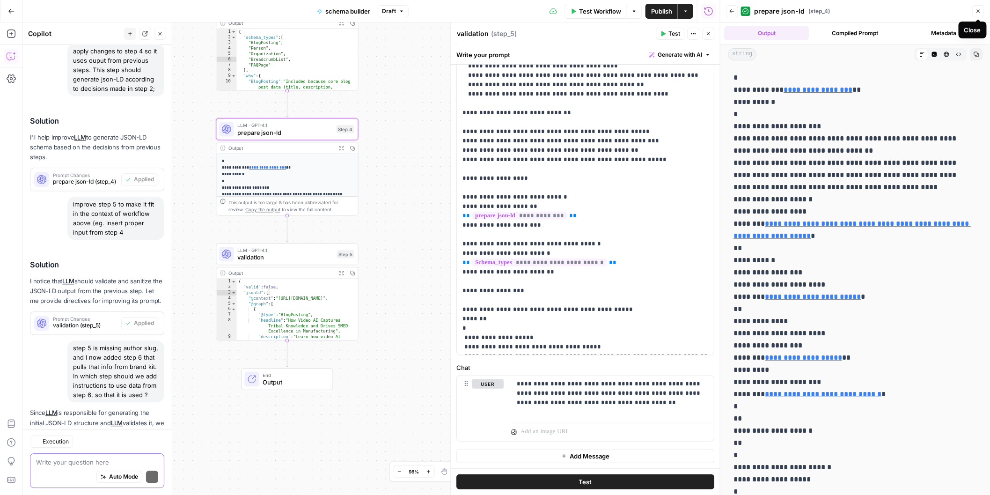
scroll to position [1215, 0]
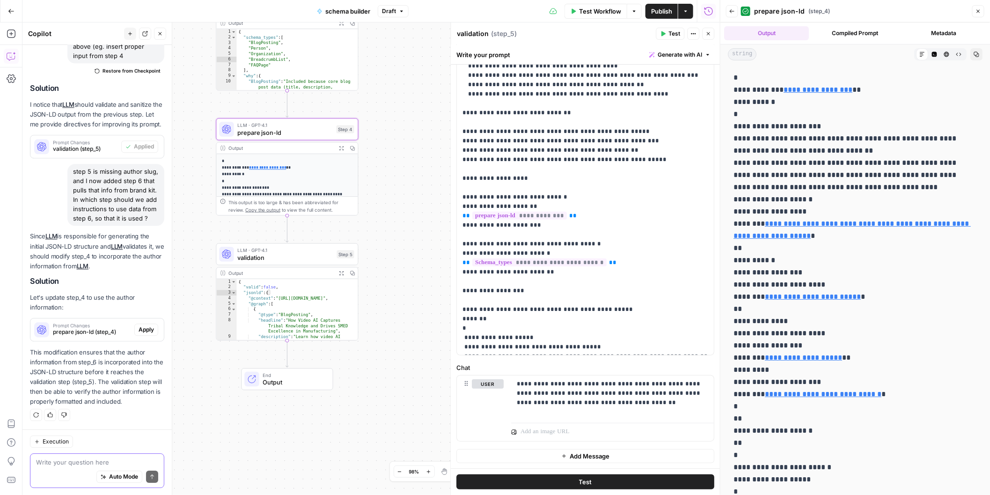
click at [148, 333] on span "Apply" at bounding box center [146, 329] width 15 height 8
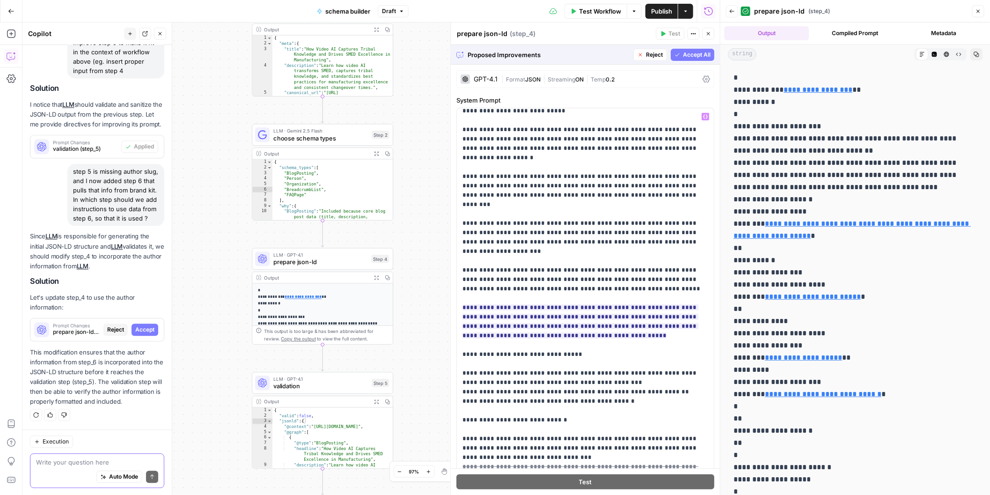
scroll to position [0, 0]
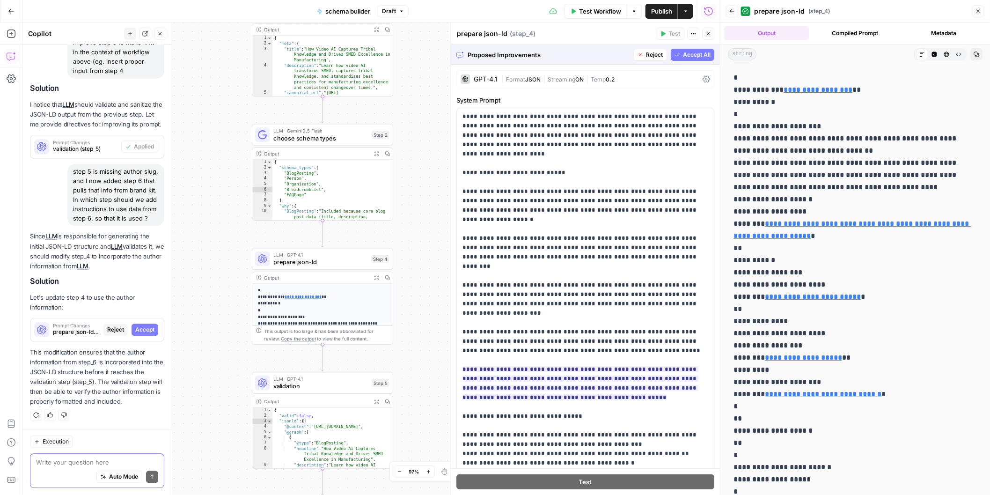
click at [696, 51] on span "Accept All" at bounding box center [697, 55] width 28 height 8
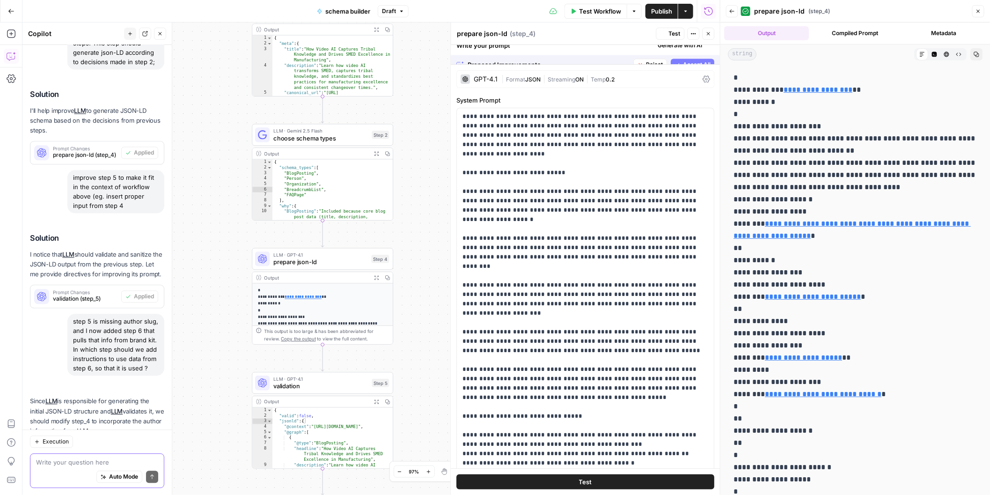
scroll to position [1231, 0]
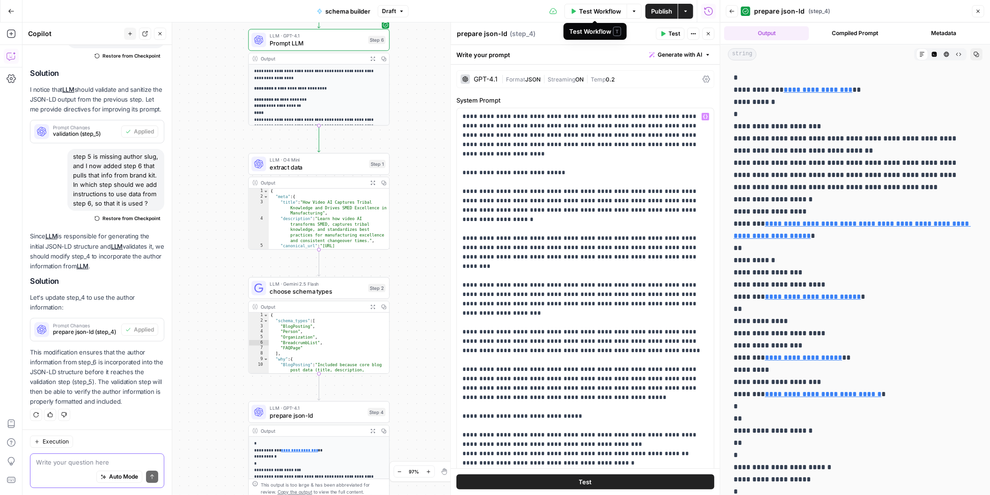
click at [601, 12] on span "Test Workflow" at bounding box center [600, 11] width 42 height 9
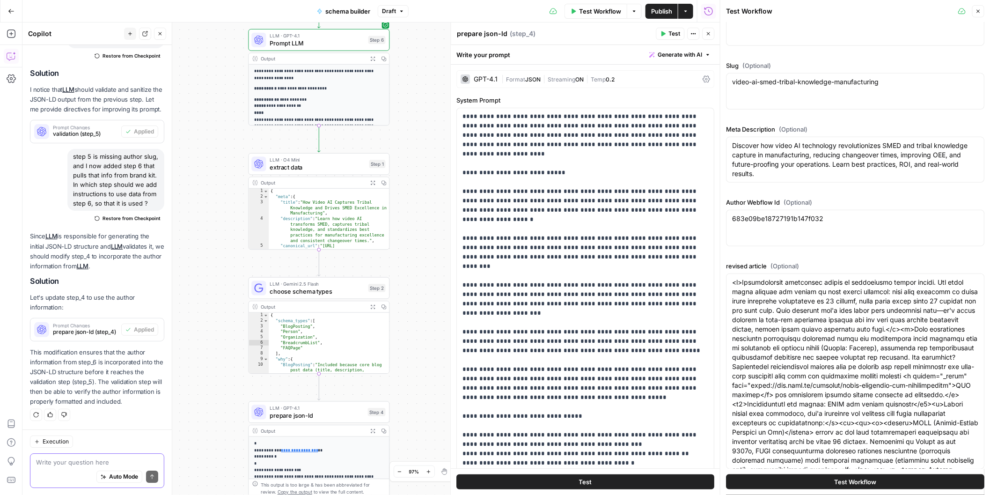
scroll to position [320, 0]
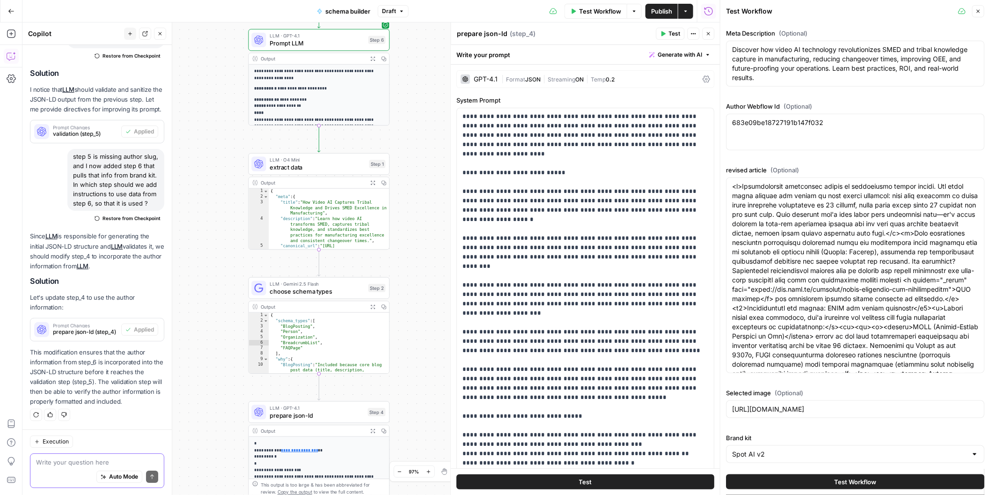
click at [848, 482] on span "Test Workflow" at bounding box center [855, 481] width 42 height 9
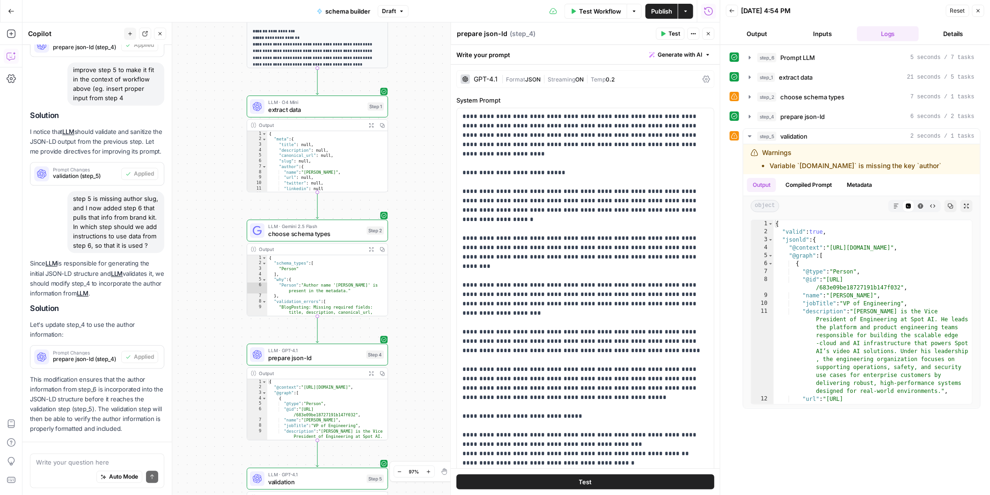
scroll to position [1231, 0]
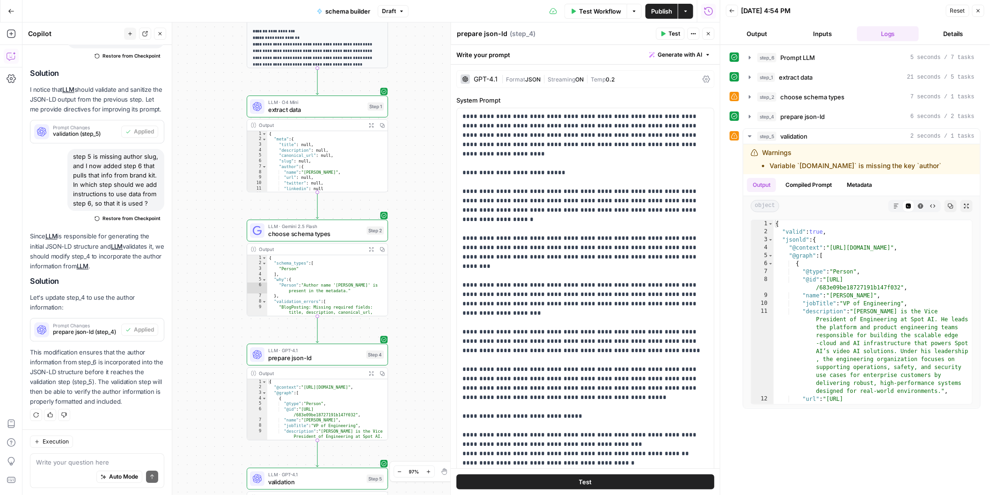
click at [739, 98] on div "step_2 choose schema types 7 seconds / 1 tasks" at bounding box center [855, 97] width 251 height 16
click at [749, 97] on icon "button" at bounding box center [750, 96] width 2 height 3
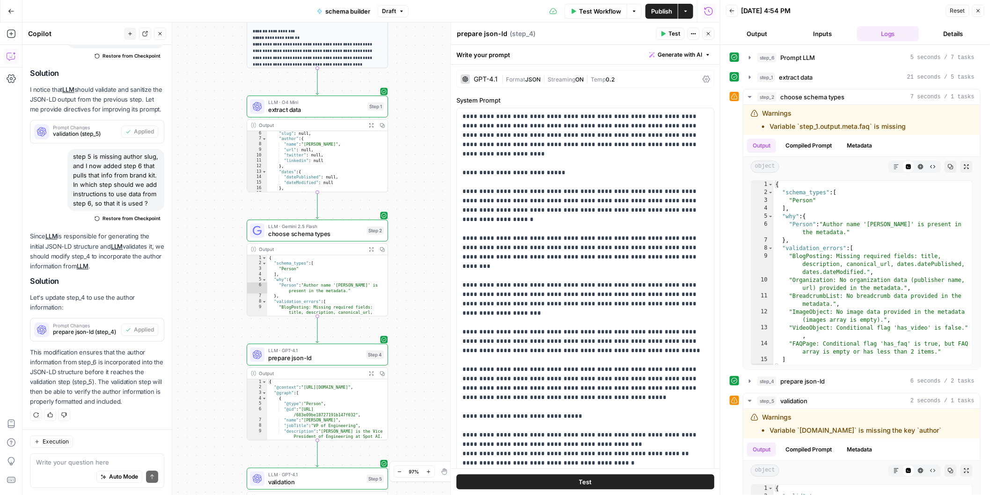
scroll to position [60, 0]
click at [314, 240] on div "LLM · Gemini 2.5 Flash choose schema types Step 2 Copy step Delete step Add Not…" at bounding box center [317, 230] width 141 height 22
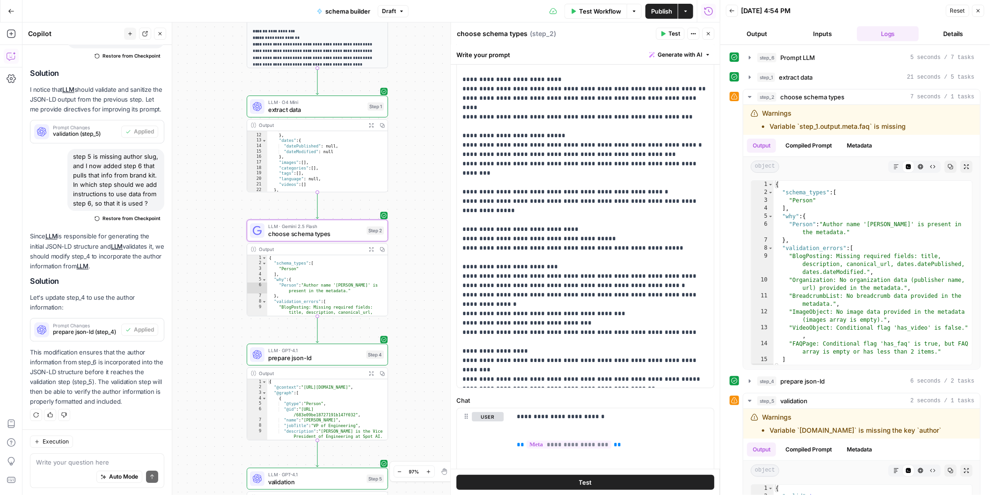
scroll to position [270, 0]
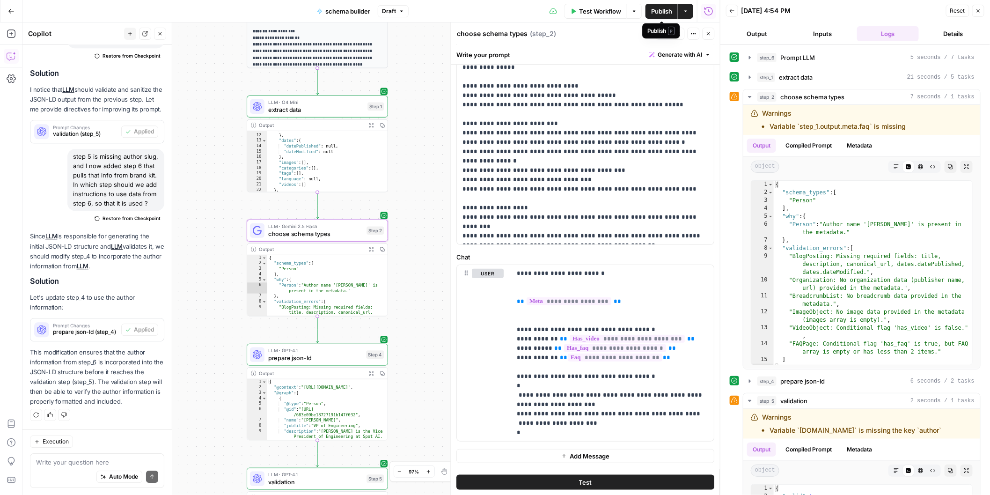
click at [655, 15] on span "Publish" at bounding box center [661, 11] width 21 height 9
click at [420, 239] on div "**********" at bounding box center [370, 258] width 697 height 472
